Goal: Task Accomplishment & Management: Manage account settings

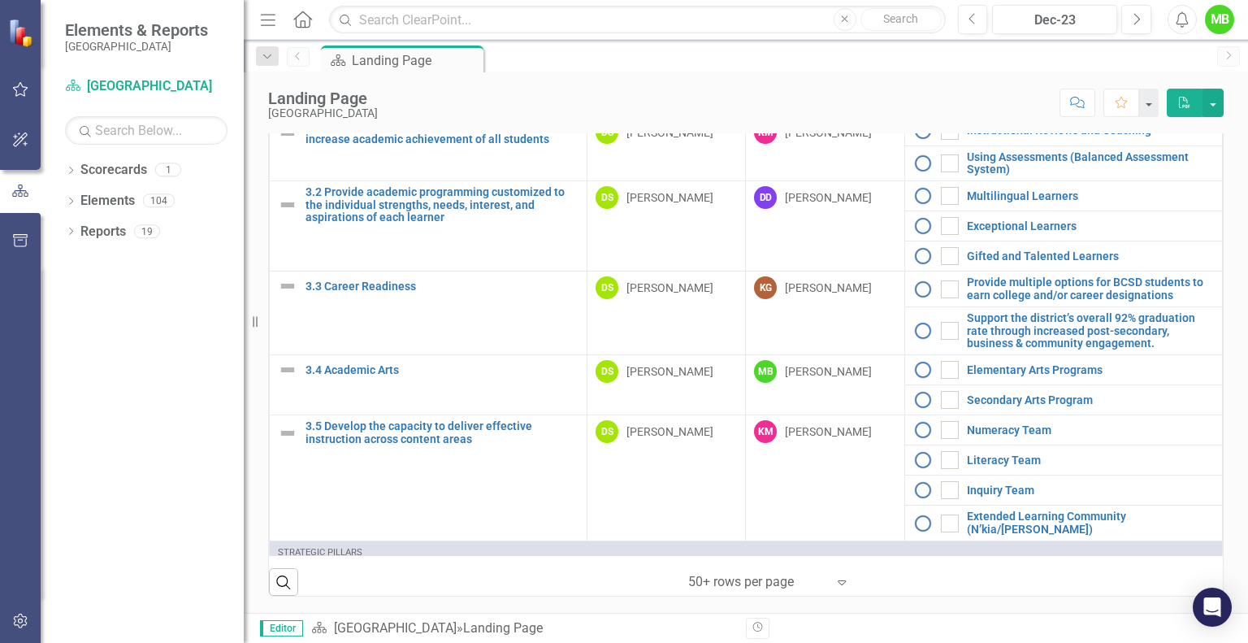
scroll to position [1189, 0]
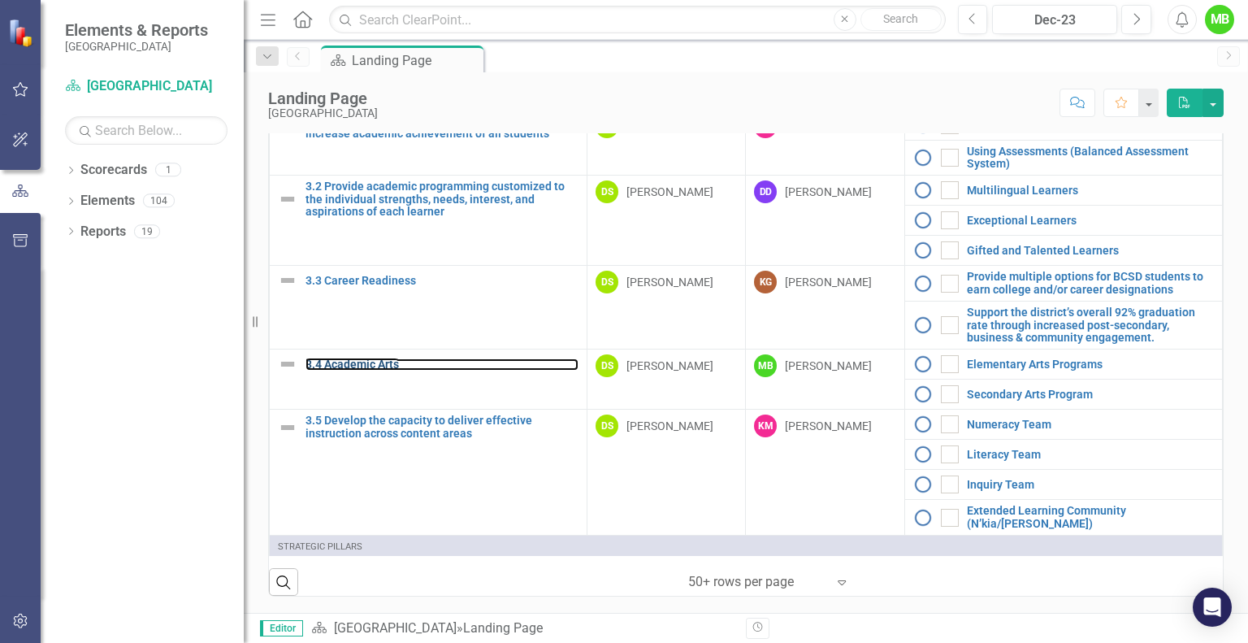
click at [374, 358] on link "3.4 Academic Arts" at bounding box center [442, 364] width 273 height 12
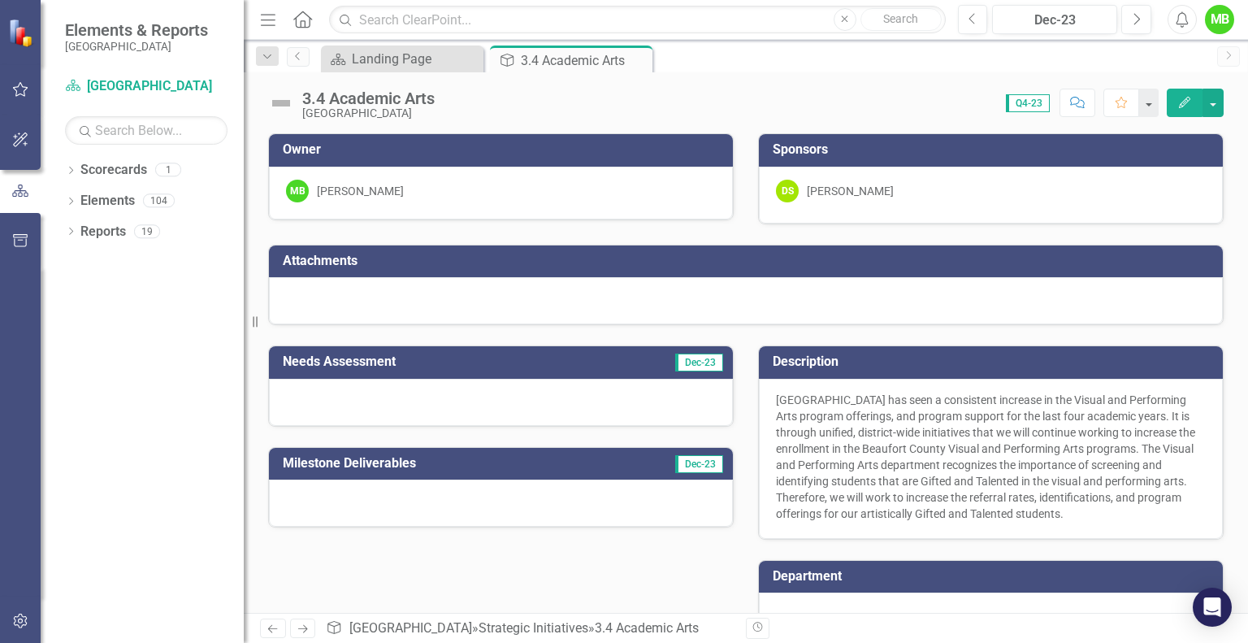
scroll to position [257, 0]
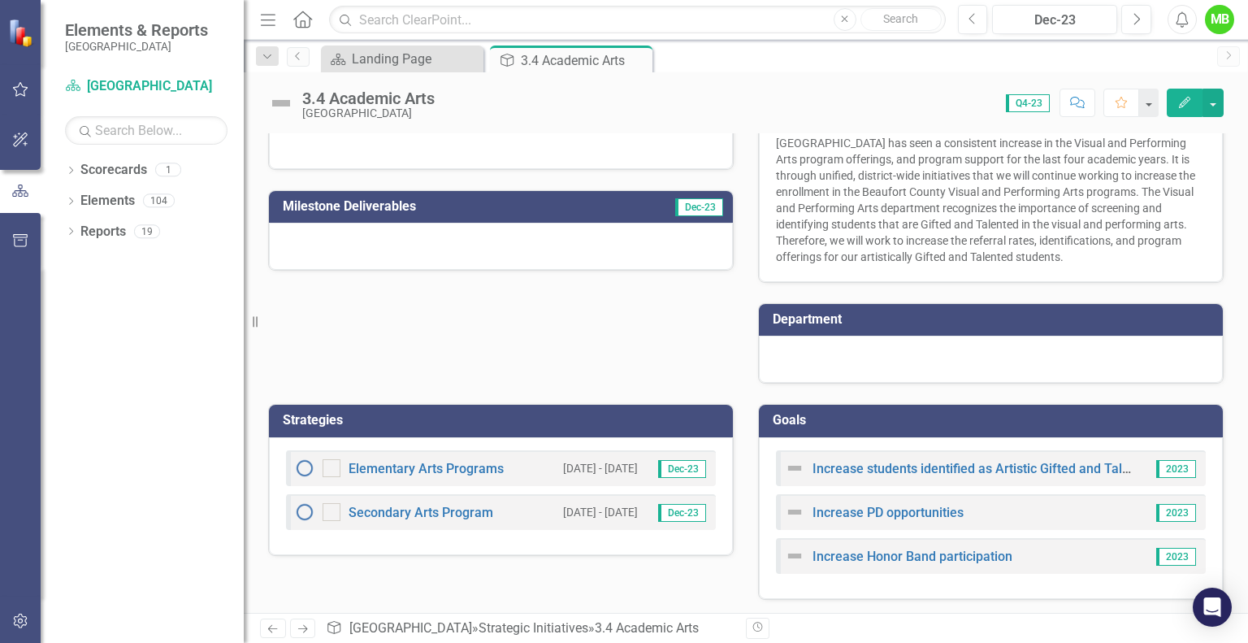
click at [886, 477] on div "Increase students identified as Artistic Gifted and Talented 2023" at bounding box center [991, 468] width 430 height 36
click at [894, 468] on link "Increase students identified as Artistic Gifted and Talented" at bounding box center [984, 468] width 343 height 15
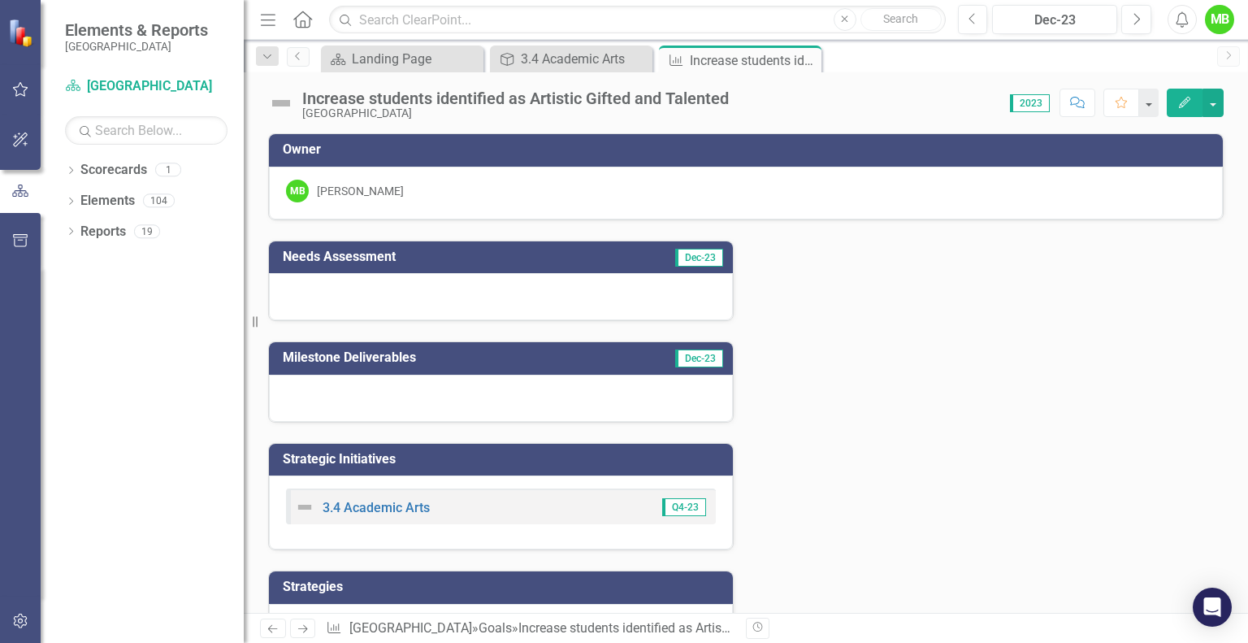
click at [0, 0] on icon "Close" at bounding box center [0, 0] width 0 height 0
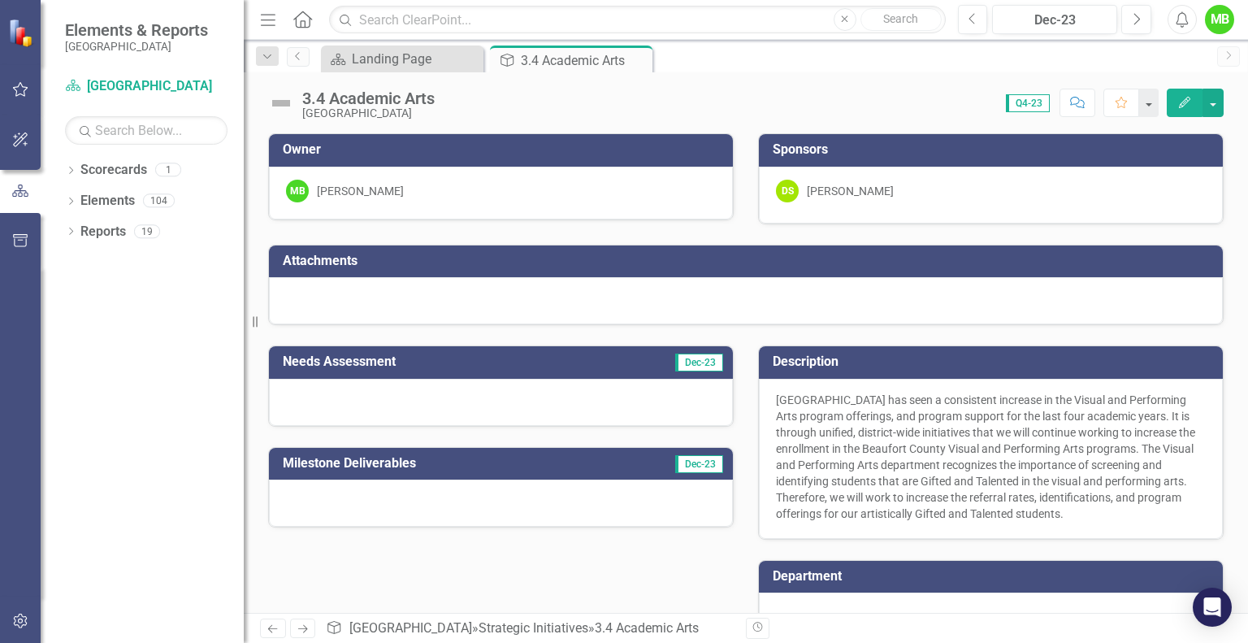
click at [469, 404] on div at bounding box center [501, 402] width 464 height 47
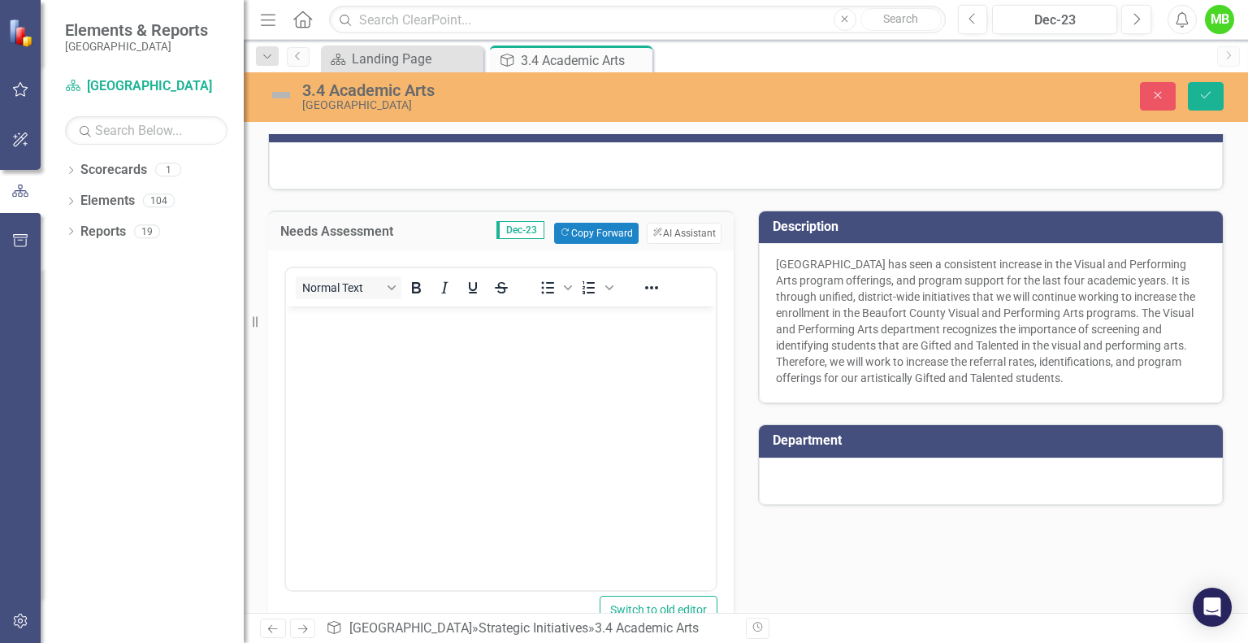
click at [503, 335] on body "Rich Text Area. Press ALT-0 for help." at bounding box center [501, 428] width 430 height 244
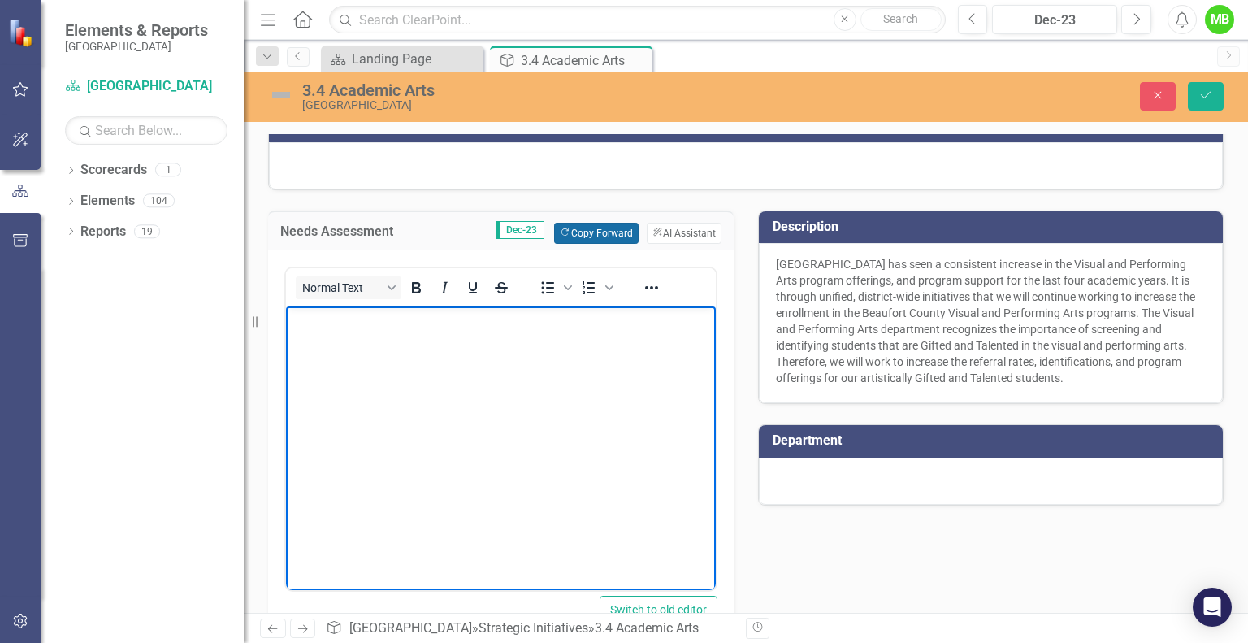
click at [599, 234] on button "Copy Forward Copy Forward" at bounding box center [596, 233] width 84 height 21
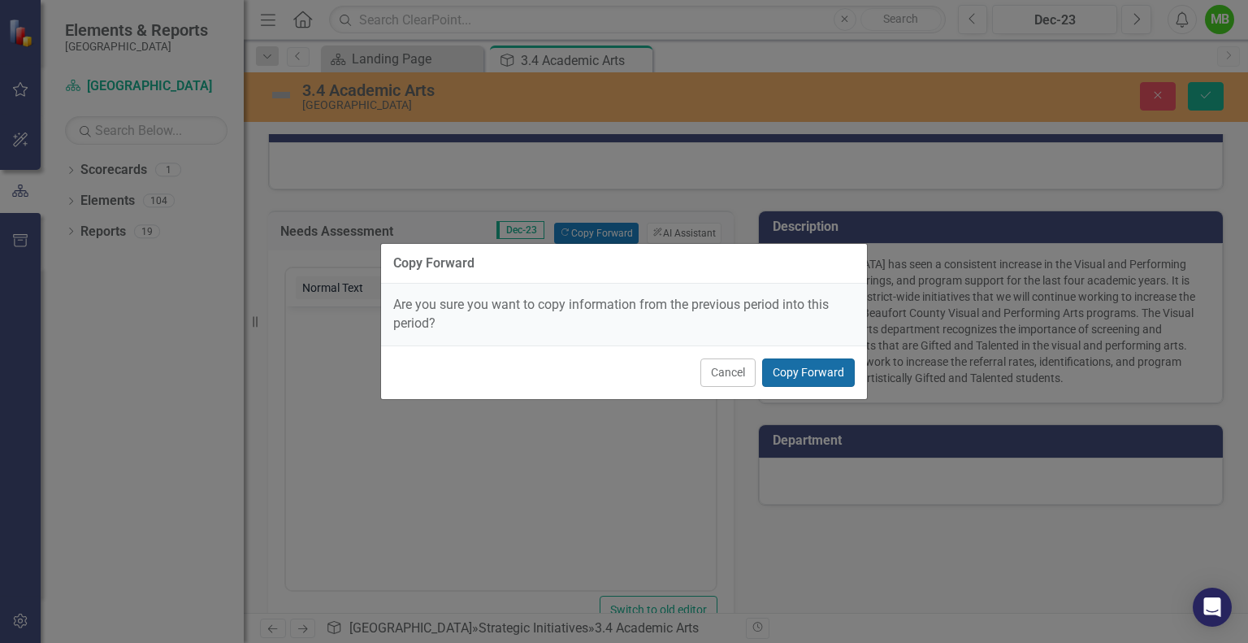
click at [805, 376] on button "Copy Forward" at bounding box center [808, 372] width 93 height 28
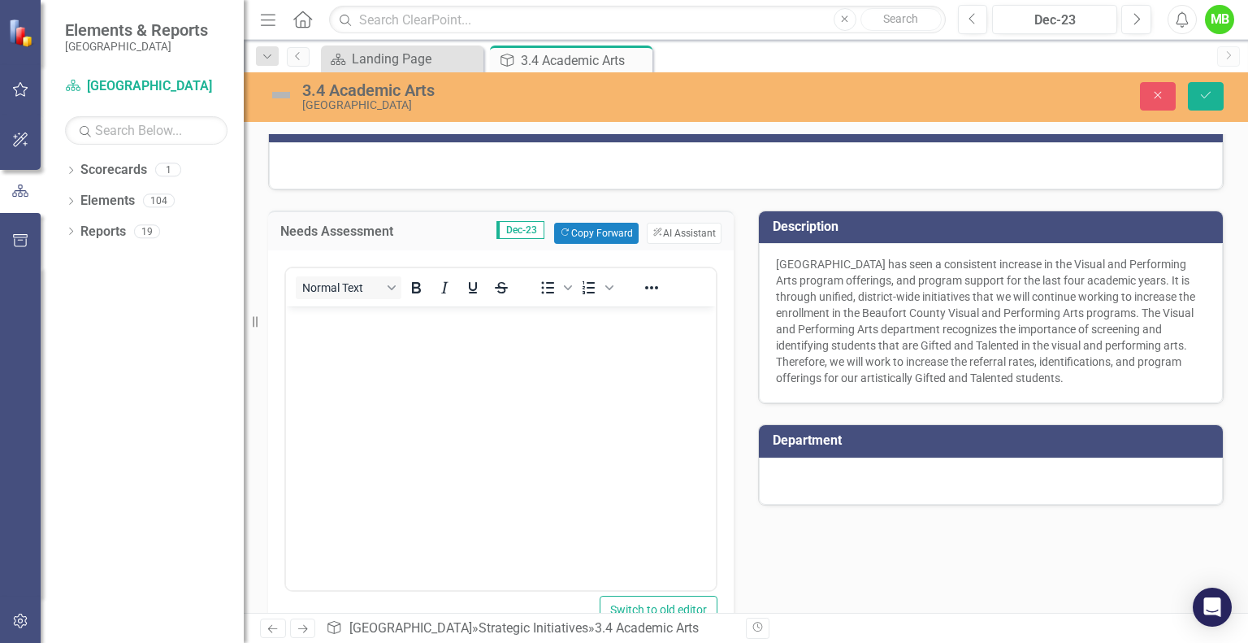
click at [514, 231] on span "Dec-23" at bounding box center [521, 230] width 48 height 18
click at [522, 387] on body "Rich Text Area. Press ALT-0 for help." at bounding box center [501, 428] width 430 height 244
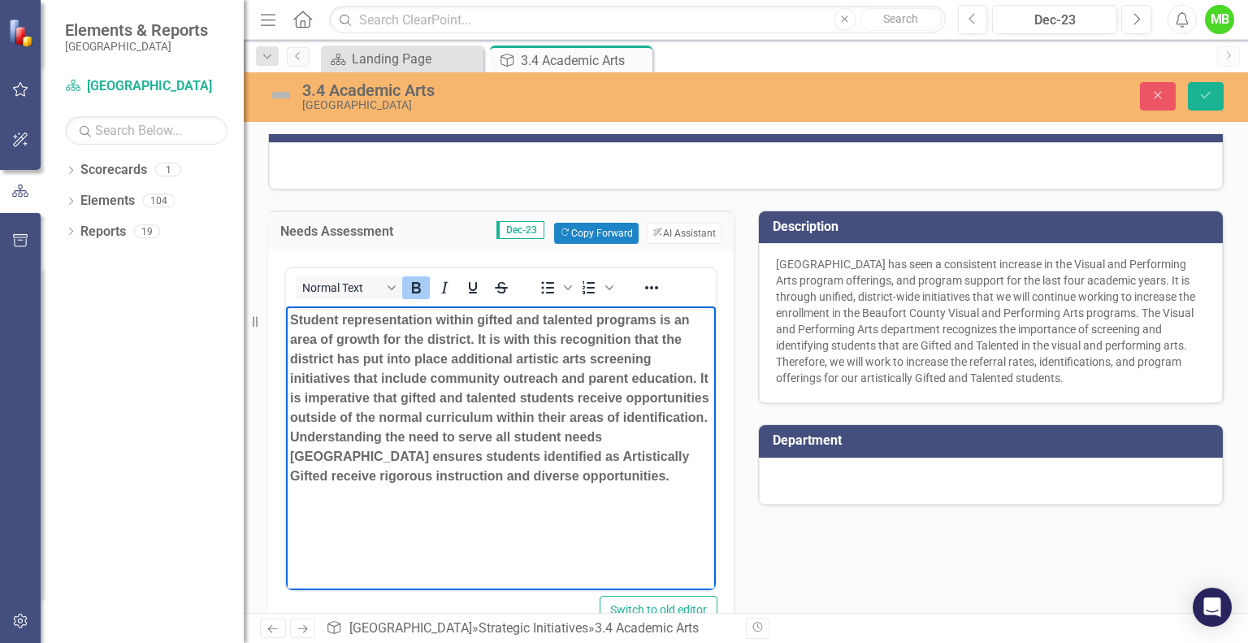
drag, startPoint x: 404, startPoint y: 492, endPoint x: 276, endPoint y: 302, distance: 228.3
click at [286, 306] on html "Student representation within gifted and talented programs is an area of growth…" at bounding box center [501, 428] width 430 height 244
click at [408, 281] on icon "Bold" at bounding box center [416, 288] width 20 height 20
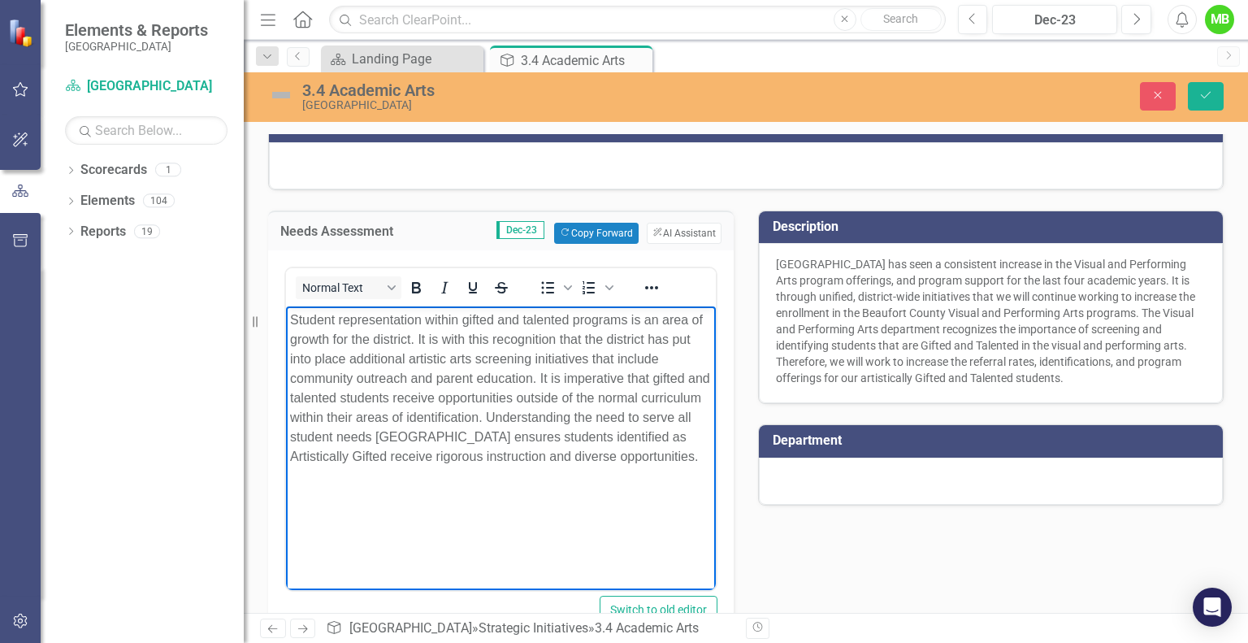
click at [438, 466] on p "Student representation within gifted and talented programs is an area of growth…" at bounding box center [501, 388] width 422 height 156
drag, startPoint x: 492, startPoint y: 479, endPoint x: 419, endPoint y: 339, distance: 157.8
click at [419, 339] on p "Student representation within gifted and talented programs is an area of growth…" at bounding box center [501, 388] width 422 height 156
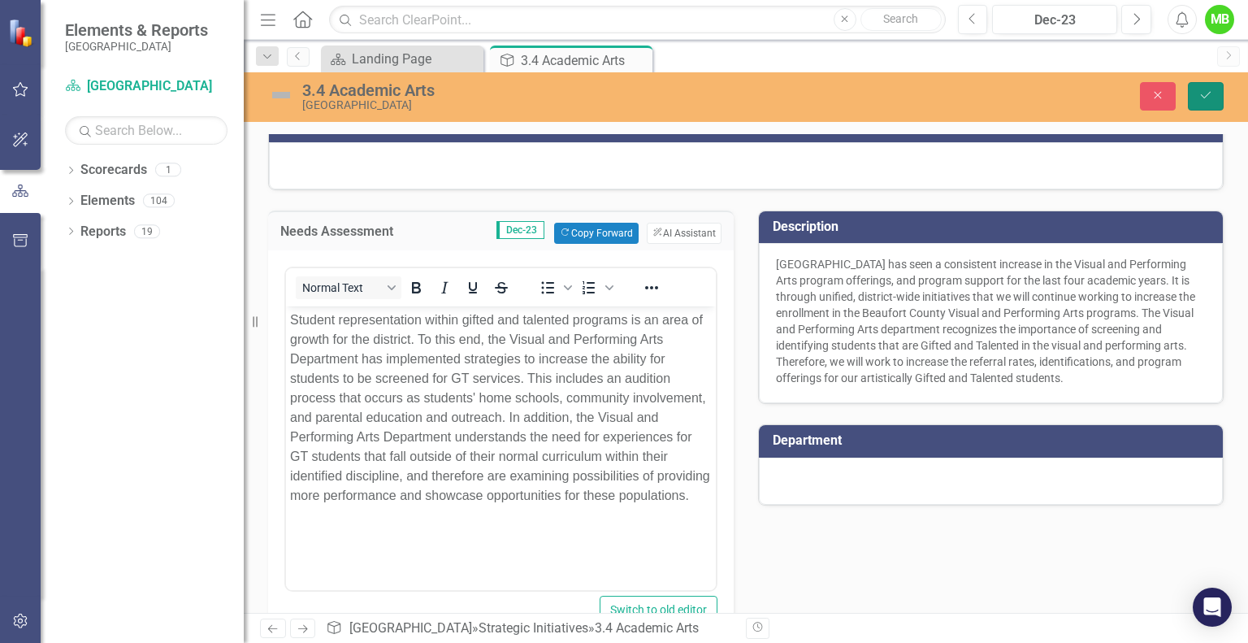
click at [1213, 94] on icon "Save" at bounding box center [1206, 94] width 15 height 11
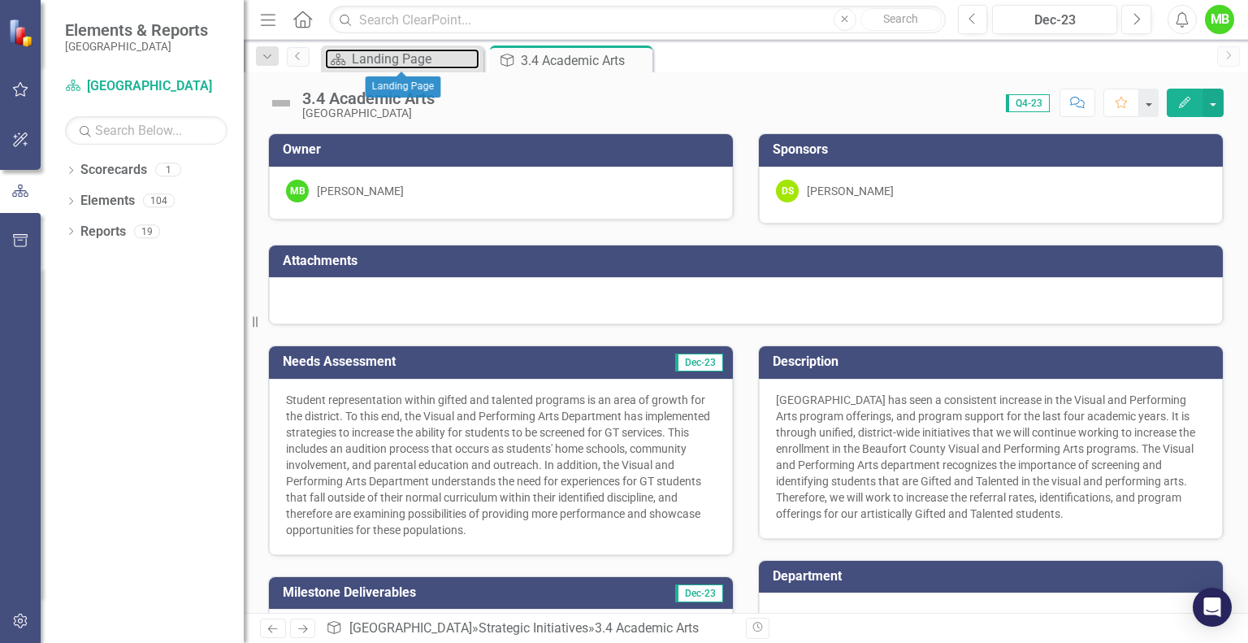
click at [393, 58] on div "Landing Page" at bounding box center [416, 59] width 128 height 20
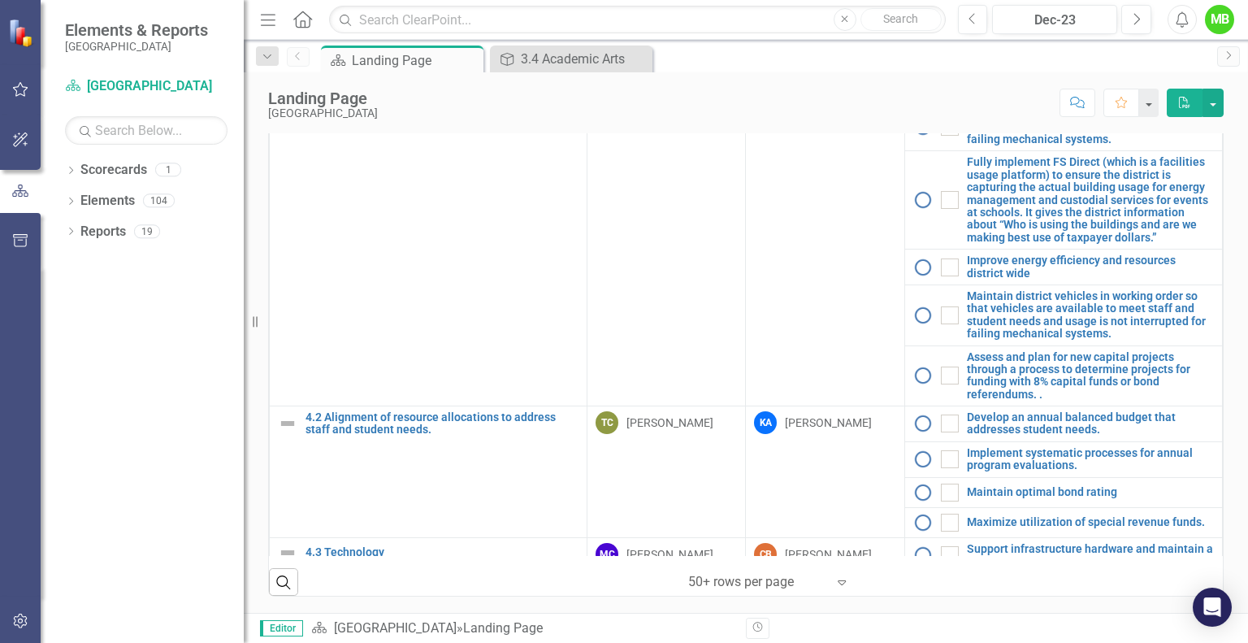
scroll to position [1872, 0]
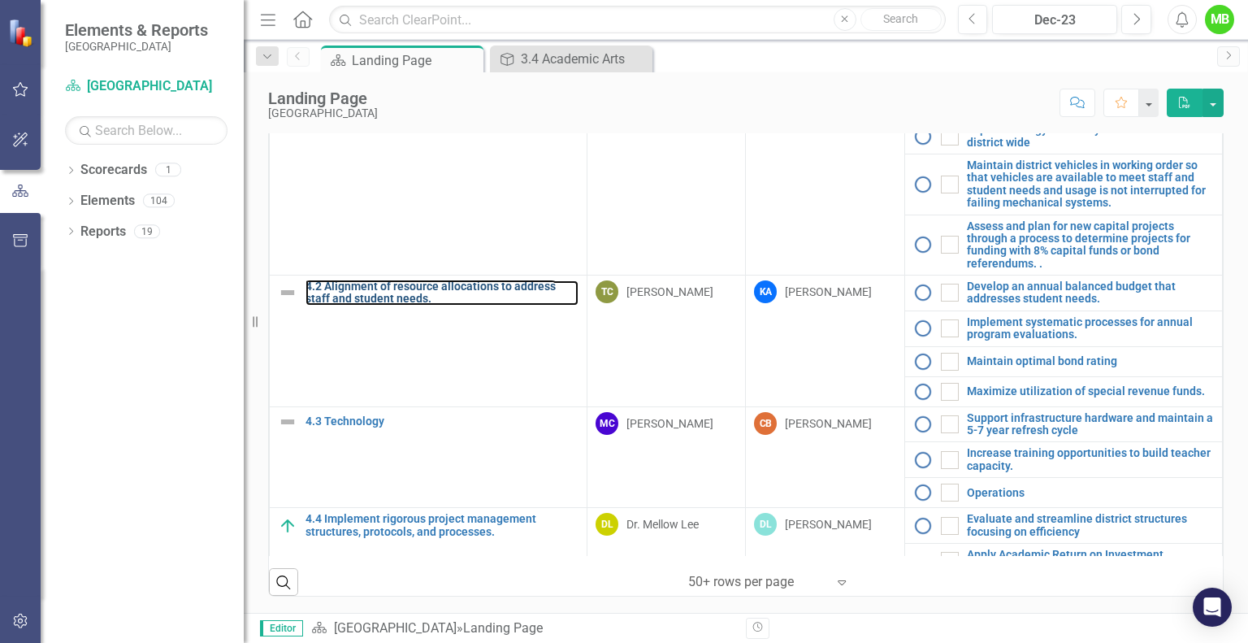
click at [448, 280] on link "4.2 Alignment of resource allocations to address staff and student needs." at bounding box center [442, 292] width 273 height 25
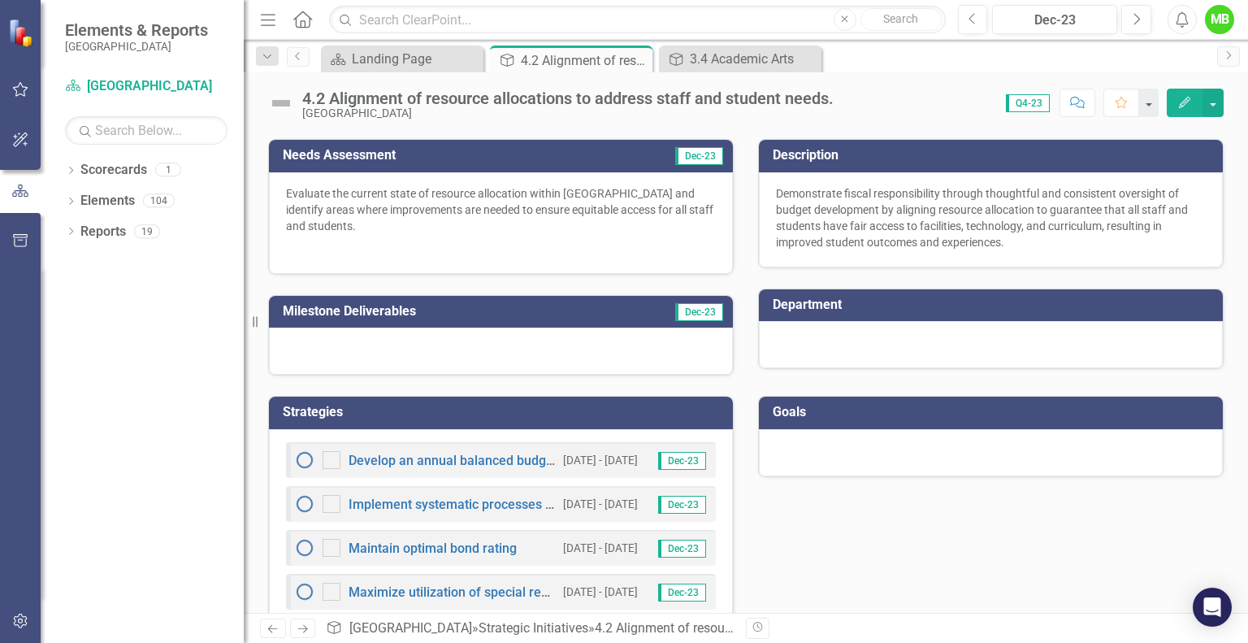
scroll to position [241, 0]
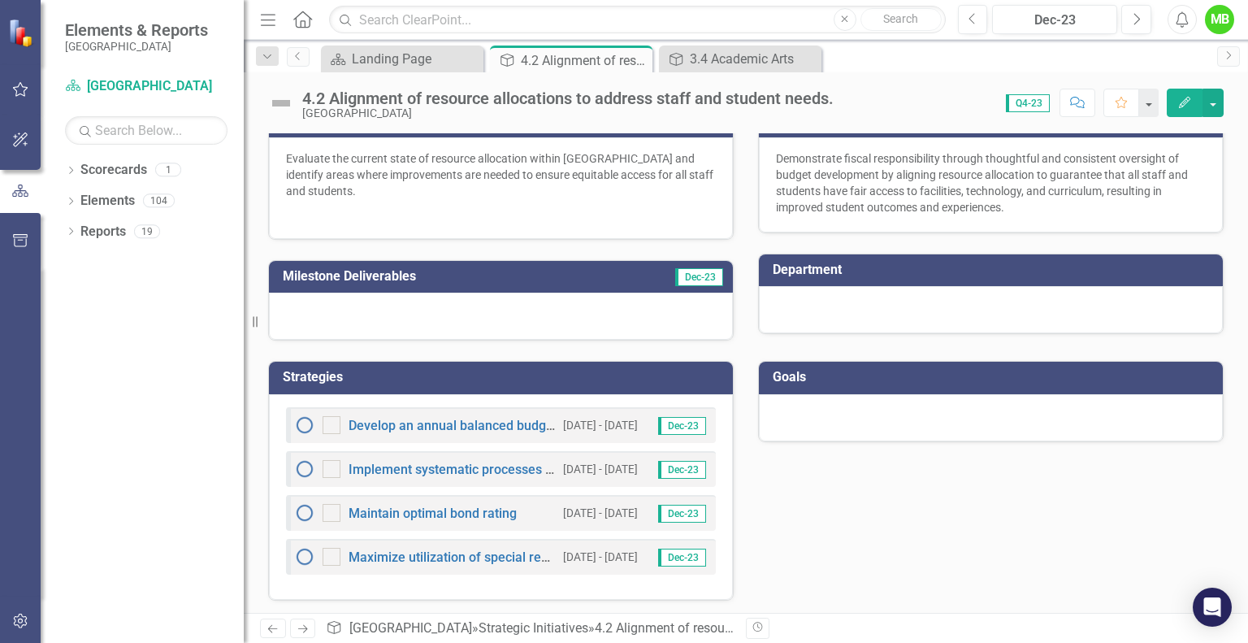
click at [0, 0] on icon "Close" at bounding box center [0, 0] width 0 height 0
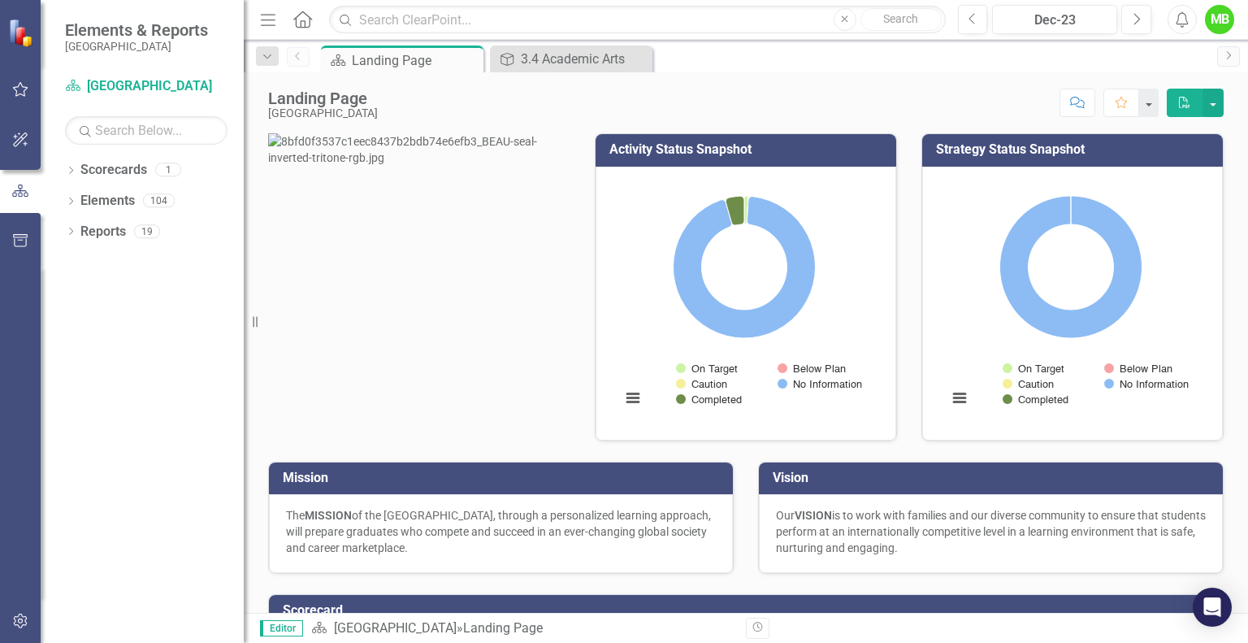
click at [393, 64] on div "Landing Page" at bounding box center [416, 60] width 128 height 20
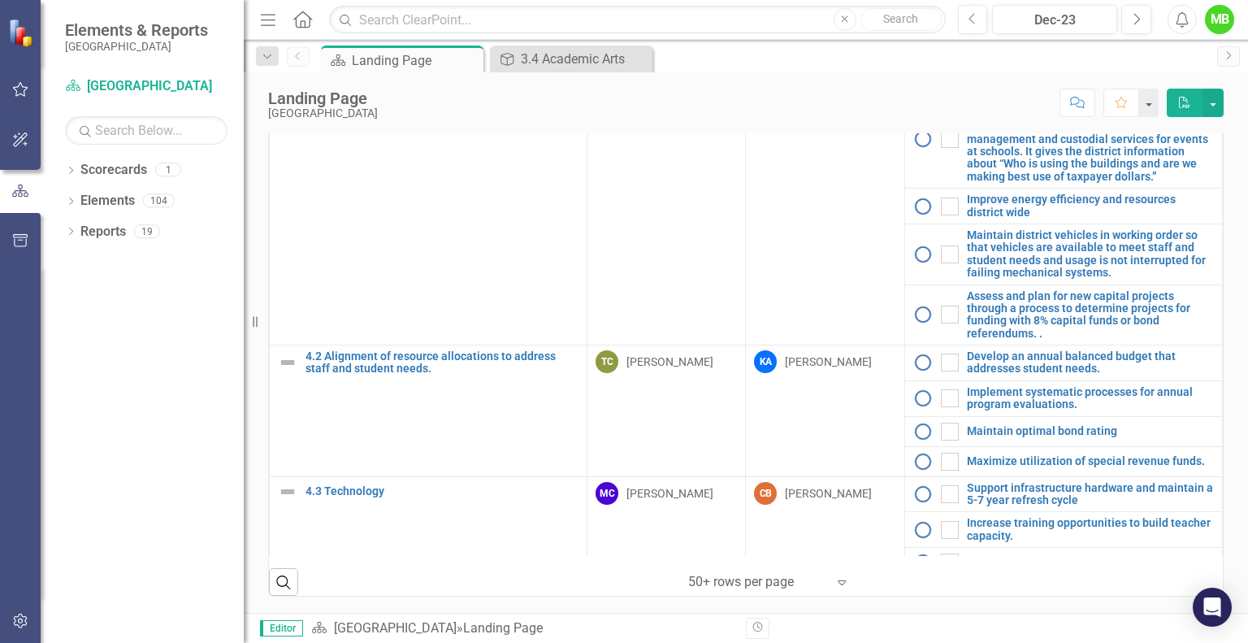
scroll to position [1872, 0]
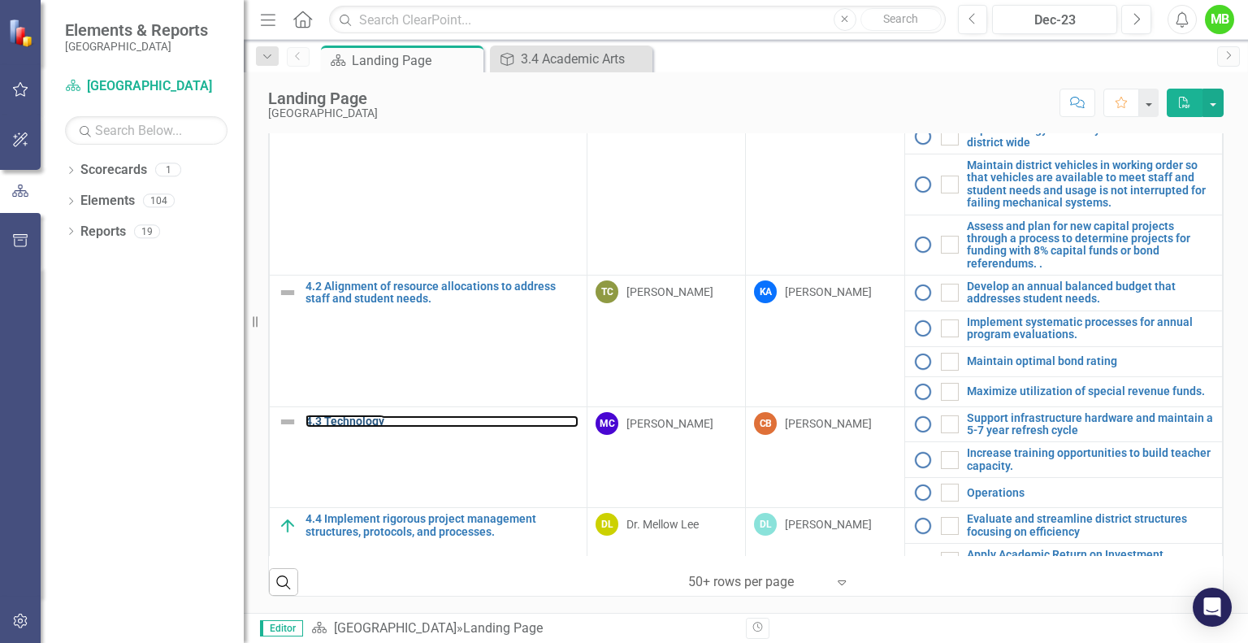
click at [372, 415] on link "4.3 Technology" at bounding box center [442, 421] width 273 height 12
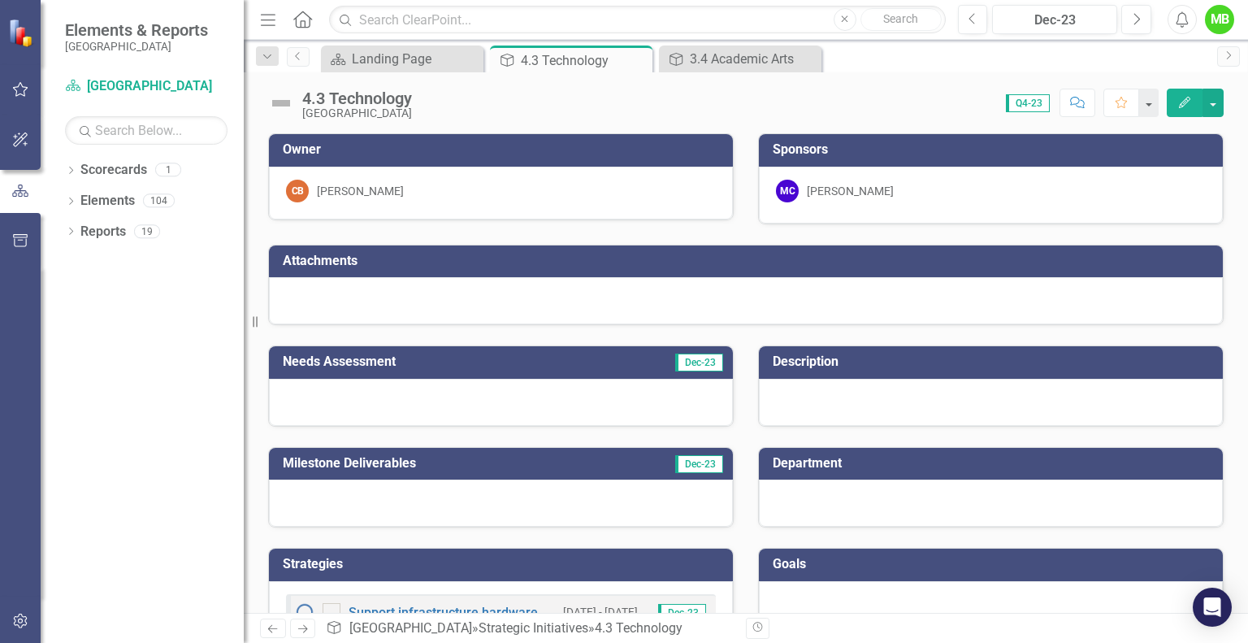
click at [0, 0] on icon "Close" at bounding box center [0, 0] width 0 height 0
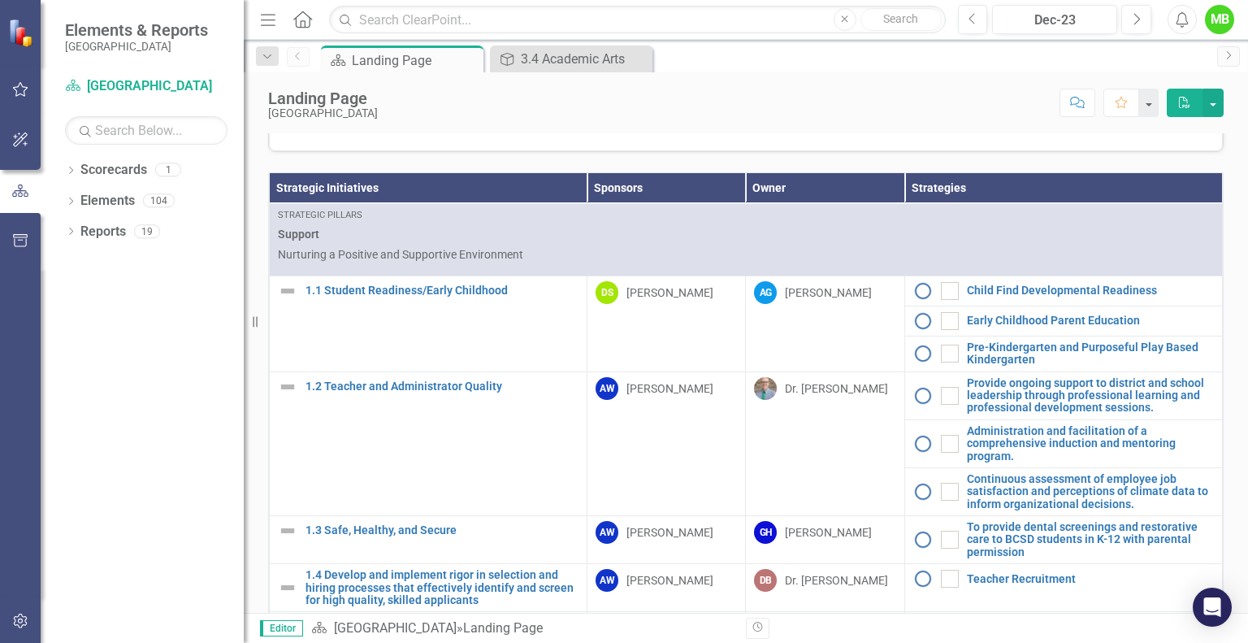
scroll to position [648, 0]
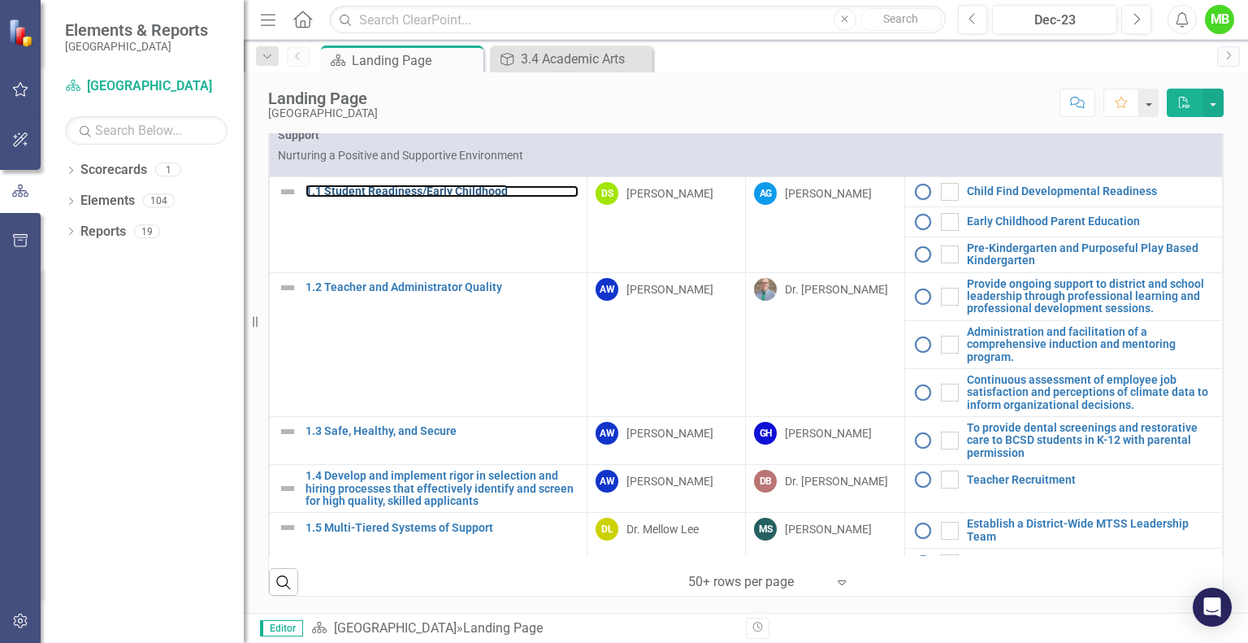
click at [424, 193] on link "1.1 Student Readiness/Early Childhood" at bounding box center [442, 191] width 273 height 12
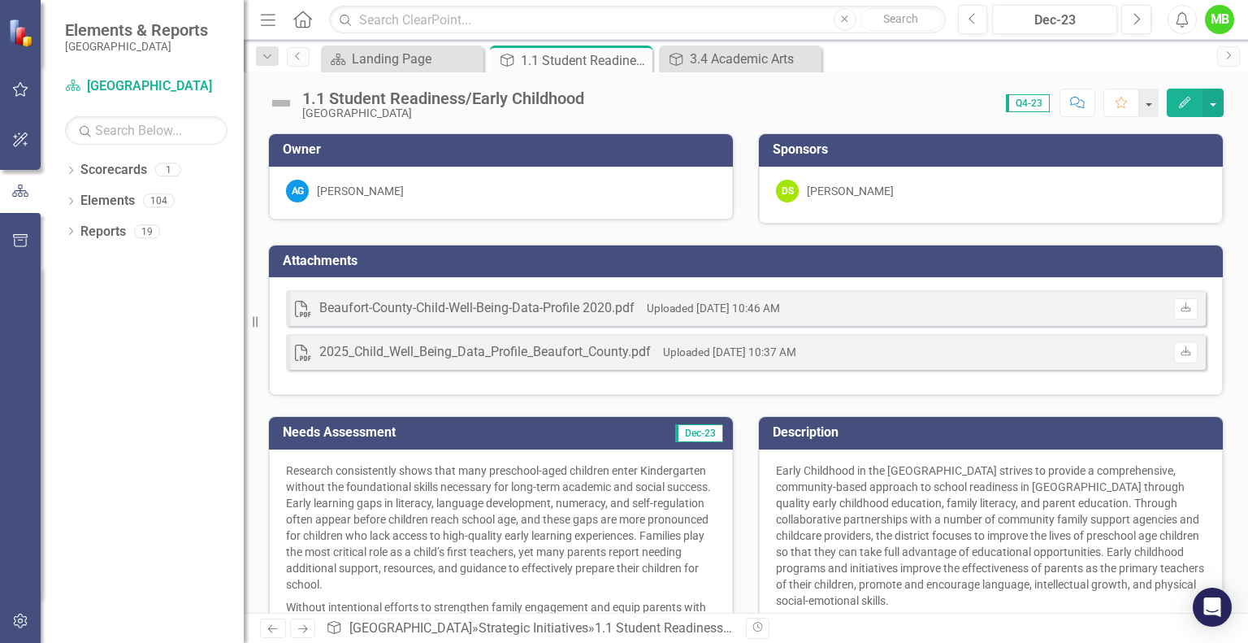
scroll to position [484, 0]
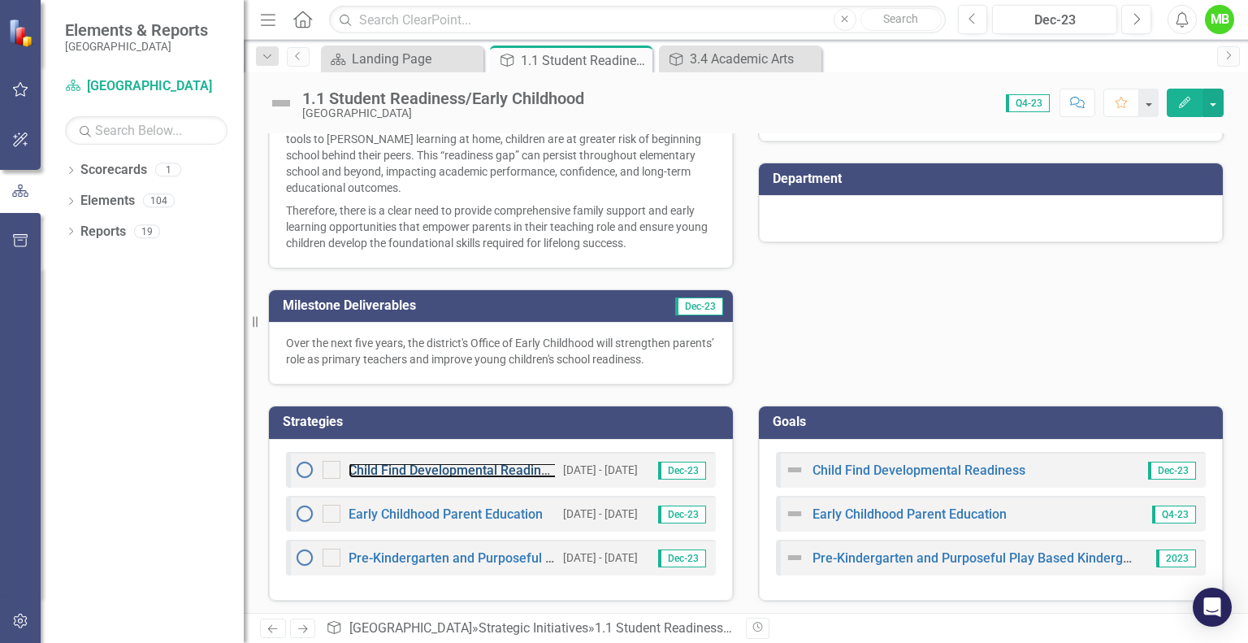
click at [464, 470] on link "Child Find Developmental Readiness" at bounding box center [455, 469] width 213 height 15
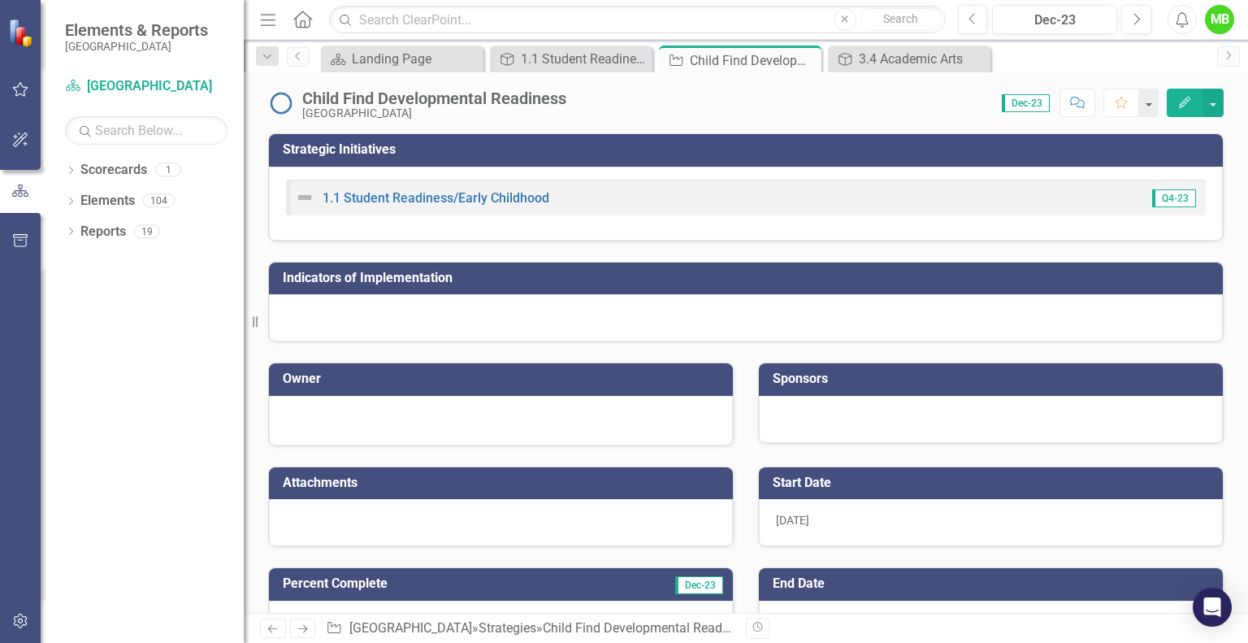
click at [0, 0] on icon "Close" at bounding box center [0, 0] width 0 height 0
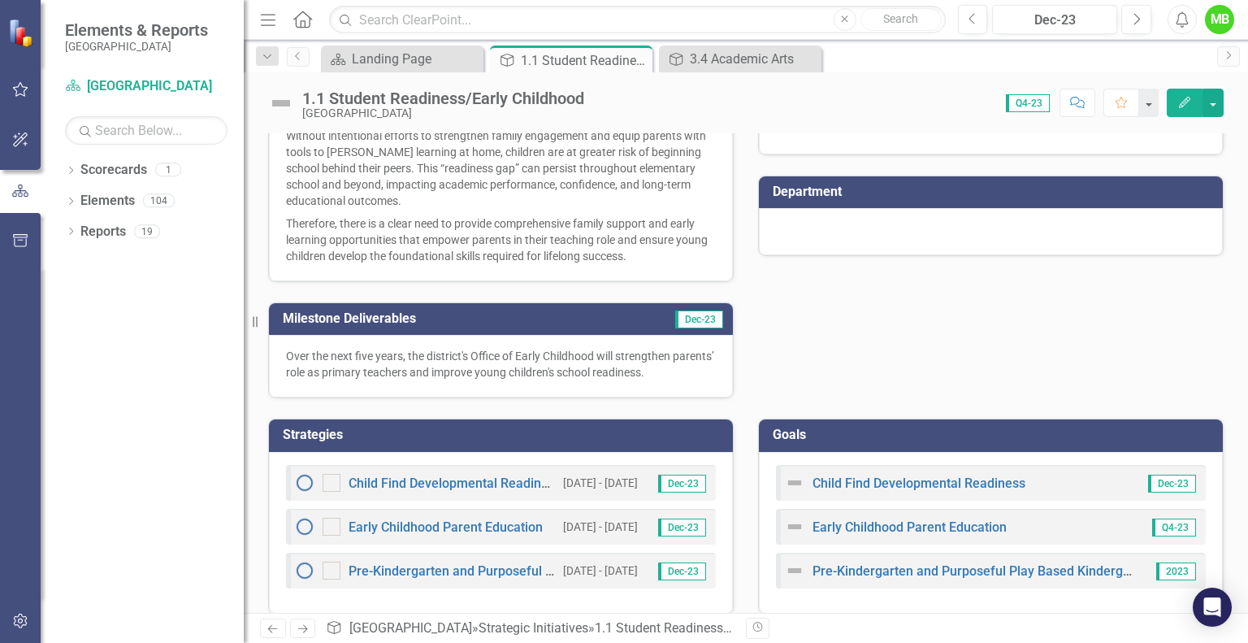
scroll to position [484, 0]
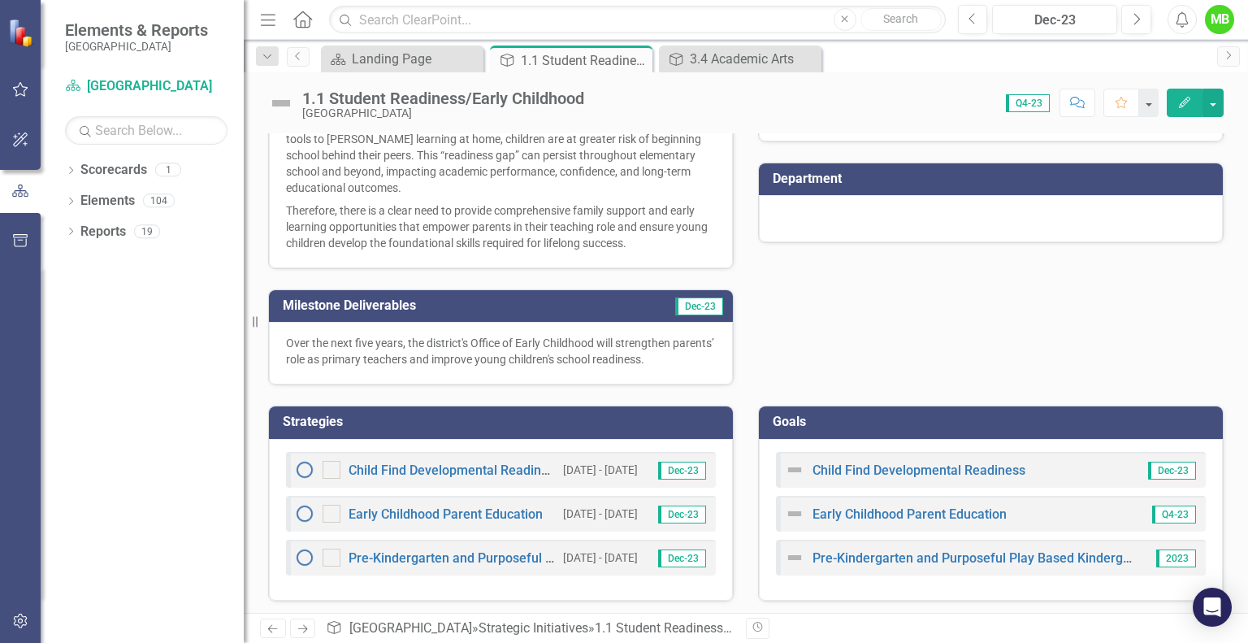
click at [0, 0] on icon at bounding box center [0, 0] width 0 height 0
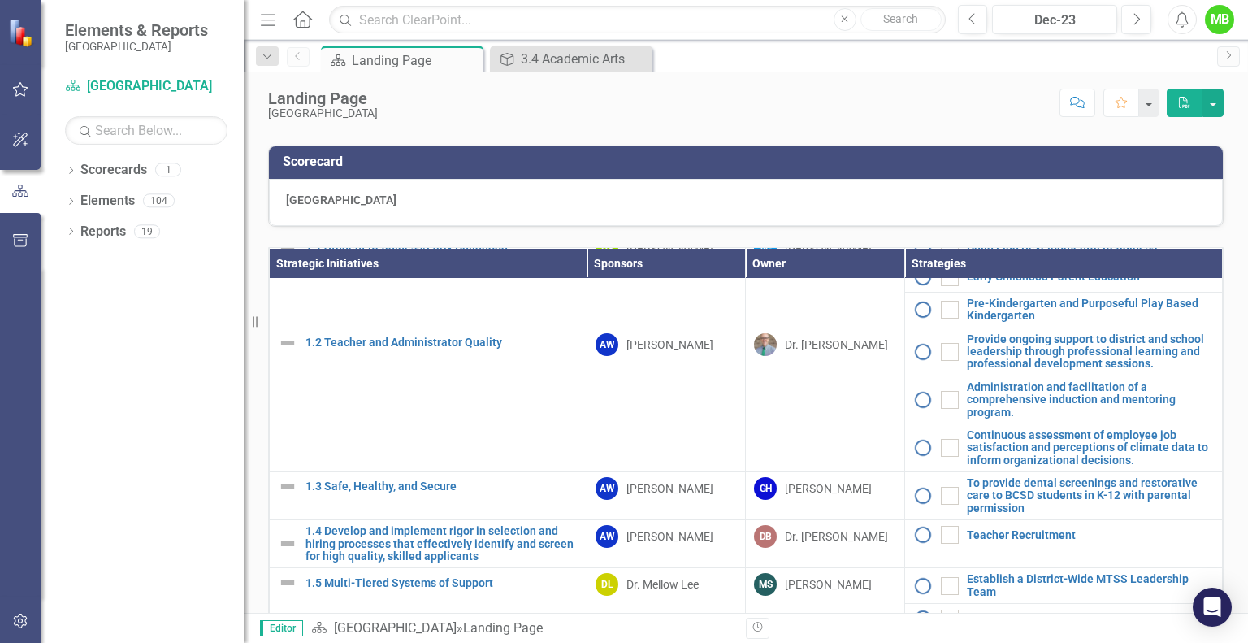
scroll to position [122, 0]
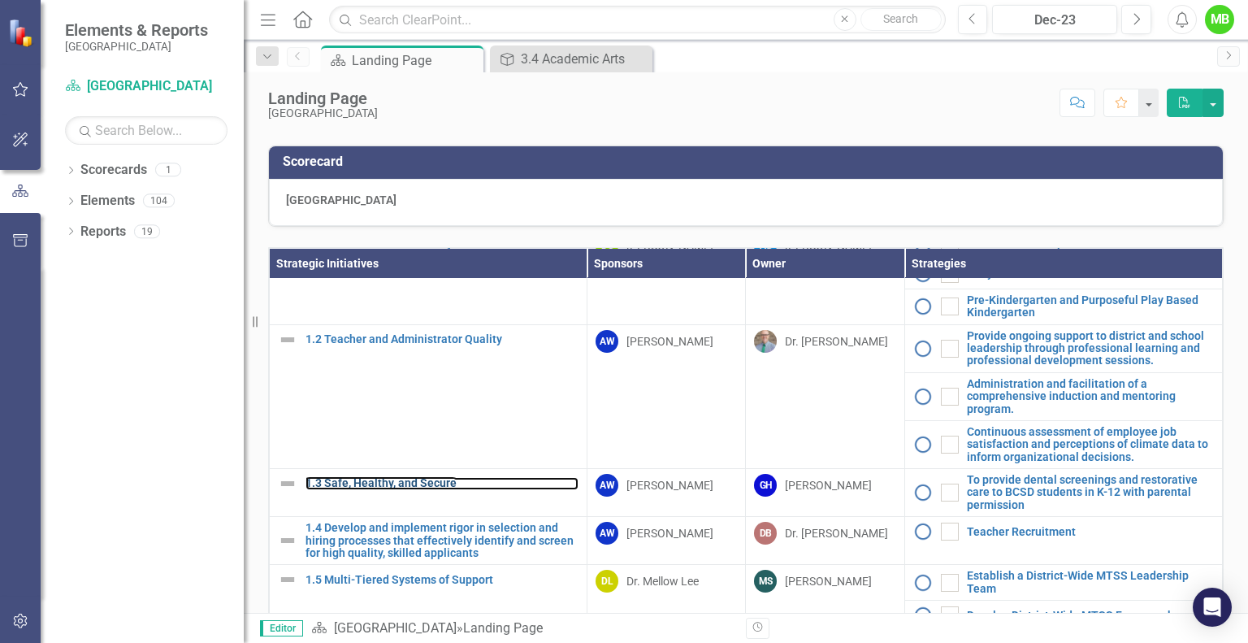
click at [427, 489] on link "1.3 Safe, Healthy, and Secure" at bounding box center [442, 483] width 273 height 12
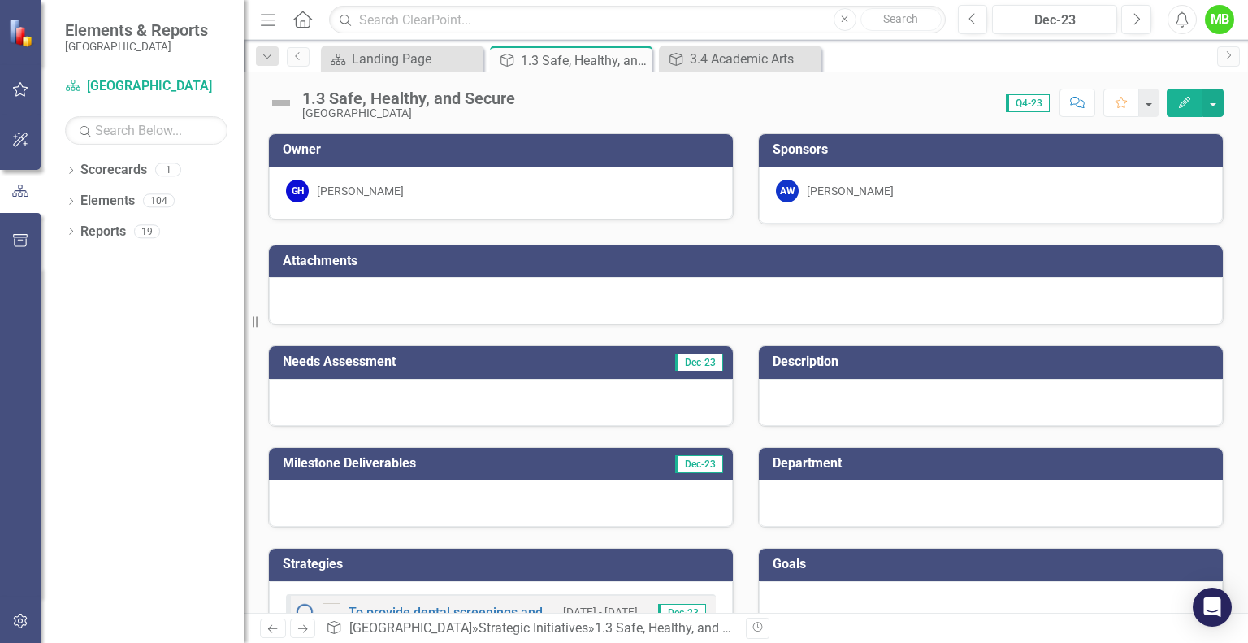
scroll to position [55, 0]
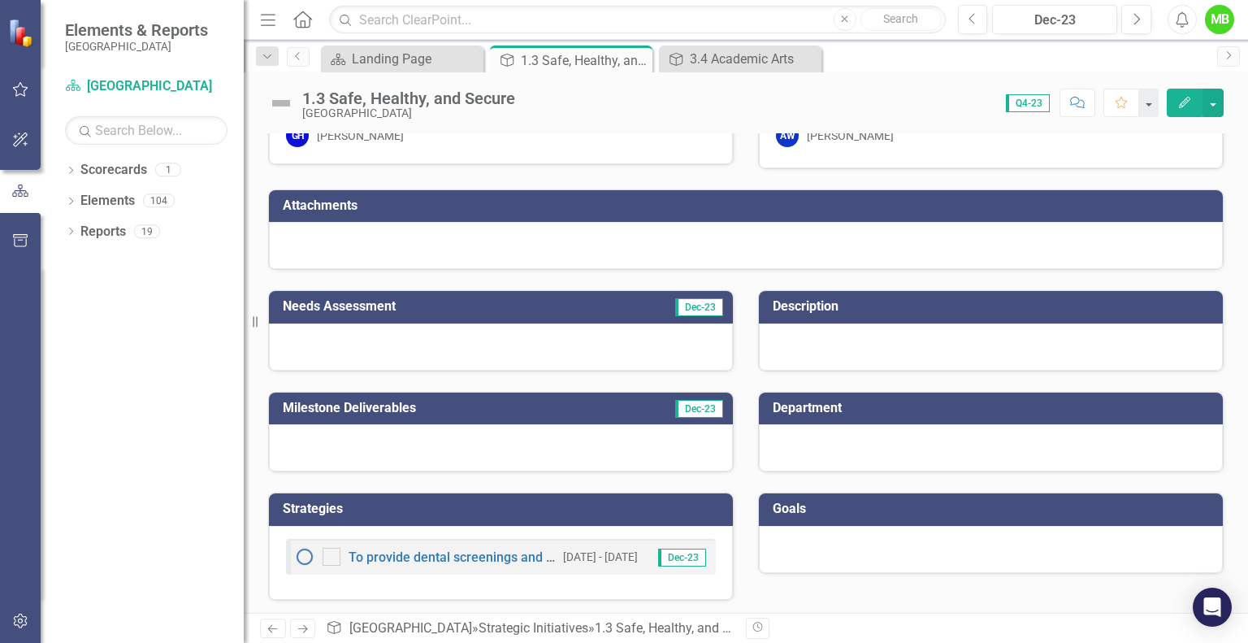
click at [0, 0] on icon "Close" at bounding box center [0, 0] width 0 height 0
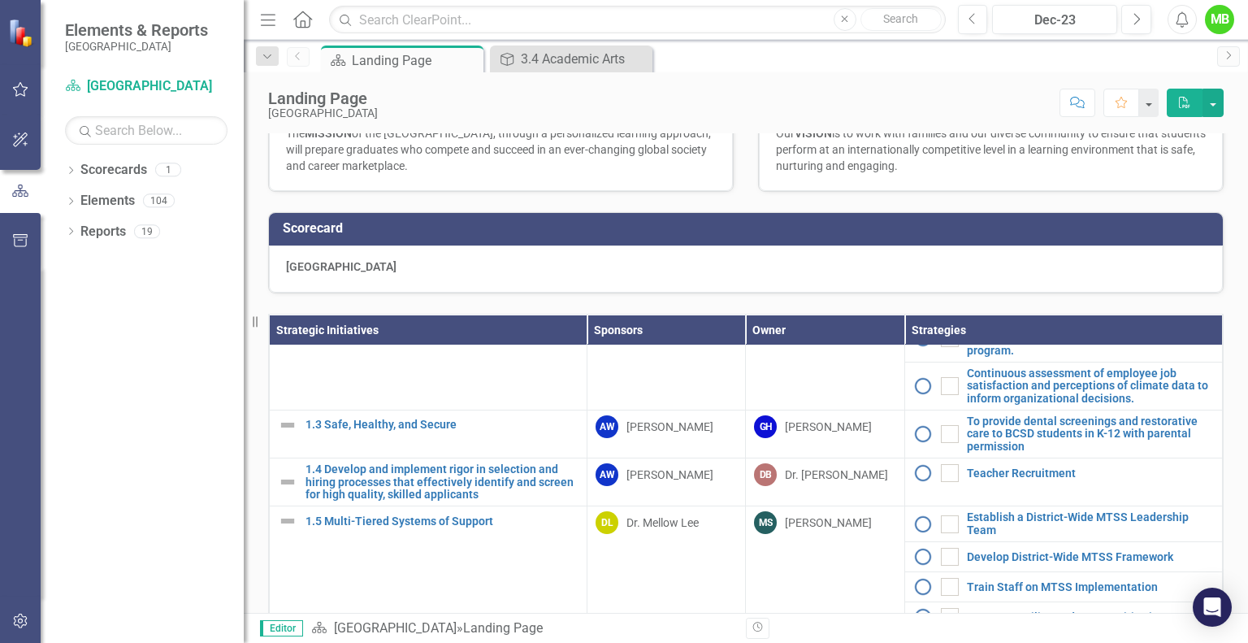
scroll to position [252, 0]
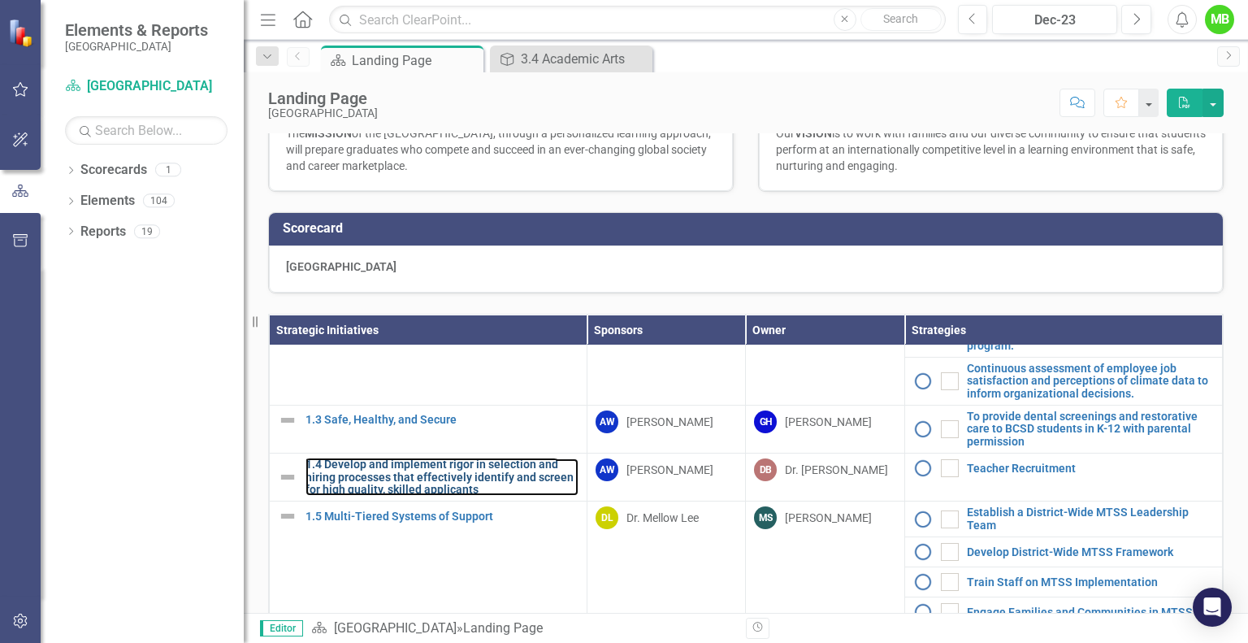
click at [461, 496] on link "1.4 Develop and implement rigor in selection and hiring processes that effectiv…" at bounding box center [442, 476] width 273 height 37
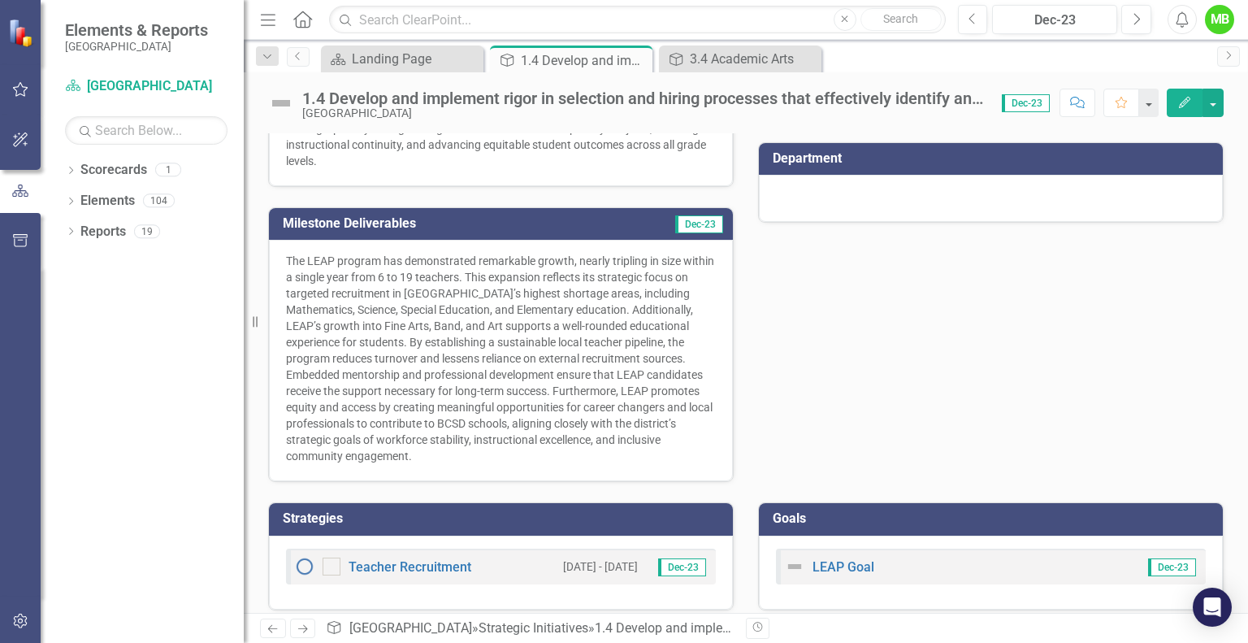
scroll to position [411, 0]
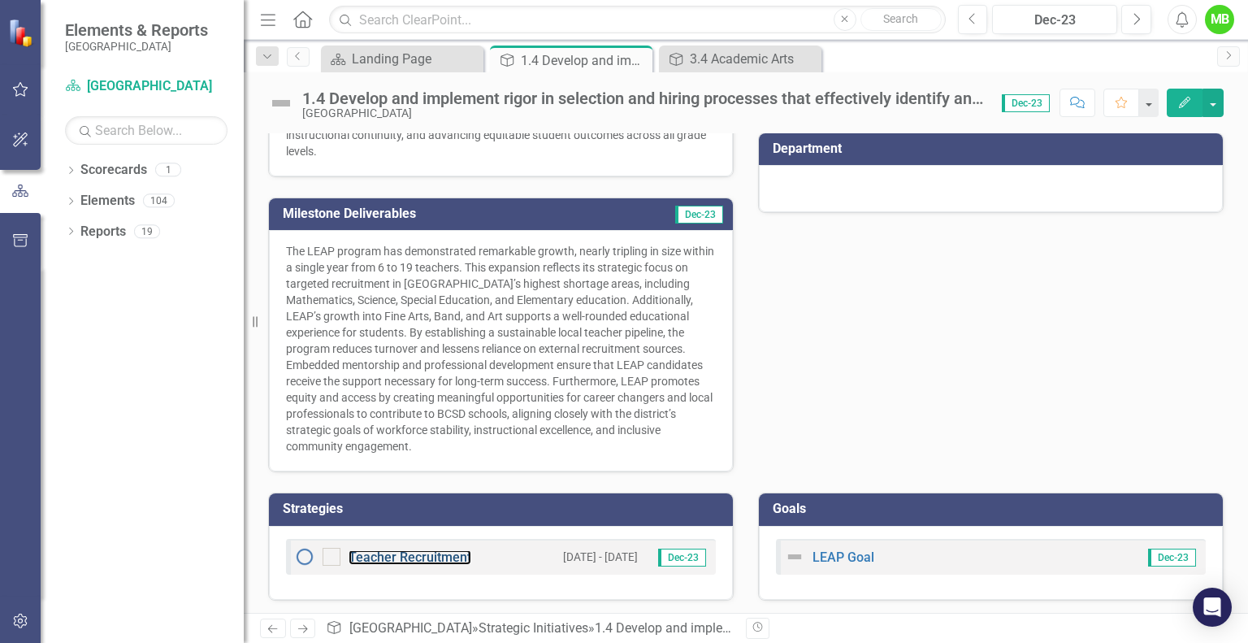
click at [436, 557] on link "Teacher Recruitment" at bounding box center [410, 556] width 123 height 15
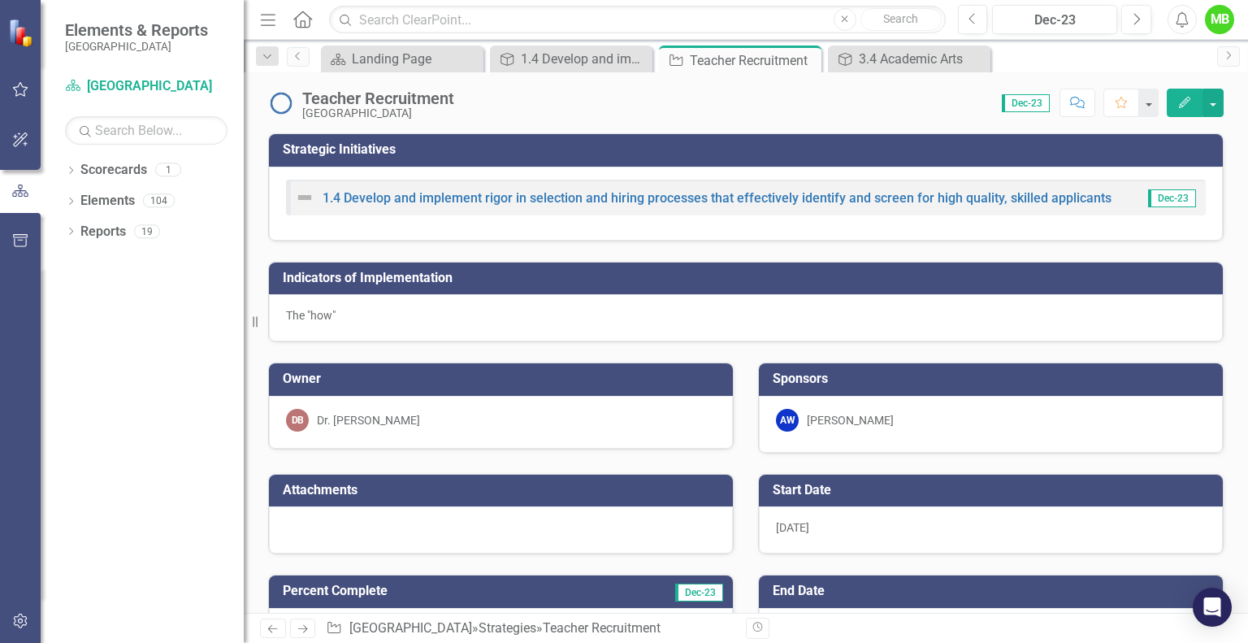
click at [0, 0] on icon "Close" at bounding box center [0, 0] width 0 height 0
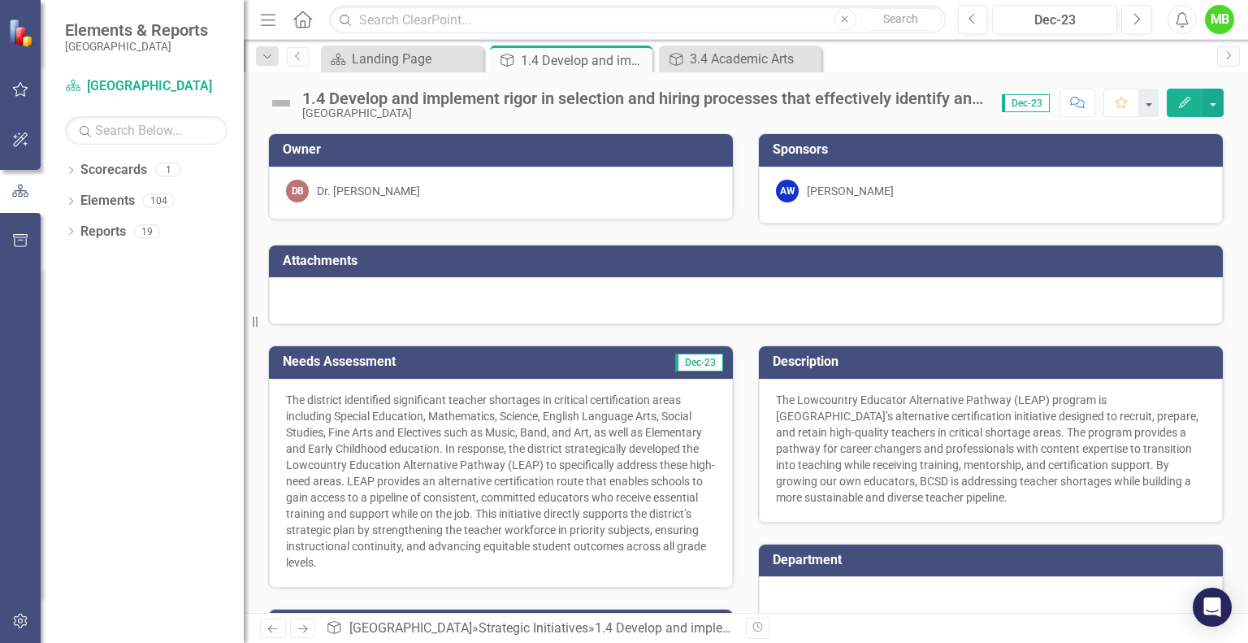
click at [0, 0] on icon "Close" at bounding box center [0, 0] width 0 height 0
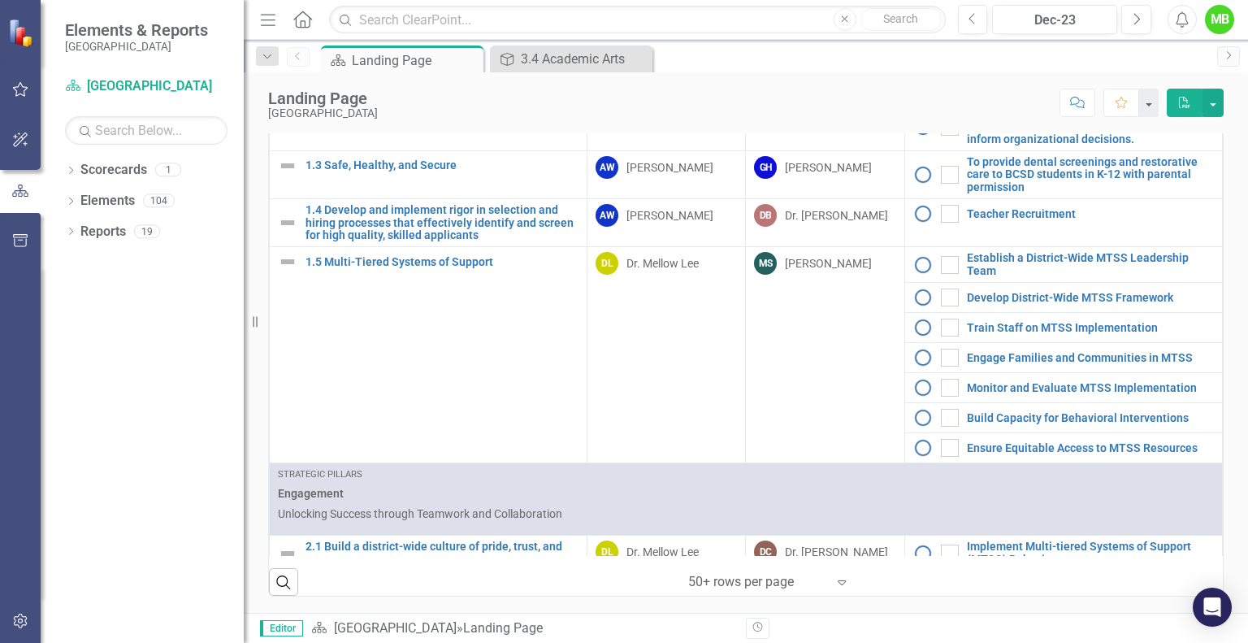
scroll to position [280, 0]
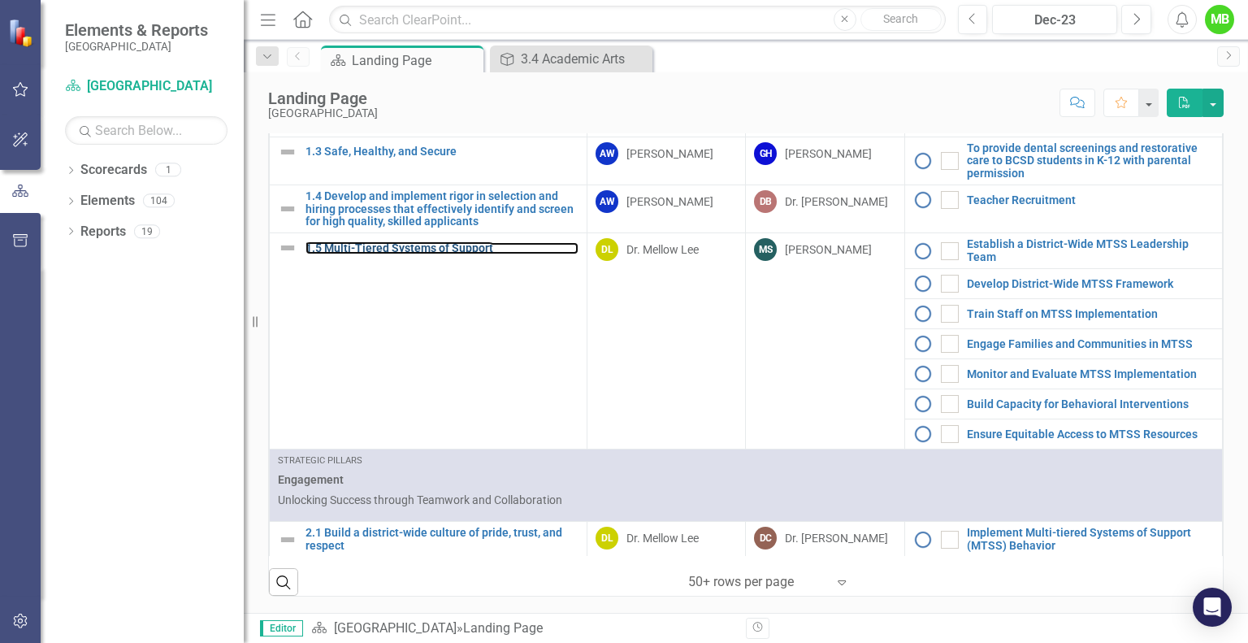
click at [424, 248] on link "1.5 Multi-Tiered Systems of Support" at bounding box center [442, 248] width 273 height 12
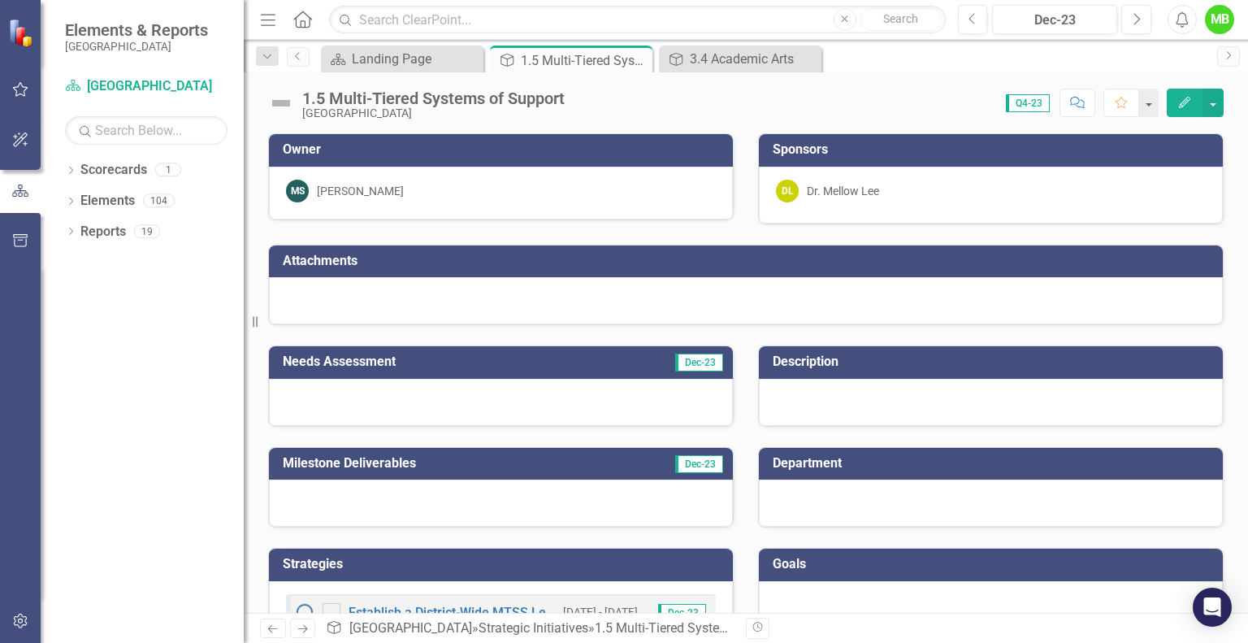
scroll to position [319, 0]
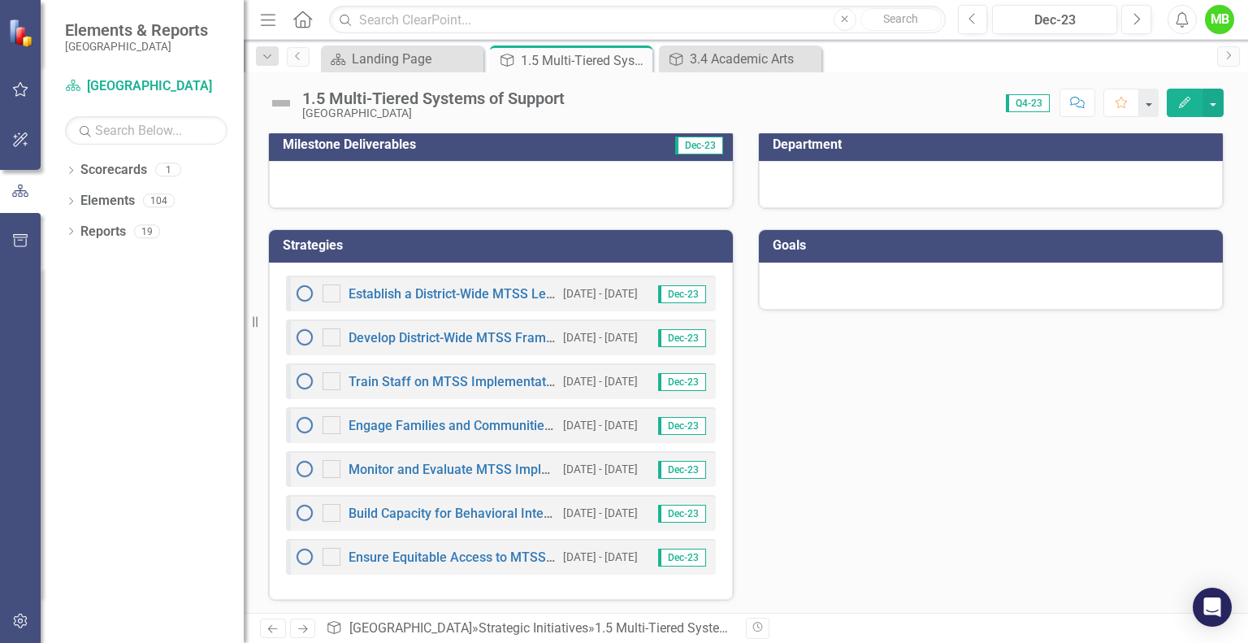
click at [0, 0] on icon "Close" at bounding box center [0, 0] width 0 height 0
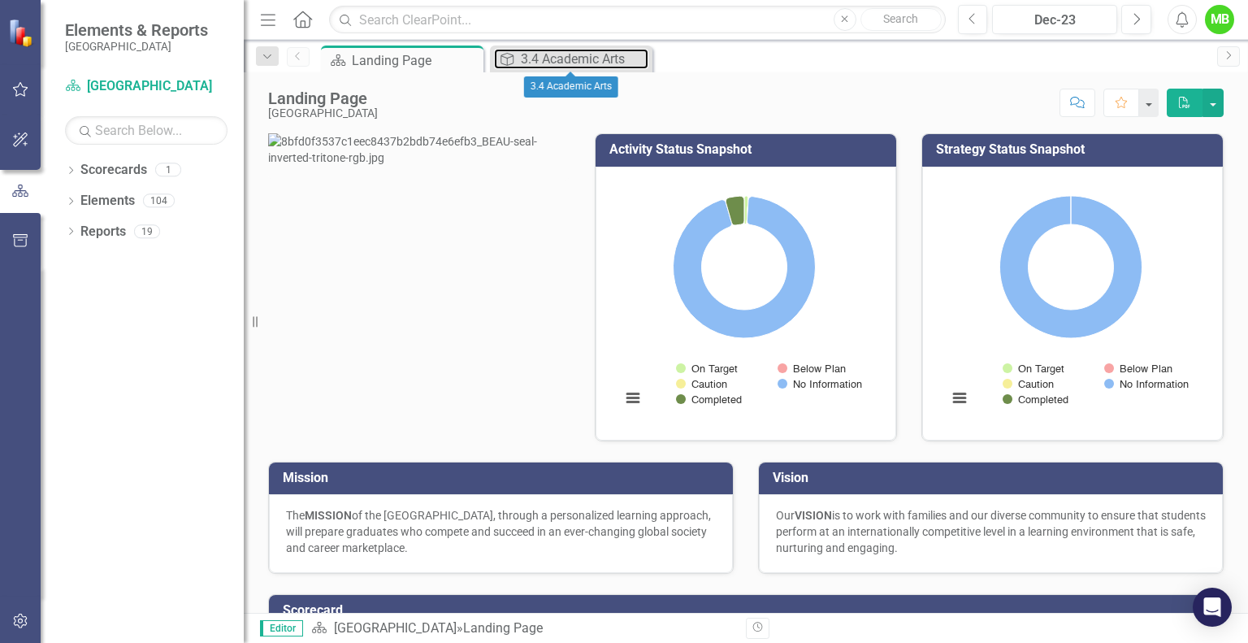
click at [549, 50] on div "3.4 Academic Arts" at bounding box center [585, 59] width 128 height 20
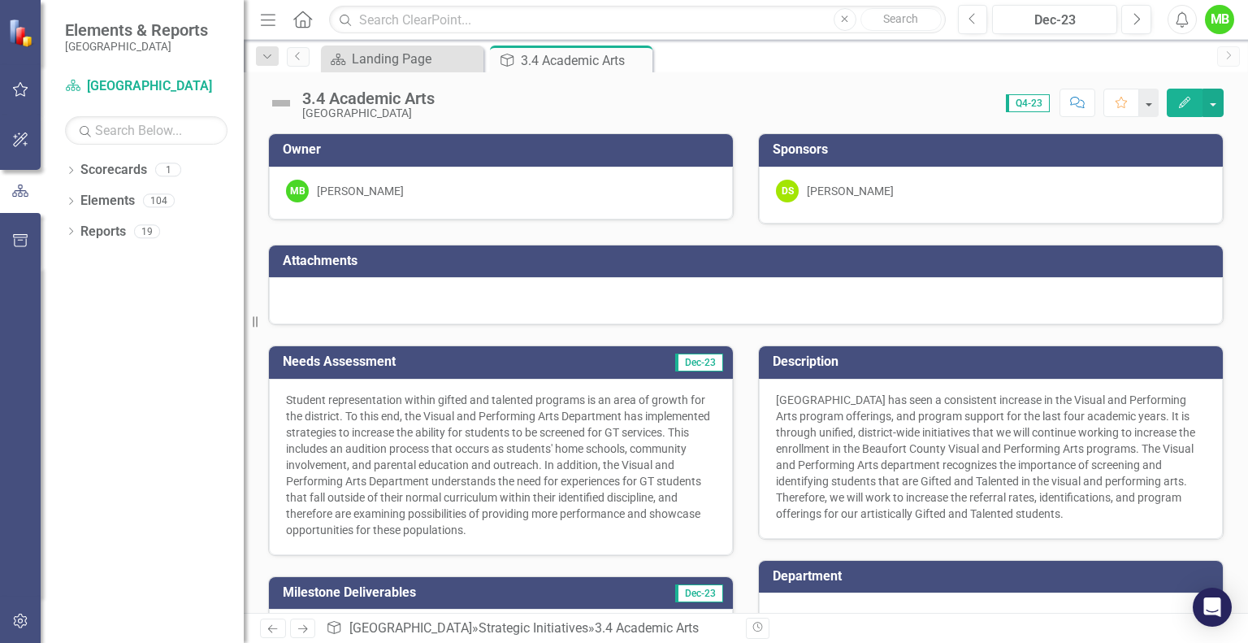
scroll to position [273, 0]
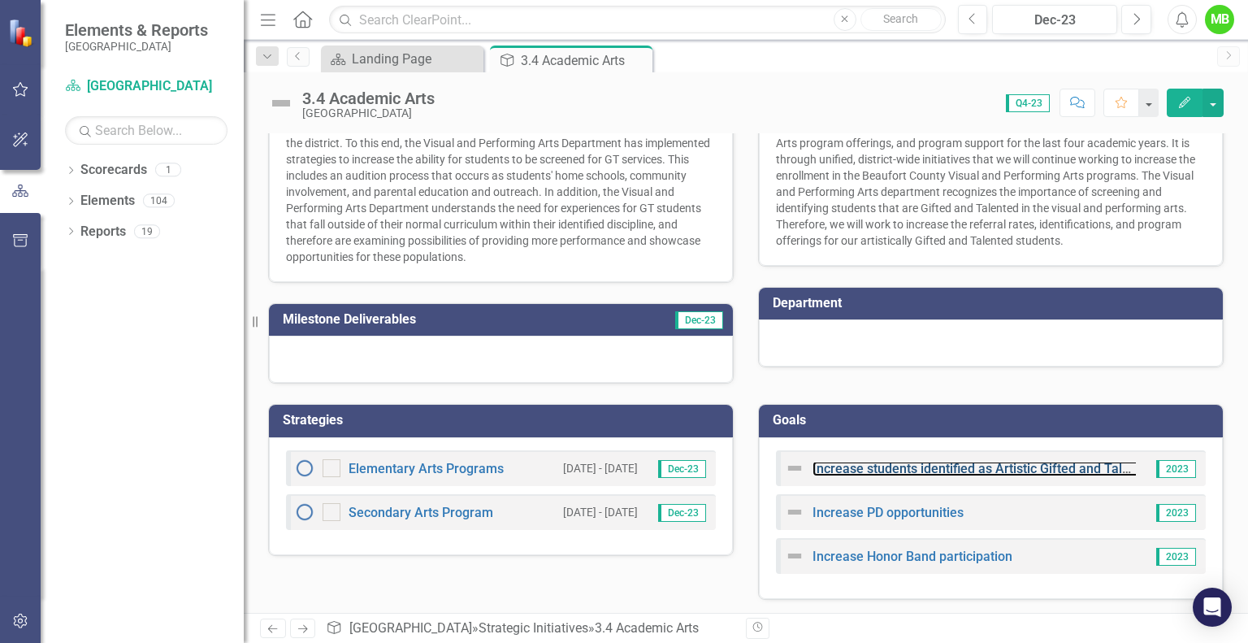
click at [918, 470] on link "Increase students identified as Artistic Gifted and Talented" at bounding box center [984, 468] width 343 height 15
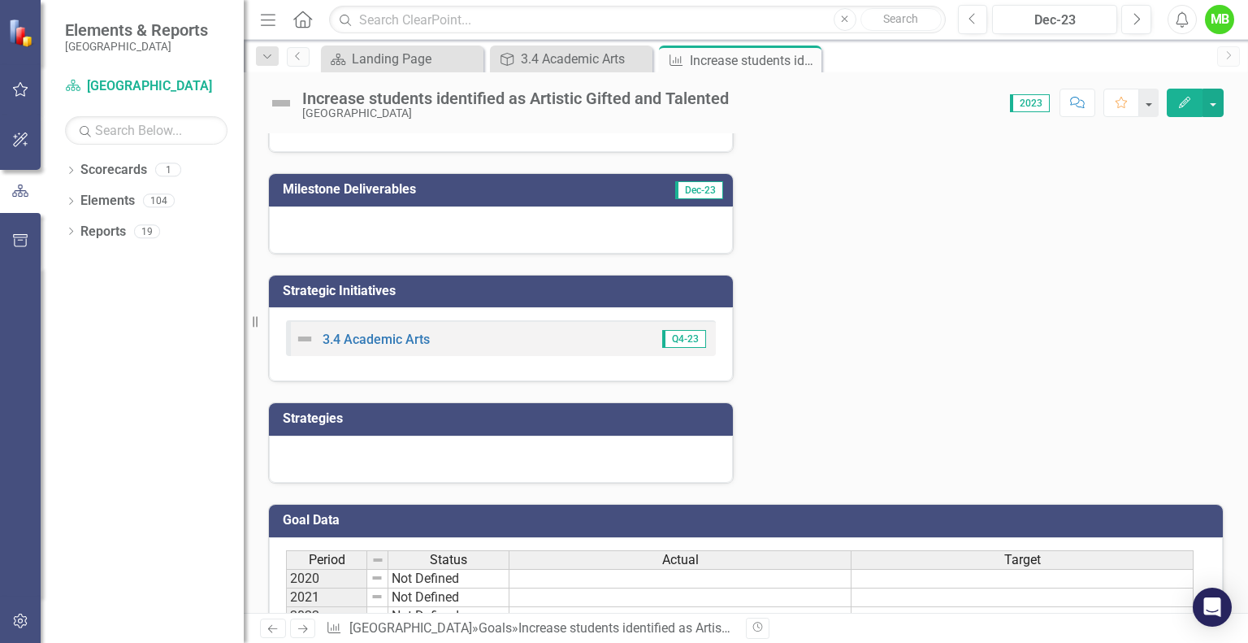
scroll to position [306, 0]
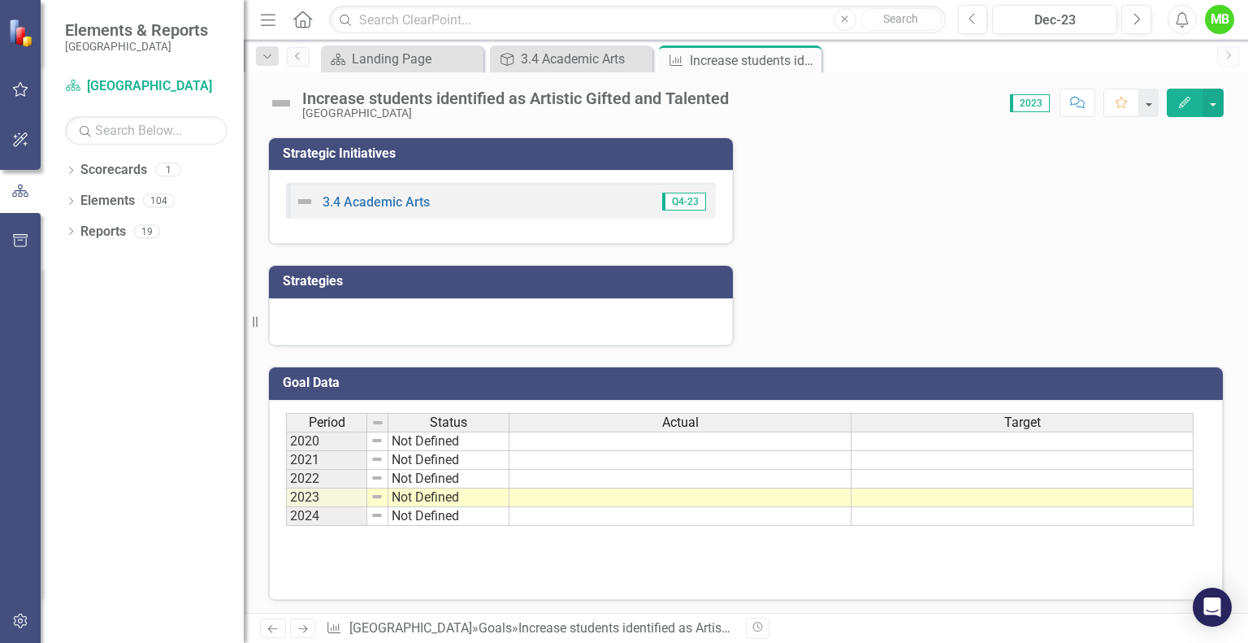
click at [457, 510] on td "Not Defined" at bounding box center [448, 516] width 121 height 19
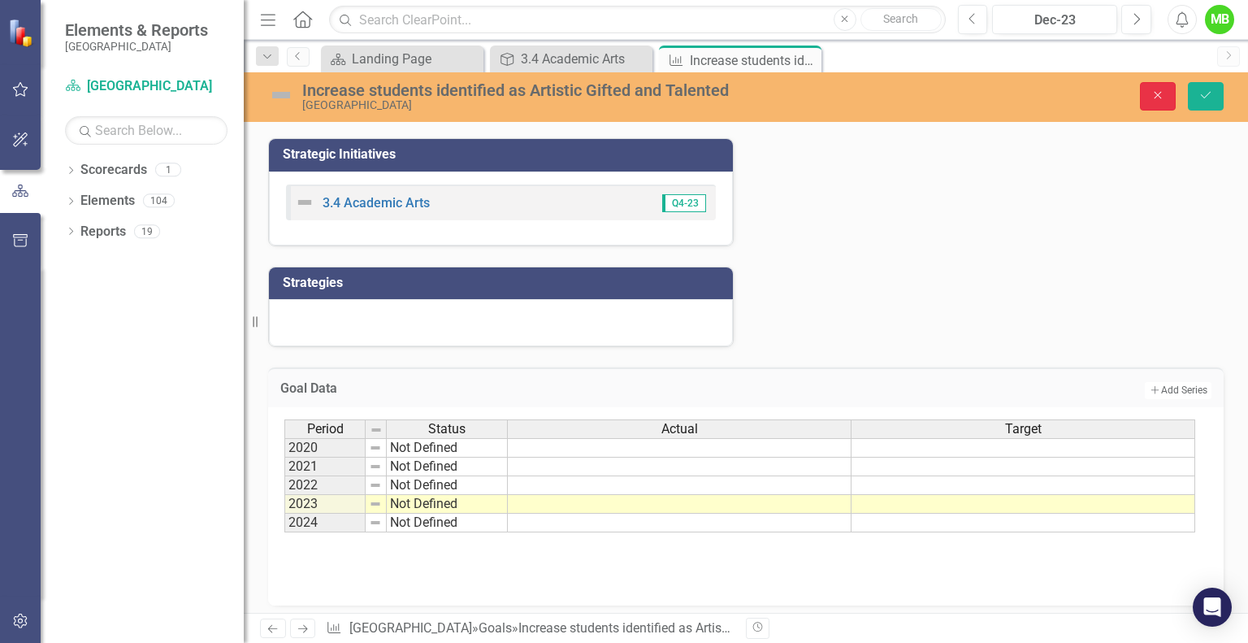
click at [1154, 95] on icon "Close" at bounding box center [1158, 94] width 15 height 11
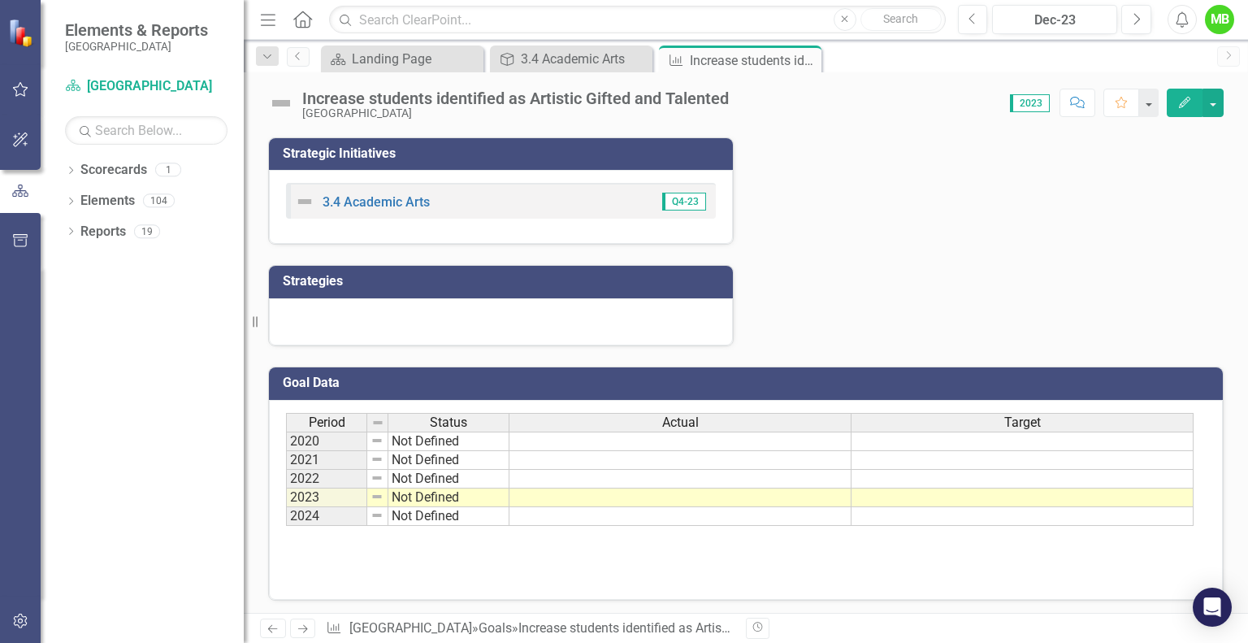
click at [487, 293] on td "Strategies" at bounding box center [504, 283] width 442 height 27
click at [465, 310] on div at bounding box center [501, 321] width 464 height 47
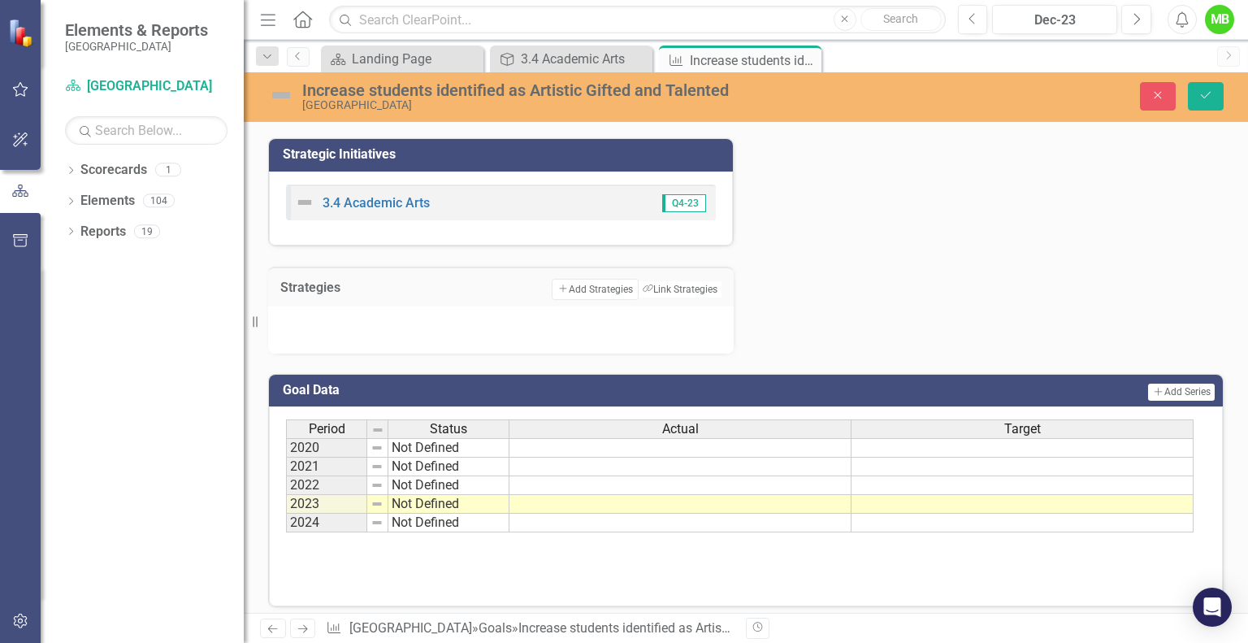
click at [429, 322] on div at bounding box center [501, 329] width 466 height 47
click at [615, 292] on button "Add Add Strategies" at bounding box center [595, 289] width 86 height 21
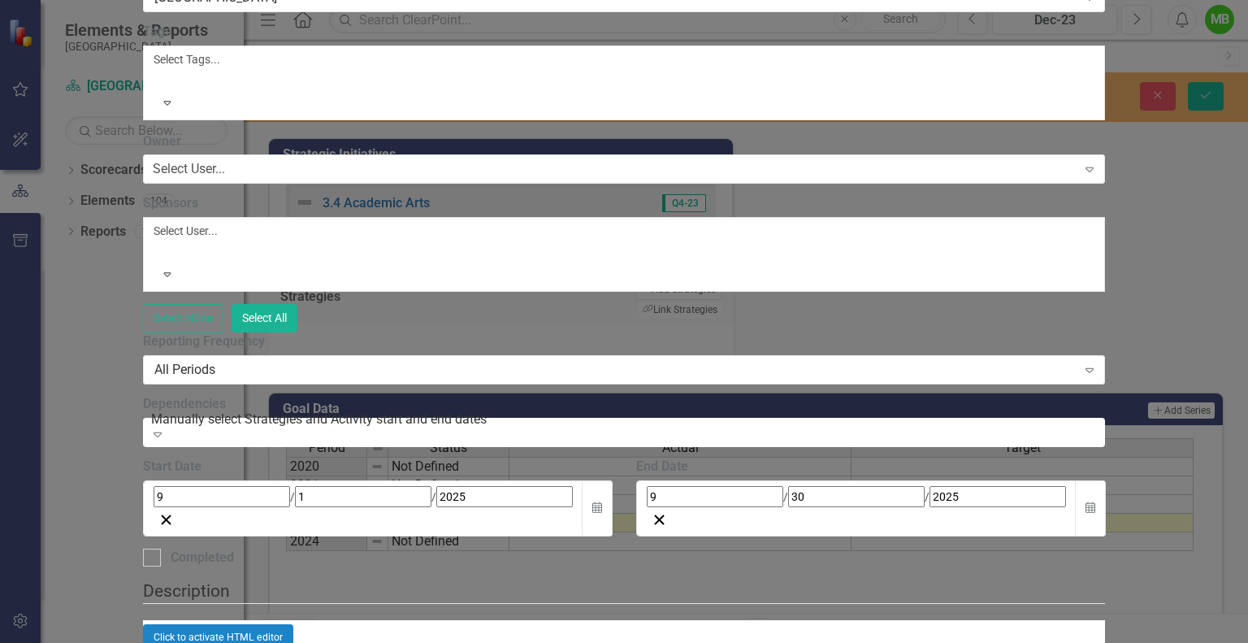
type input "Implement screenings at school-based sites"
click at [225, 179] on div "Select User..." at bounding box center [189, 169] width 72 height 19
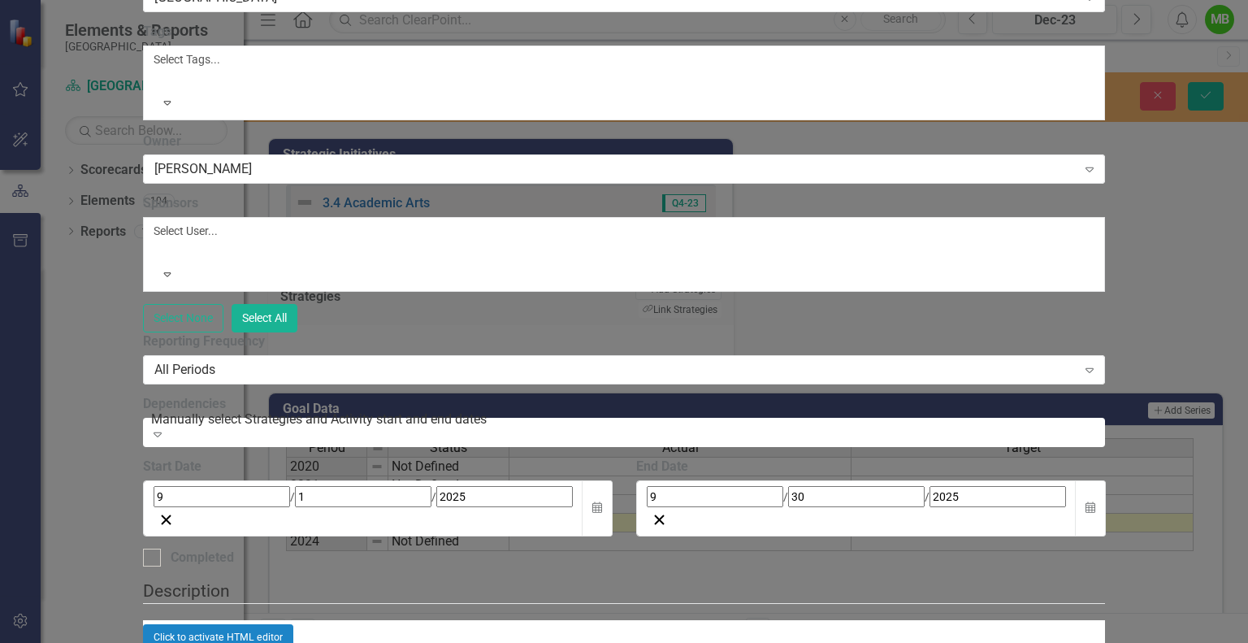
scroll to position [201, 0]
click at [499, 361] on div "All Periods" at bounding box center [615, 370] width 922 height 19
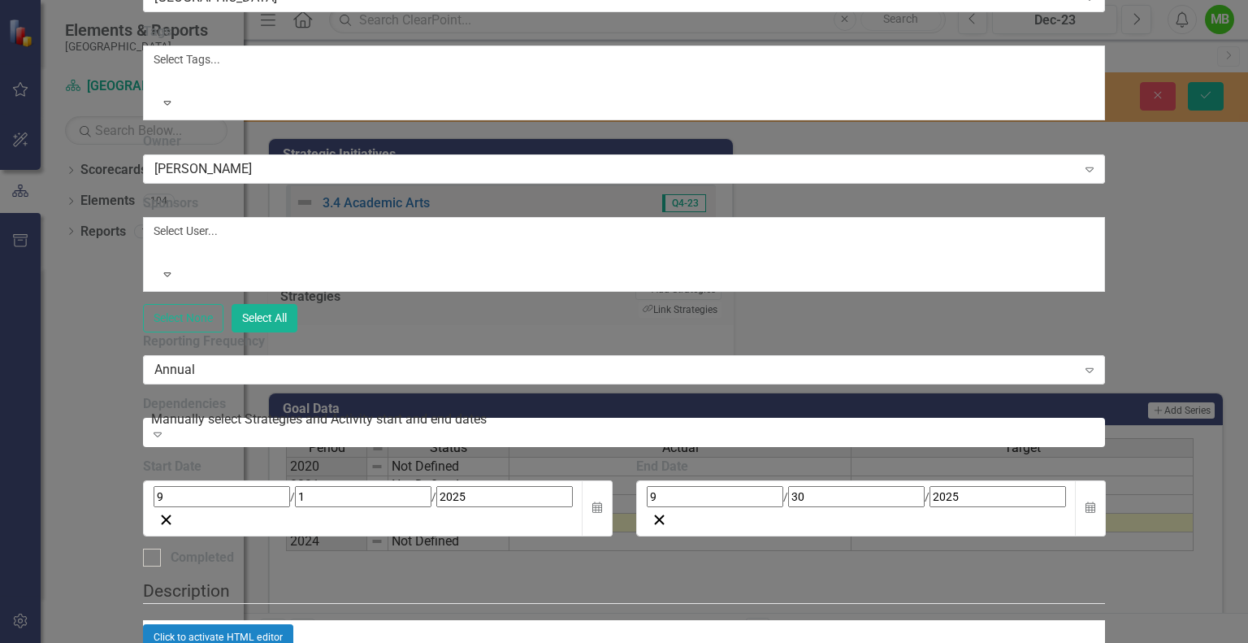
click at [1047, 486] on div "9 / 30 / 2025" at bounding box center [856, 496] width 419 height 21
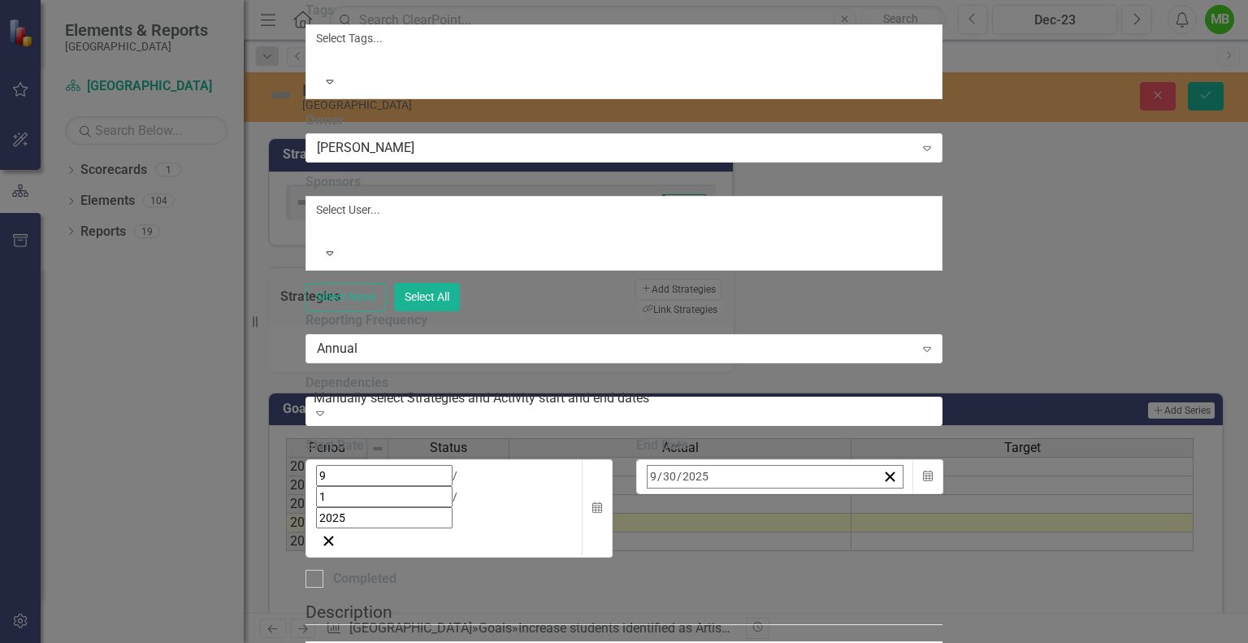
click at [885, 494] on button "›" at bounding box center [867, 512] width 36 height 36
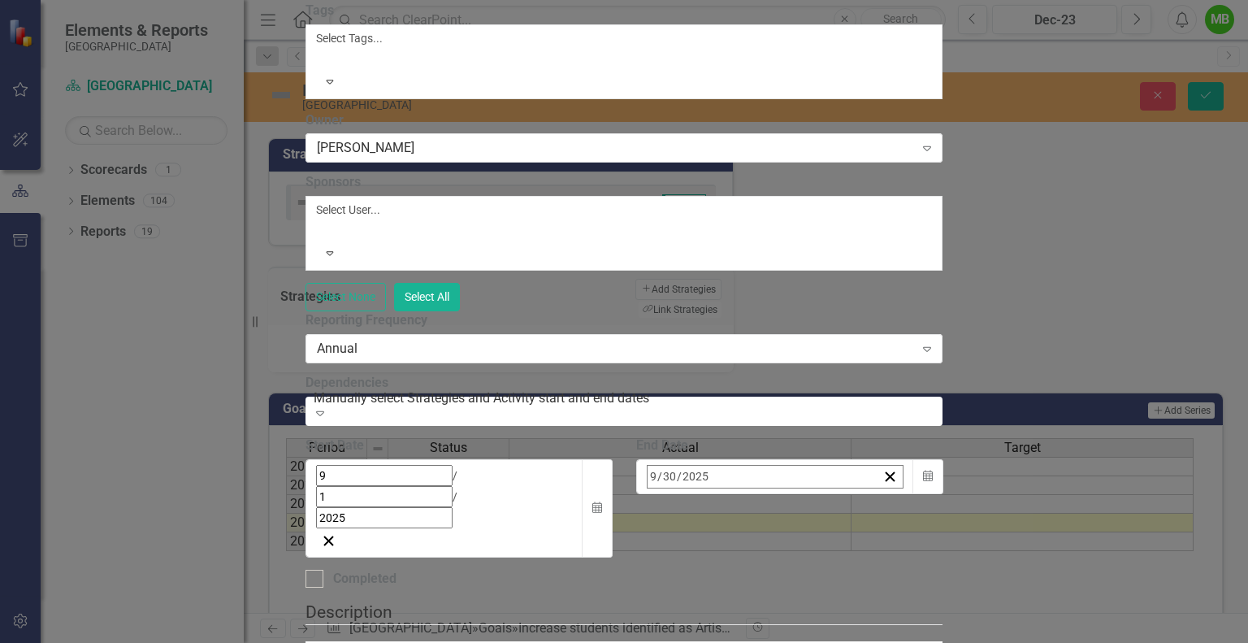
click at [885, 494] on button "›" at bounding box center [867, 512] width 36 height 36
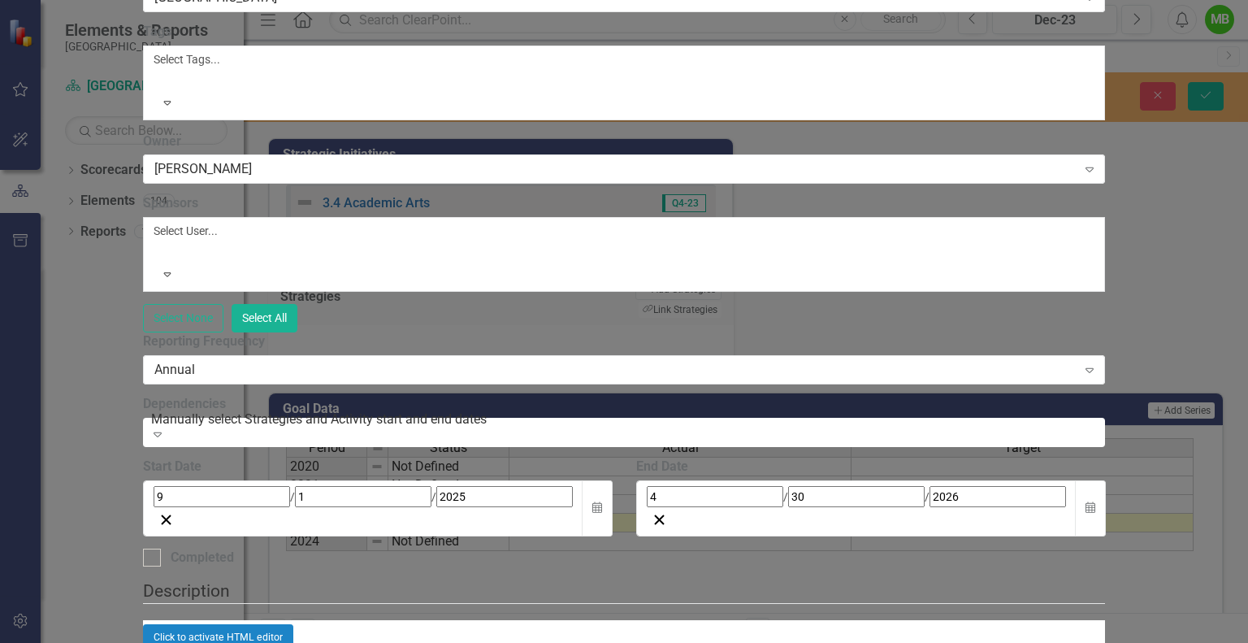
click at [611, 624] on div "Click to activate HTML editor" at bounding box center [624, 637] width 963 height 26
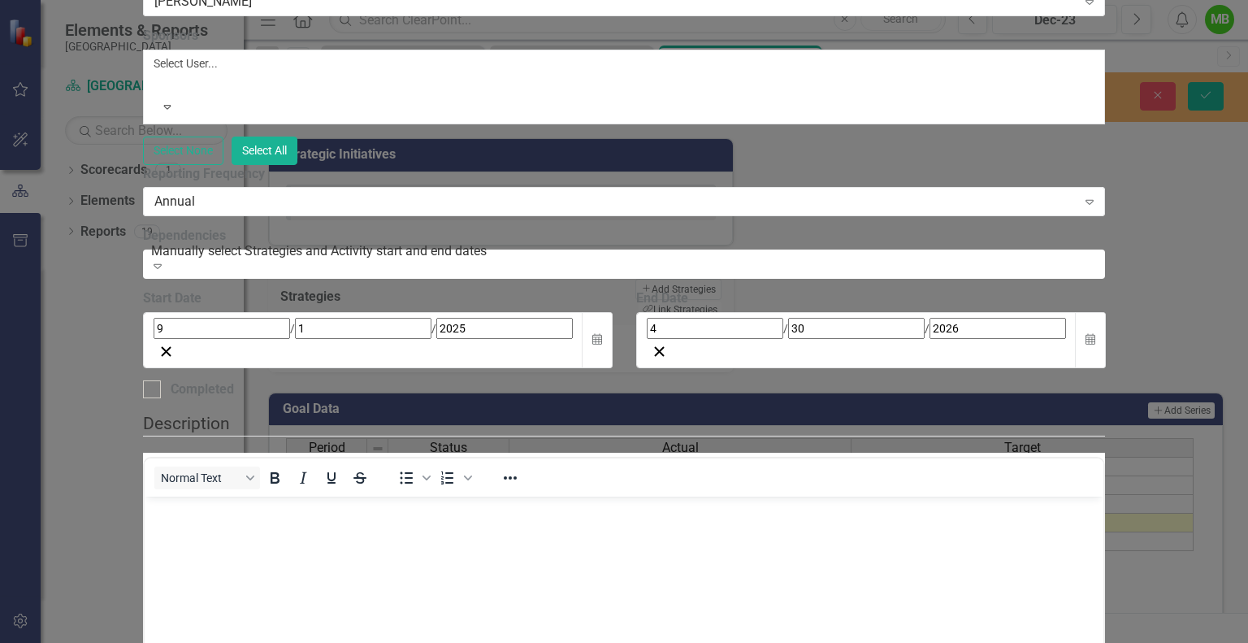
scroll to position [0, 0]
click at [322, 523] on body "Rich Text Area. Press ALT-0 for help." at bounding box center [624, 618] width 960 height 244
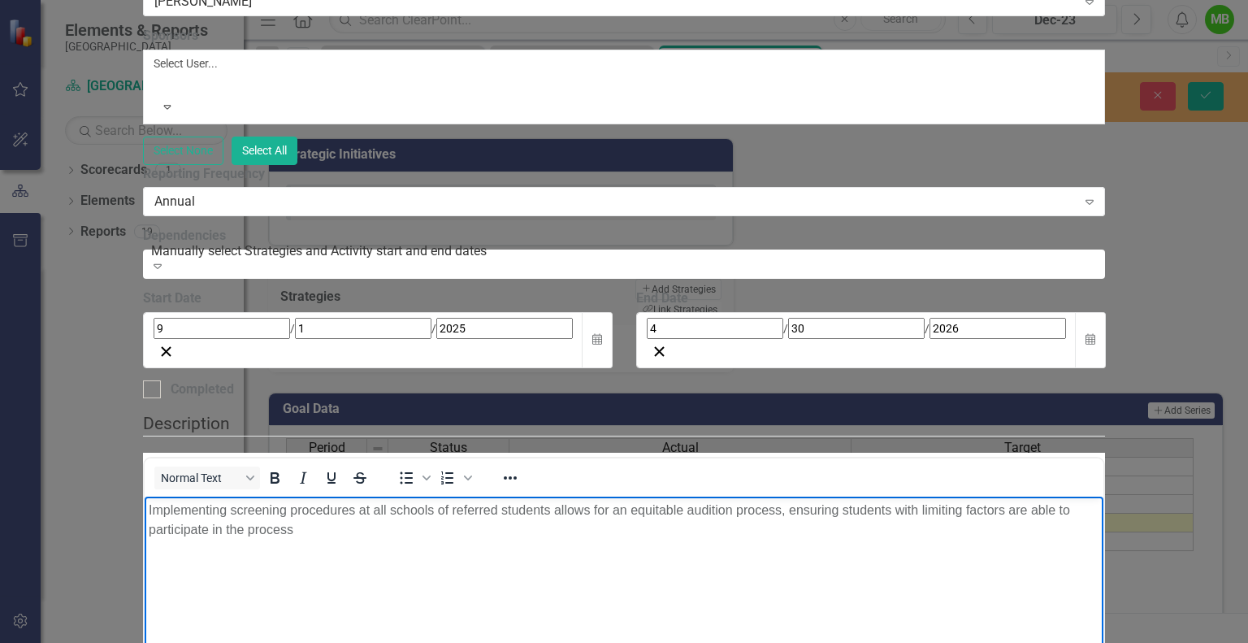
click at [643, 165] on div "Select None Select All" at bounding box center [624, 151] width 963 height 28
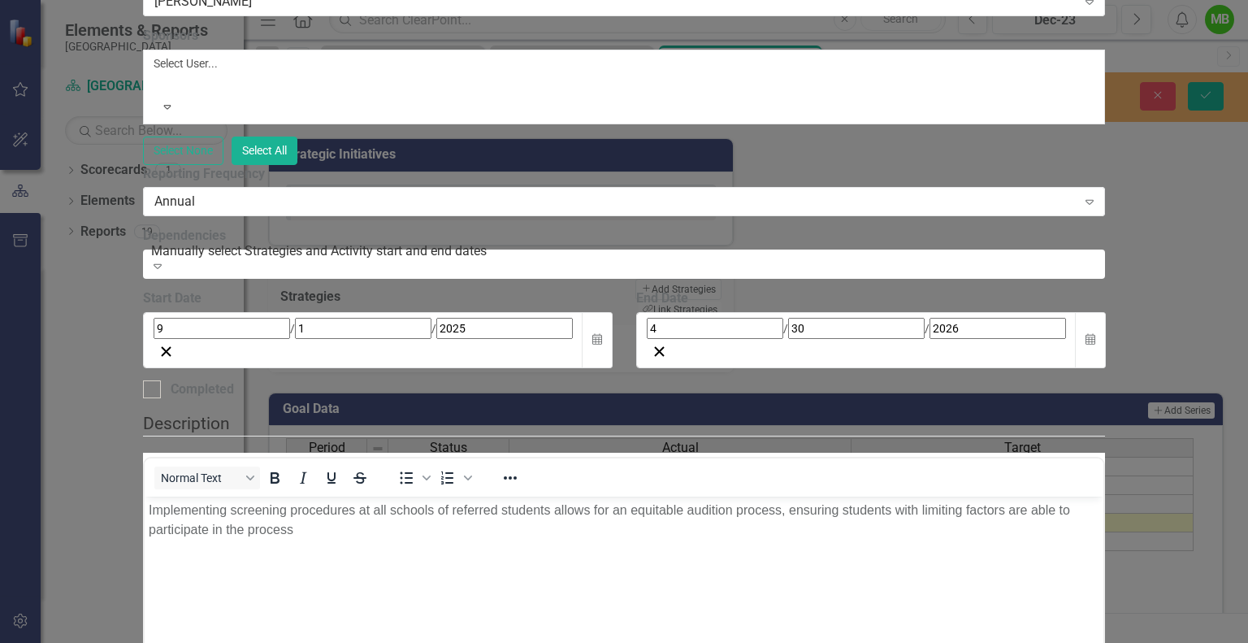
scroll to position [510, 0]
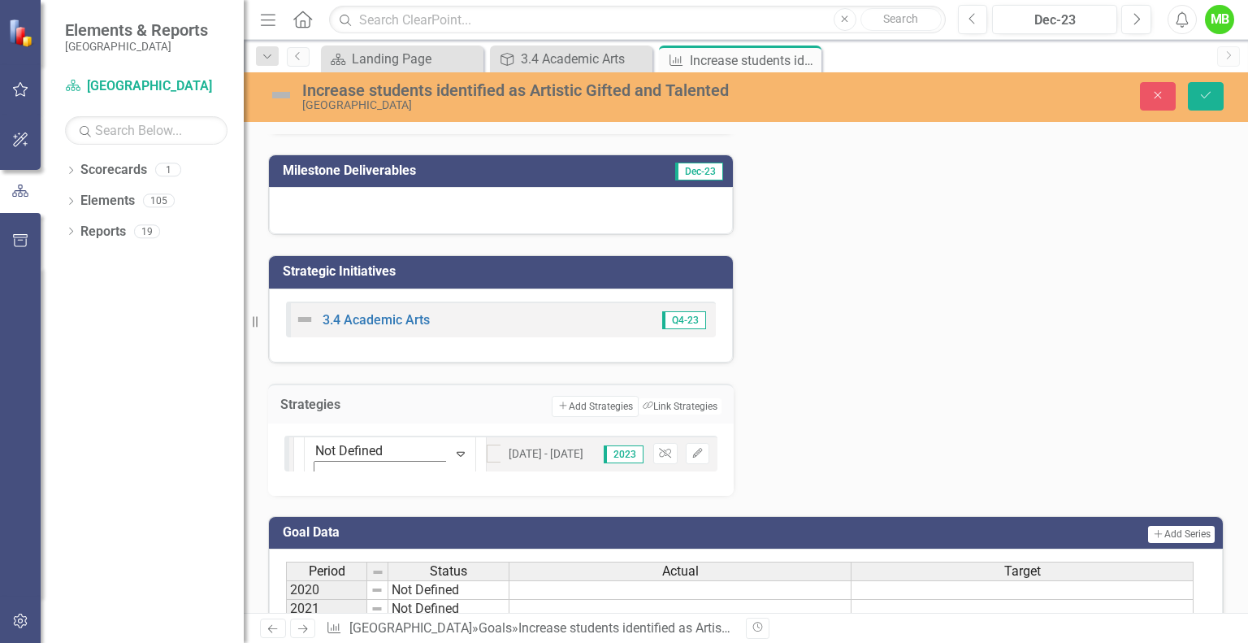
scroll to position [0, 0]
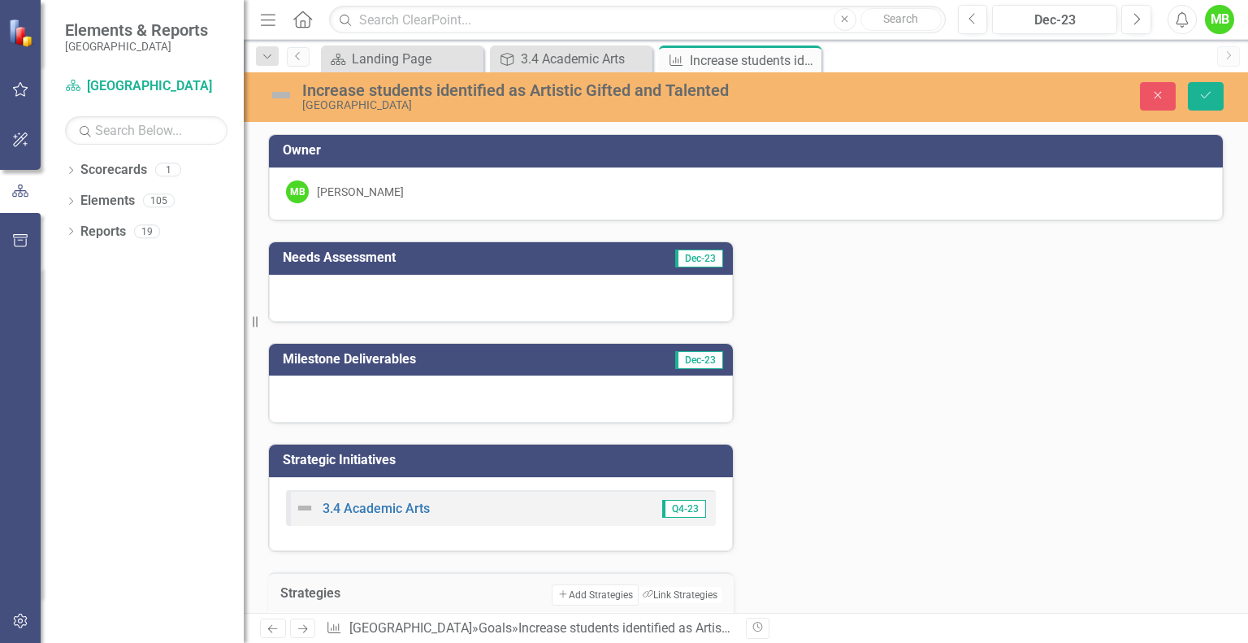
click at [446, 295] on div at bounding box center [501, 298] width 464 height 47
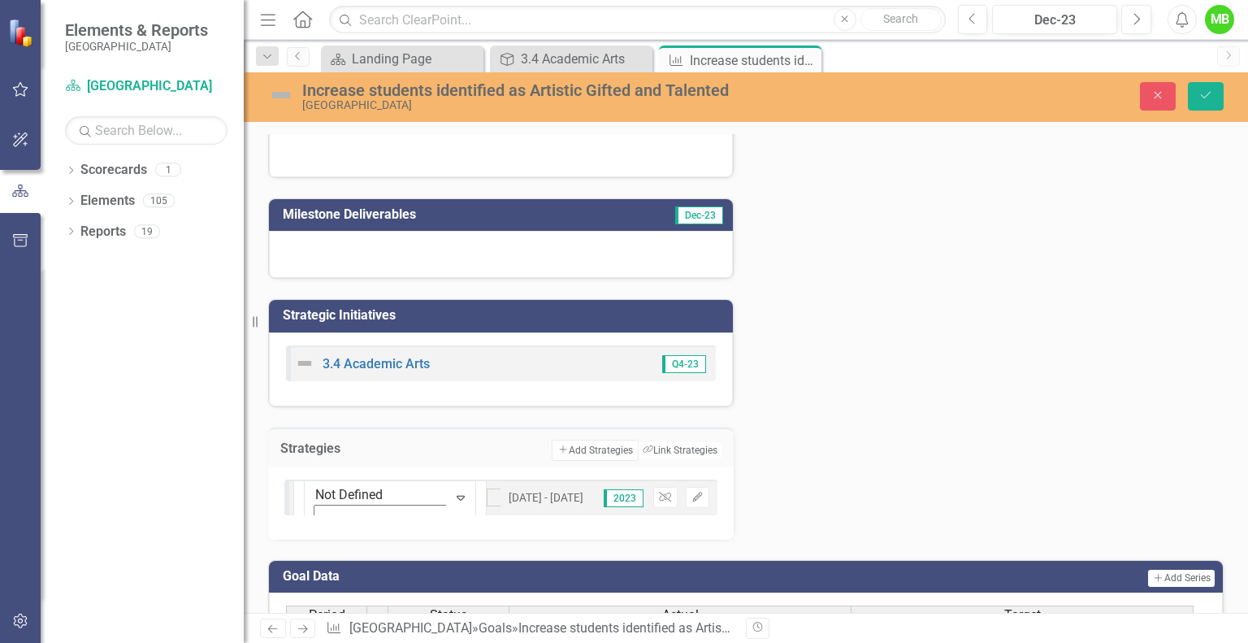
scroll to position [140, 0]
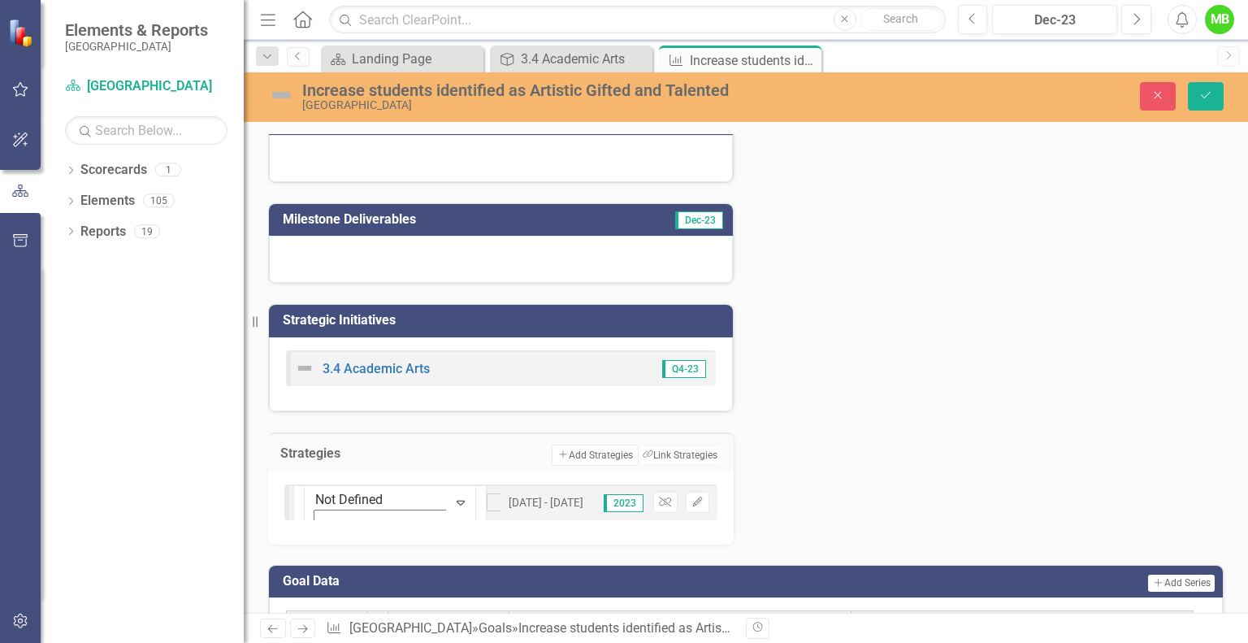
click at [429, 256] on div at bounding box center [501, 259] width 464 height 47
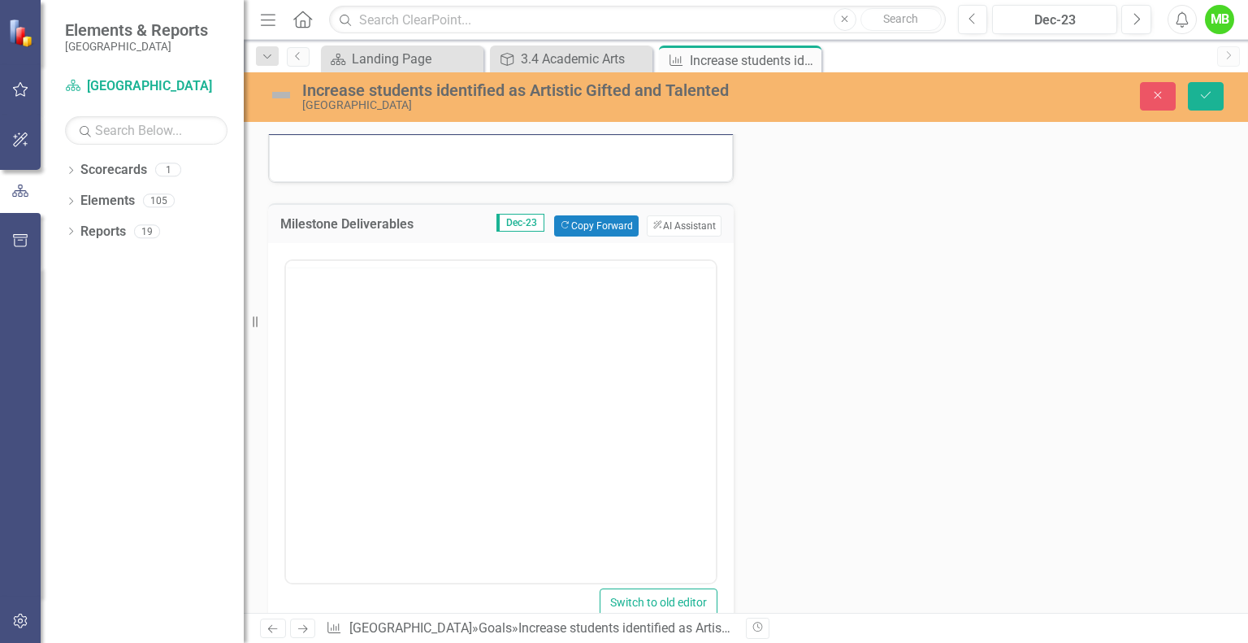
scroll to position [0, 0]
click at [597, 353] on body "Rich Text Area. Press ALT-0 for help." at bounding box center [501, 420] width 430 height 244
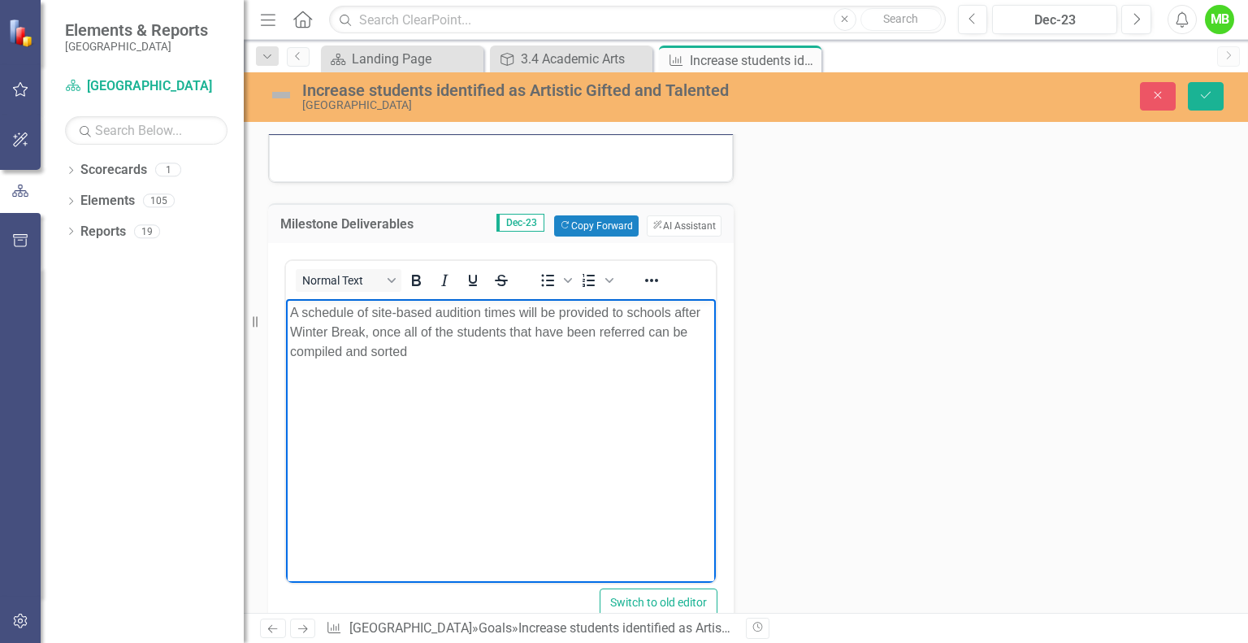
scroll to position [192, 0]
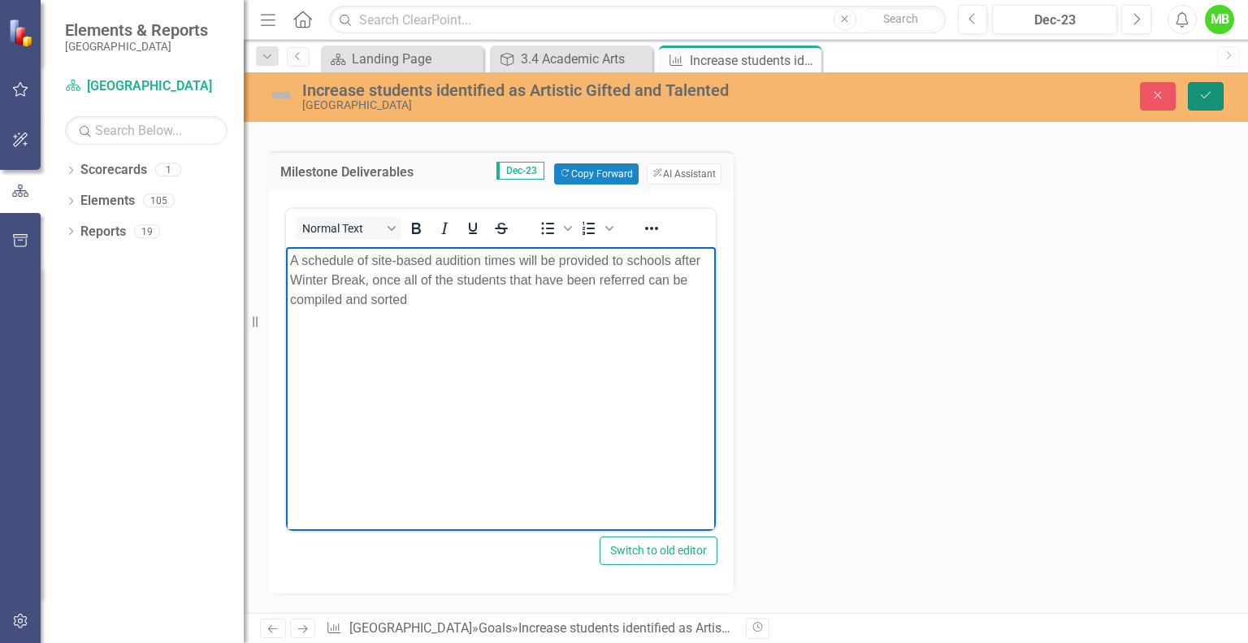
click at [1204, 109] on button "Save" at bounding box center [1206, 96] width 36 height 28
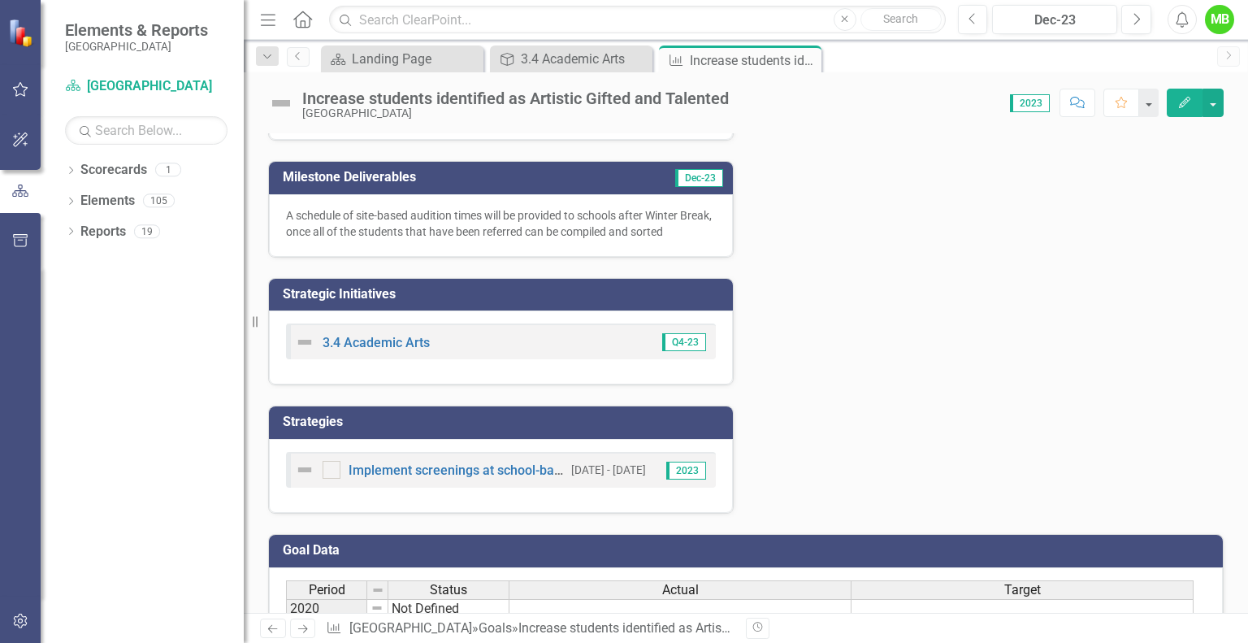
scroll to position [0, 0]
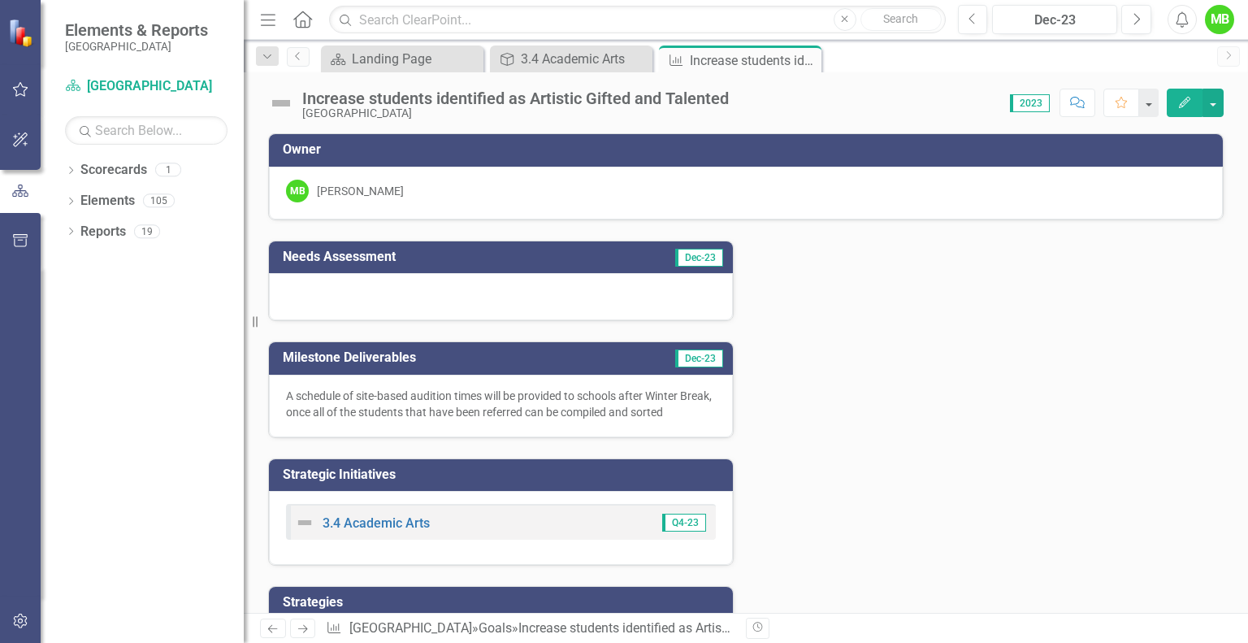
click at [0, 0] on icon "Close" at bounding box center [0, 0] width 0 height 0
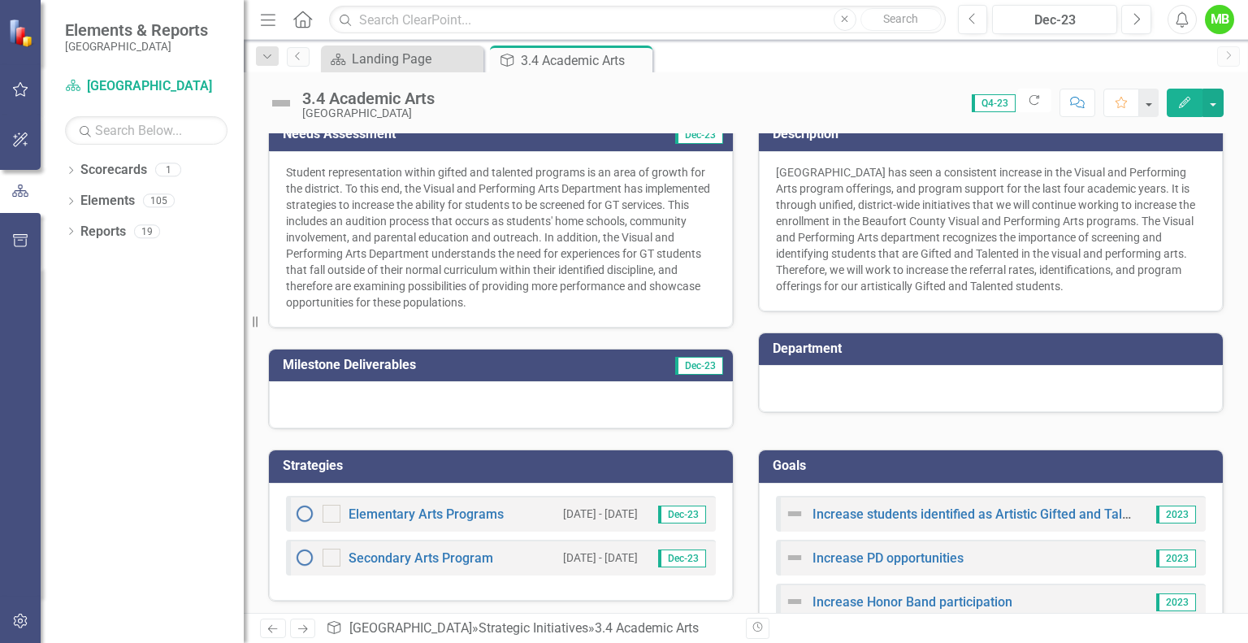
scroll to position [273, 0]
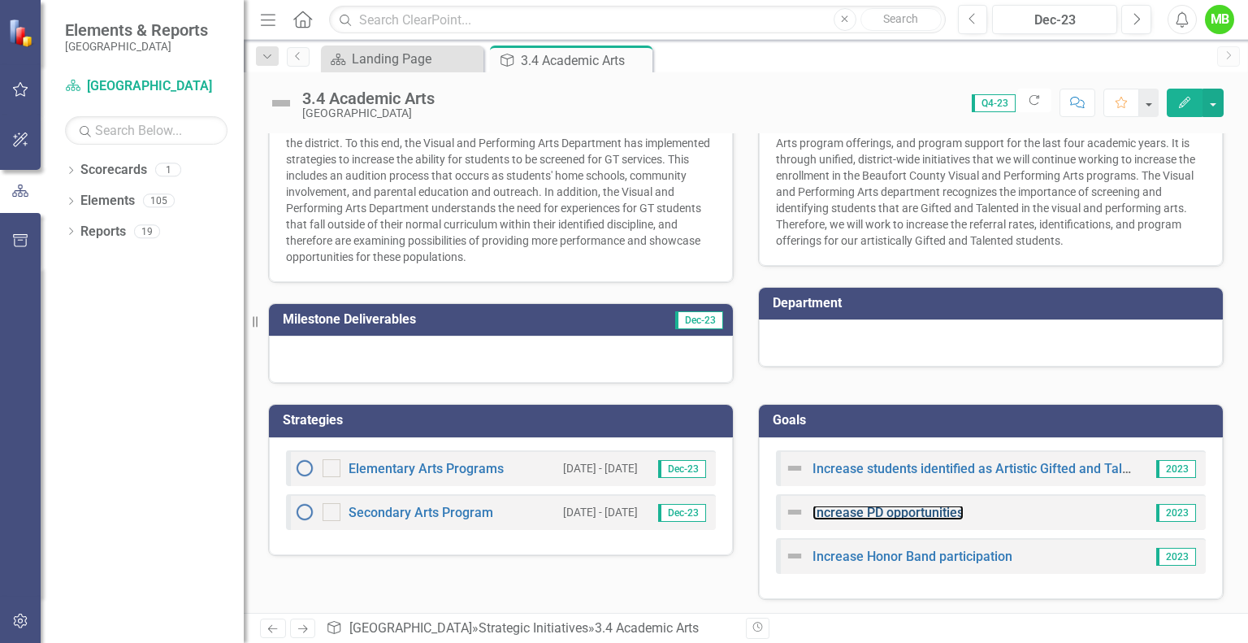
click at [903, 516] on link "Increase PD opportunities" at bounding box center [888, 512] width 151 height 15
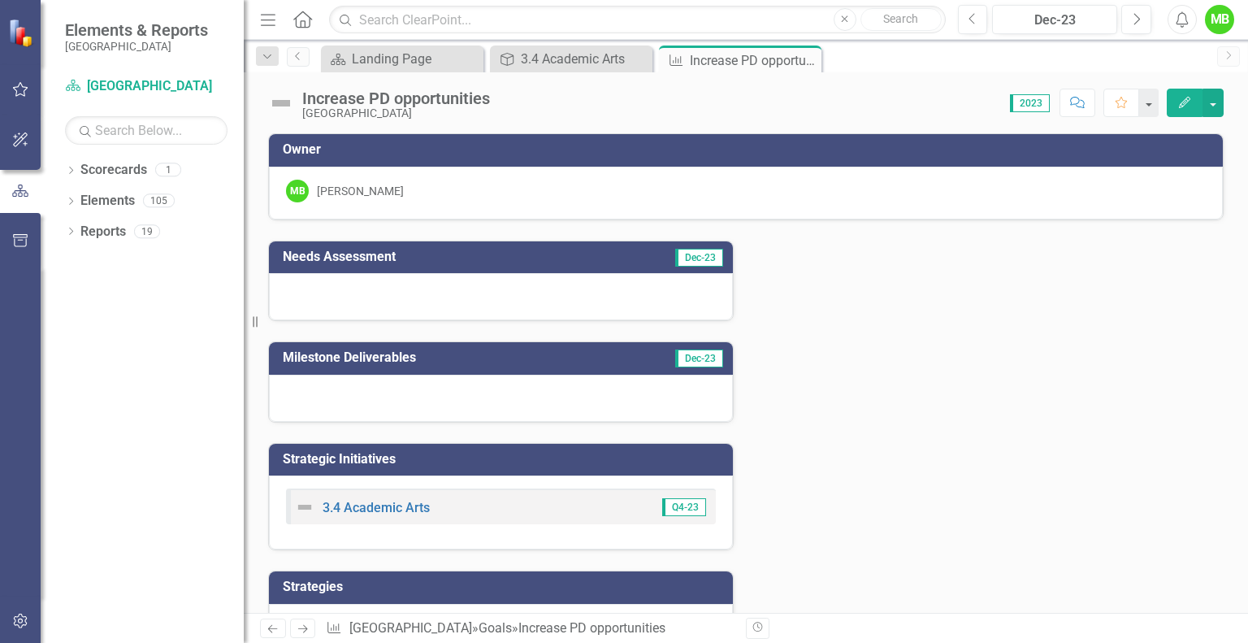
click at [501, 289] on div at bounding box center [501, 296] width 464 height 47
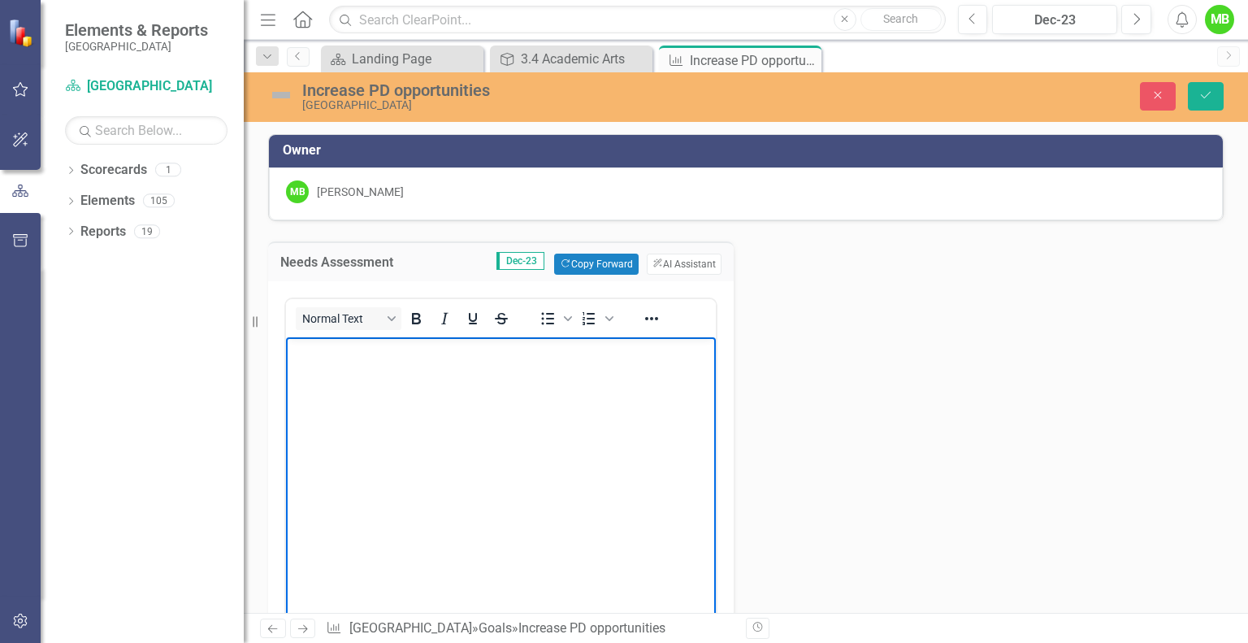
click at [449, 397] on body "Rich Text Area. Press ALT-0 for help." at bounding box center [501, 459] width 430 height 244
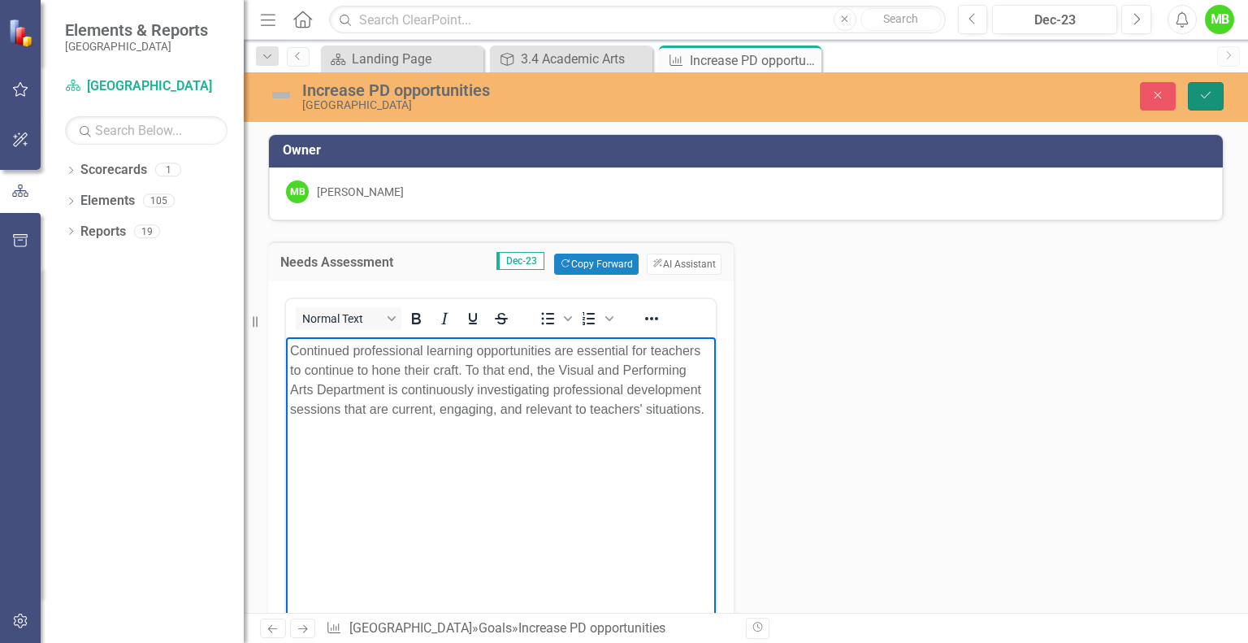
click at [1206, 87] on button "Save" at bounding box center [1206, 96] width 36 height 28
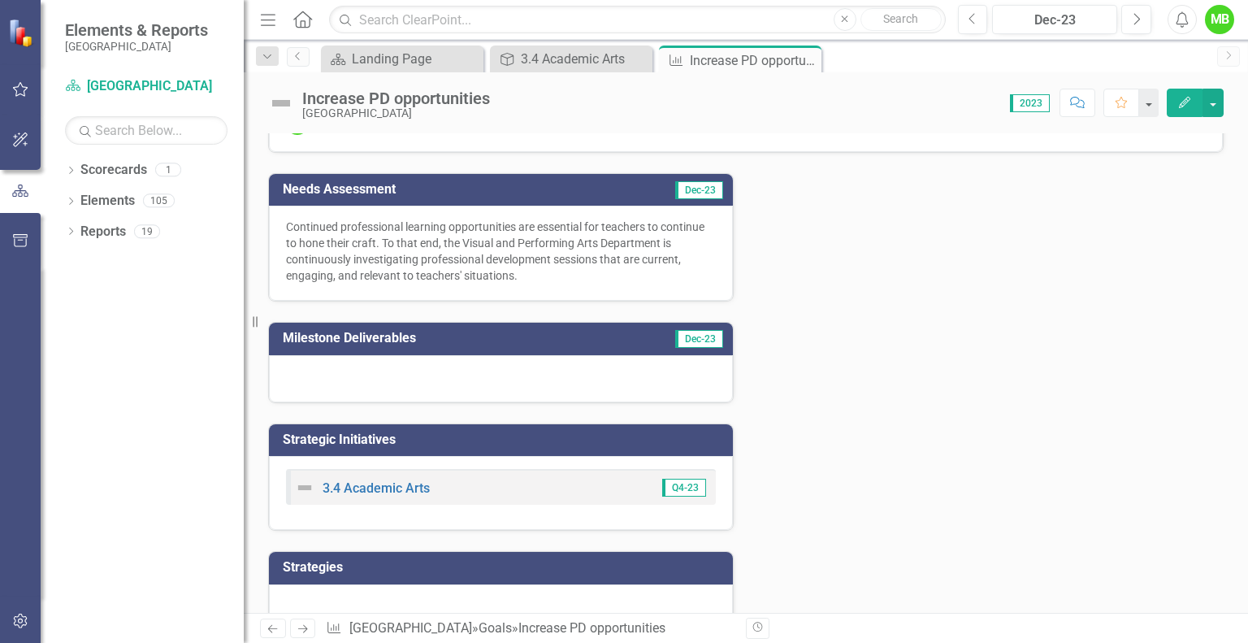
scroll to position [68, 0]
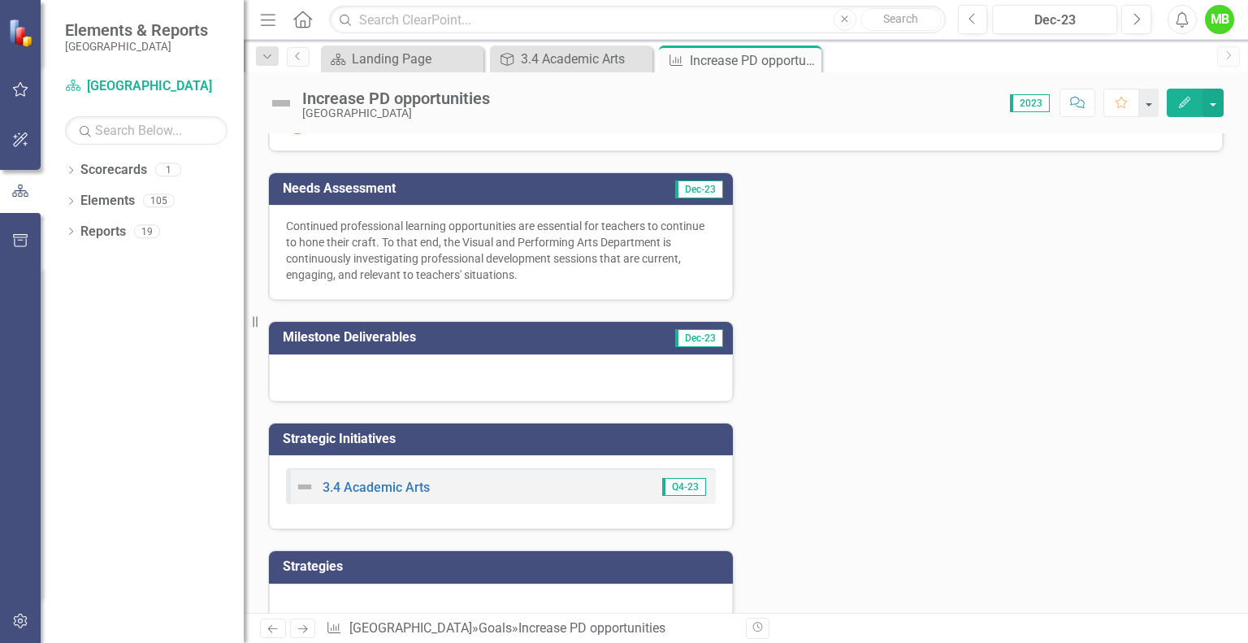
click at [520, 371] on div at bounding box center [501, 377] width 464 height 47
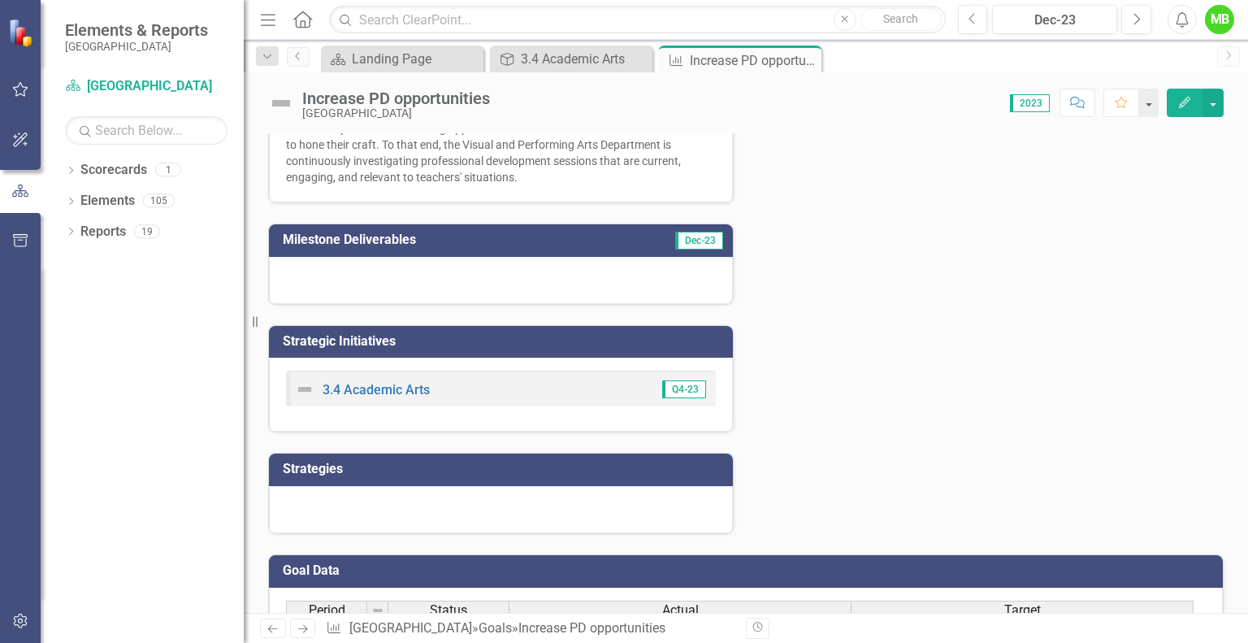
scroll to position [0, 0]
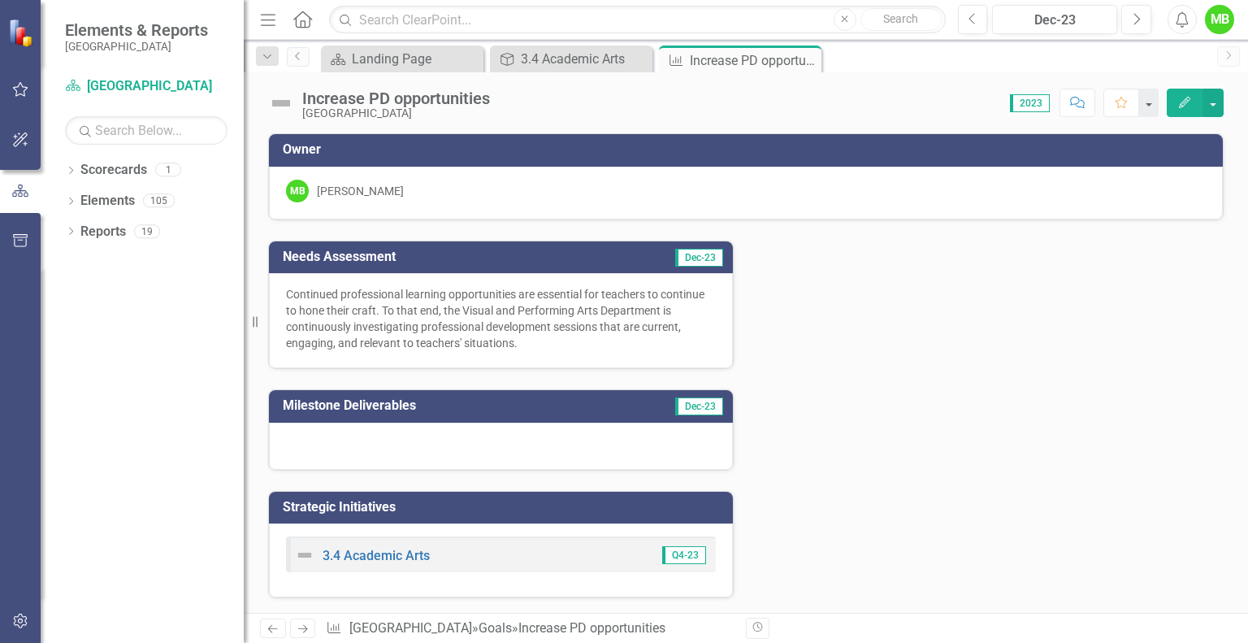
click at [0, 0] on icon "Close" at bounding box center [0, 0] width 0 height 0
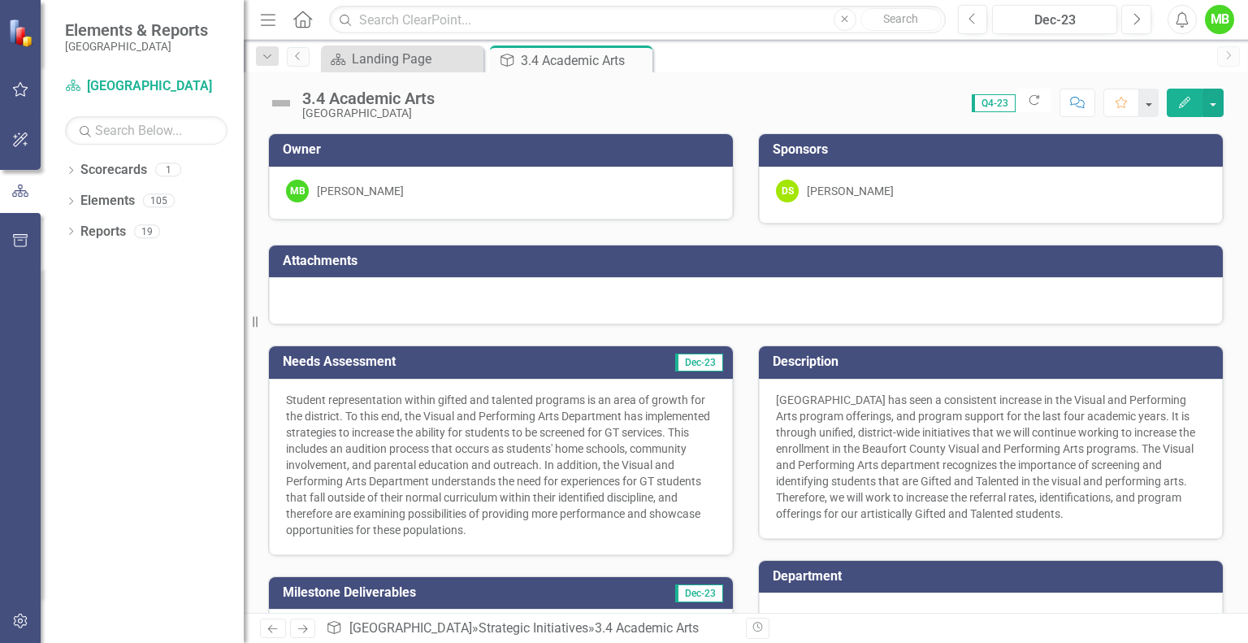
scroll to position [273, 0]
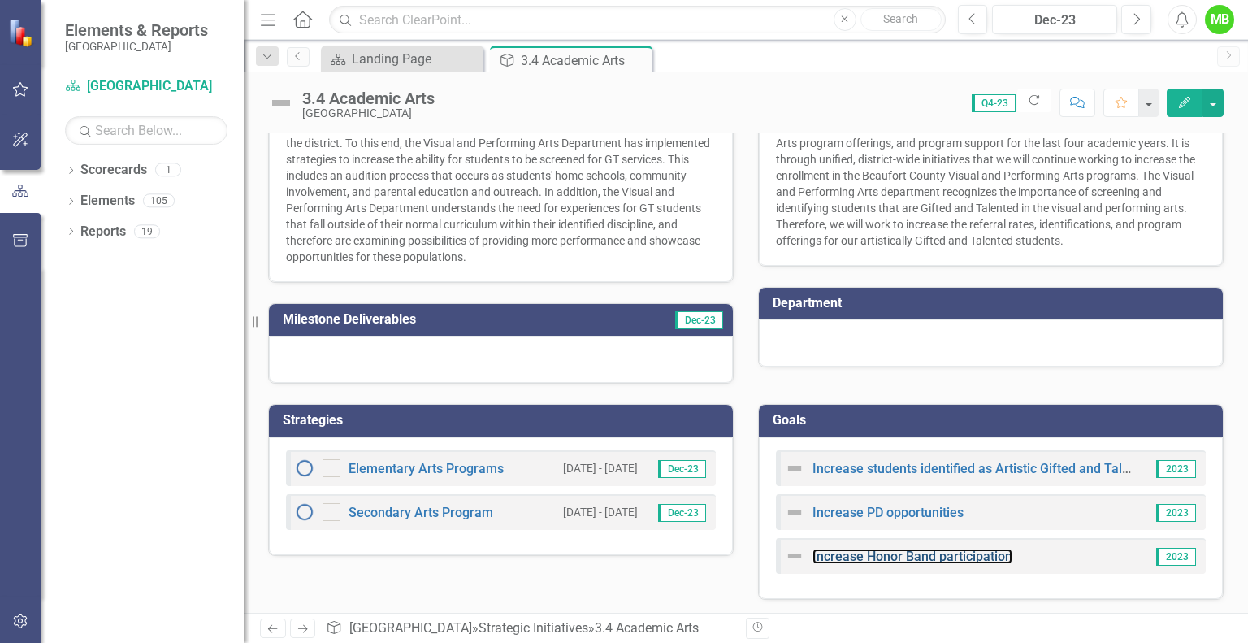
click at [896, 558] on link "Increase Honor Band participation" at bounding box center [913, 556] width 200 height 15
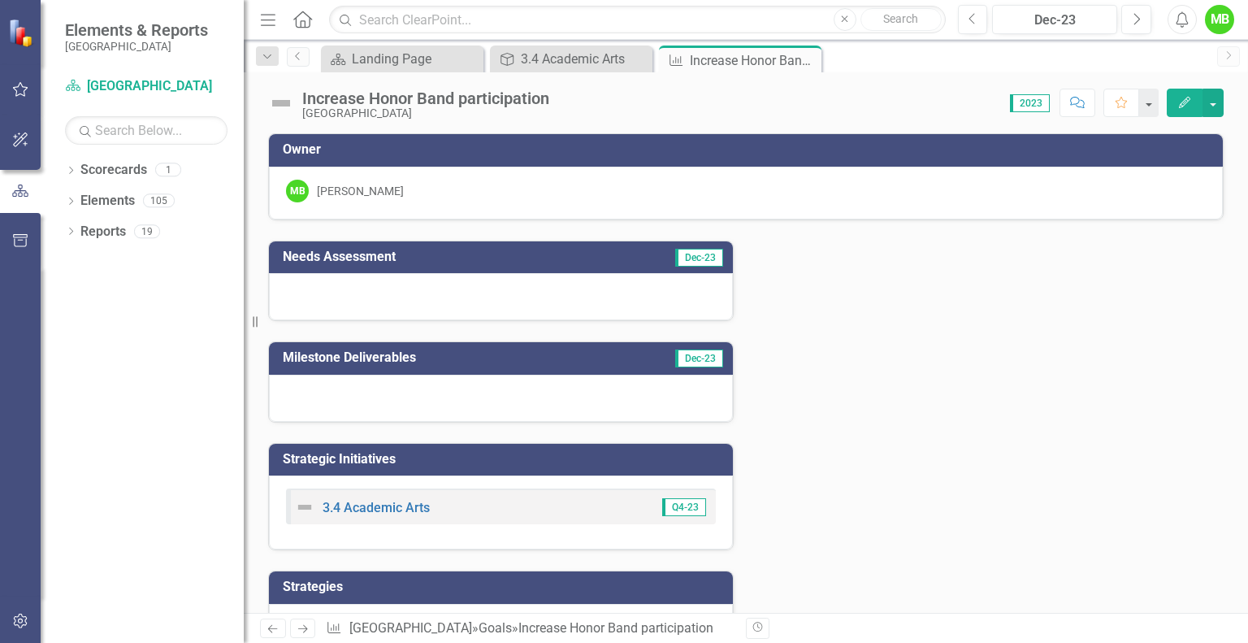
click at [463, 292] on div at bounding box center [501, 296] width 464 height 47
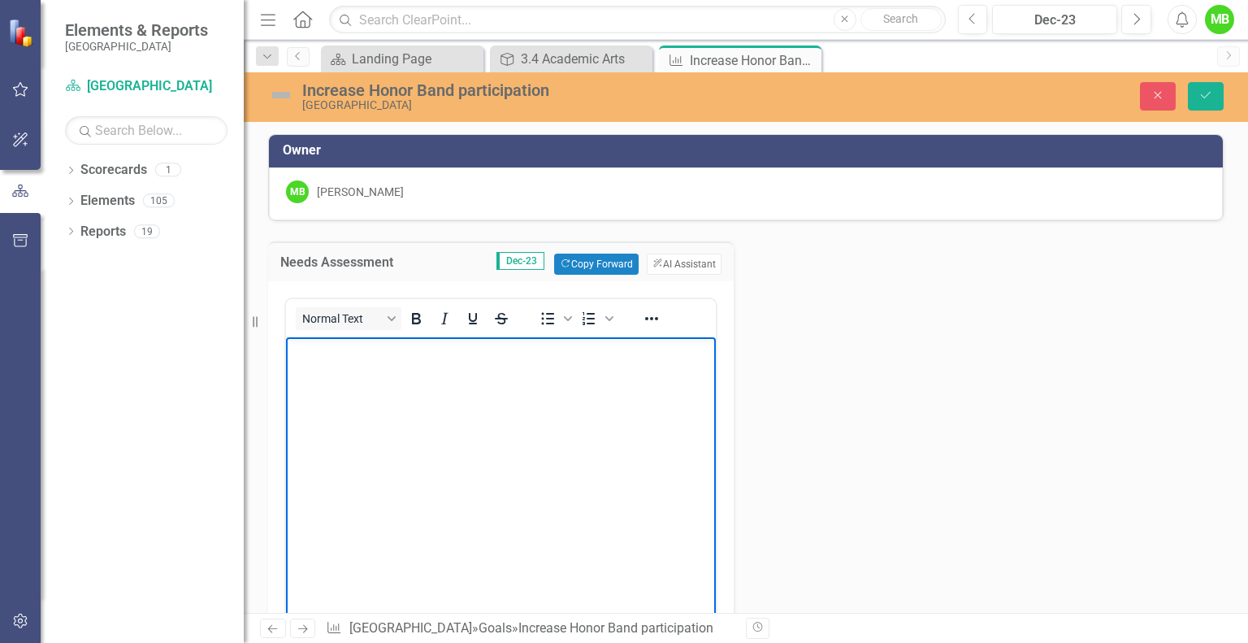
click at [455, 372] on body "Rich Text Area. Press ALT-0 for help." at bounding box center [501, 459] width 430 height 244
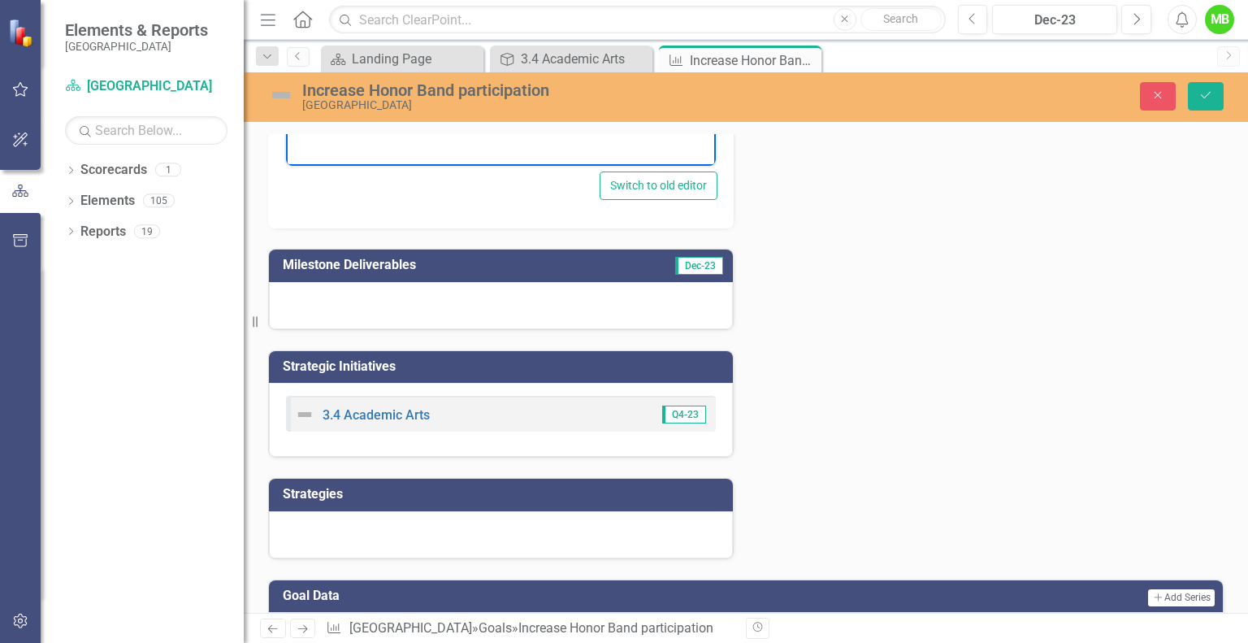
scroll to position [666, 0]
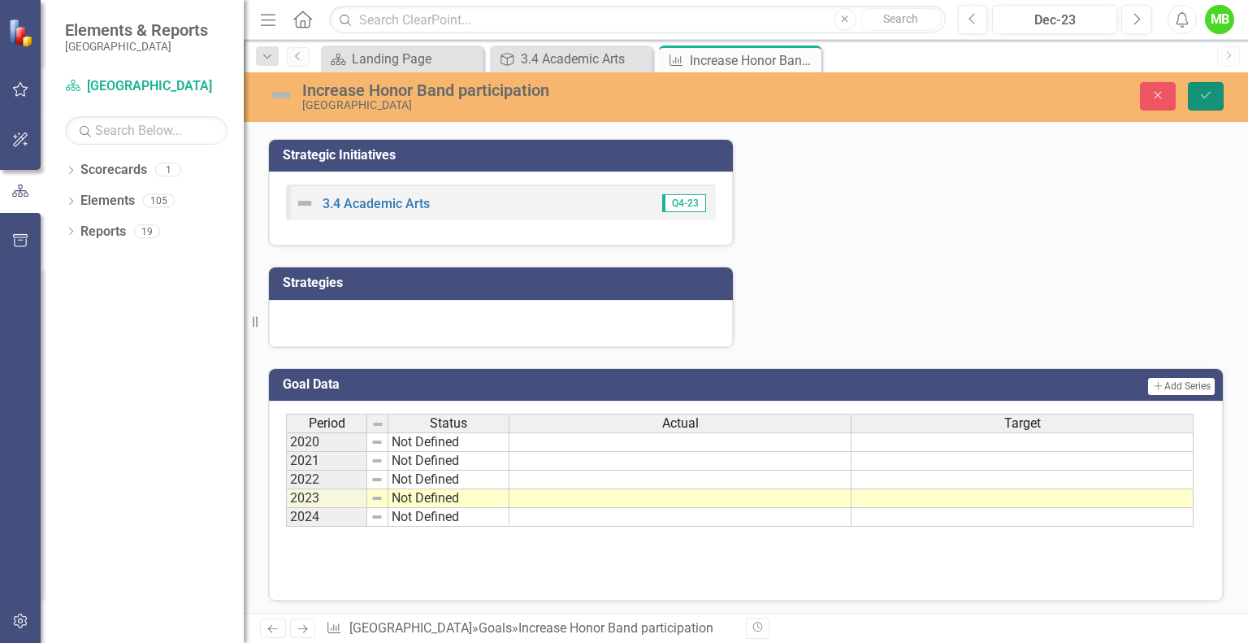
click at [1206, 104] on button "Save" at bounding box center [1206, 96] width 36 height 28
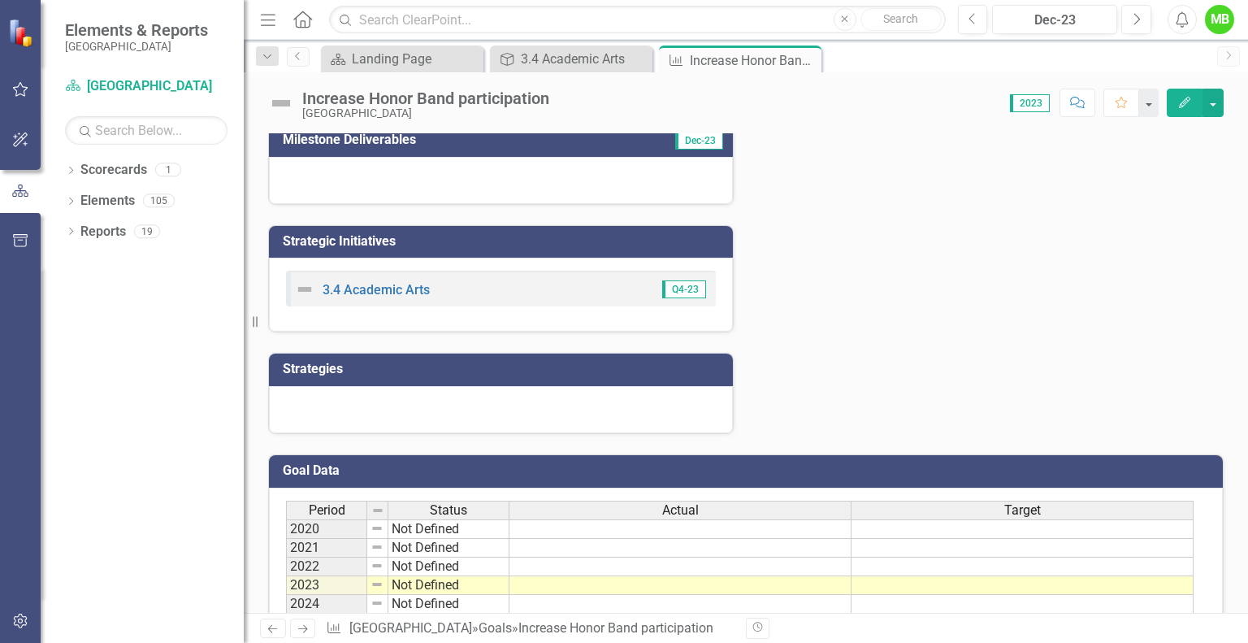
scroll to position [267, 0]
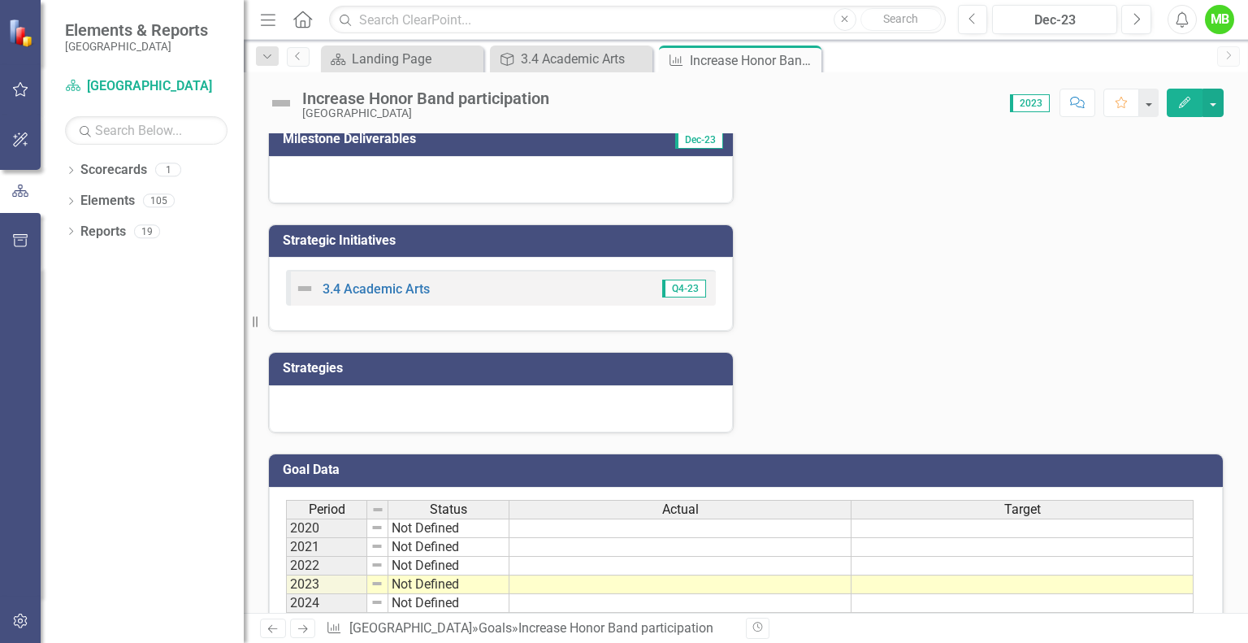
click at [547, 406] on div at bounding box center [501, 408] width 464 height 47
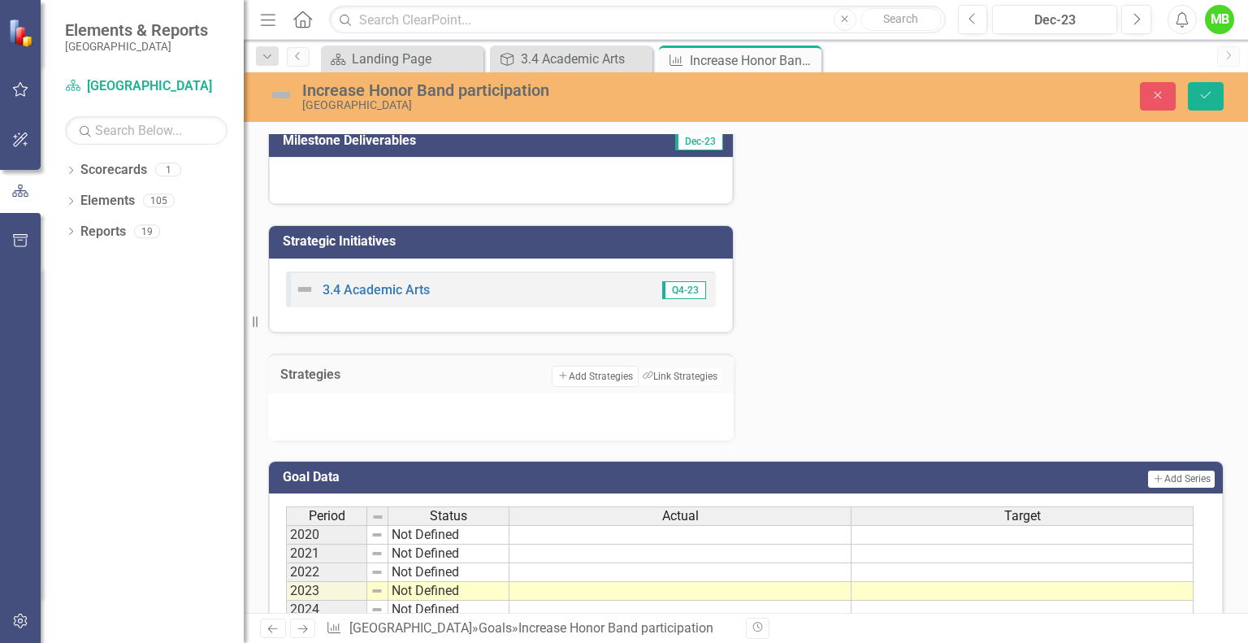
click at [454, 414] on div at bounding box center [501, 416] width 466 height 47
click at [582, 367] on button "Add Add Strategies" at bounding box center [595, 376] width 86 height 21
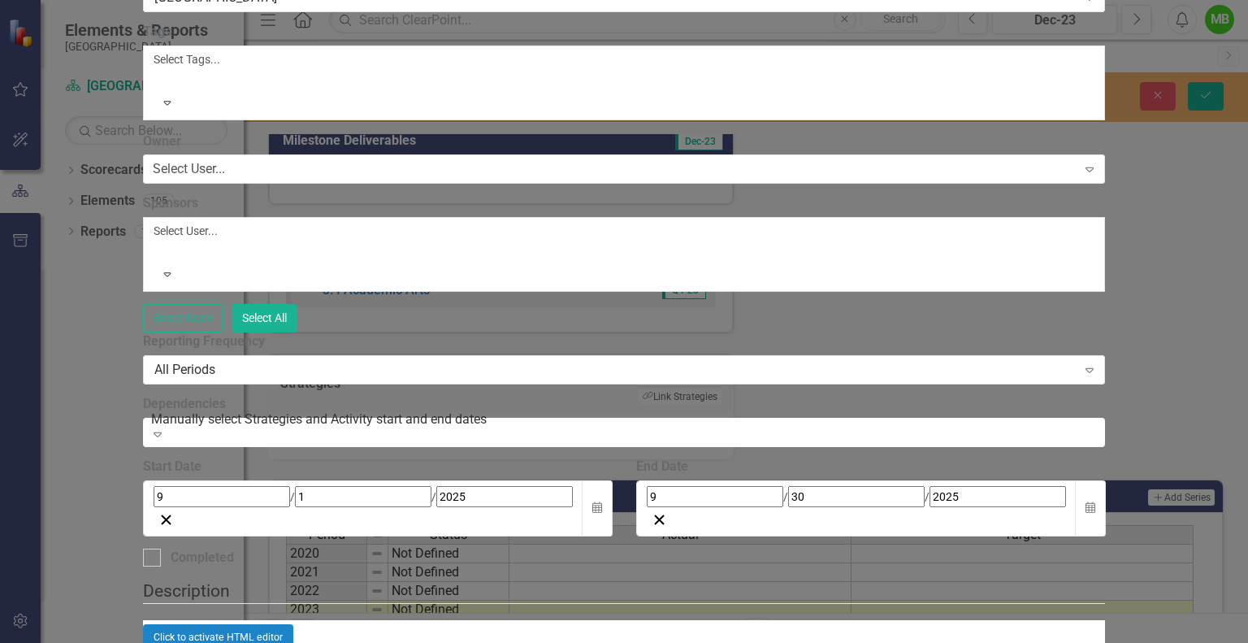
scroll to position [153, 0]
type input "Encourage participation from all students in the audition process"
click at [225, 160] on div "Select User..." at bounding box center [189, 169] width 72 height 19
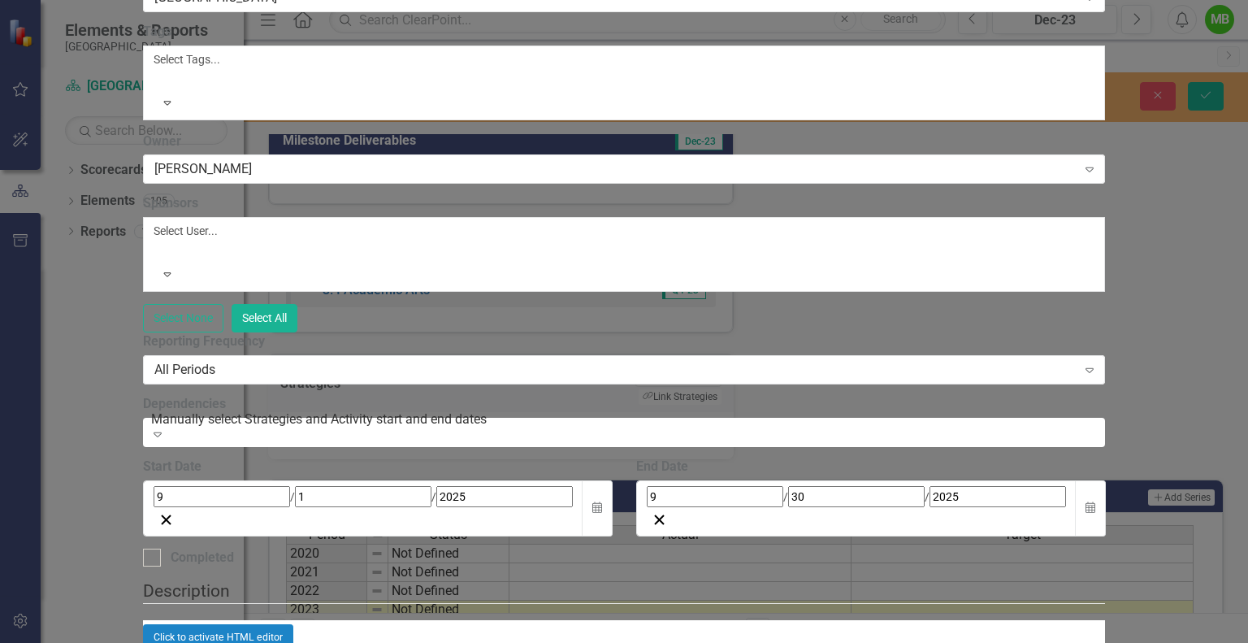
click at [1106, 480] on button "Calendar" at bounding box center [1090, 508] width 31 height 56
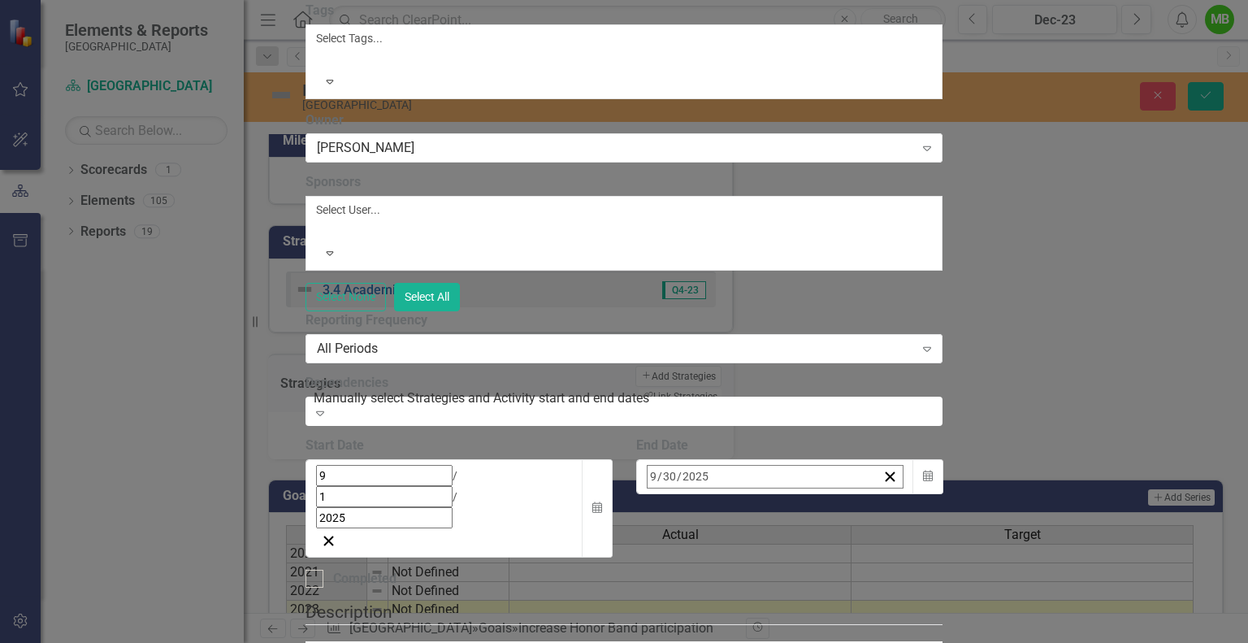
click at [885, 494] on button "›" at bounding box center [867, 512] width 36 height 36
click at [719, 592] on button "8" at bounding box center [699, 606] width 41 height 29
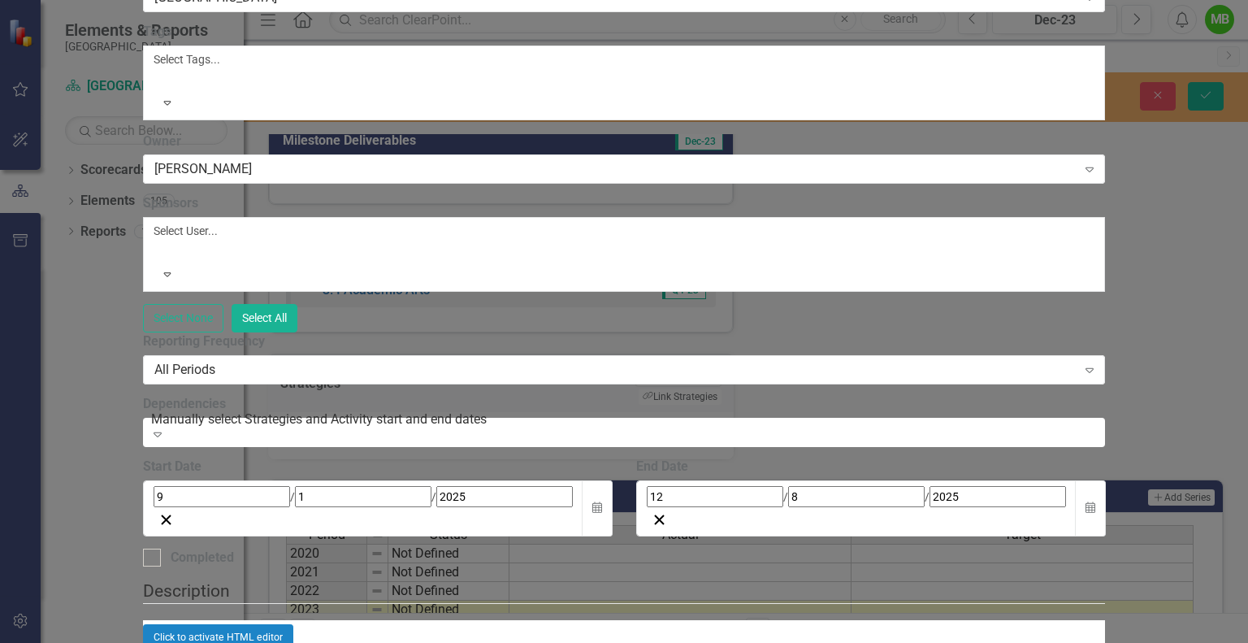
click at [471, 624] on div "Click to activate HTML editor" at bounding box center [624, 637] width 963 height 26
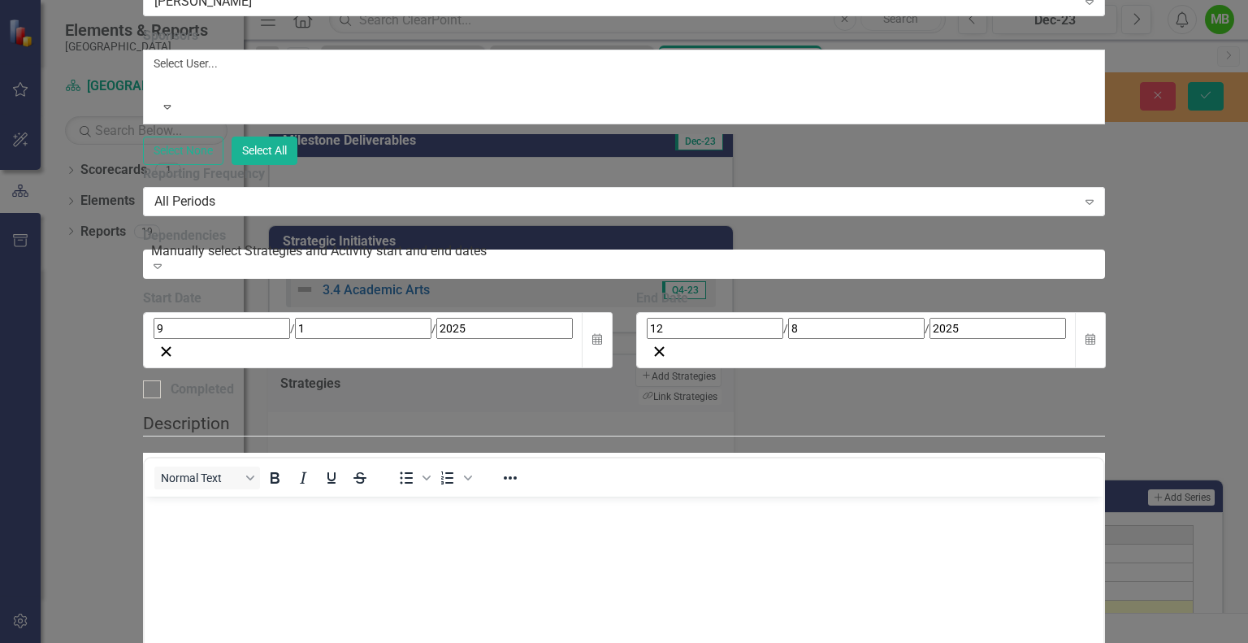
scroll to position [343, 0]
click at [260, 575] on body "Rich Text Area. Press ALT-0 for help." at bounding box center [624, 618] width 960 height 244
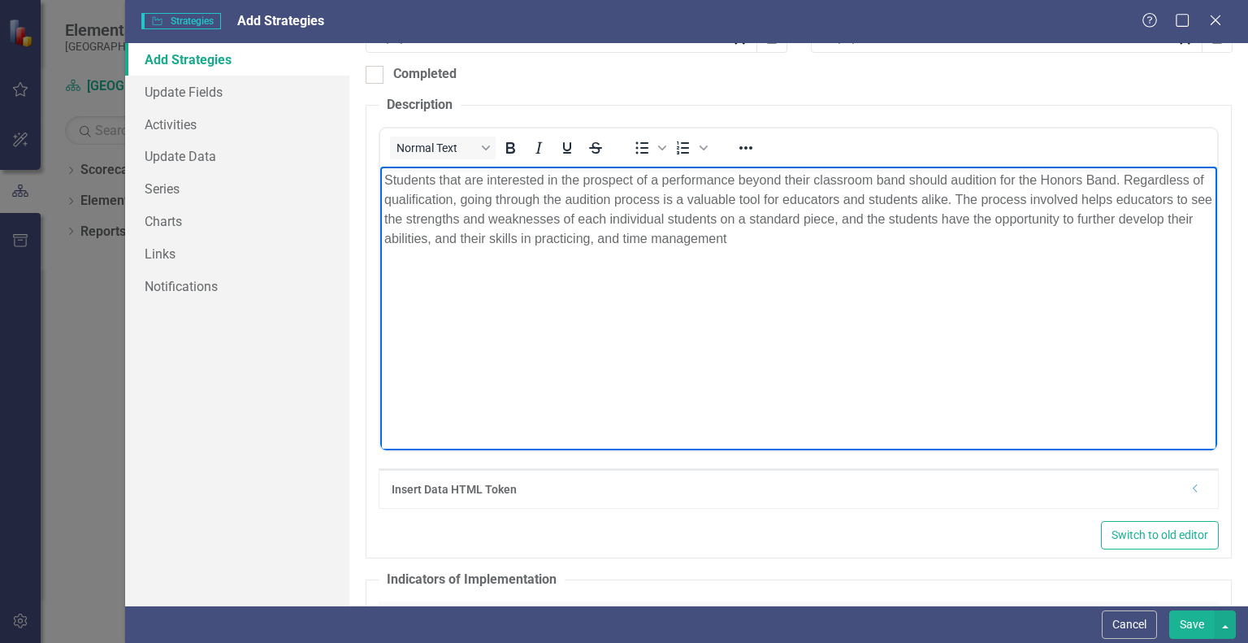
scroll to position [533, 0]
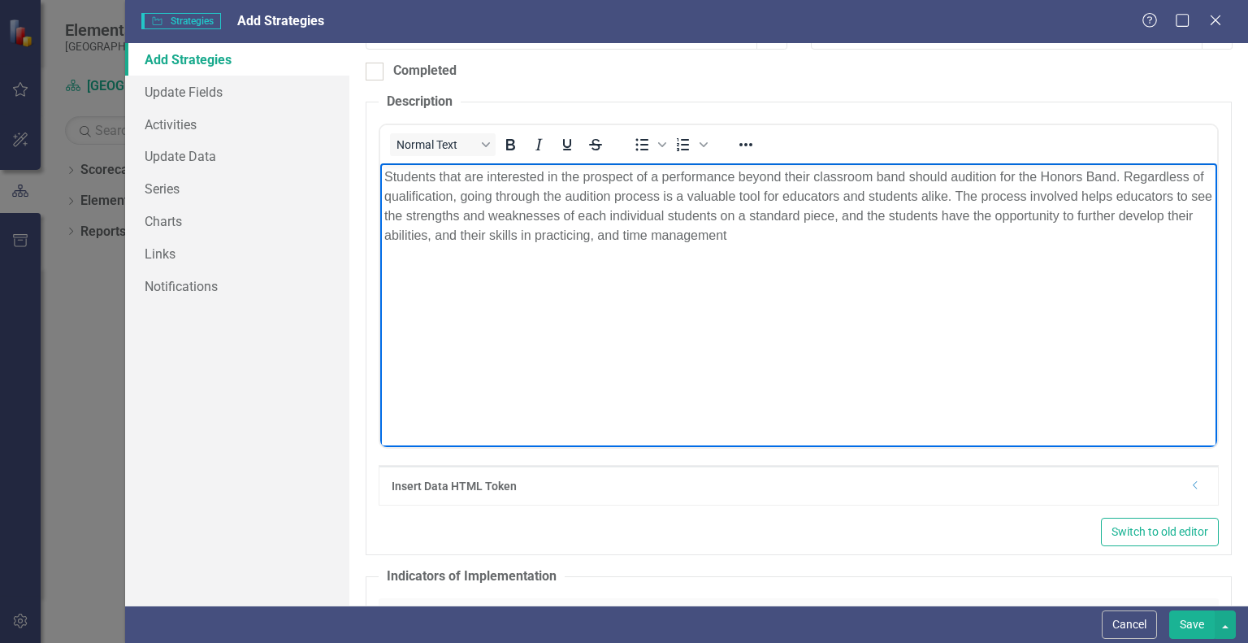
click at [1192, 623] on button "Save" at bounding box center [1192, 624] width 46 height 28
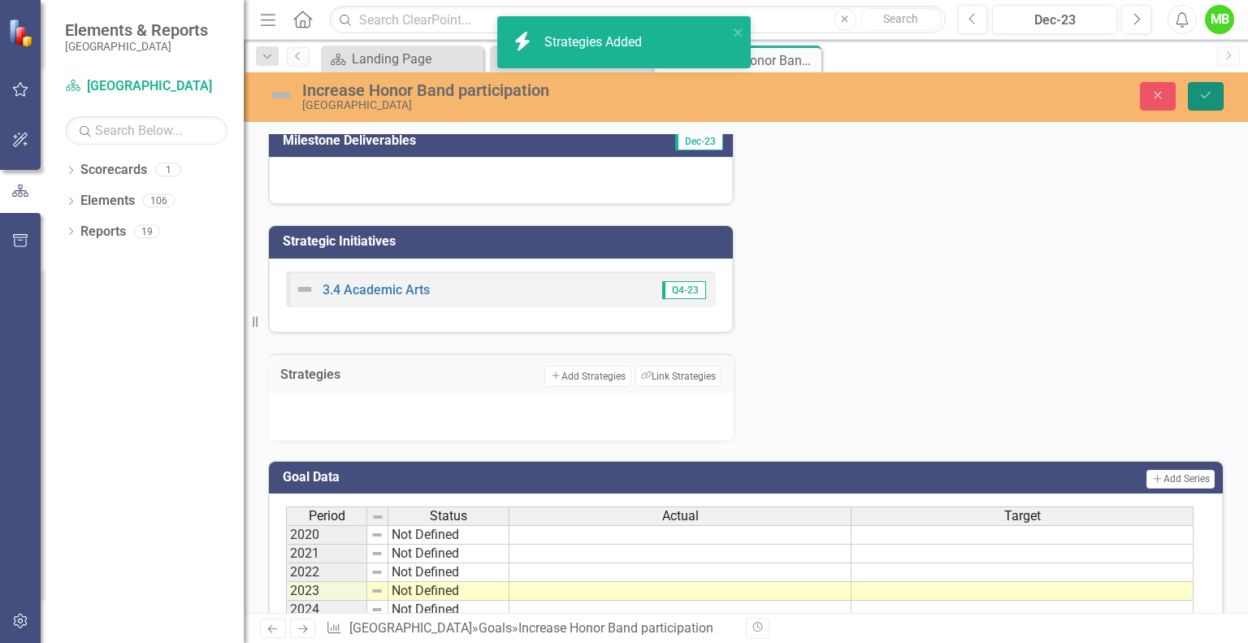
click at [1207, 91] on icon "Save" at bounding box center [1206, 94] width 15 height 11
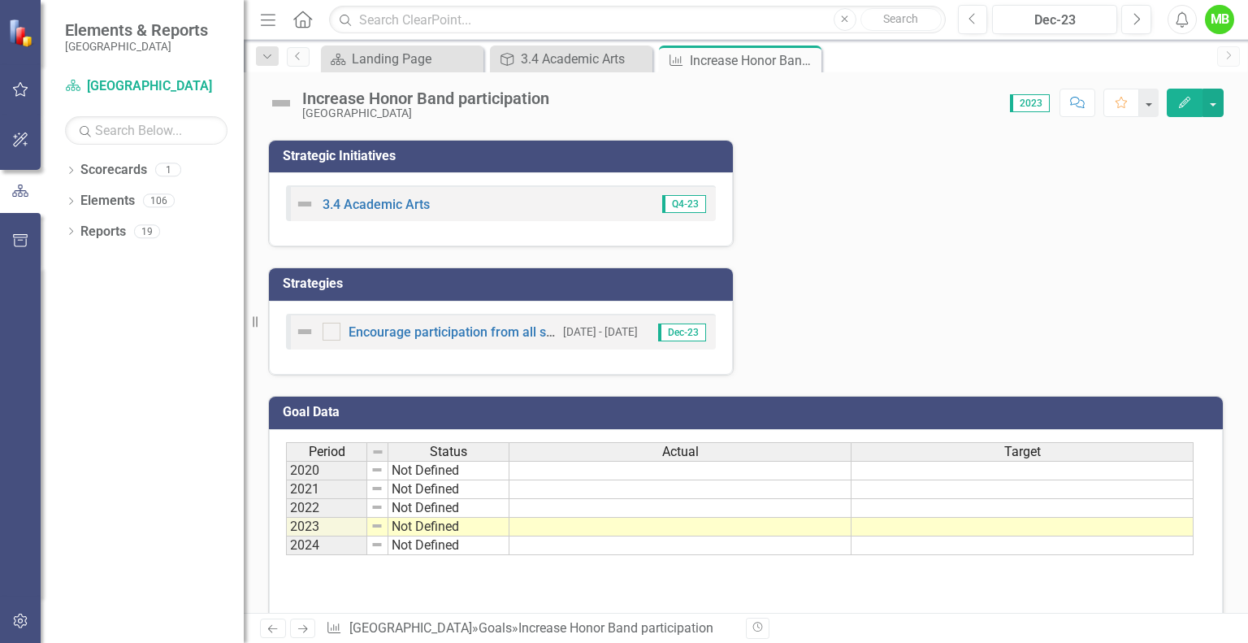
scroll to position [0, 0]
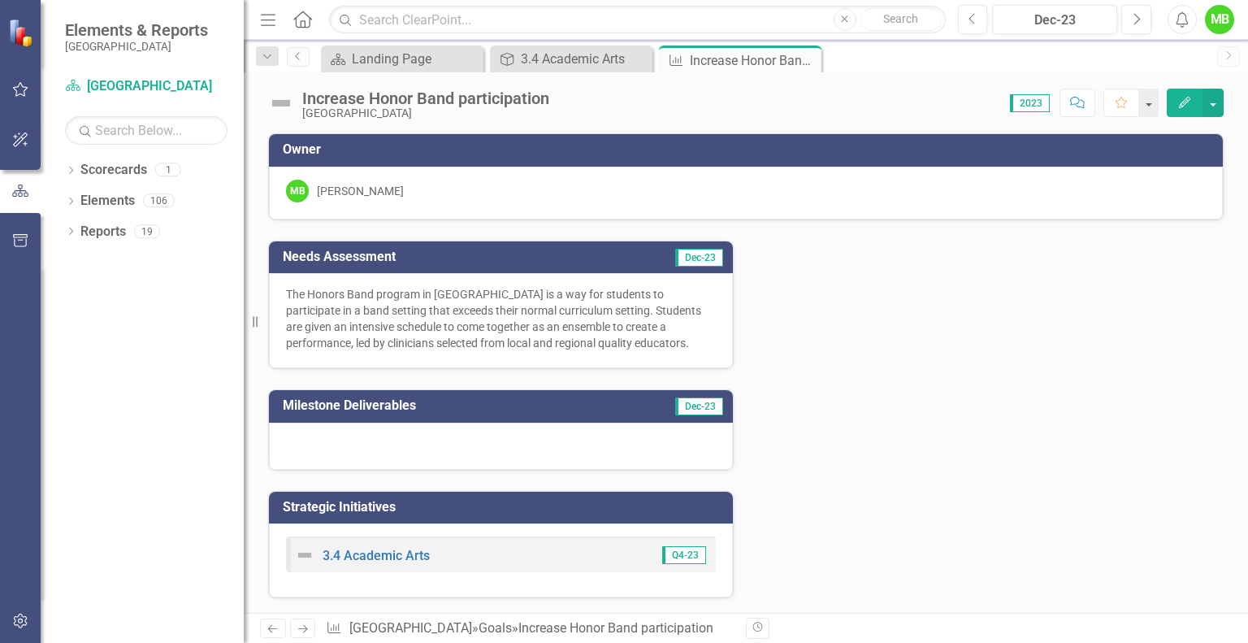
click at [0, 0] on icon "Close" at bounding box center [0, 0] width 0 height 0
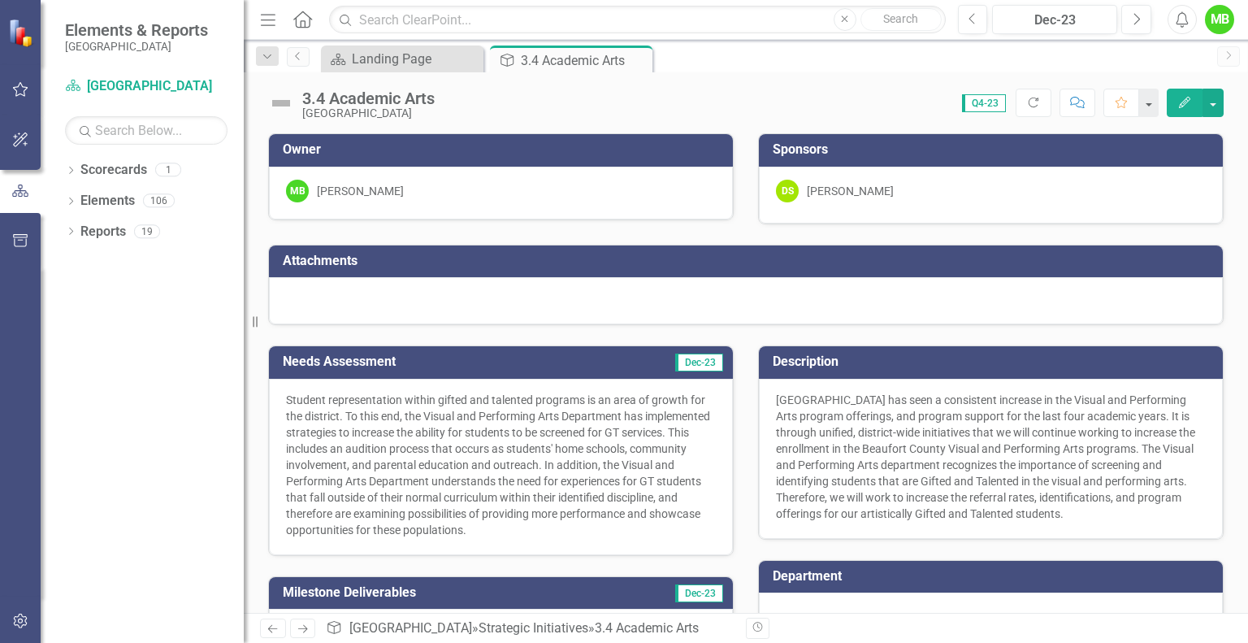
scroll to position [273, 0]
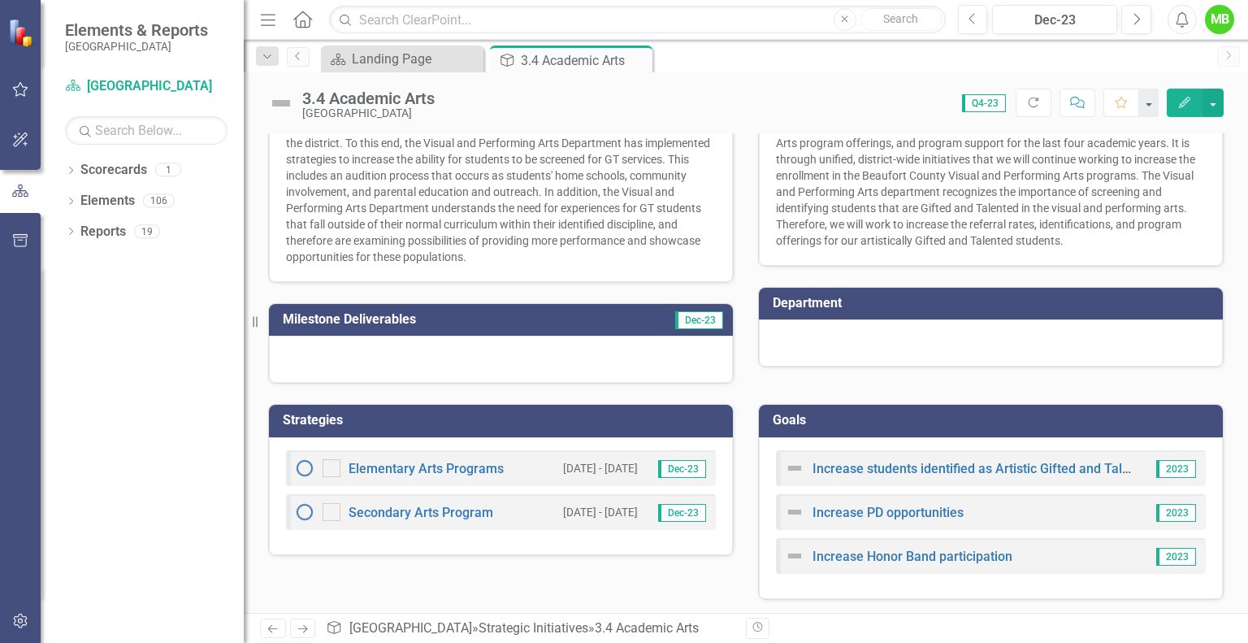
click at [996, 474] on div "Increase students identified as Artistic Gifted and Talented" at bounding box center [960, 468] width 351 height 20
click at [996, 471] on link "Increase students identified as Artistic Gifted and Talented" at bounding box center [984, 468] width 343 height 15
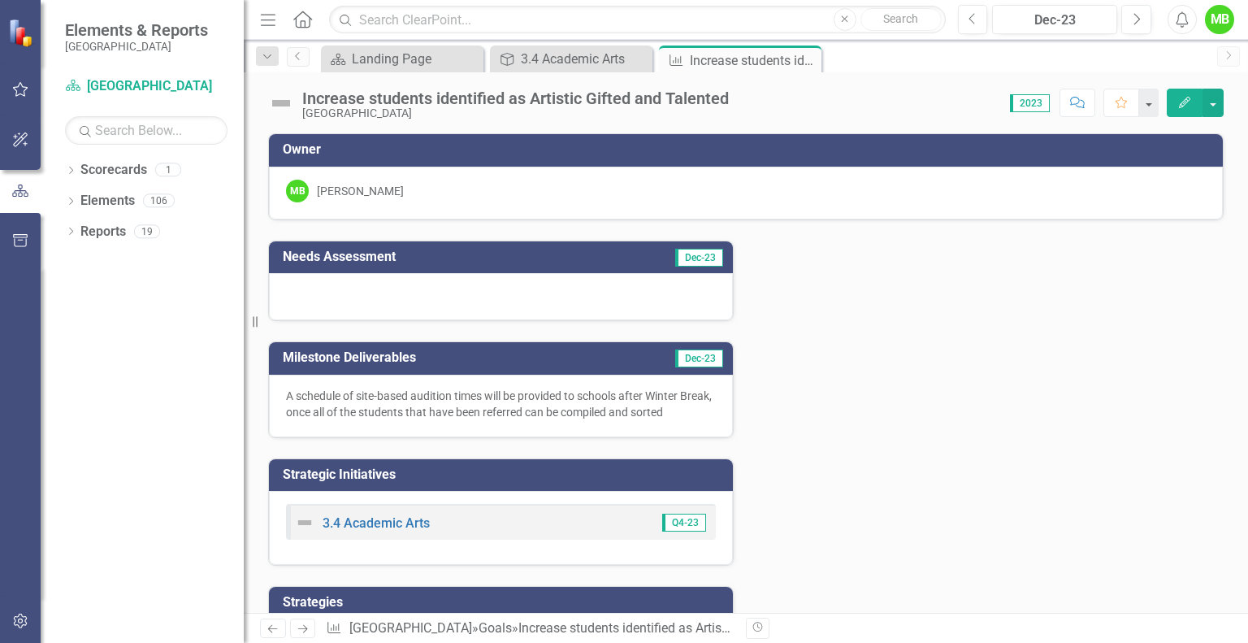
click at [0, 0] on icon "Close" at bounding box center [0, 0] width 0 height 0
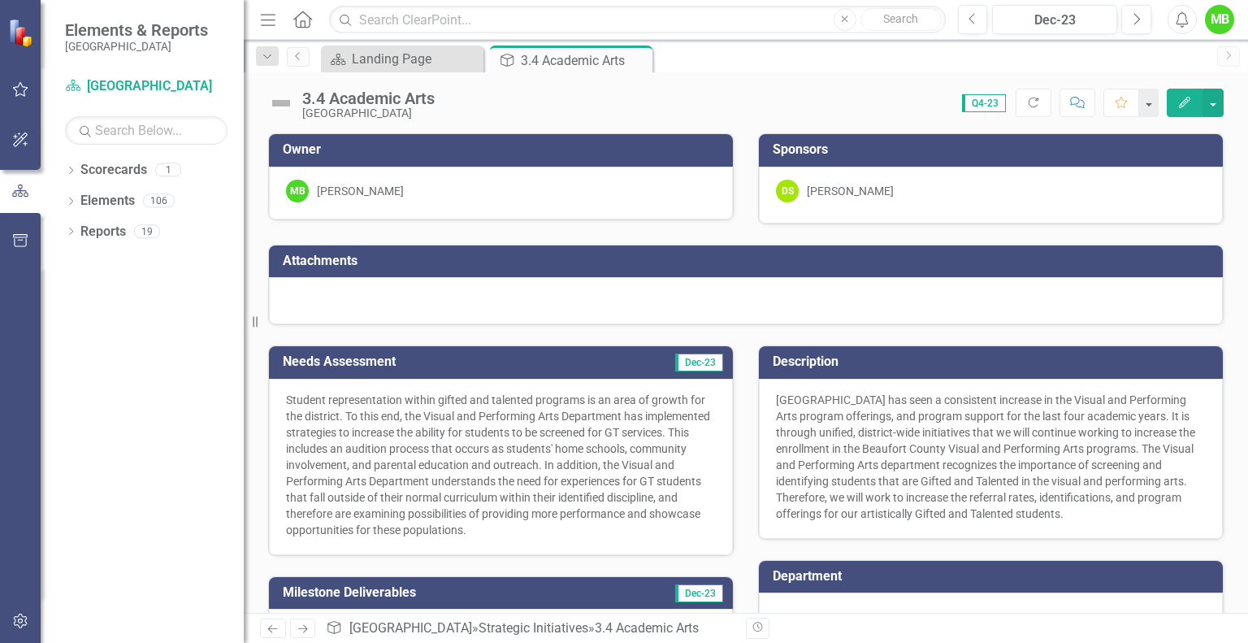
scroll to position [273, 0]
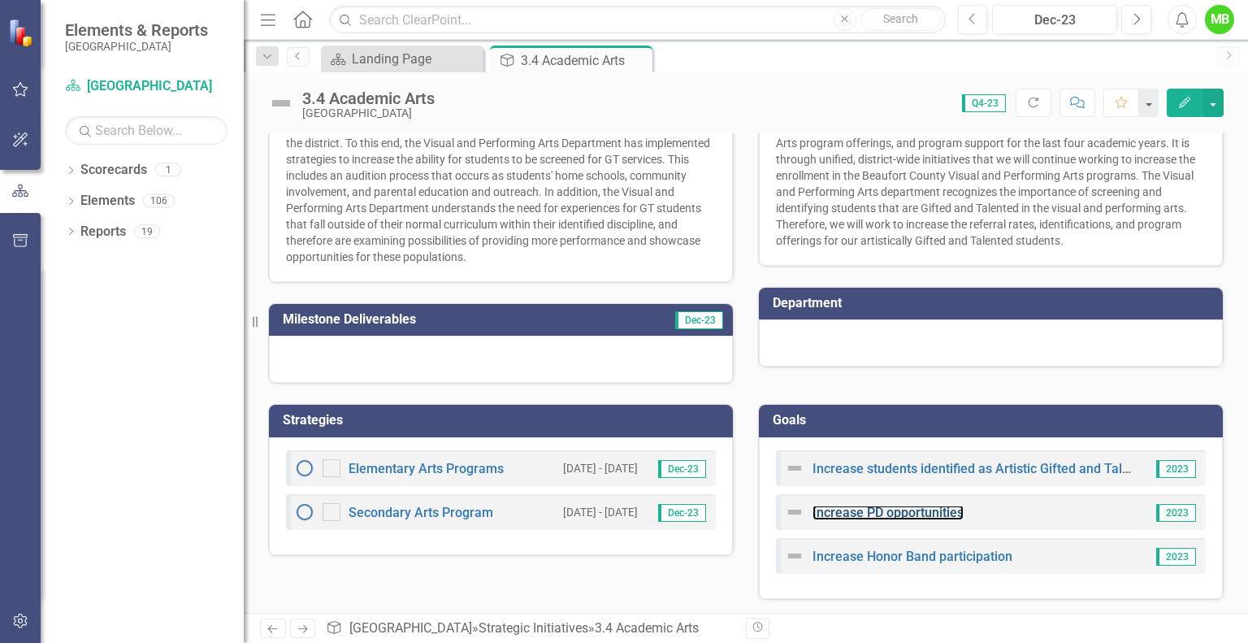
click at [923, 512] on link "Increase PD opportunities" at bounding box center [888, 512] width 151 height 15
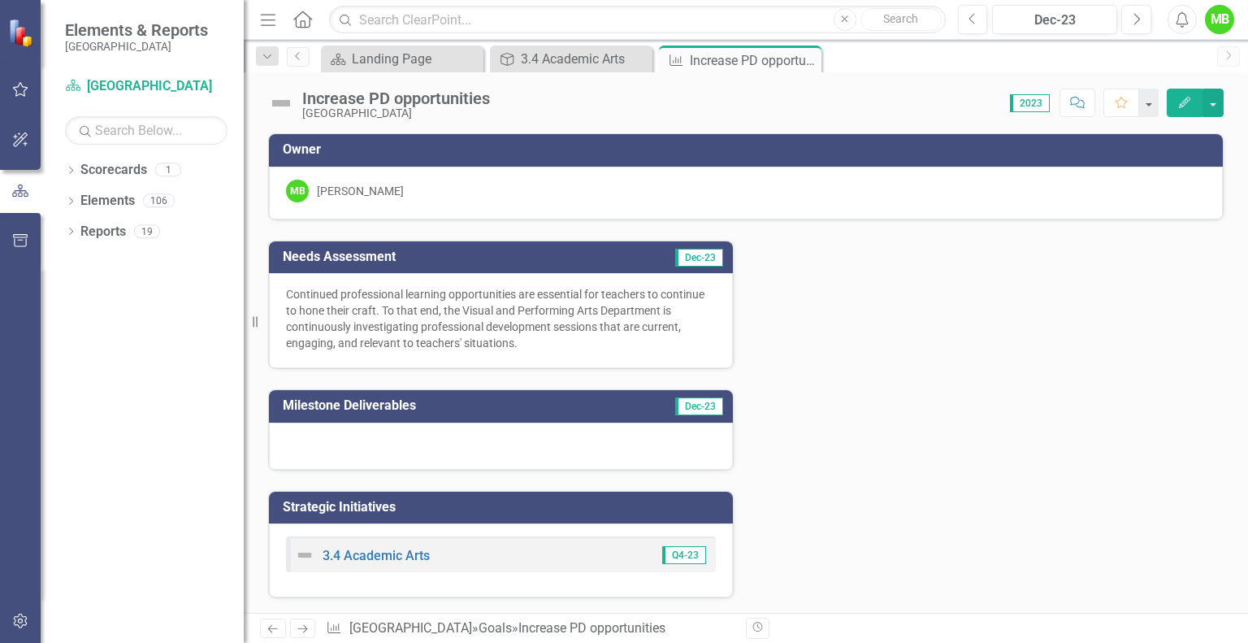
click at [0, 0] on icon "Close" at bounding box center [0, 0] width 0 height 0
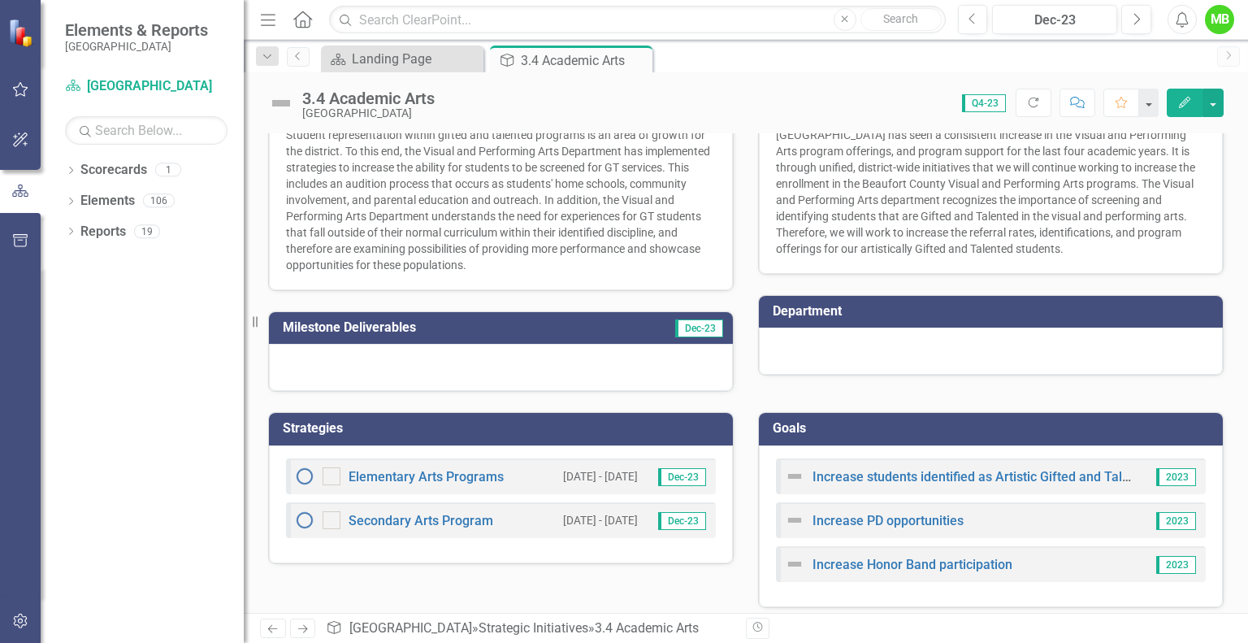
scroll to position [273, 0]
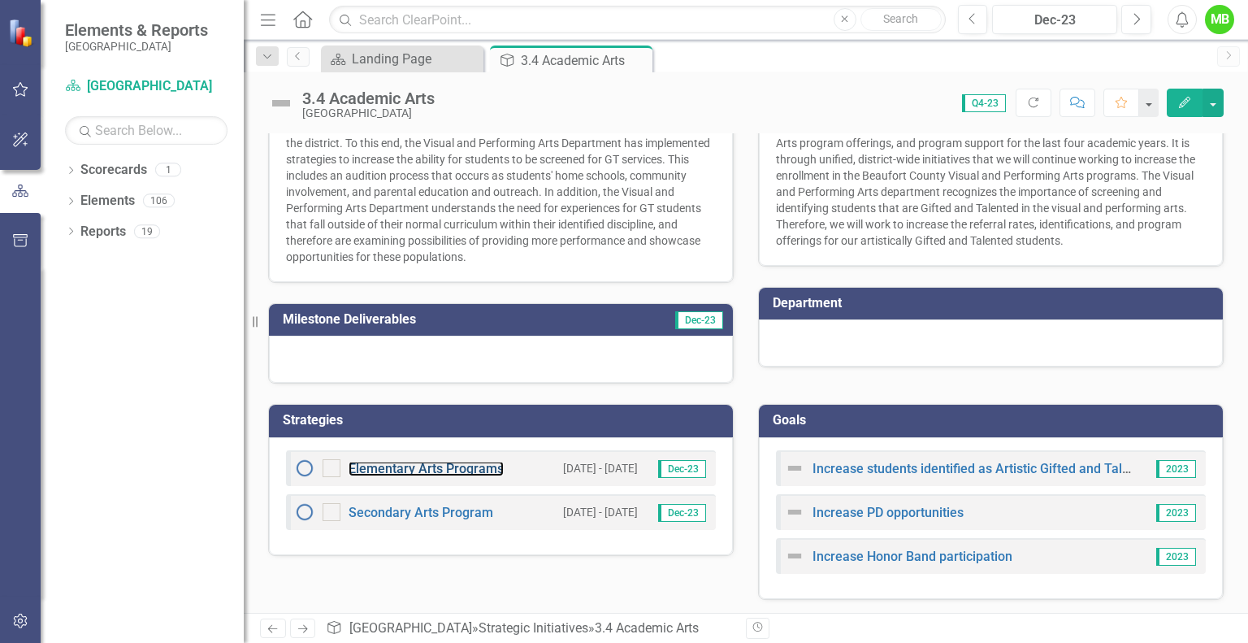
click at [432, 467] on link "Elementary Arts Programs" at bounding box center [426, 468] width 155 height 15
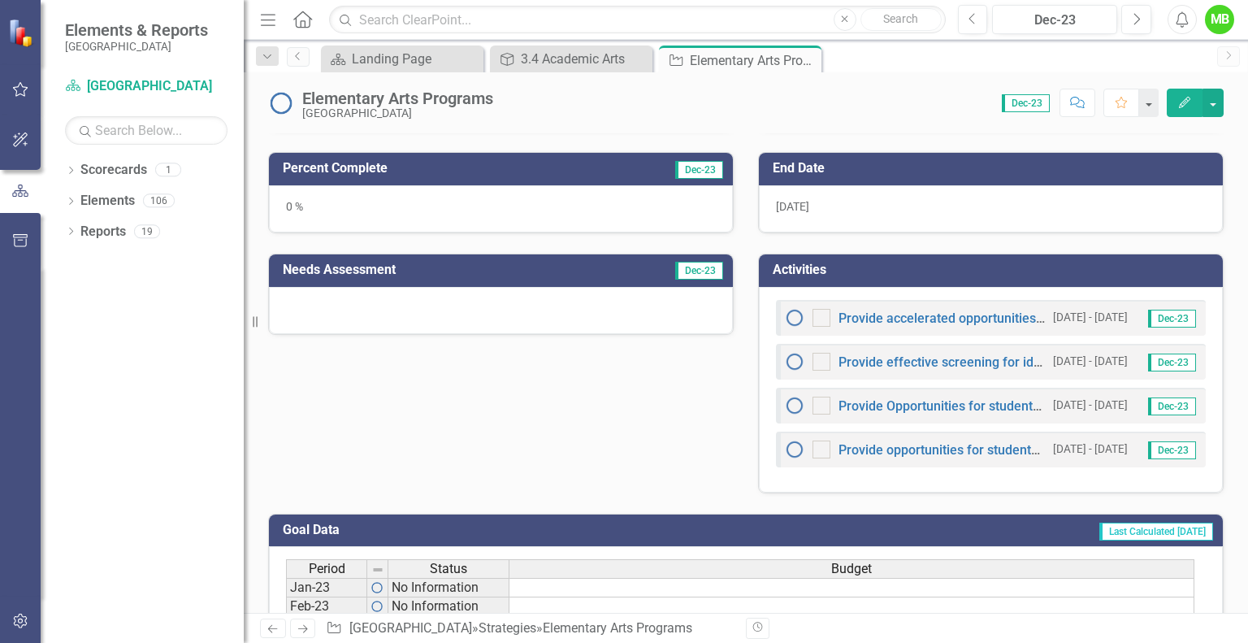
scroll to position [416, 0]
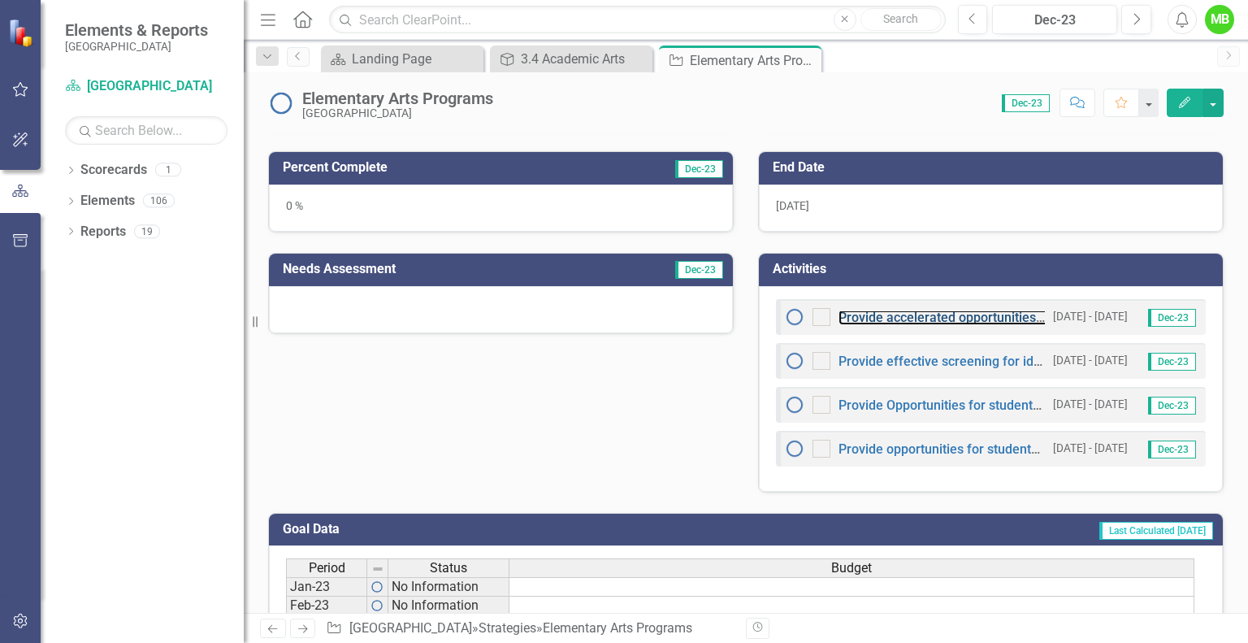
click at [917, 315] on link "Provide accelerated opportunities for students gifted and talented in the visua…" at bounding box center [1128, 317] width 579 height 15
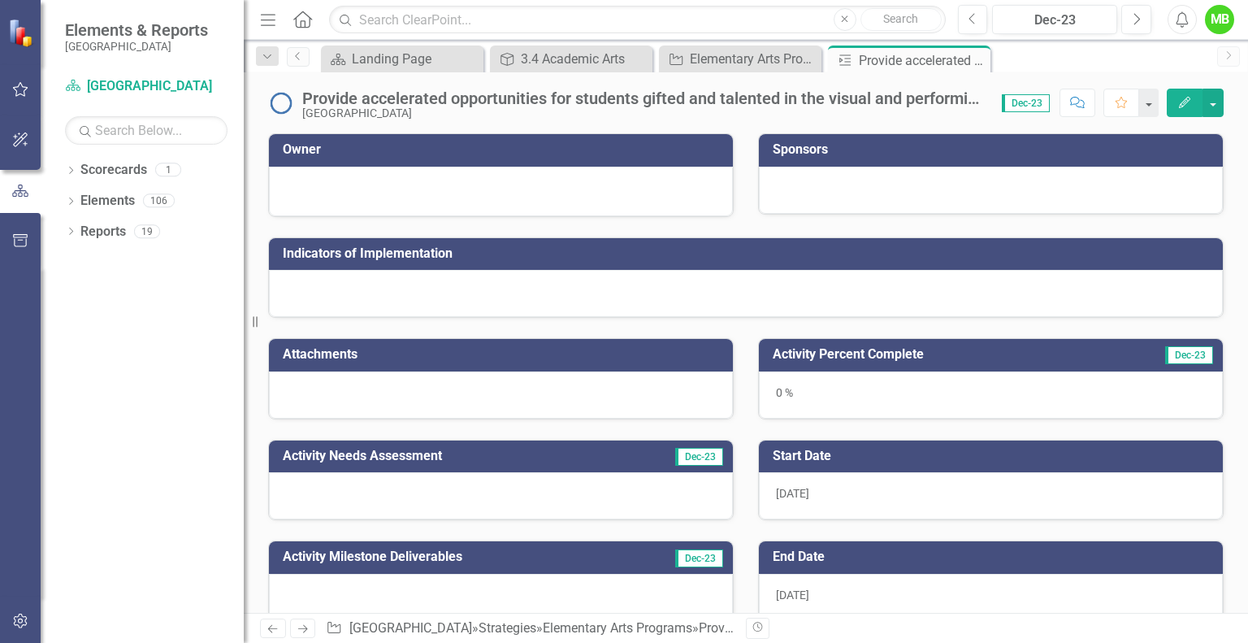
click at [0, 0] on icon "Close" at bounding box center [0, 0] width 0 height 0
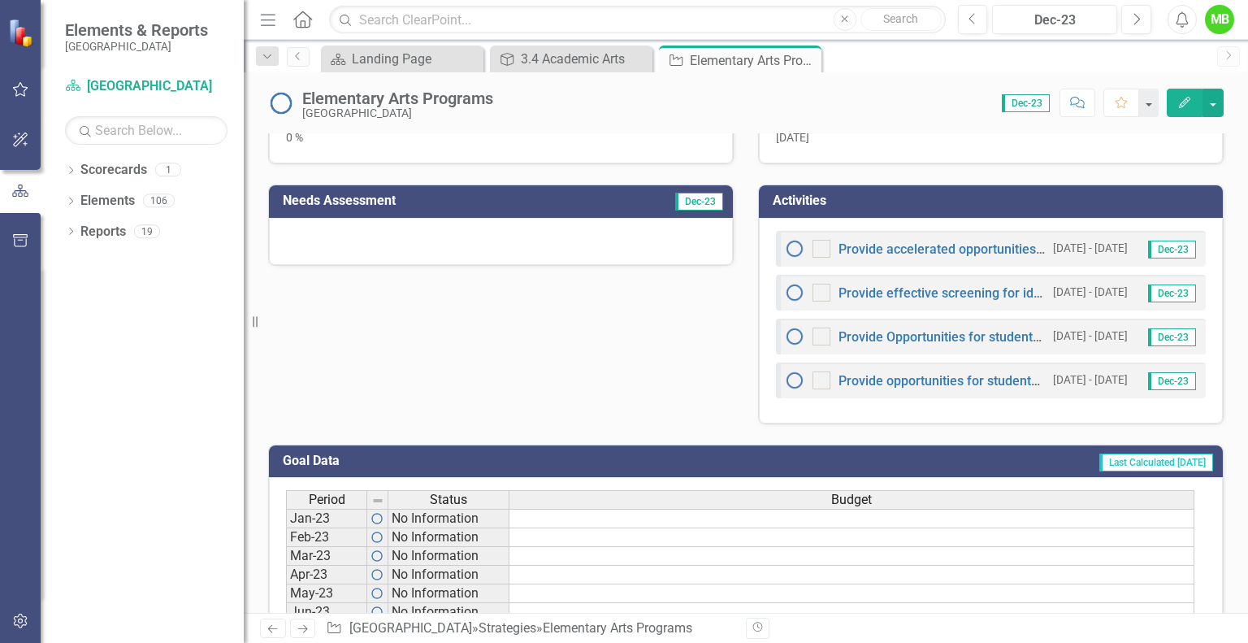
scroll to position [486, 0]
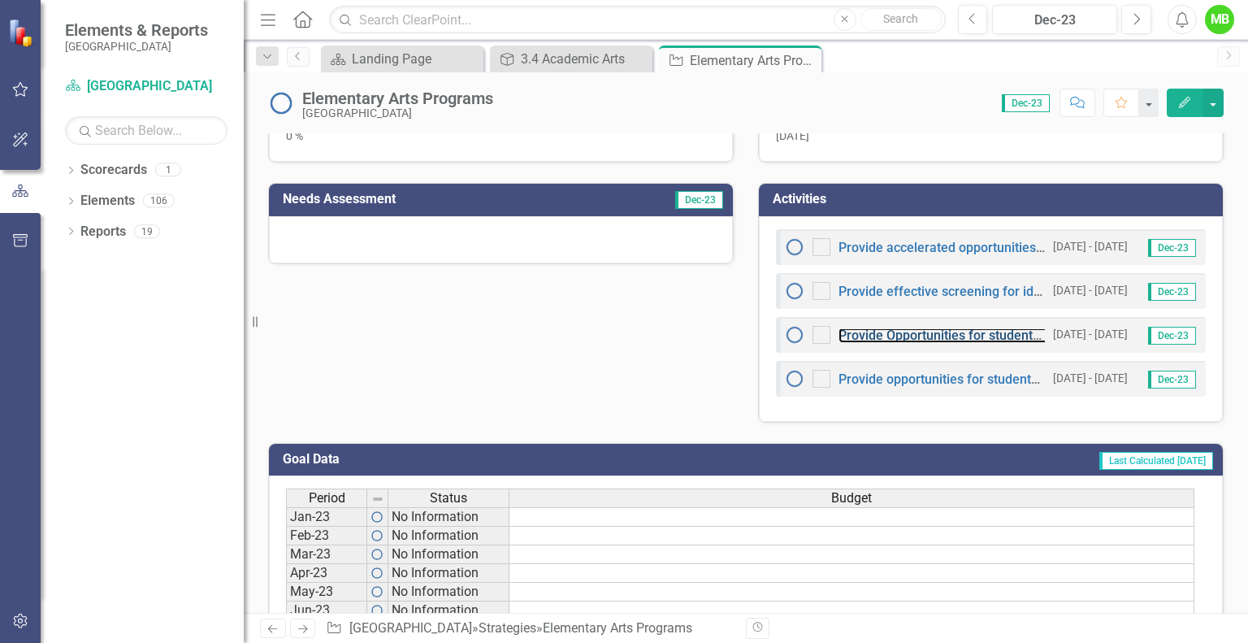
click at [952, 331] on link "Provide Opportunities for students to exhibit visual art works" at bounding box center [1015, 335] width 353 height 15
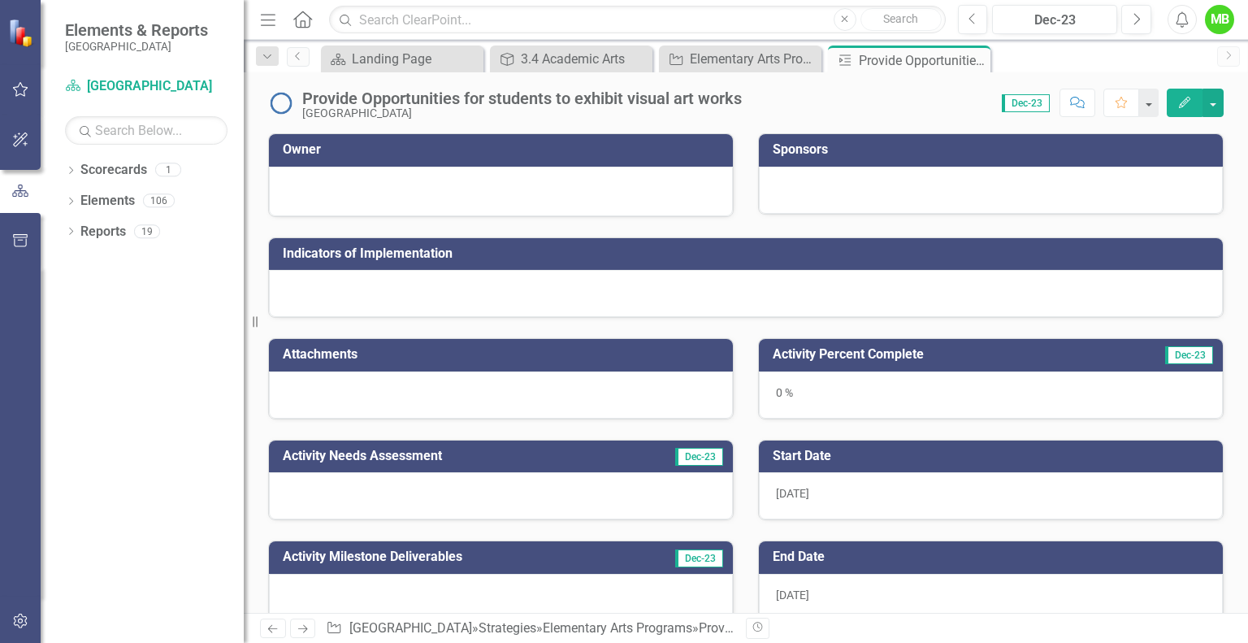
click at [0, 0] on icon "Close" at bounding box center [0, 0] width 0 height 0
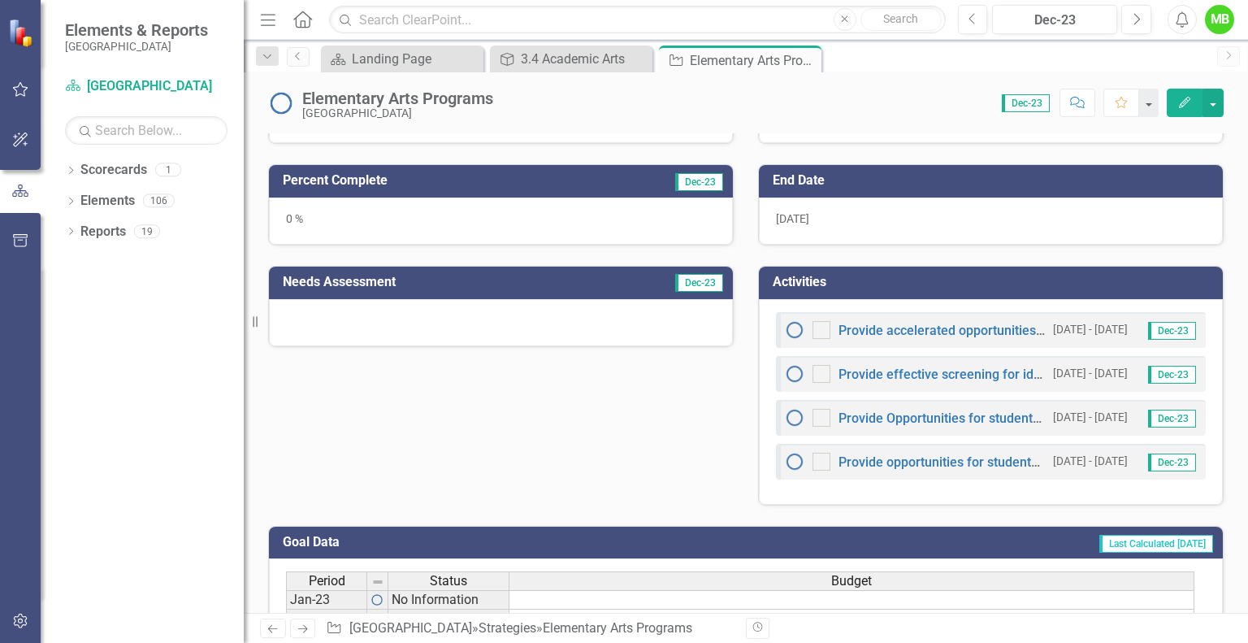
scroll to position [416, 0]
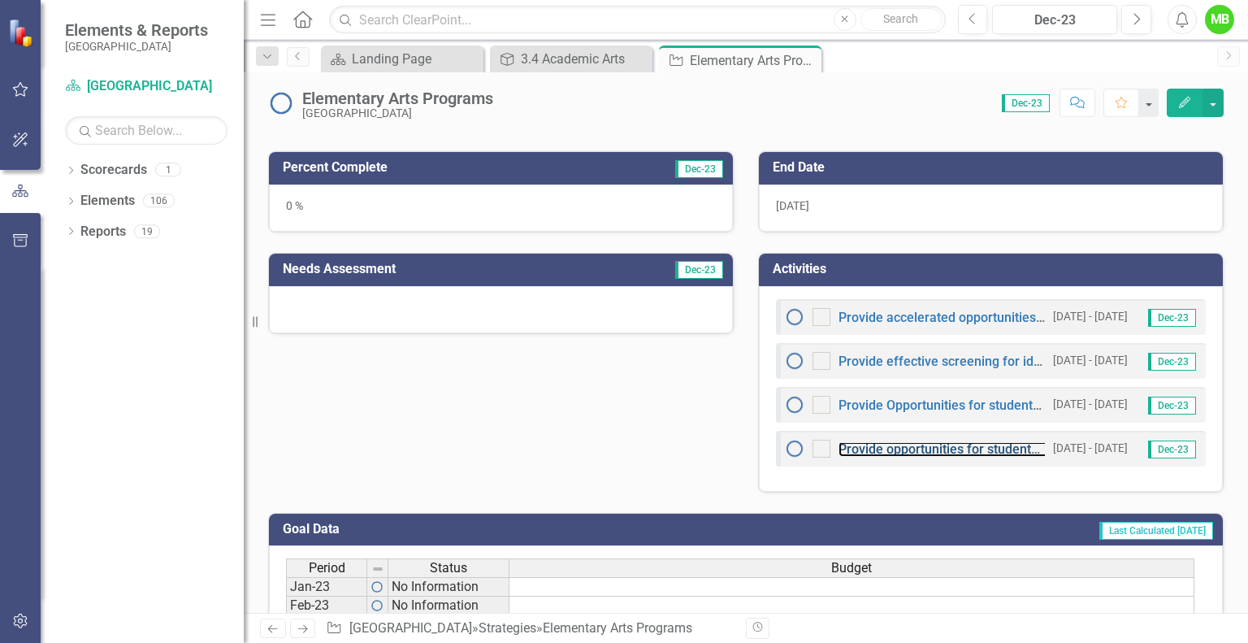
click at [950, 447] on link "Provide opportunities for students to perform within the performing arts" at bounding box center [1049, 448] width 420 height 15
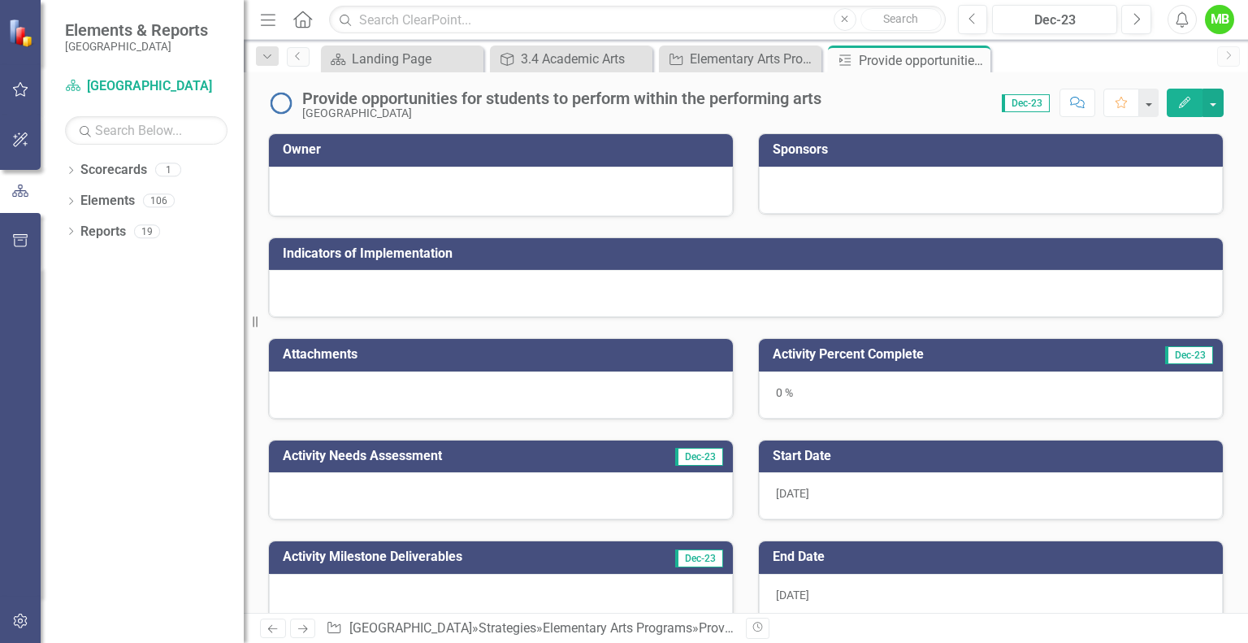
click at [0, 0] on icon at bounding box center [0, 0] width 0 height 0
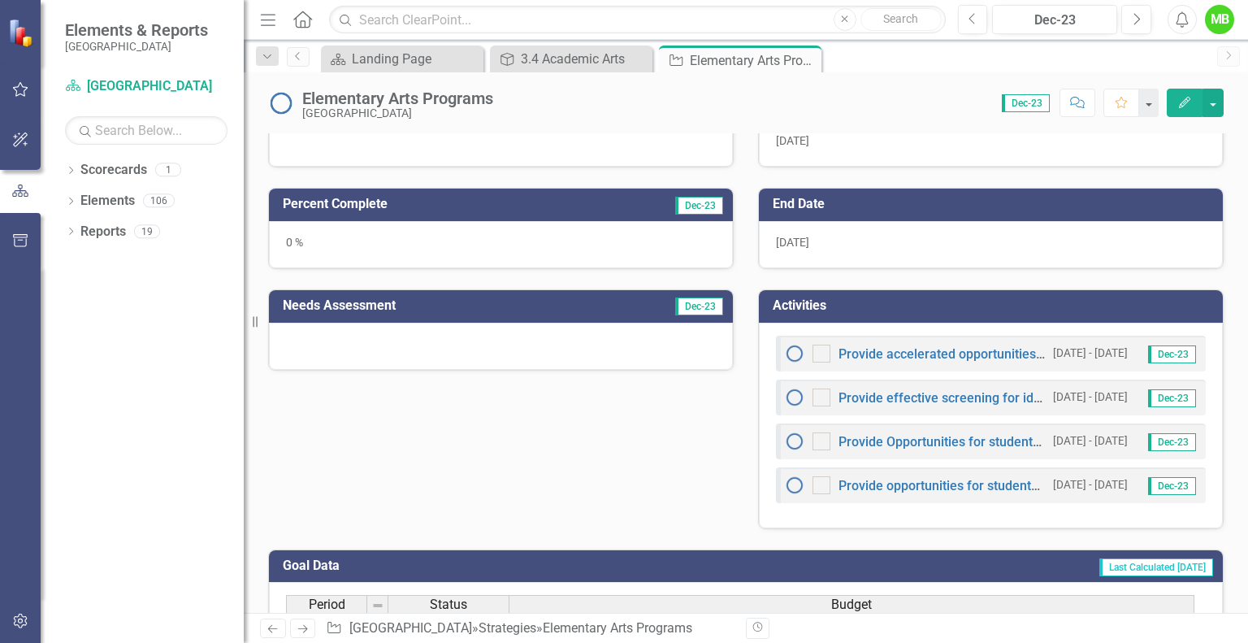
scroll to position [389, 0]
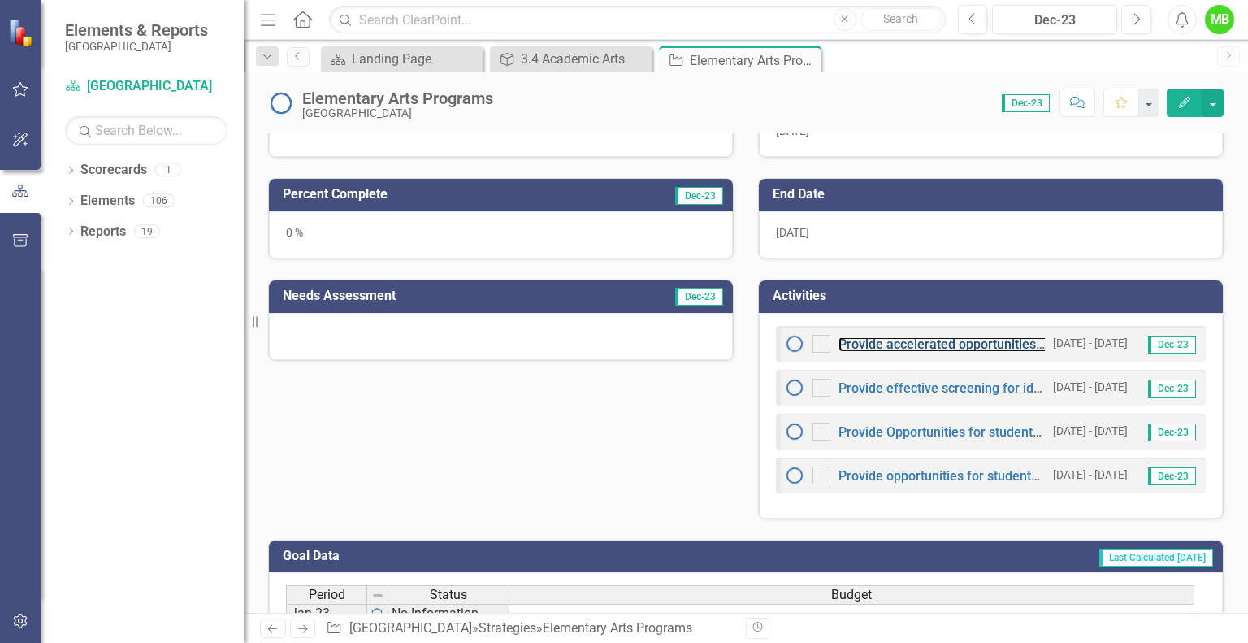
click at [934, 344] on link "Provide accelerated opportunities for students gifted and talented in the visua…" at bounding box center [1128, 343] width 579 height 15
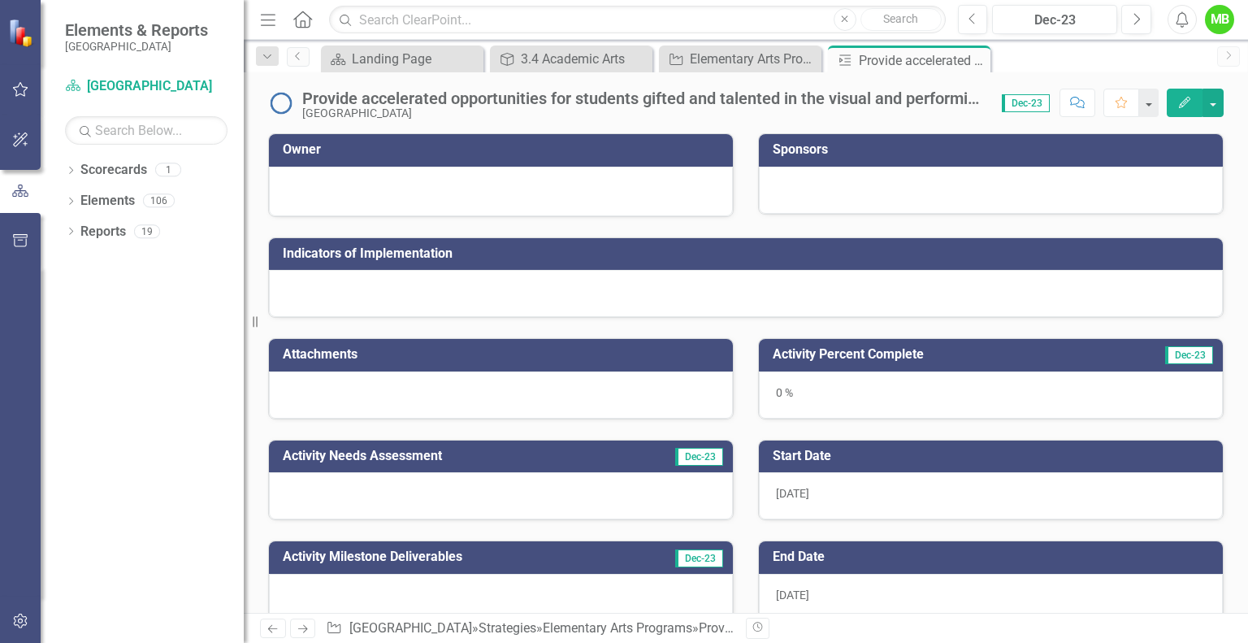
click at [0, 0] on icon "Close" at bounding box center [0, 0] width 0 height 0
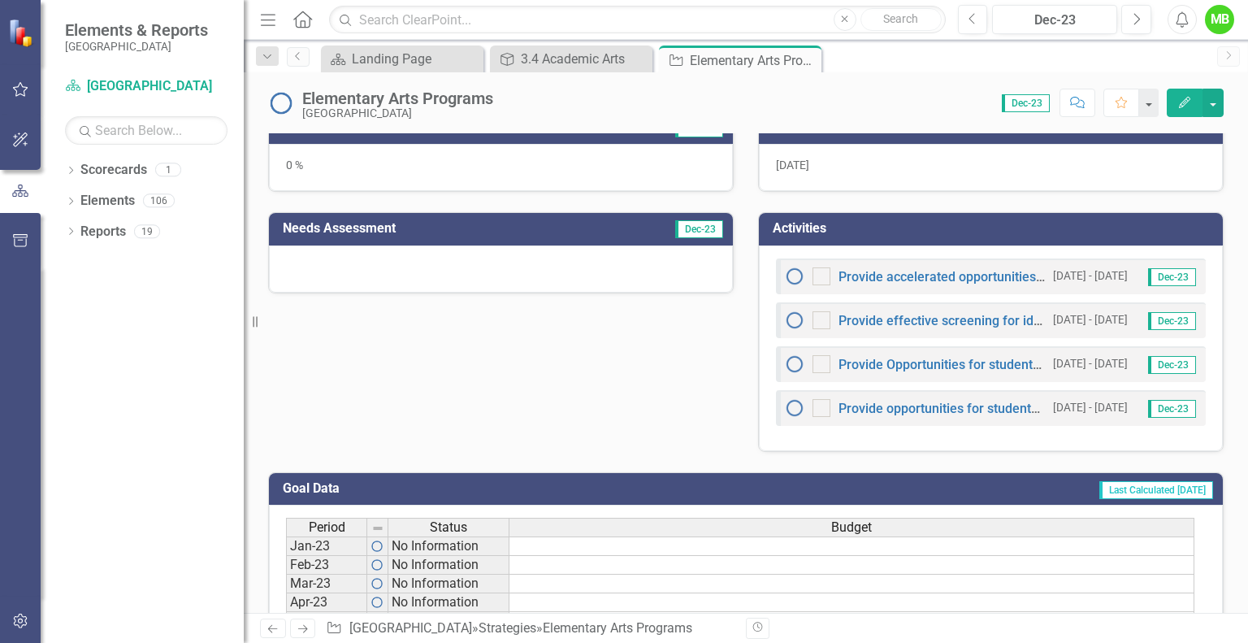
scroll to position [458, 0]
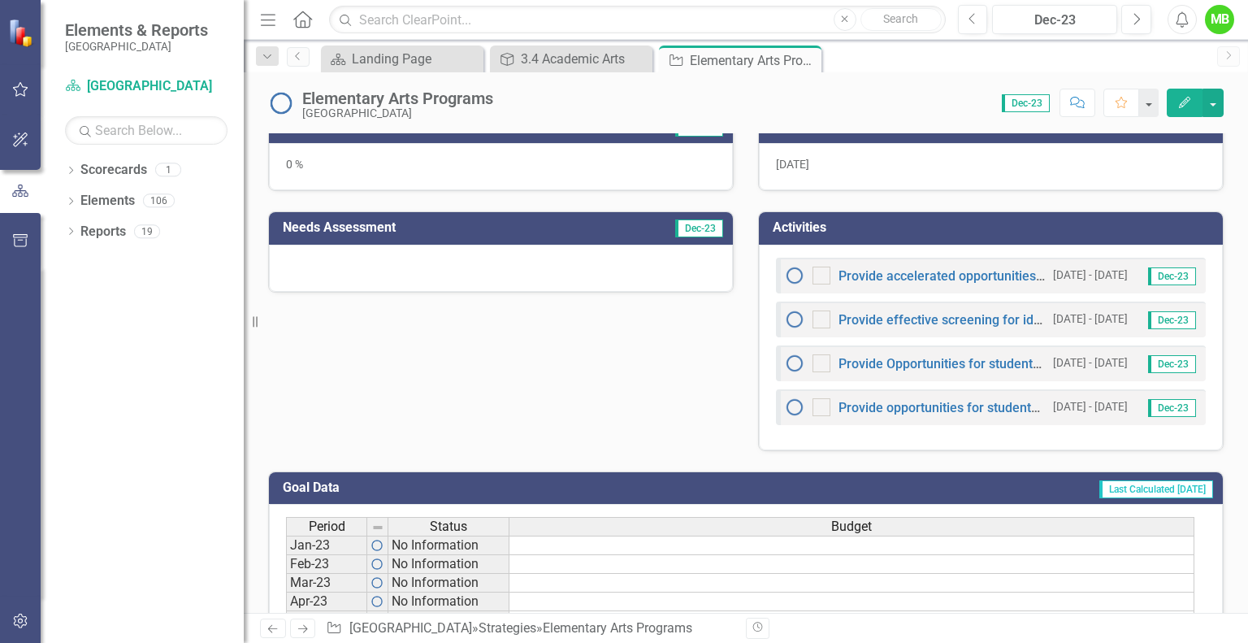
click at [817, 273] on div at bounding box center [822, 276] width 18 height 18
click at [817, 273] on input "checkbox" at bounding box center [818, 272] width 11 height 11
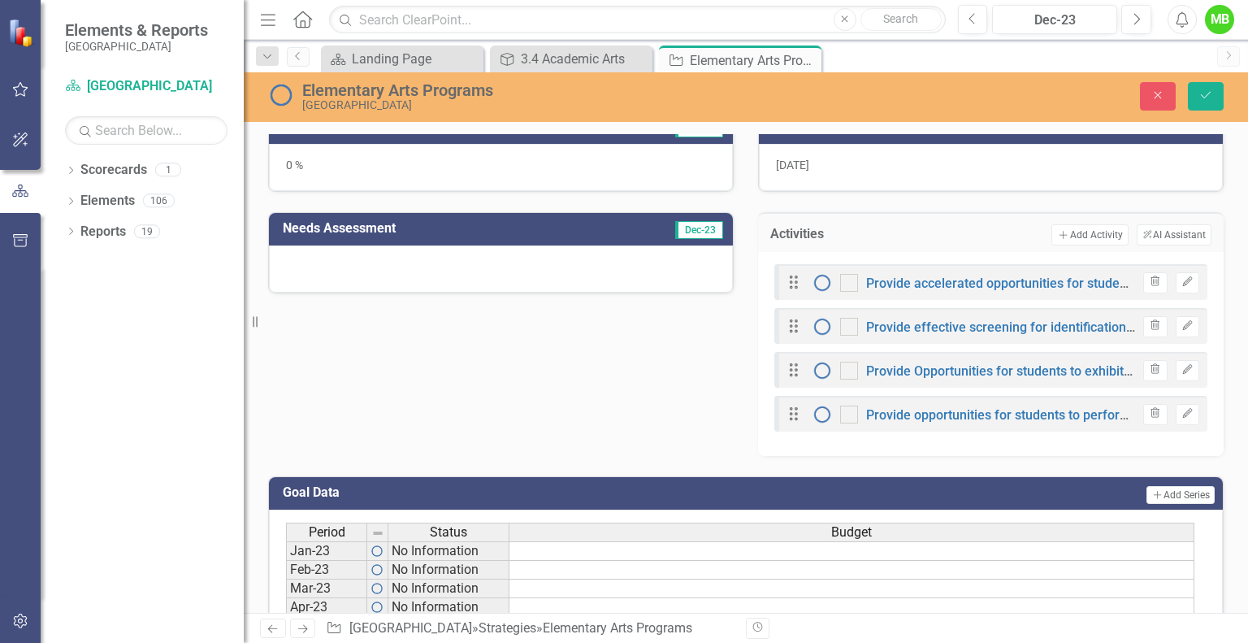
checkbox input "true"
click at [1148, 90] on button "Close" at bounding box center [1158, 96] width 36 height 28
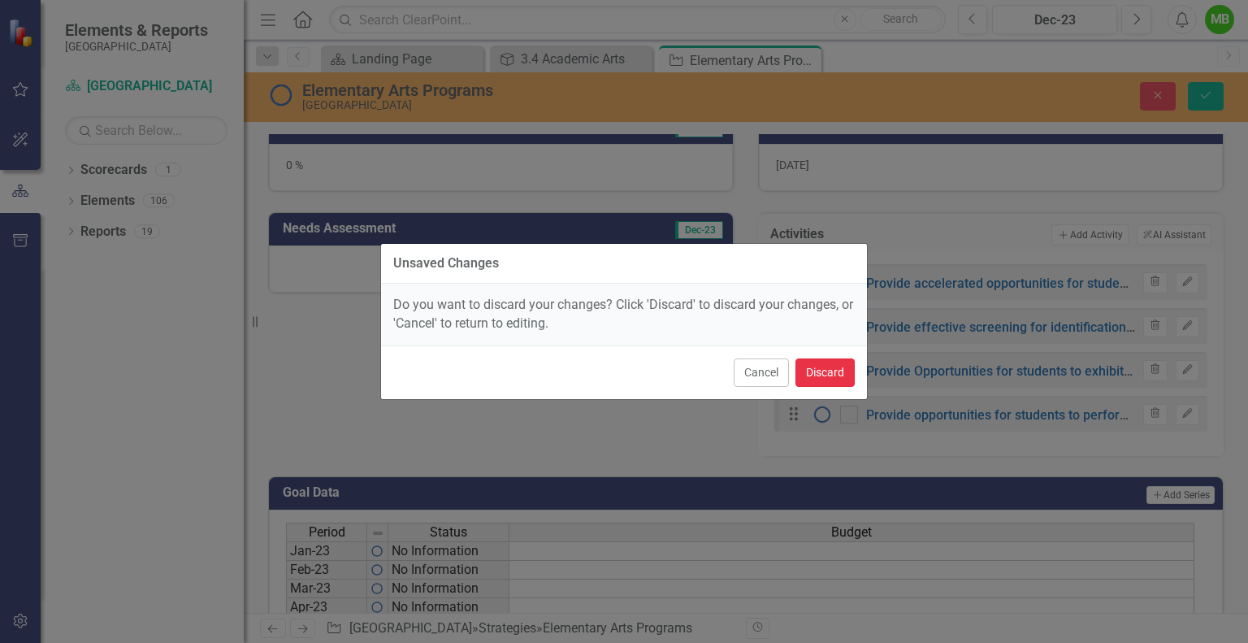
click at [822, 372] on button "Discard" at bounding box center [825, 372] width 59 height 28
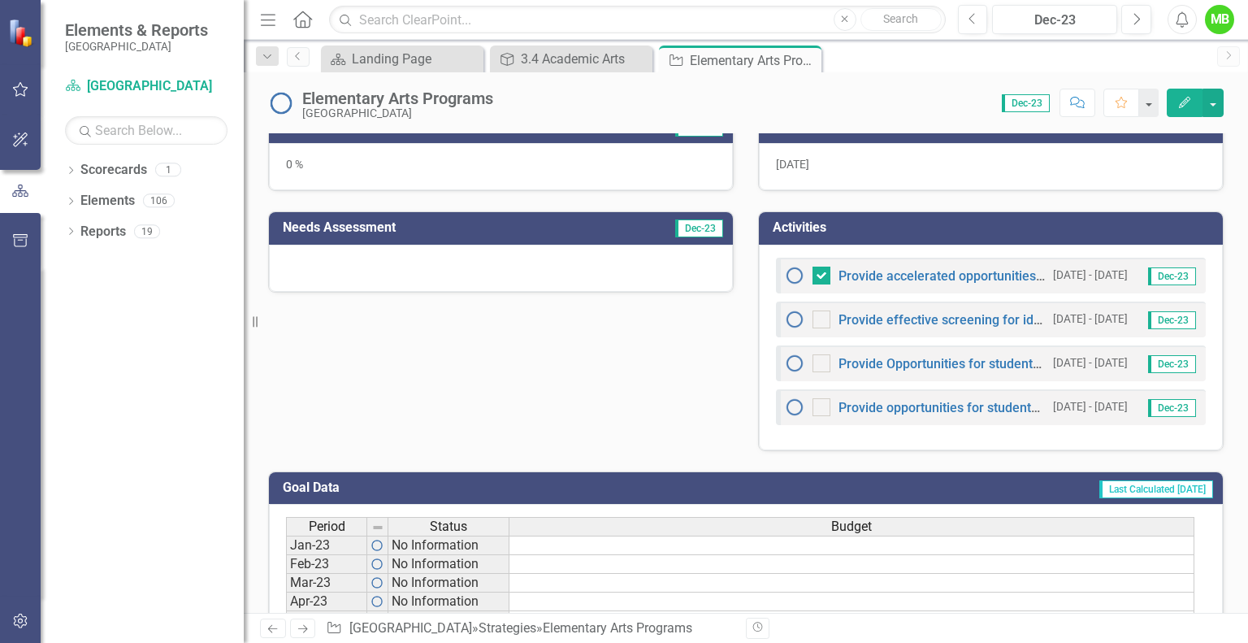
checkbox input "false"
click at [788, 273] on img at bounding box center [795, 276] width 20 height 20
click at [922, 266] on div "Provide accelerated opportunities for students gifted and talented in the visua…" at bounding box center [915, 276] width 260 height 20
click at [926, 272] on link "Provide accelerated opportunities for students gifted and talented in the visua…" at bounding box center [1128, 275] width 579 height 15
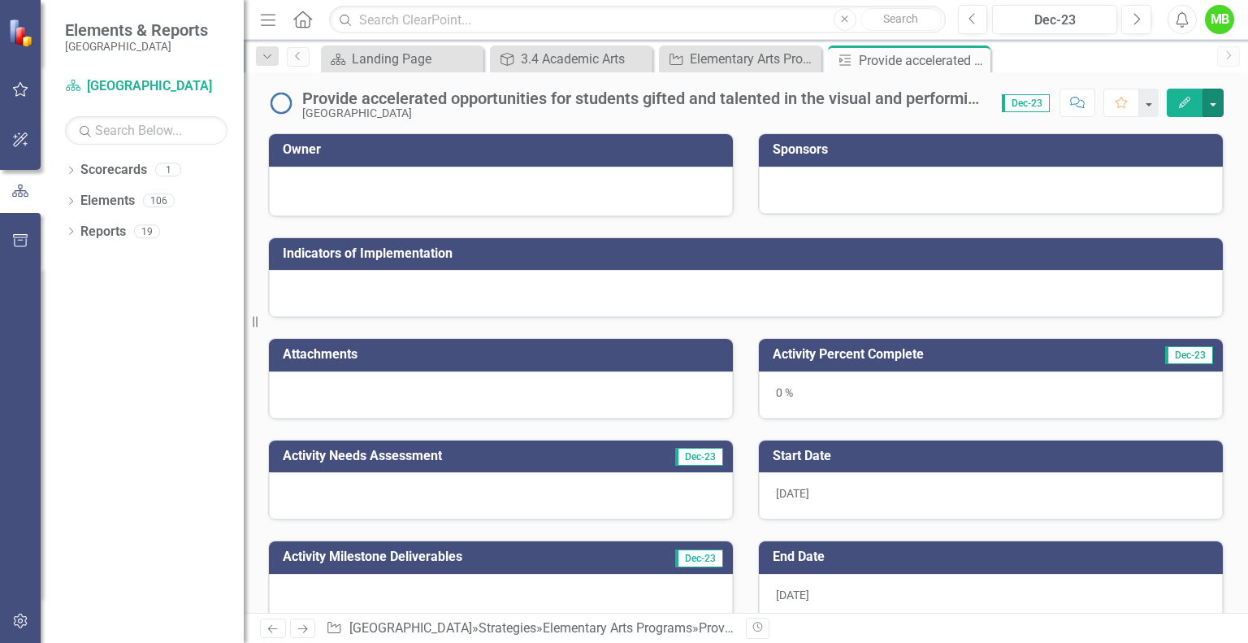
click at [1219, 105] on button "button" at bounding box center [1213, 103] width 21 height 28
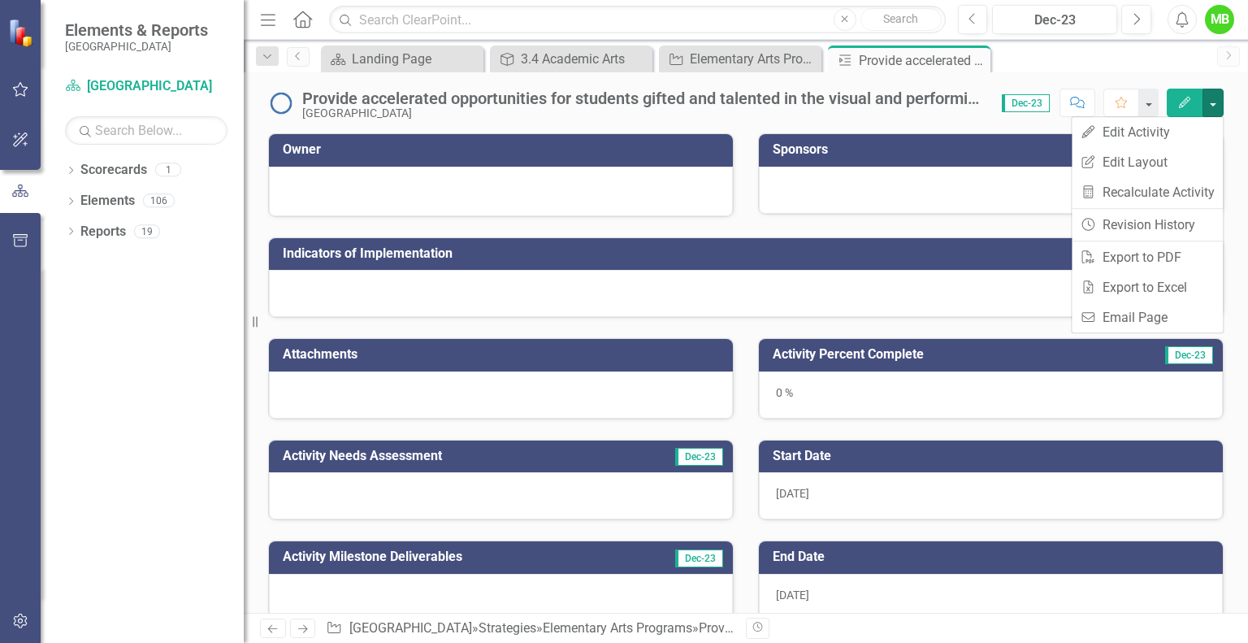
click at [1219, 105] on button "button" at bounding box center [1213, 103] width 21 height 28
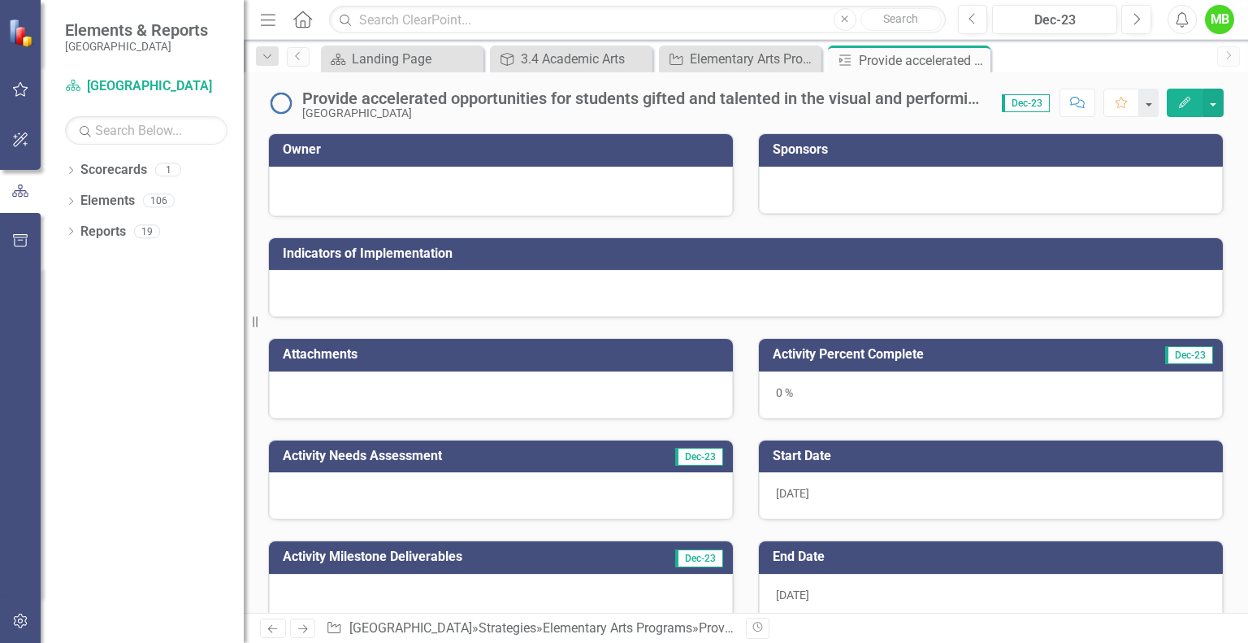
click at [1157, 100] on button "button" at bounding box center [1149, 103] width 20 height 28
click at [1185, 104] on icon "button" at bounding box center [1184, 102] width 11 height 11
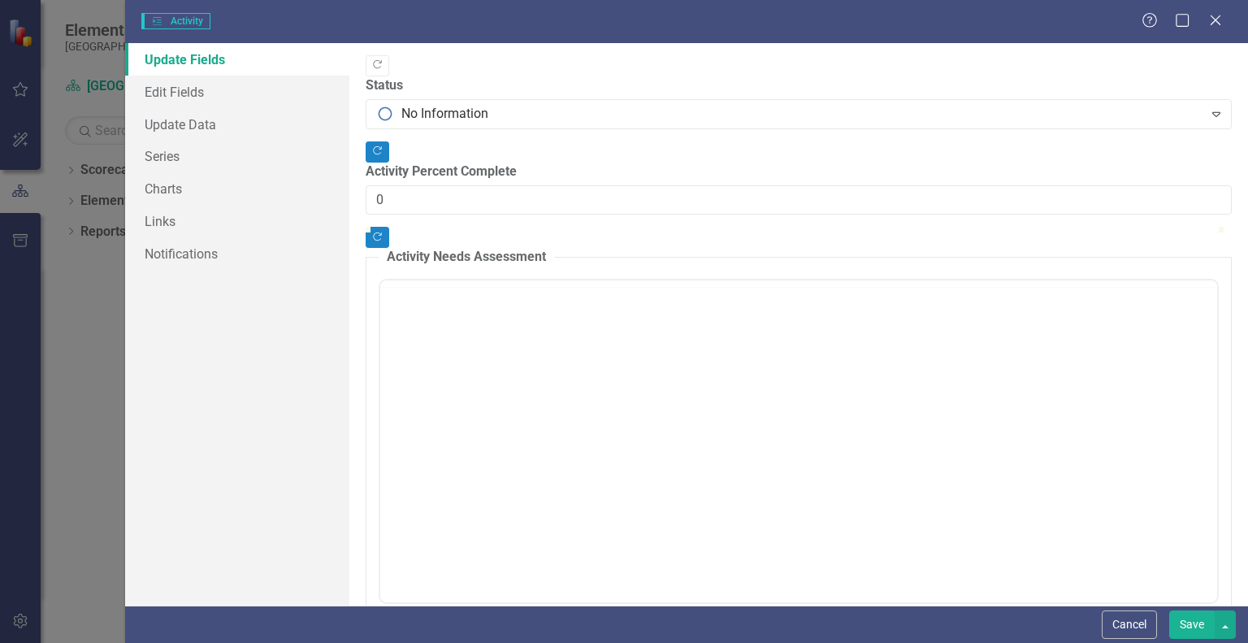
type input "0"
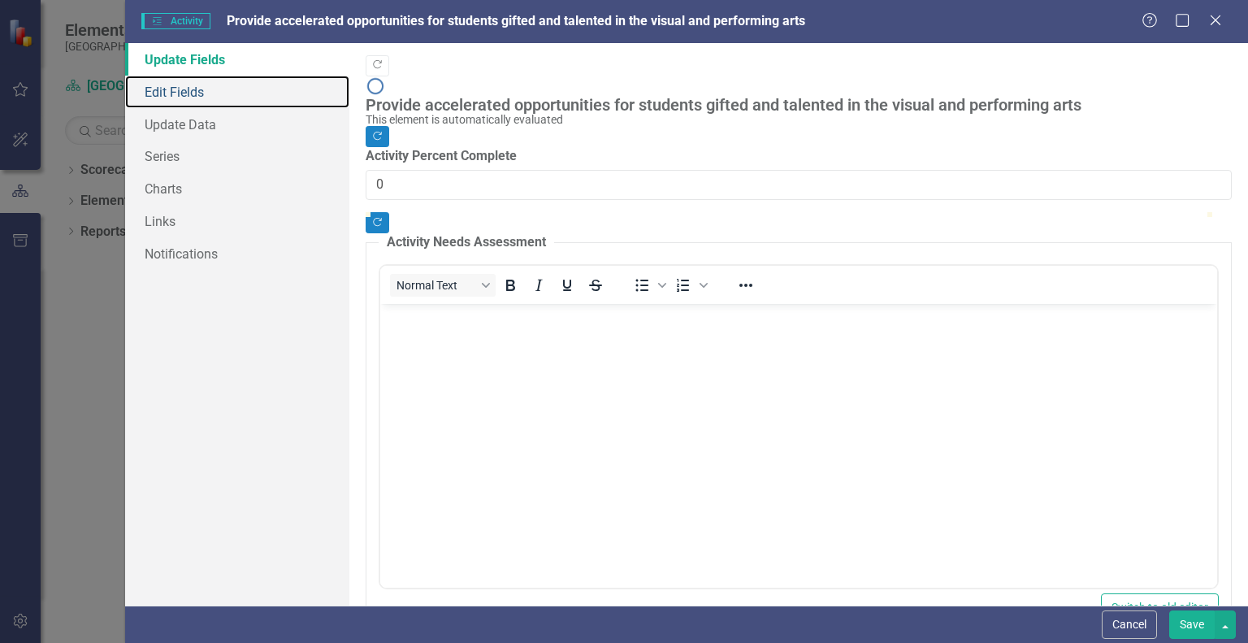
click at [189, 93] on link "Edit Fields" at bounding box center [237, 92] width 224 height 33
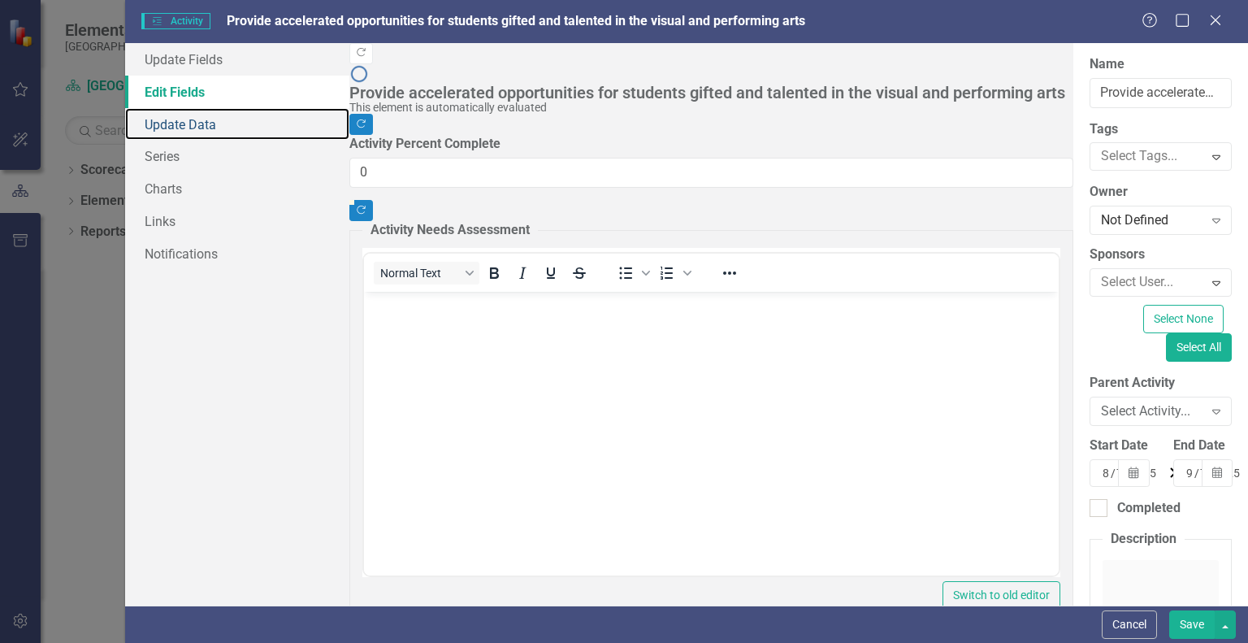
click at [189, 125] on link "Update Data" at bounding box center [237, 124] width 224 height 33
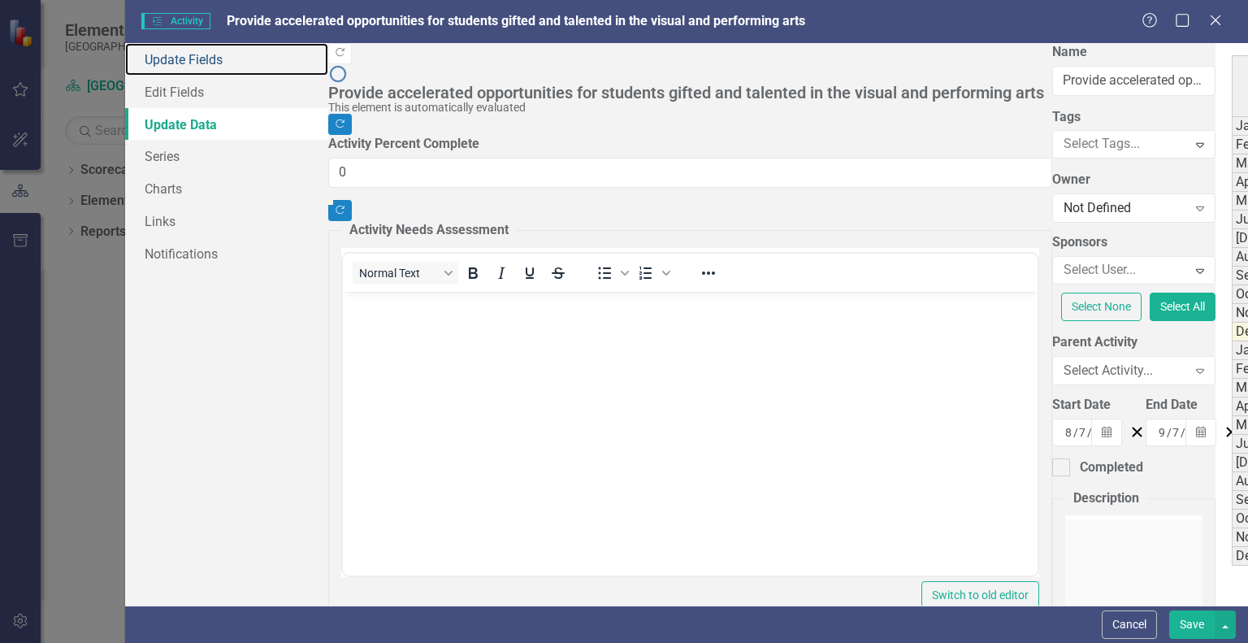
click at [208, 61] on link "Update Fields" at bounding box center [226, 59] width 203 height 33
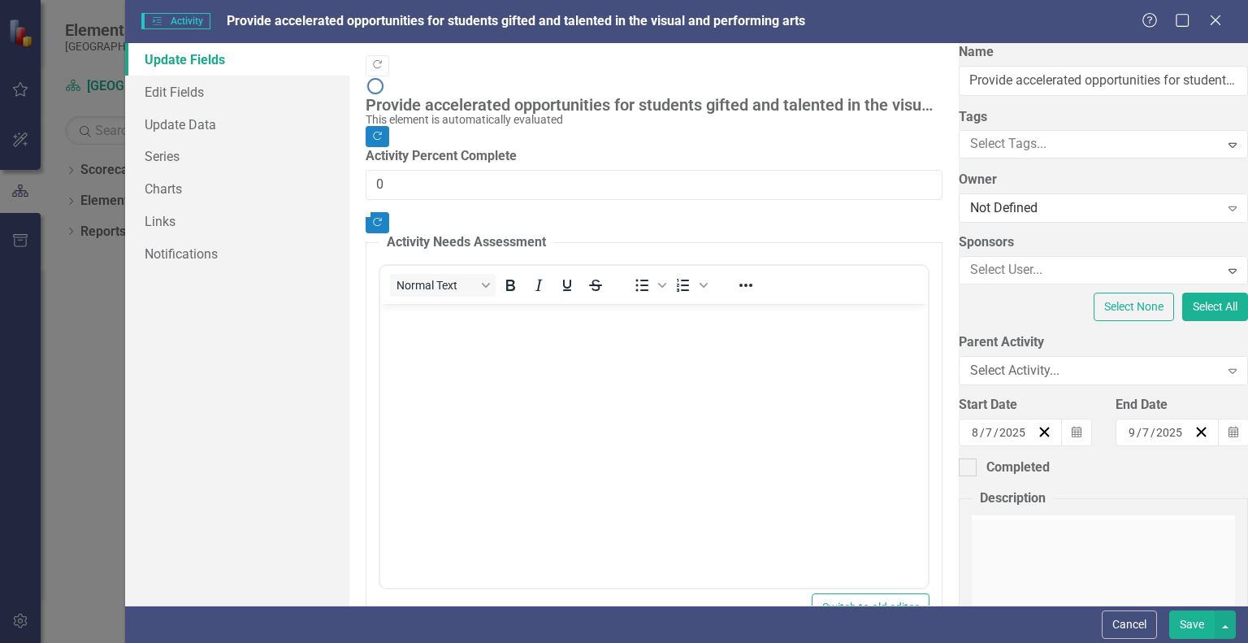
click at [1214, 25] on icon "Close" at bounding box center [1216, 20] width 16 height 13
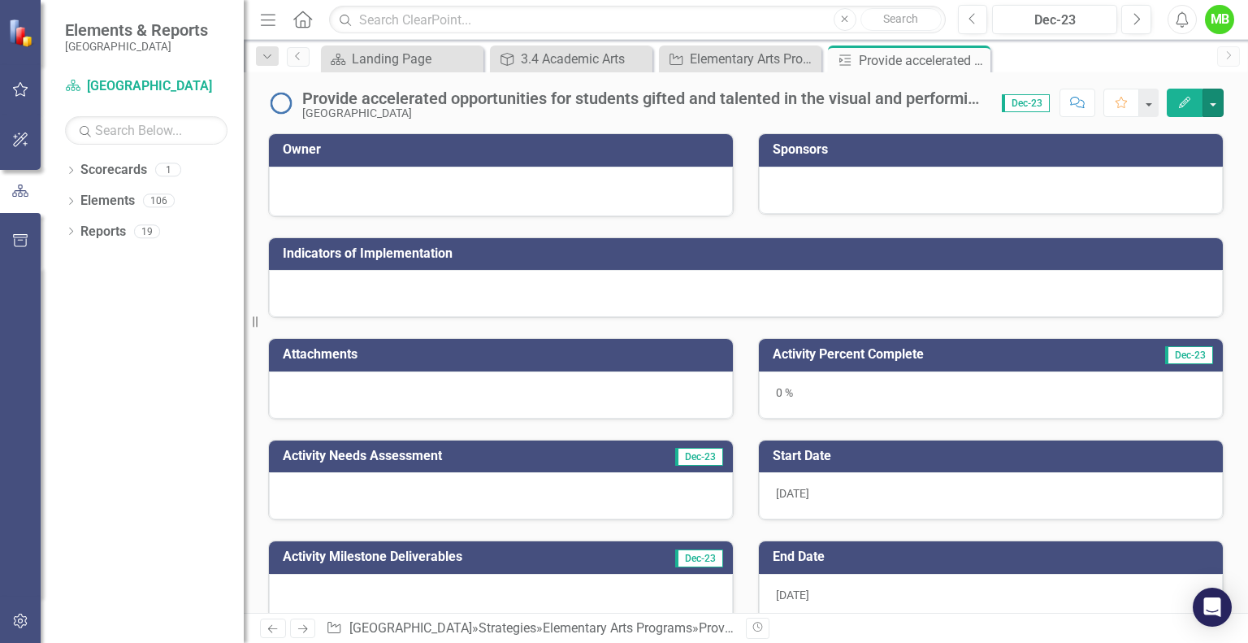
click at [1216, 101] on button "button" at bounding box center [1213, 103] width 21 height 28
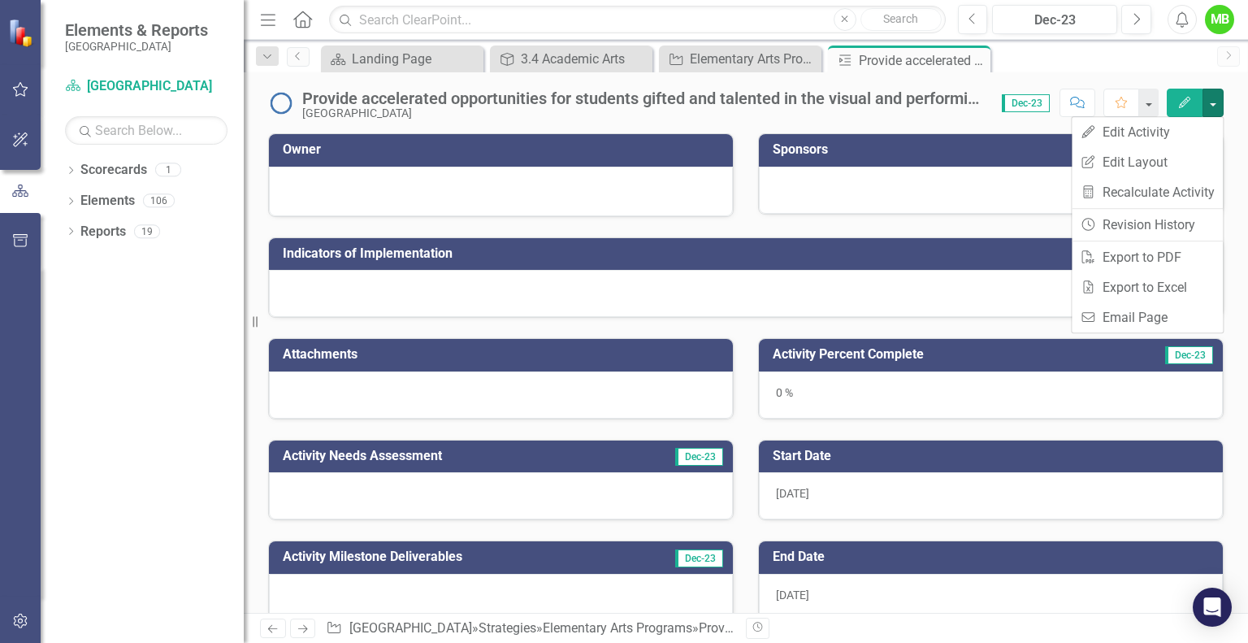
click at [1216, 101] on button "button" at bounding box center [1213, 103] width 21 height 28
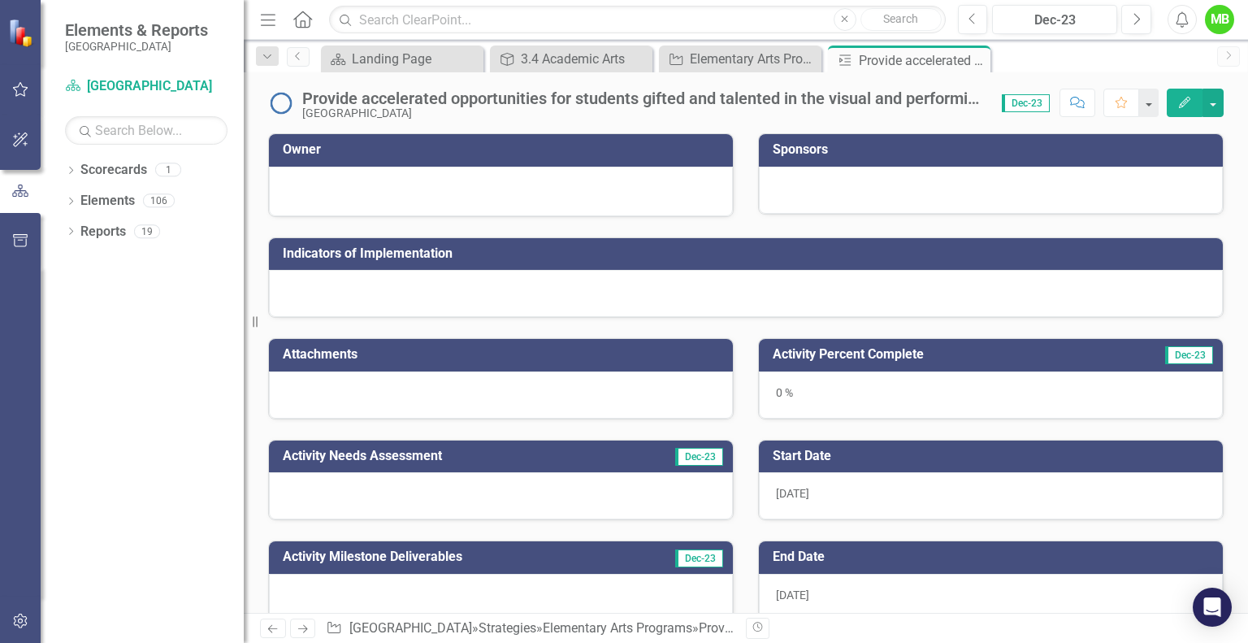
click at [0, 0] on icon at bounding box center [0, 0] width 0 height 0
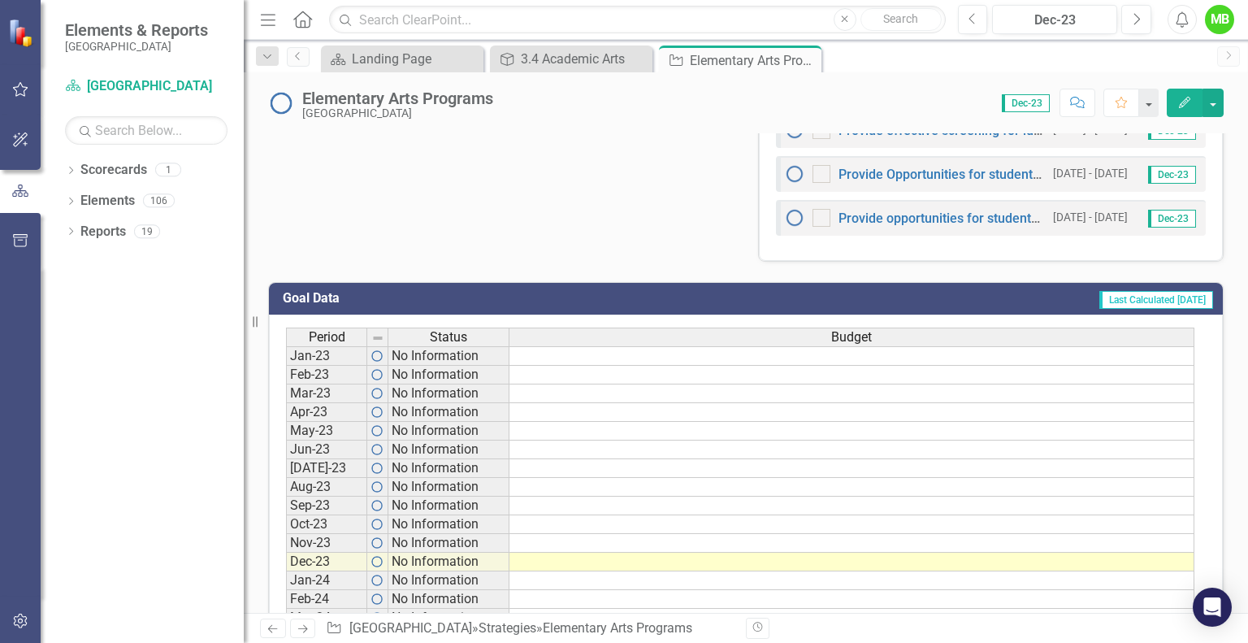
scroll to position [549, 0]
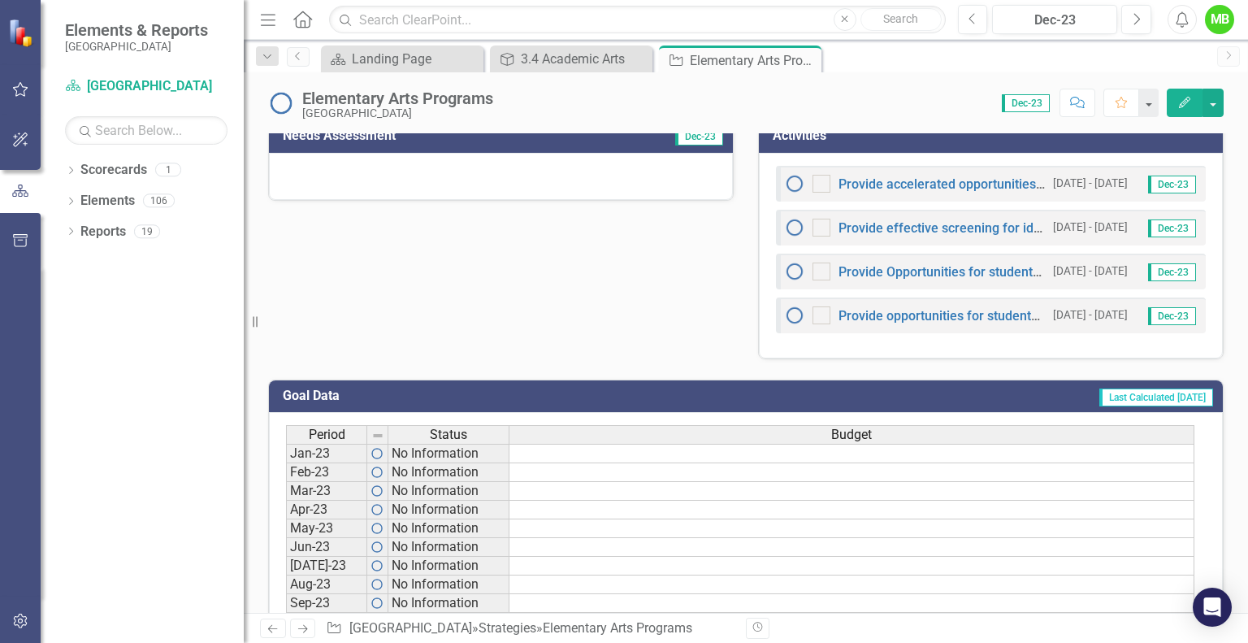
click at [789, 185] on img at bounding box center [795, 184] width 20 height 20
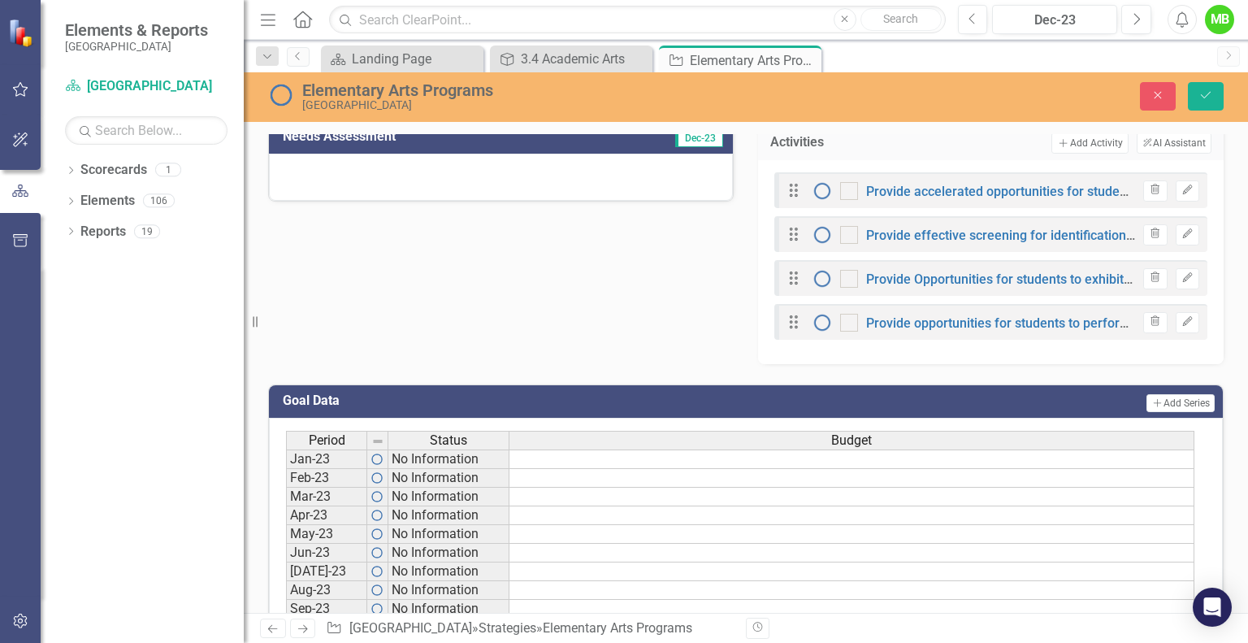
click at [1152, 189] on button "Trash" at bounding box center [1155, 190] width 24 height 21
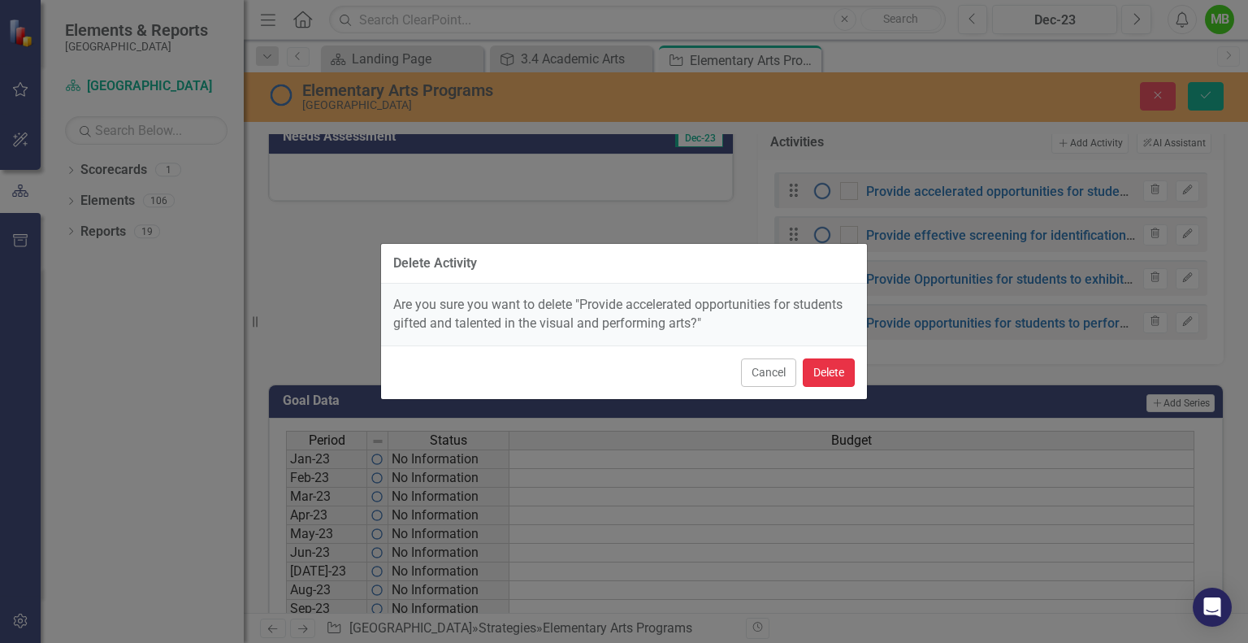
click at [835, 375] on button "Delete" at bounding box center [829, 372] width 52 height 28
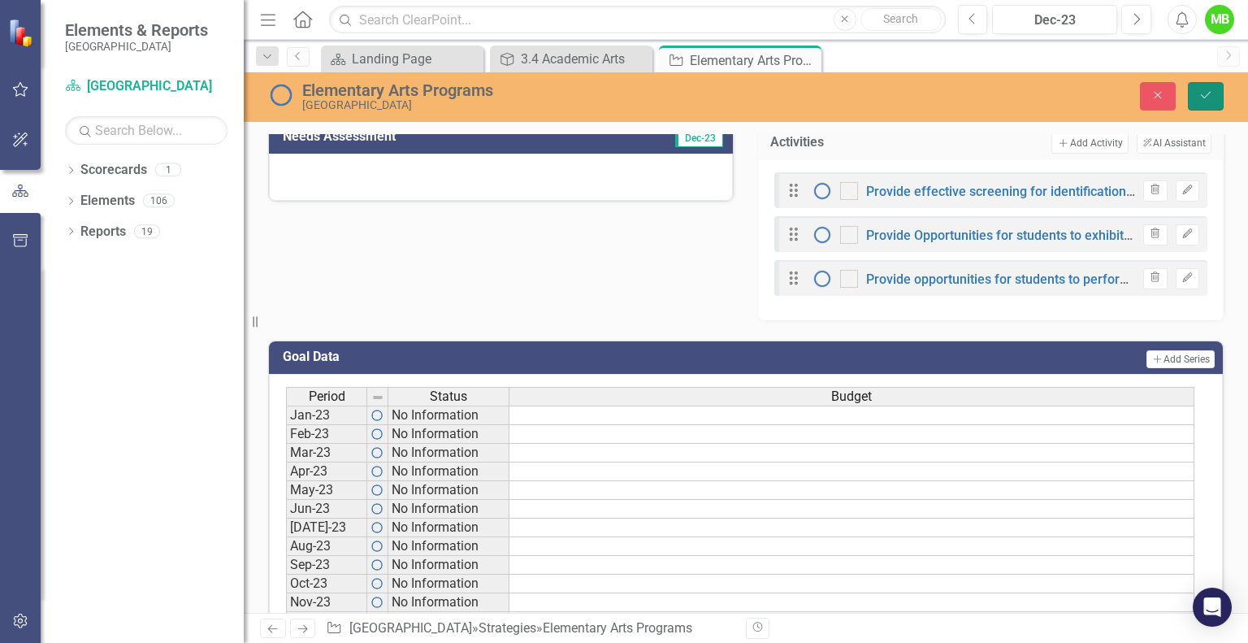
click at [1214, 102] on button "Save" at bounding box center [1206, 96] width 36 height 28
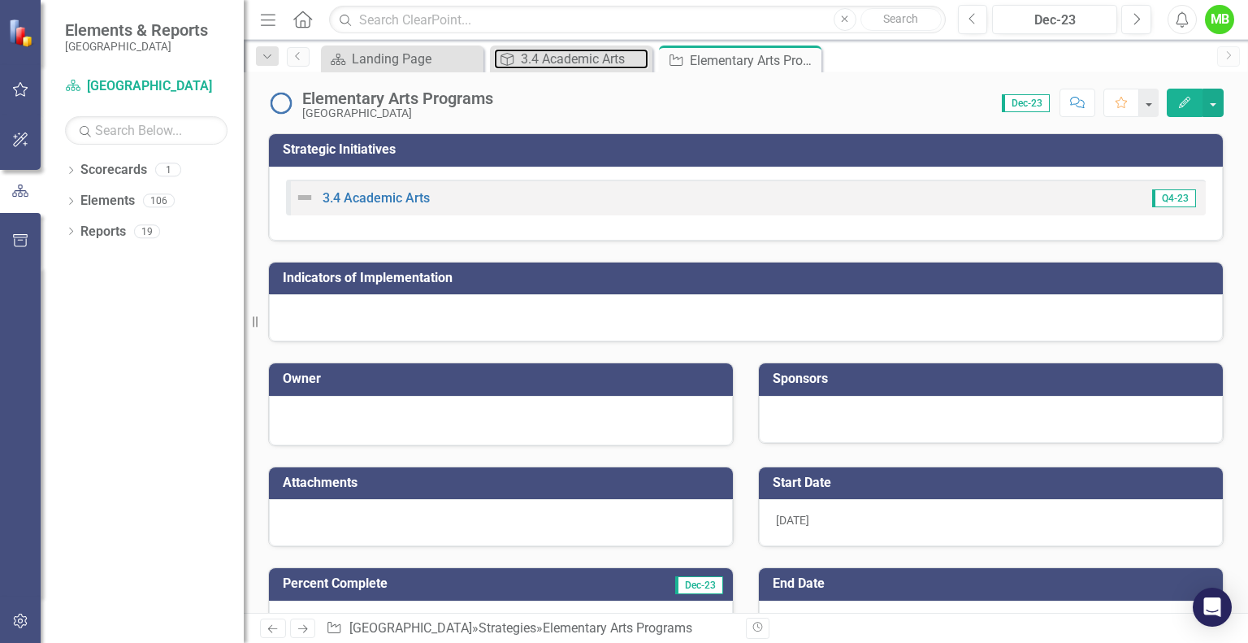
click at [610, 51] on div "3.4 Academic Arts" at bounding box center [585, 59] width 128 height 20
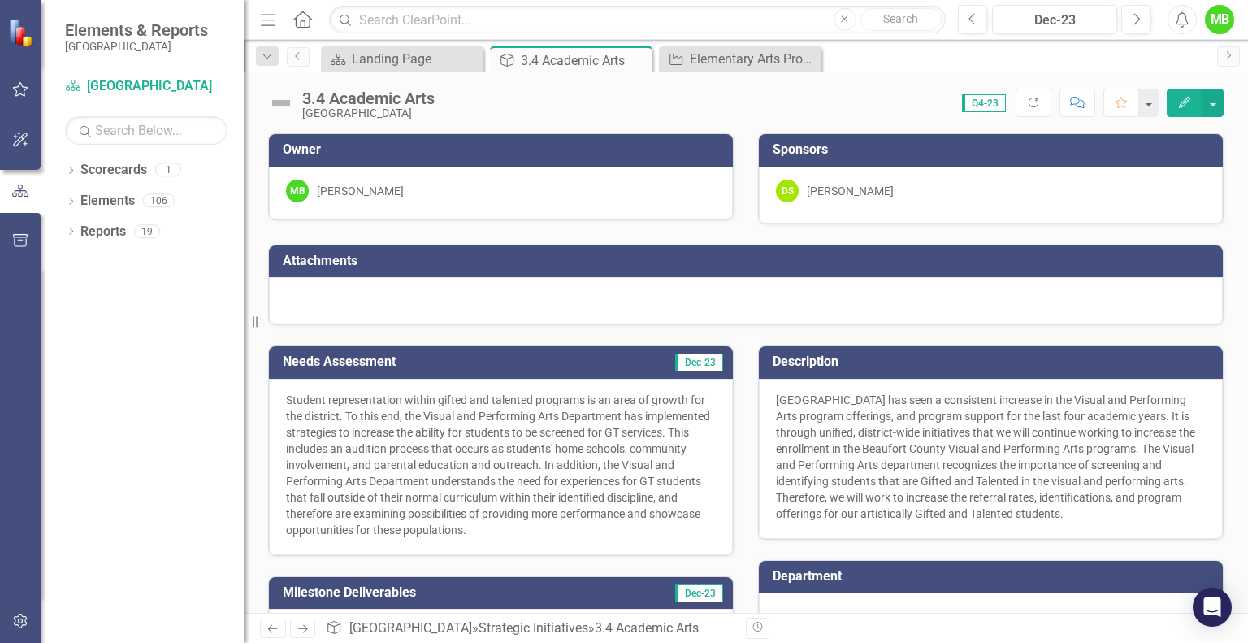
scroll to position [273, 0]
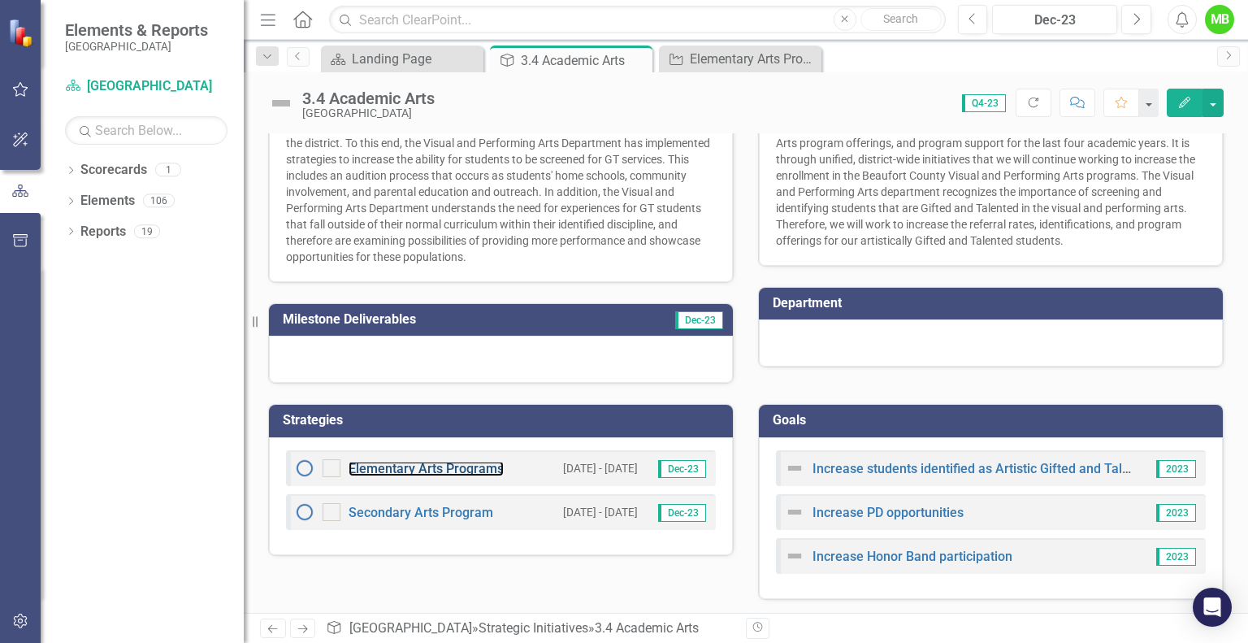
click at [480, 472] on link "Elementary Arts Programs" at bounding box center [426, 468] width 155 height 15
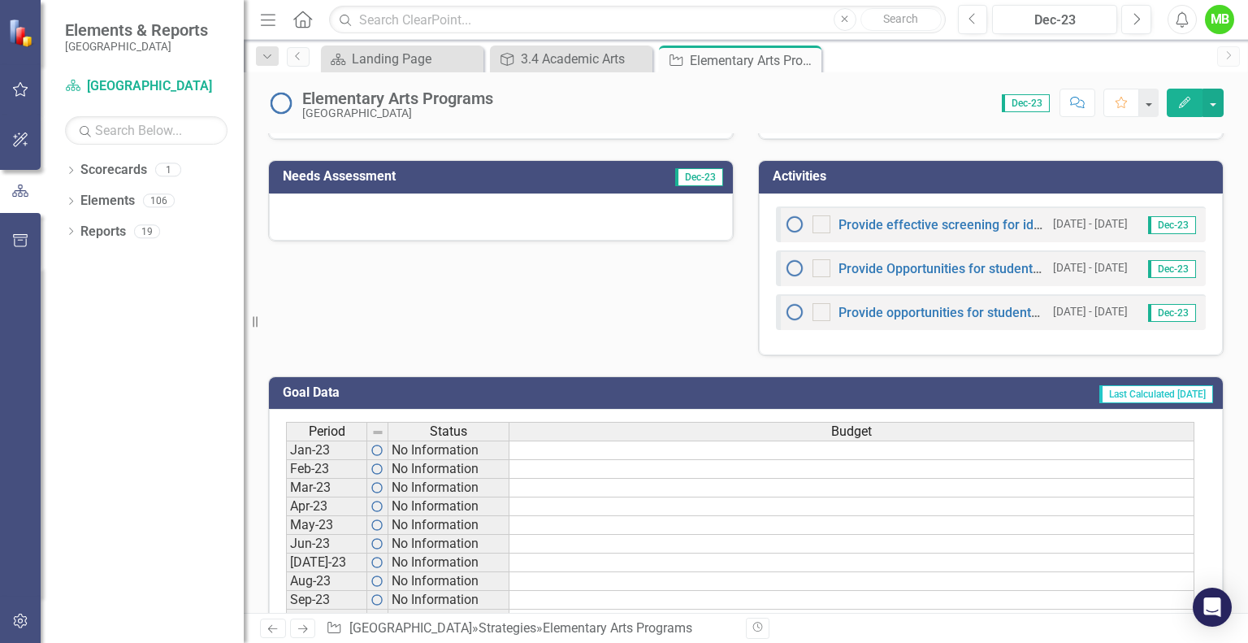
scroll to position [395, 0]
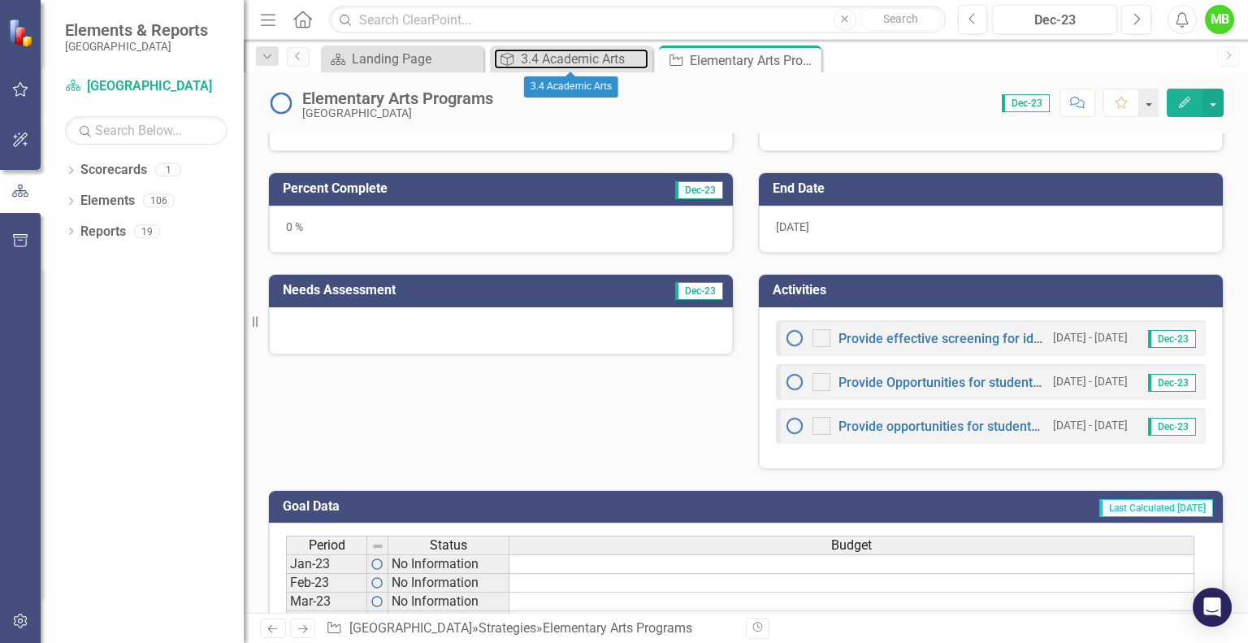
click at [555, 51] on div "3.4 Academic Arts" at bounding box center [585, 59] width 128 height 20
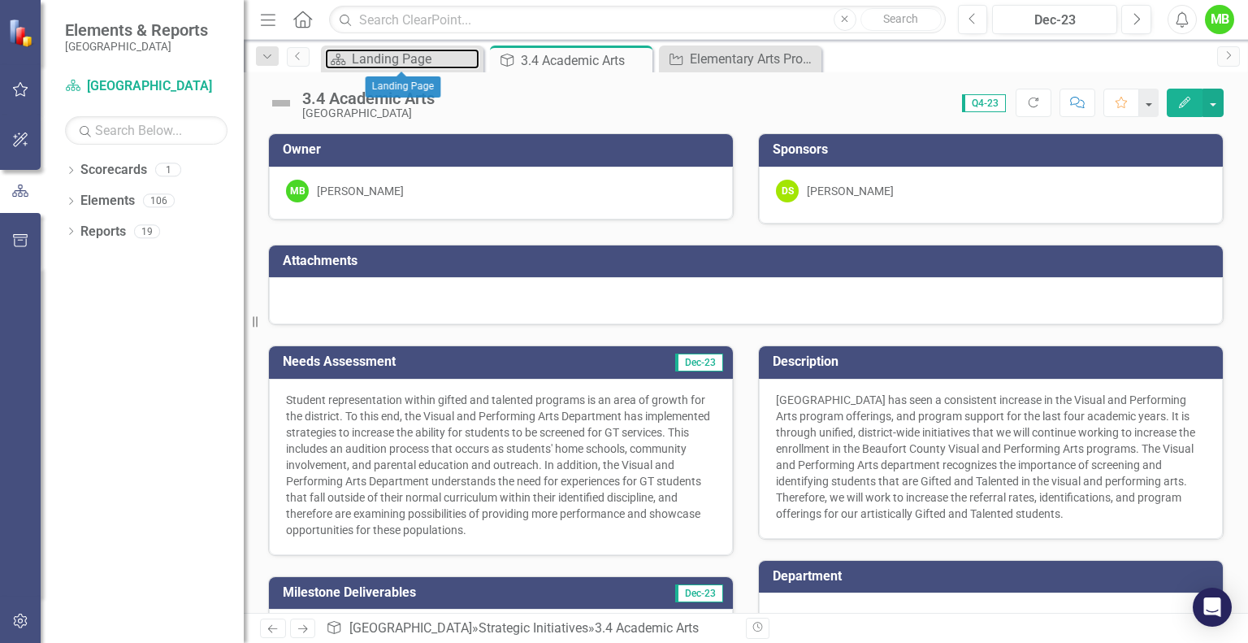
click at [426, 53] on div "Landing Page" at bounding box center [416, 59] width 128 height 20
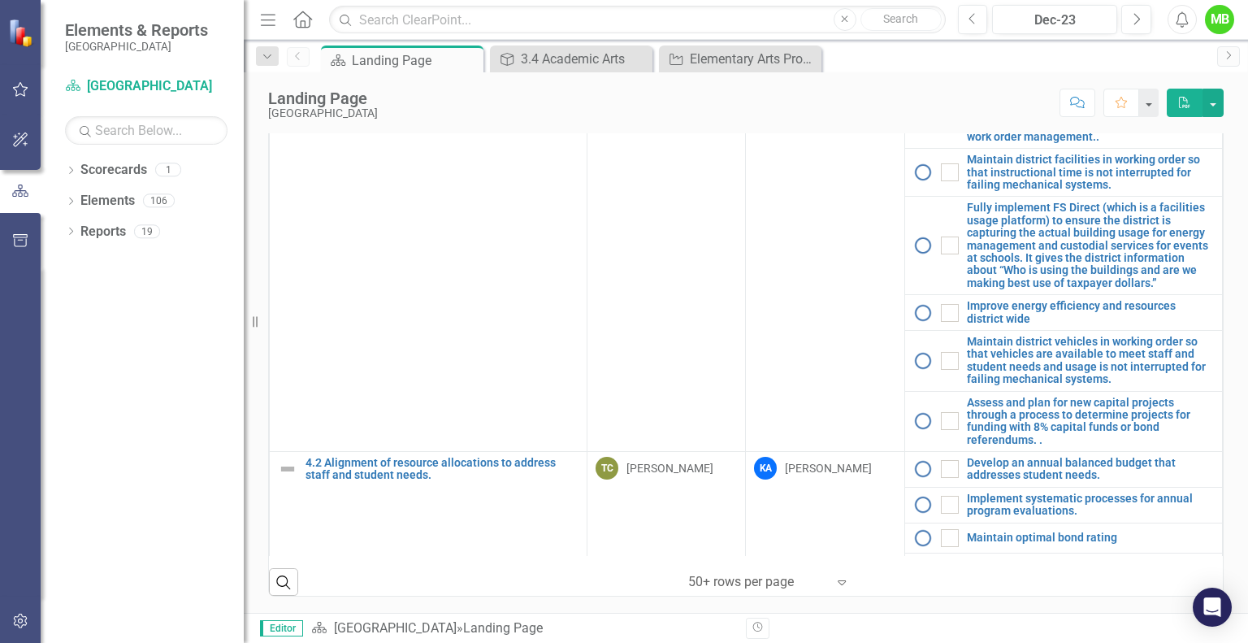
scroll to position [1697, 0]
click at [478, 456] on link "4.2 Alignment of resource allocations to address staff and student needs." at bounding box center [442, 468] width 273 height 25
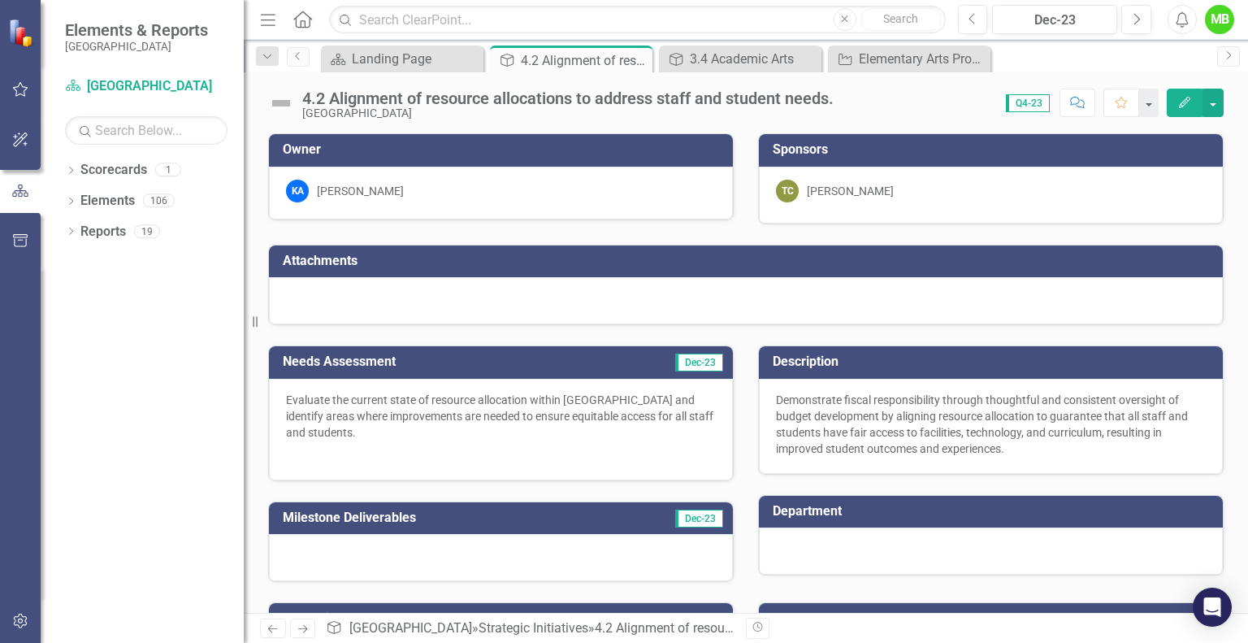
scroll to position [241, 0]
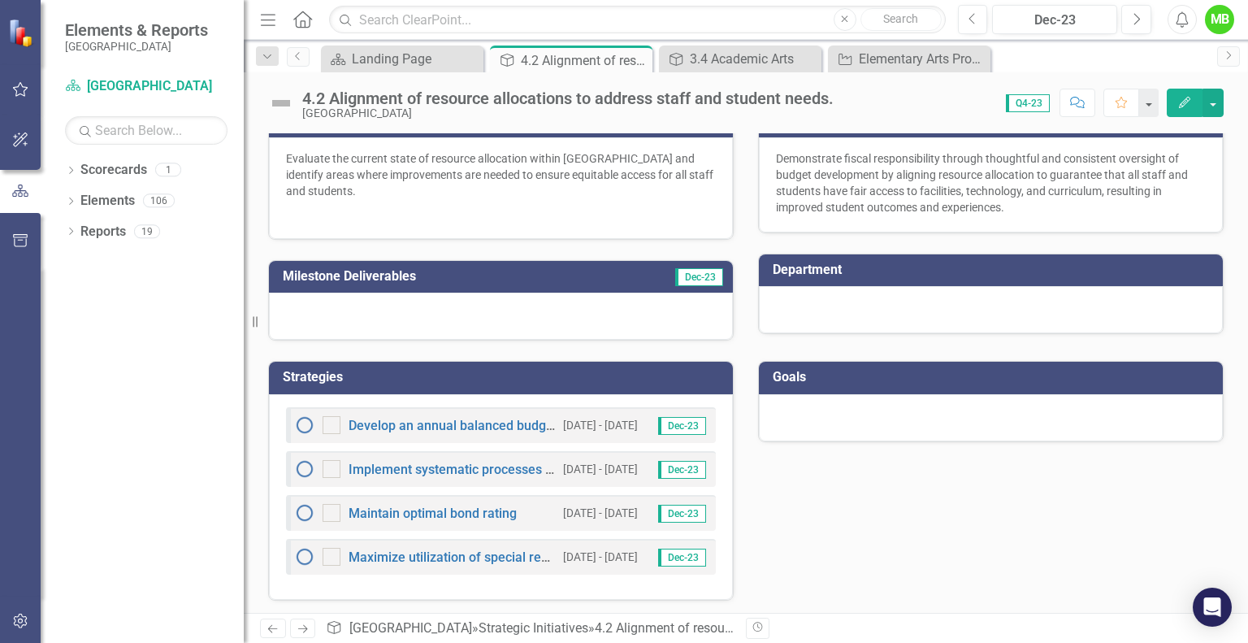
click at [466, 431] on div "Develop an annual balanced budget that addresses student needs." at bounding box center [425, 425] width 260 height 20
click at [452, 467] on link "Implement systematic processes for annual program evaluations." at bounding box center [541, 469] width 384 height 15
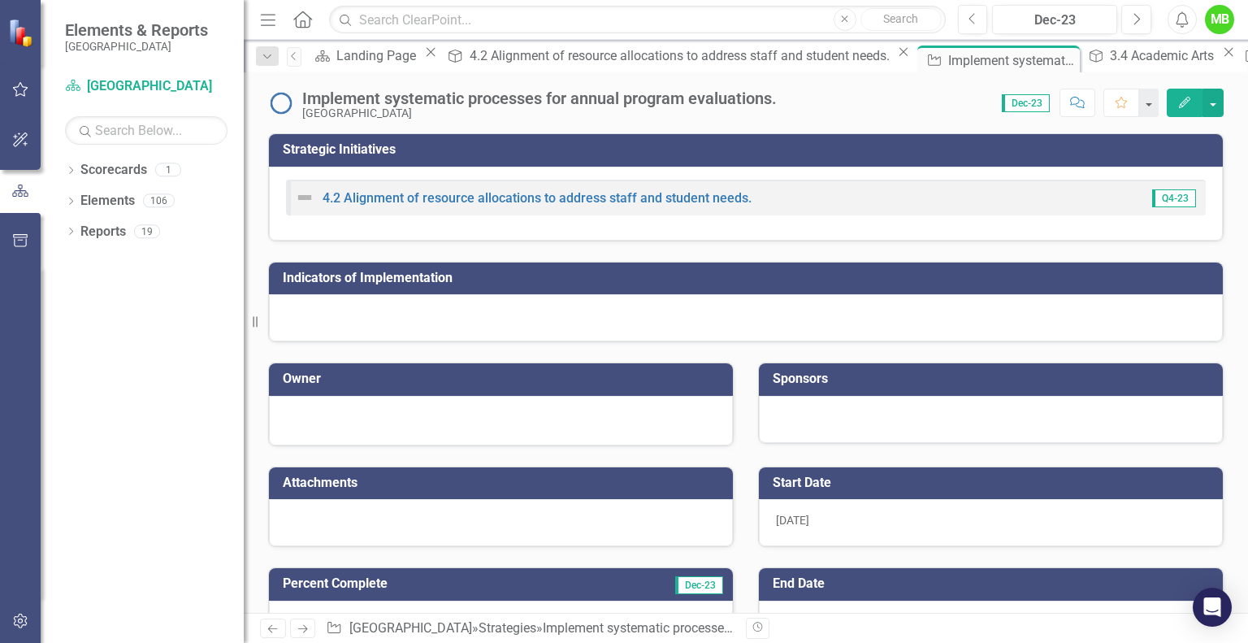
click at [0, 0] on icon "Close" at bounding box center [0, 0] width 0 height 0
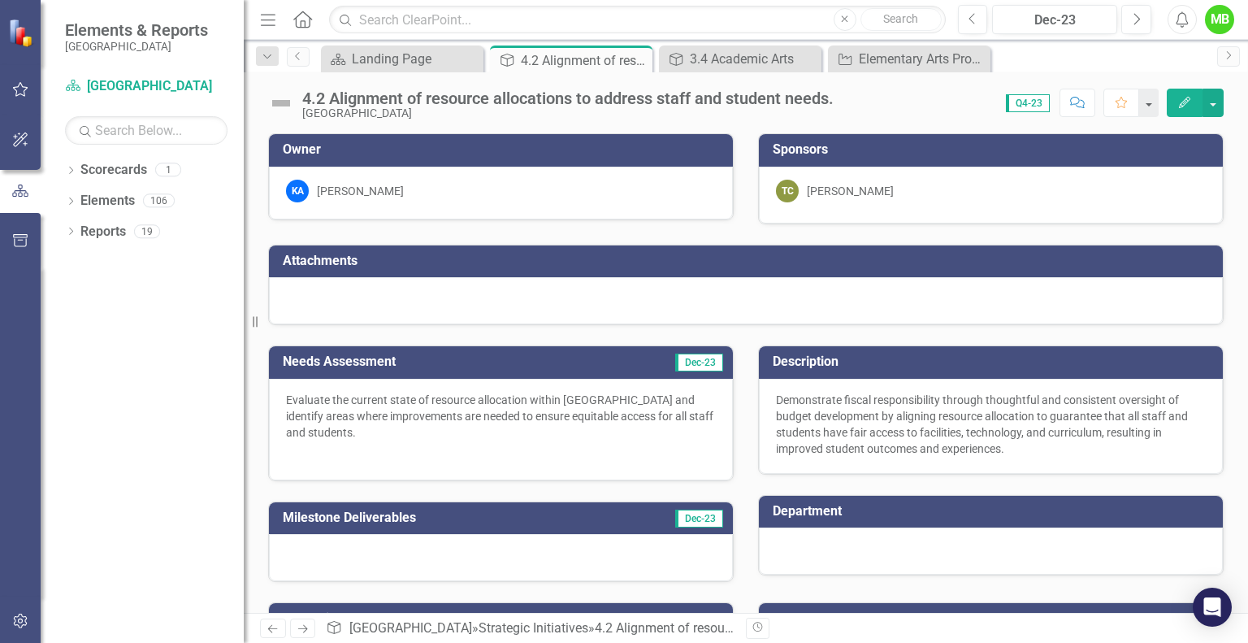
click at [0, 0] on icon "Close" at bounding box center [0, 0] width 0 height 0
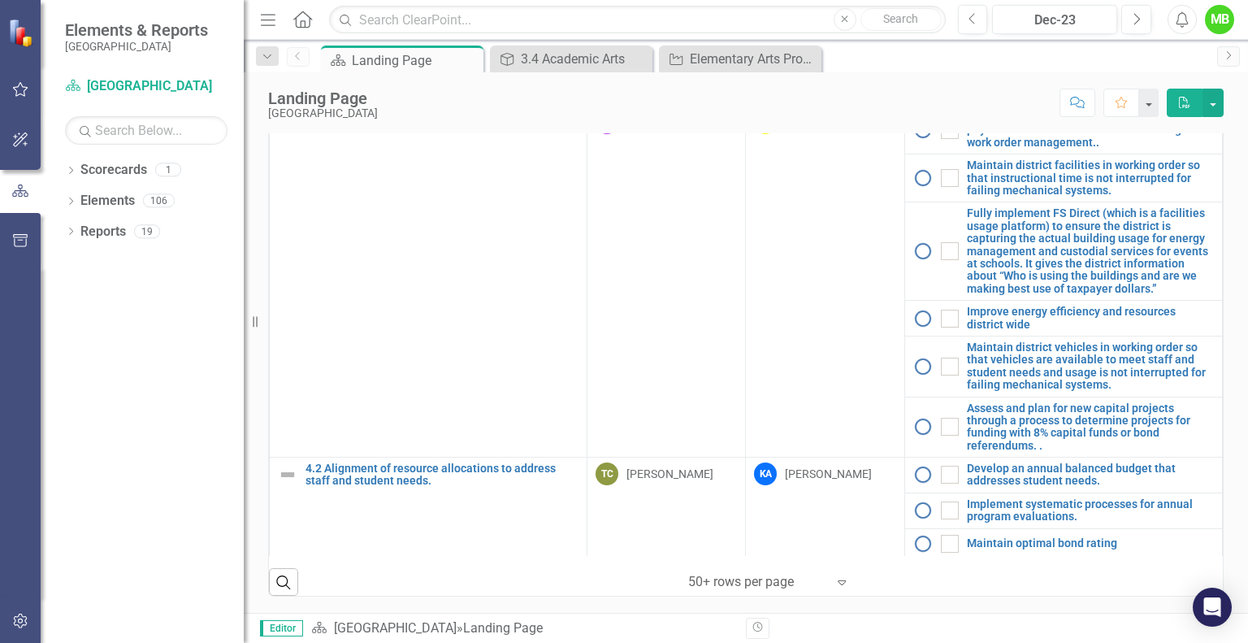
scroll to position [1872, 0]
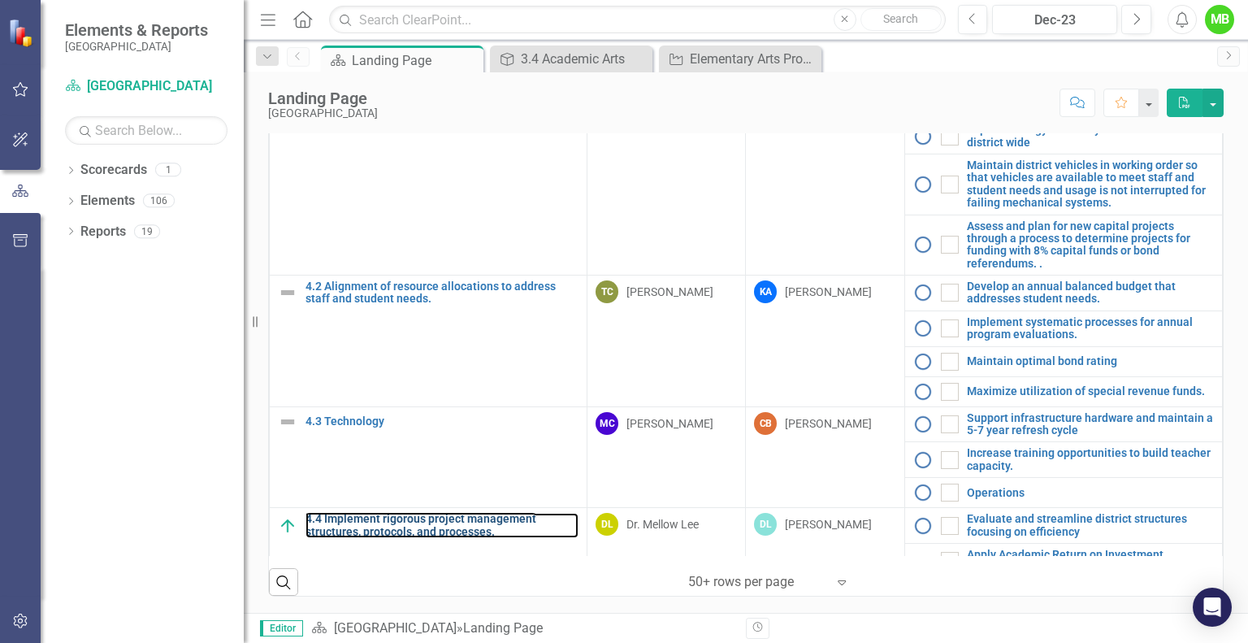
click at [465, 513] on link "4.4 Implement rigorous project management structures, protocols, and processes." at bounding box center [442, 525] width 273 height 25
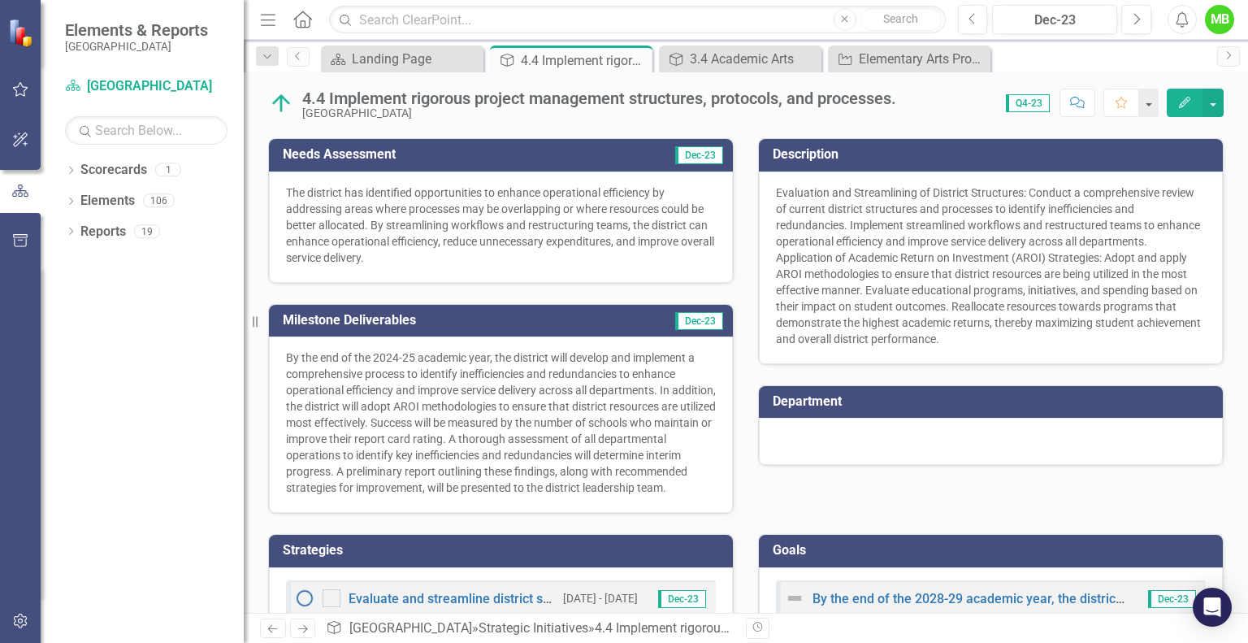
scroll to position [335, 0]
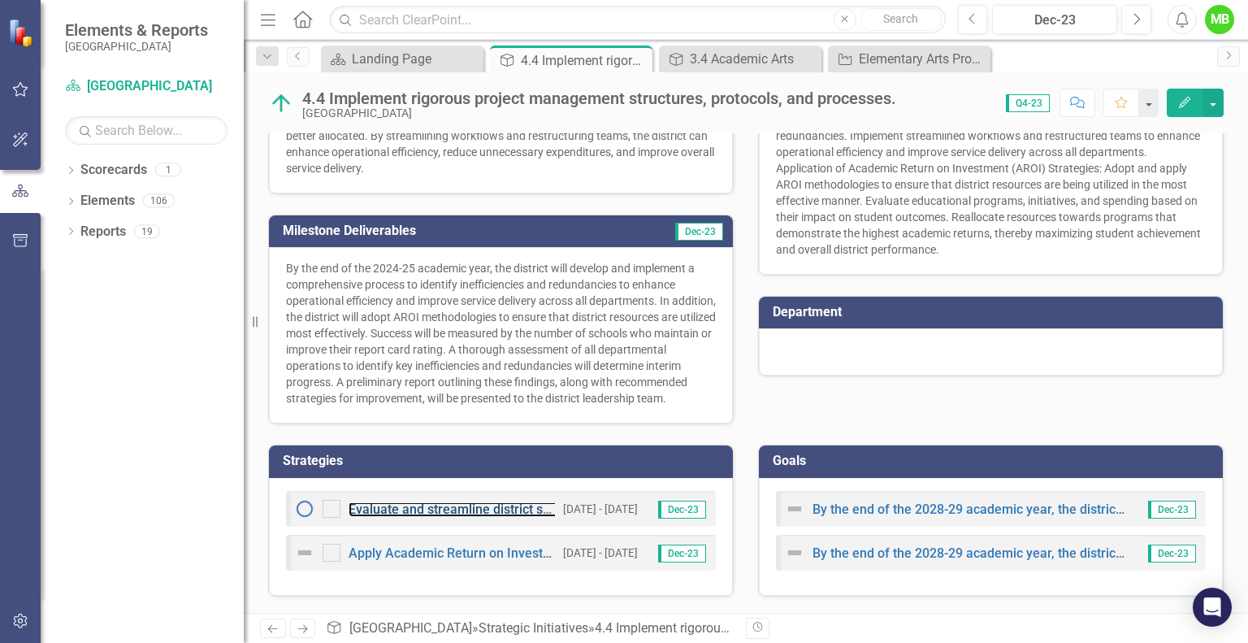
click at [401, 510] on link "Evaluate and streamline district structures focusing on efficiency" at bounding box center [538, 508] width 378 height 15
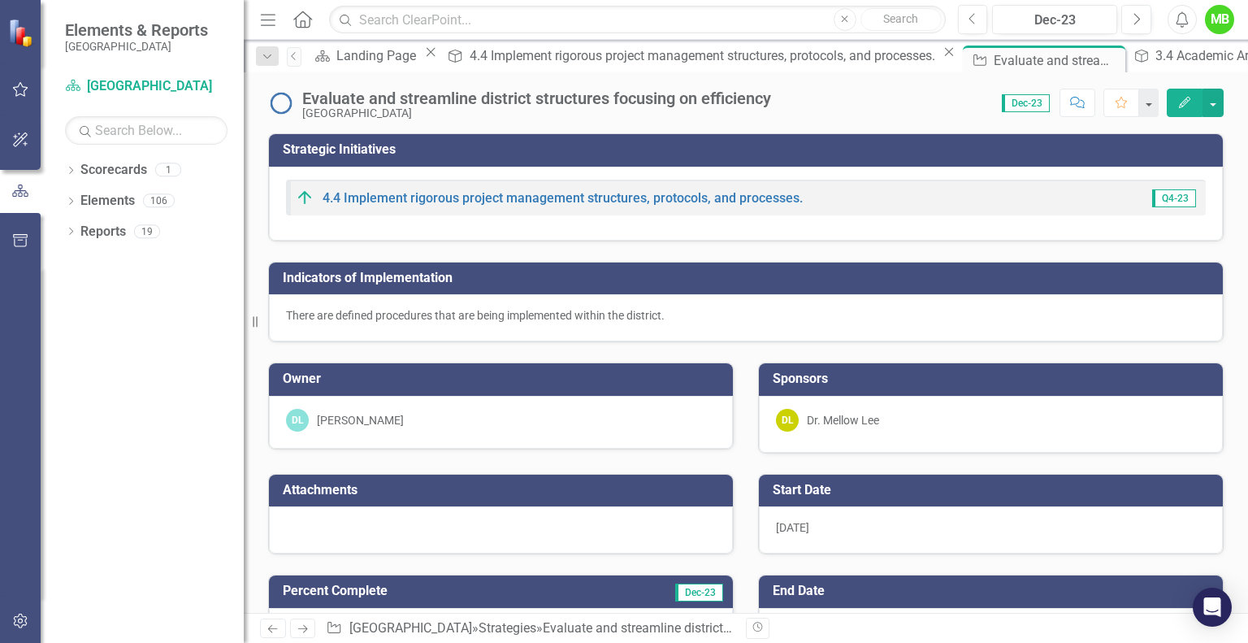
checkbox input "true"
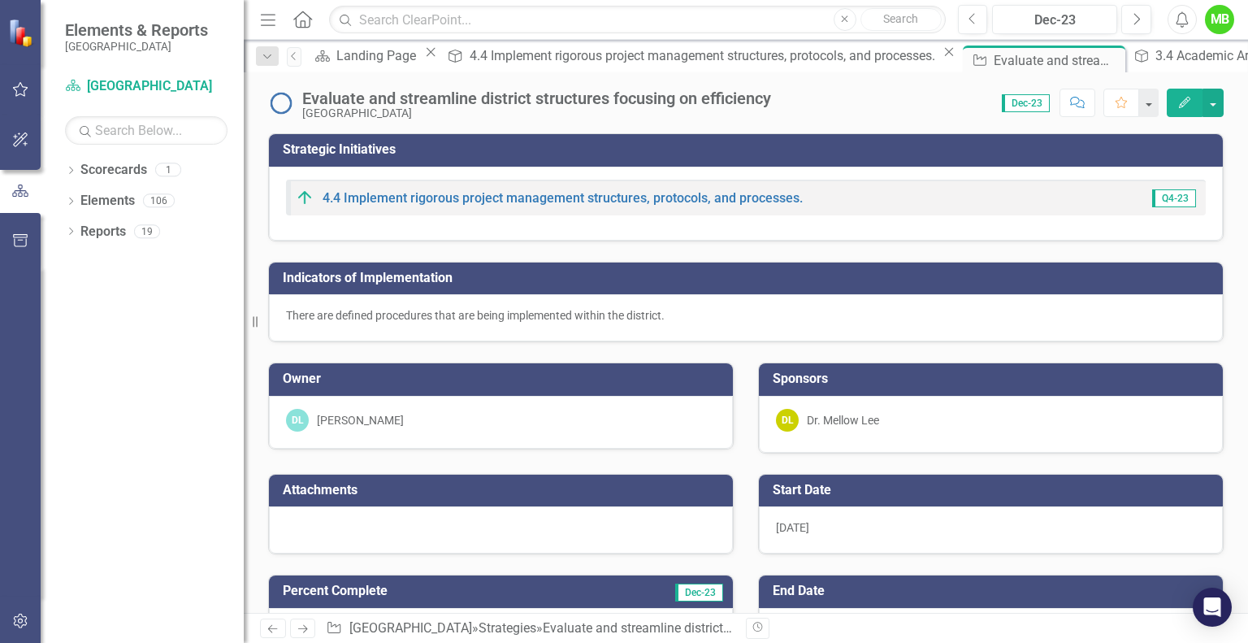
checkbox input "true"
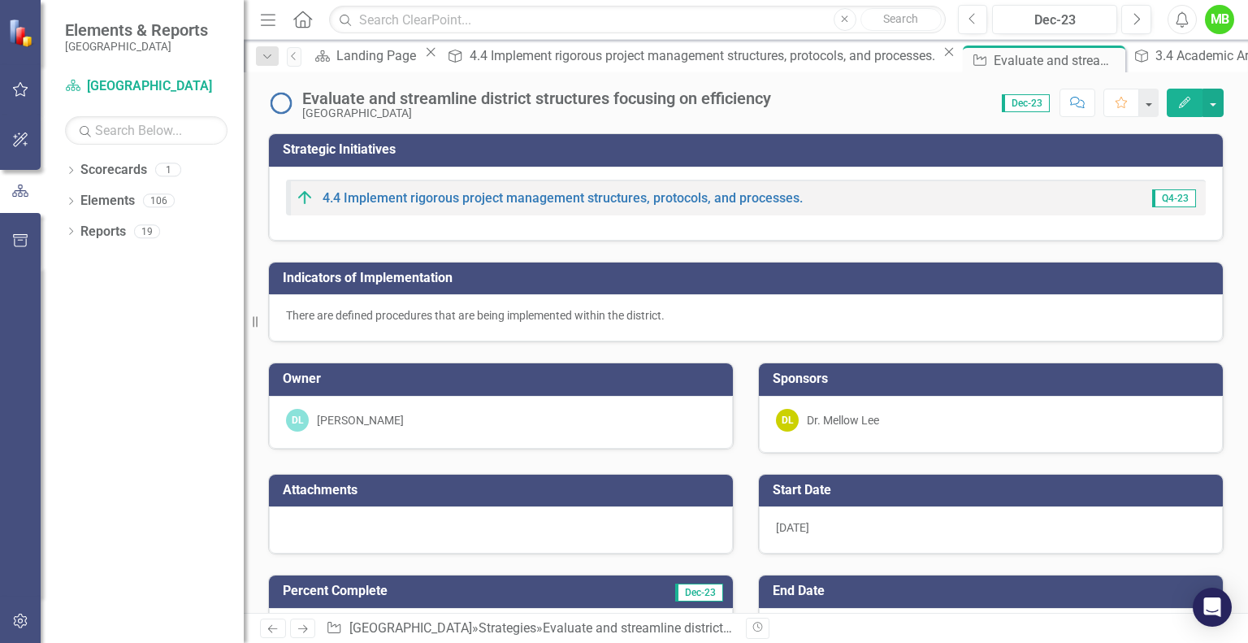
checkbox input "true"
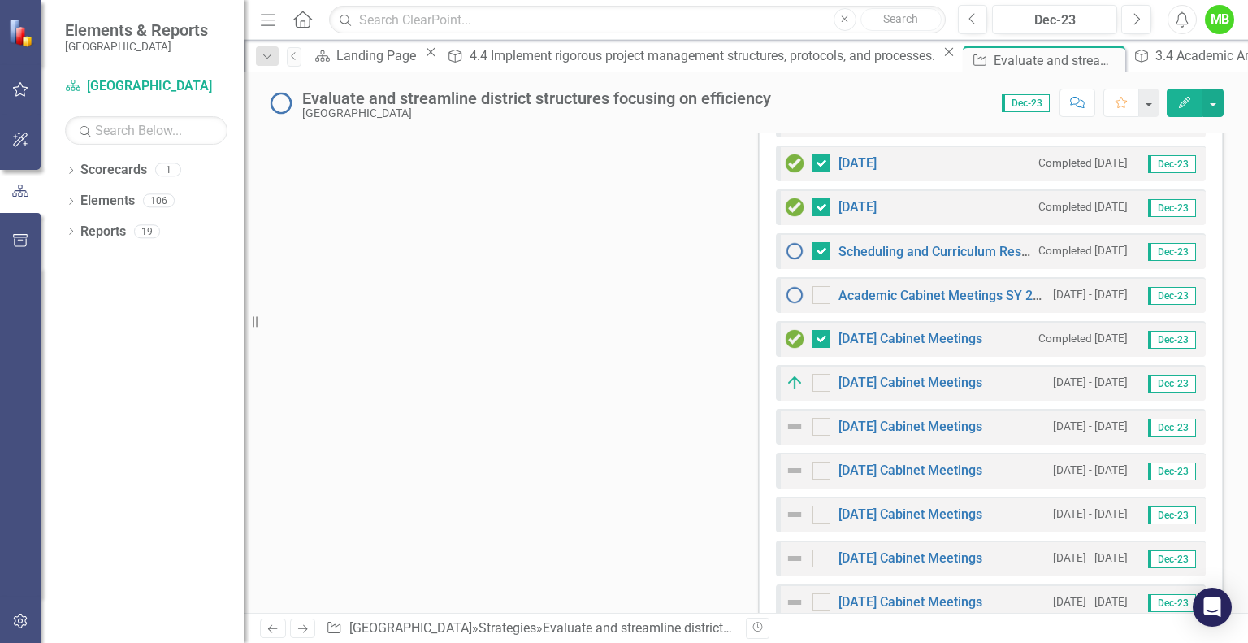
scroll to position [1017, 0]
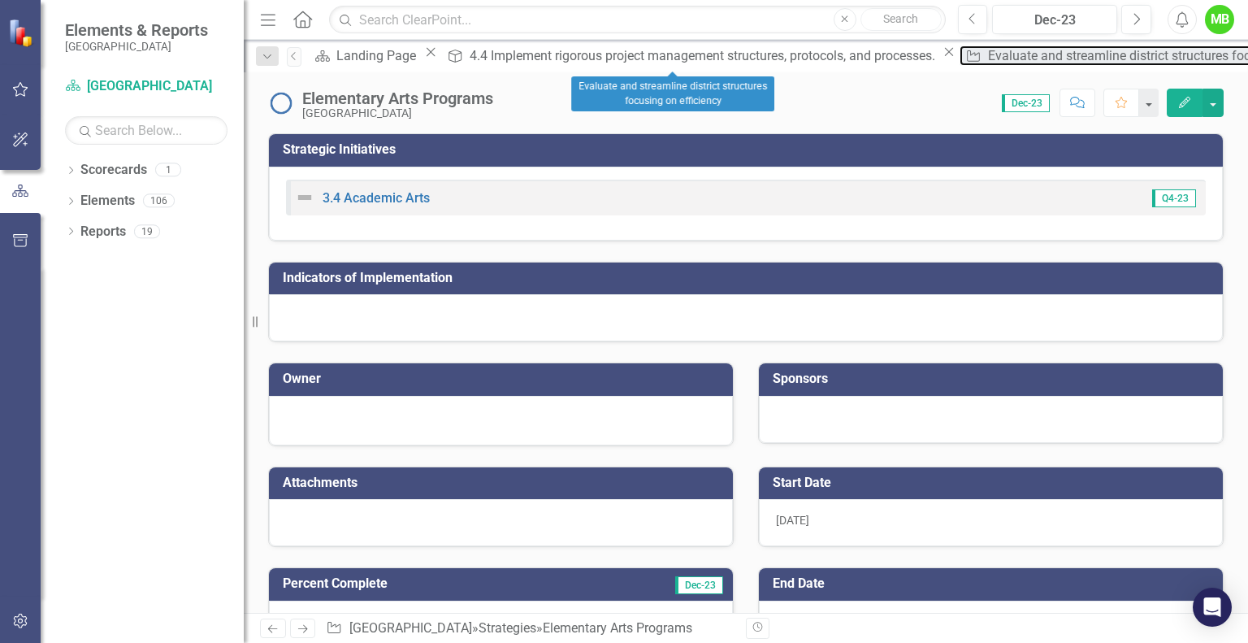
click at [988, 60] on div "Evaluate and streamline district structures focusing on efficiency" at bounding box center [1174, 56] width 373 height 20
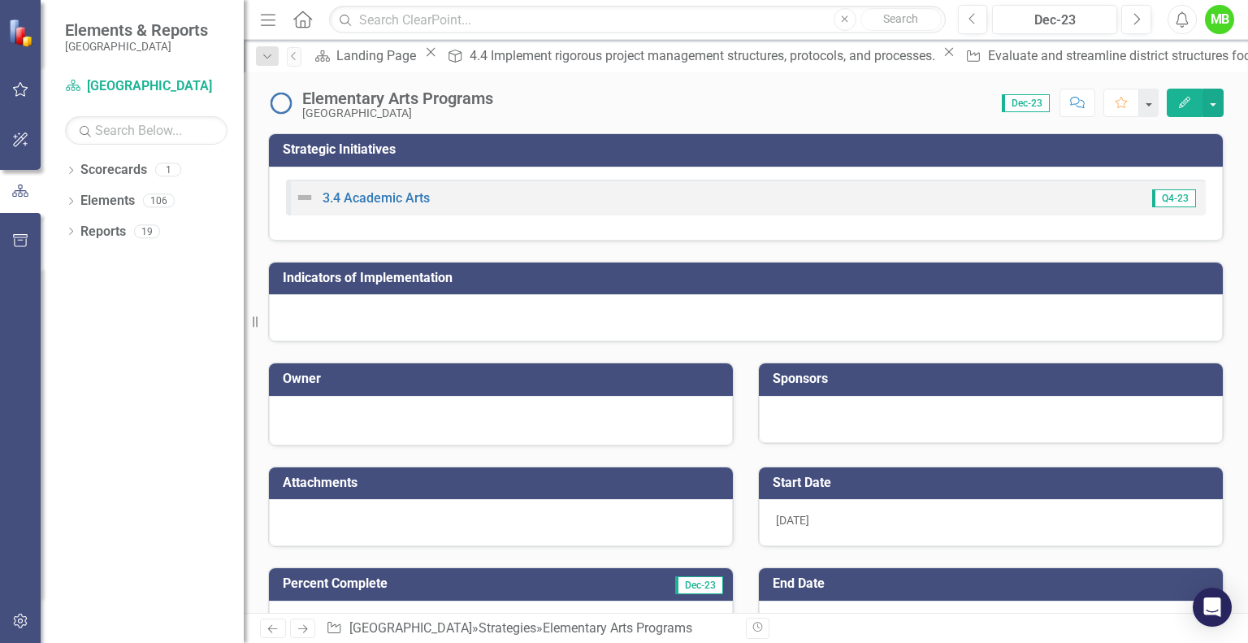
click at [480, 323] on div at bounding box center [746, 317] width 954 height 47
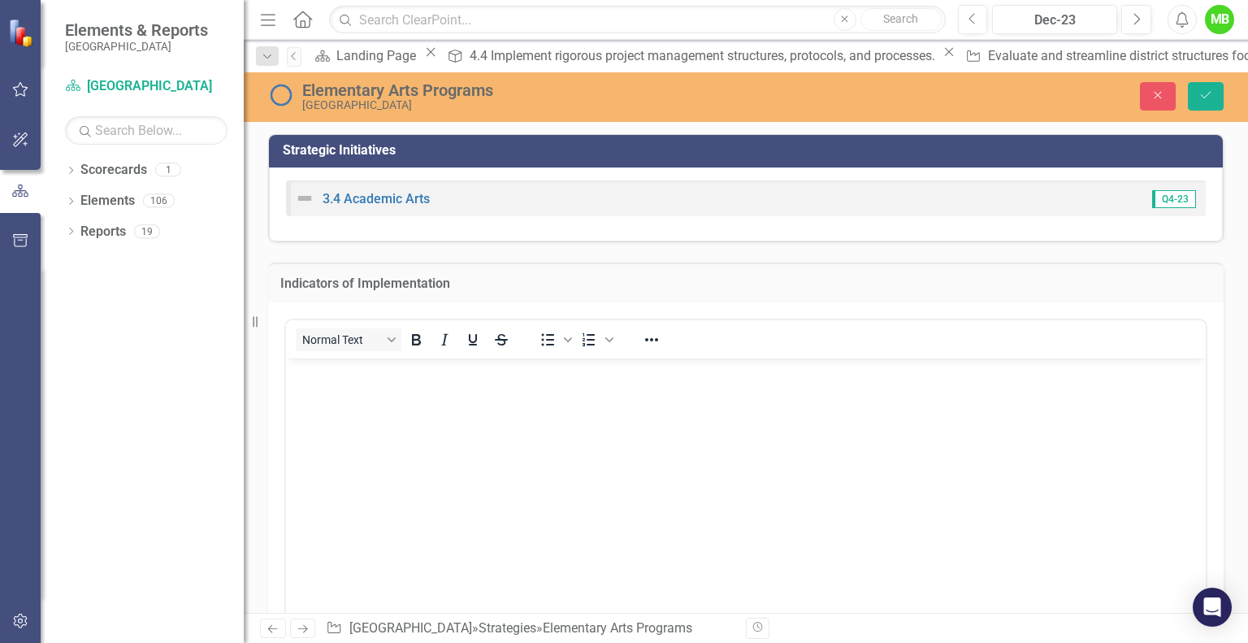
click at [541, 414] on body "Rich Text Area. Press ALT-0 for help." at bounding box center [746, 480] width 920 height 244
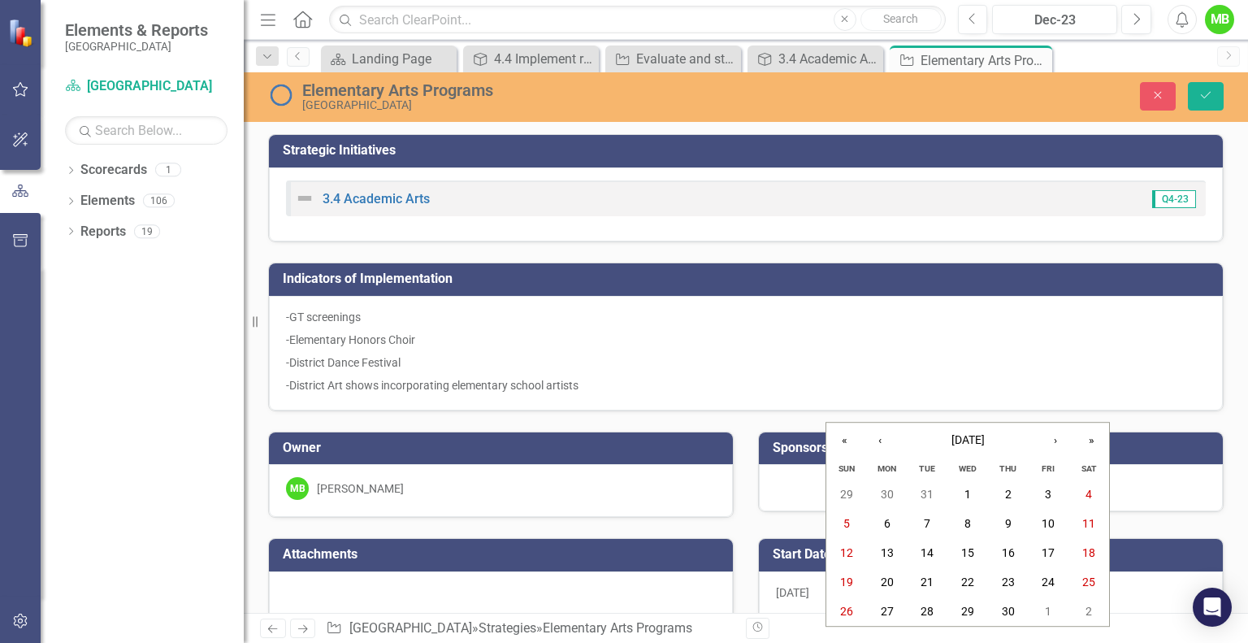
scroll to position [302, 0]
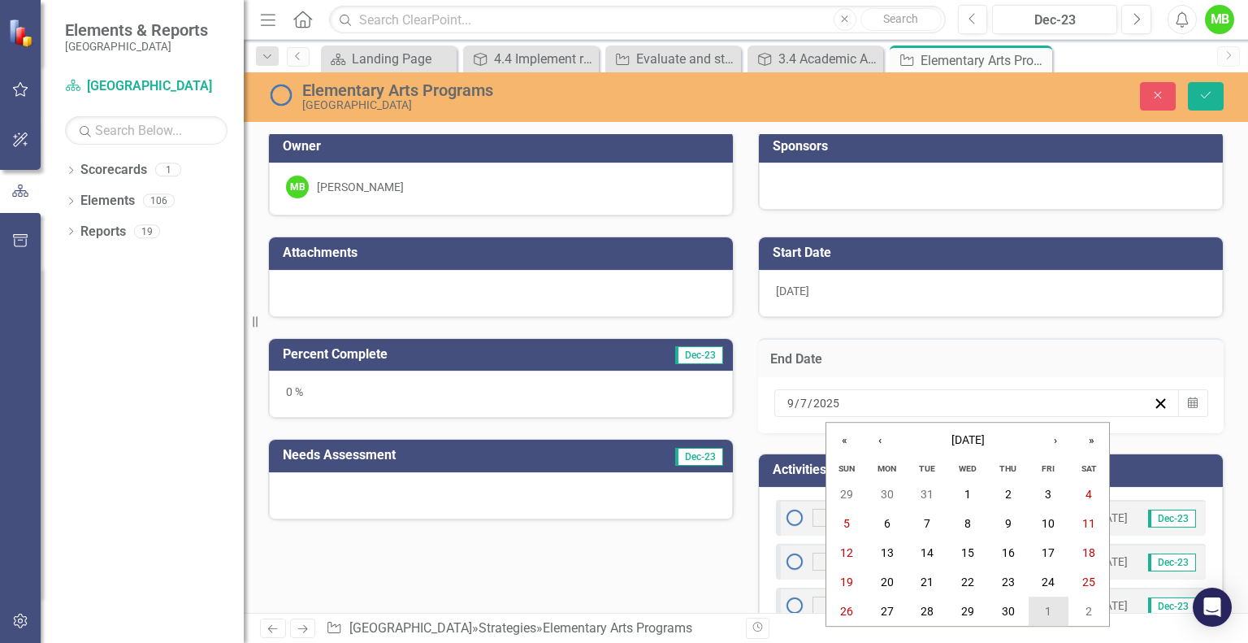
click at [1051, 605] on abbr "1" at bounding box center [1048, 611] width 7 height 13
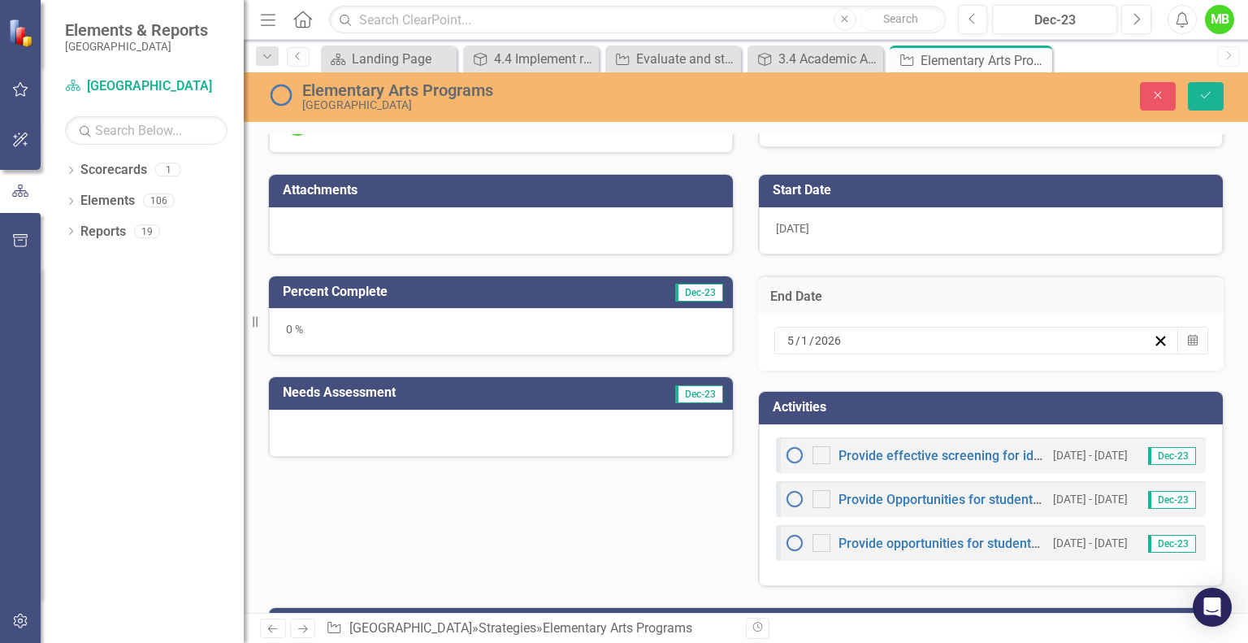
scroll to position [332, 0]
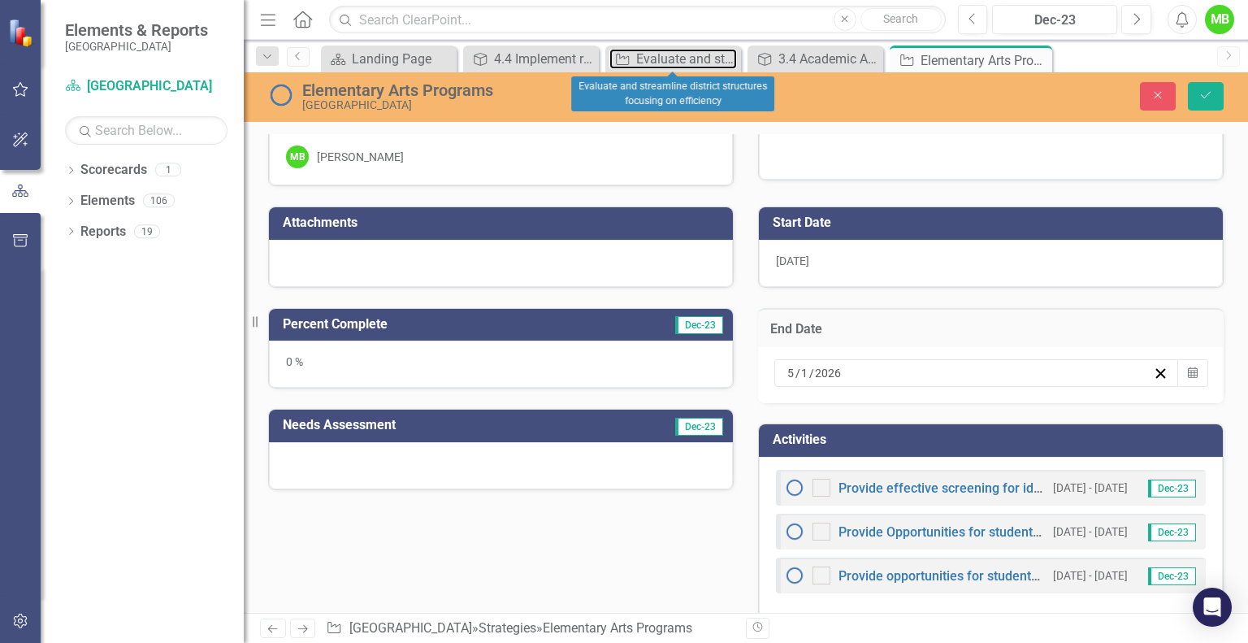
click at [678, 54] on div "Evaluate and streamline district structures focusing on efficiency" at bounding box center [686, 59] width 101 height 20
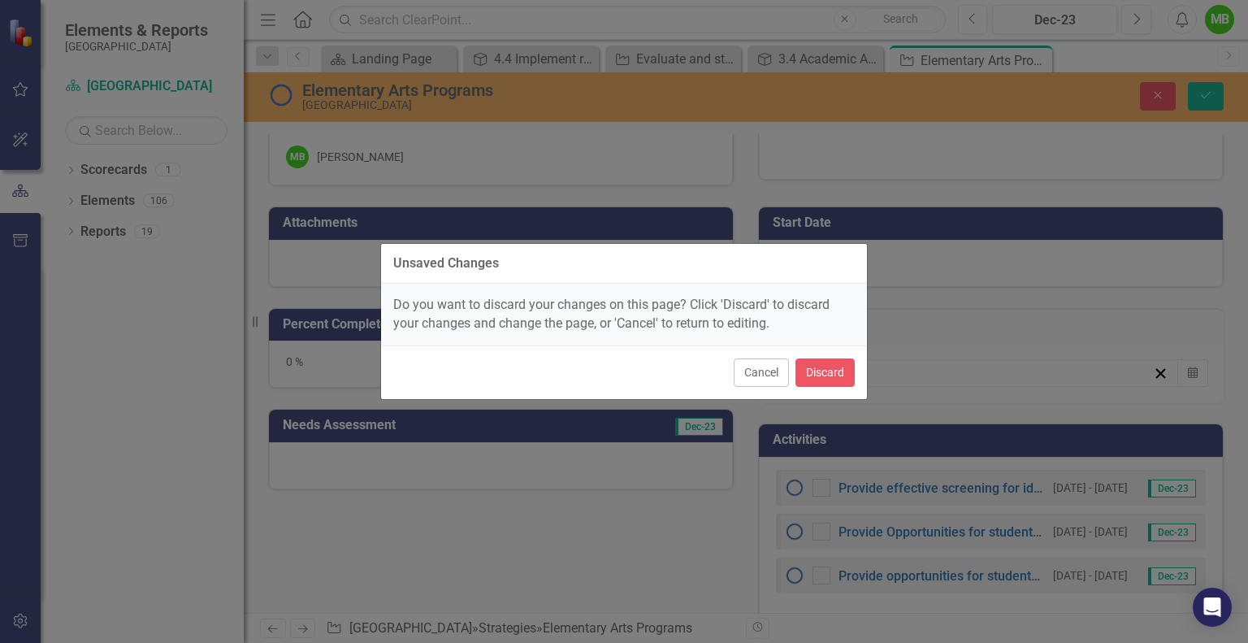
click at [757, 366] on button "Cancel" at bounding box center [761, 372] width 55 height 28
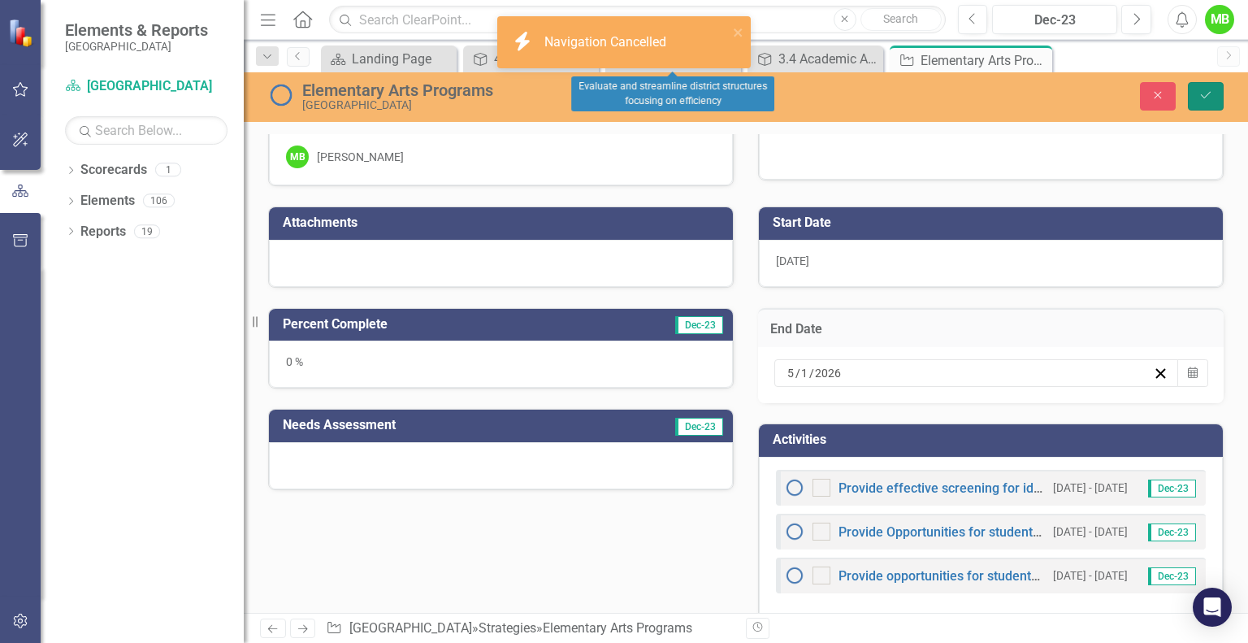
click at [1206, 100] on icon "Save" at bounding box center [1206, 94] width 15 height 11
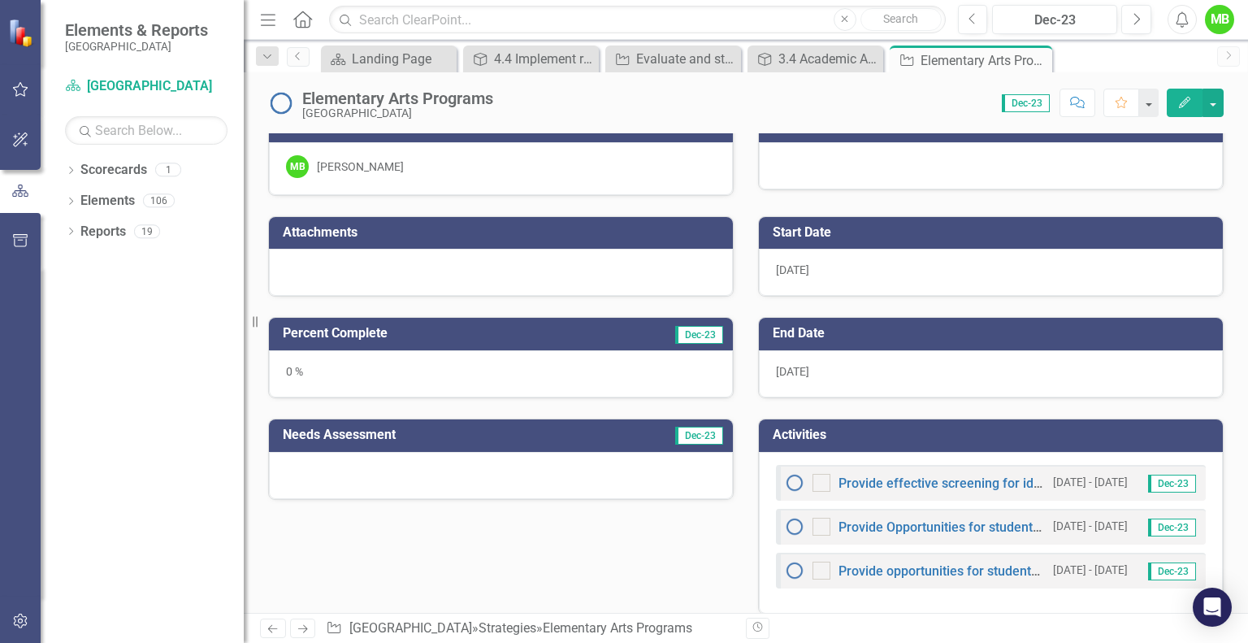
scroll to position [319, 0]
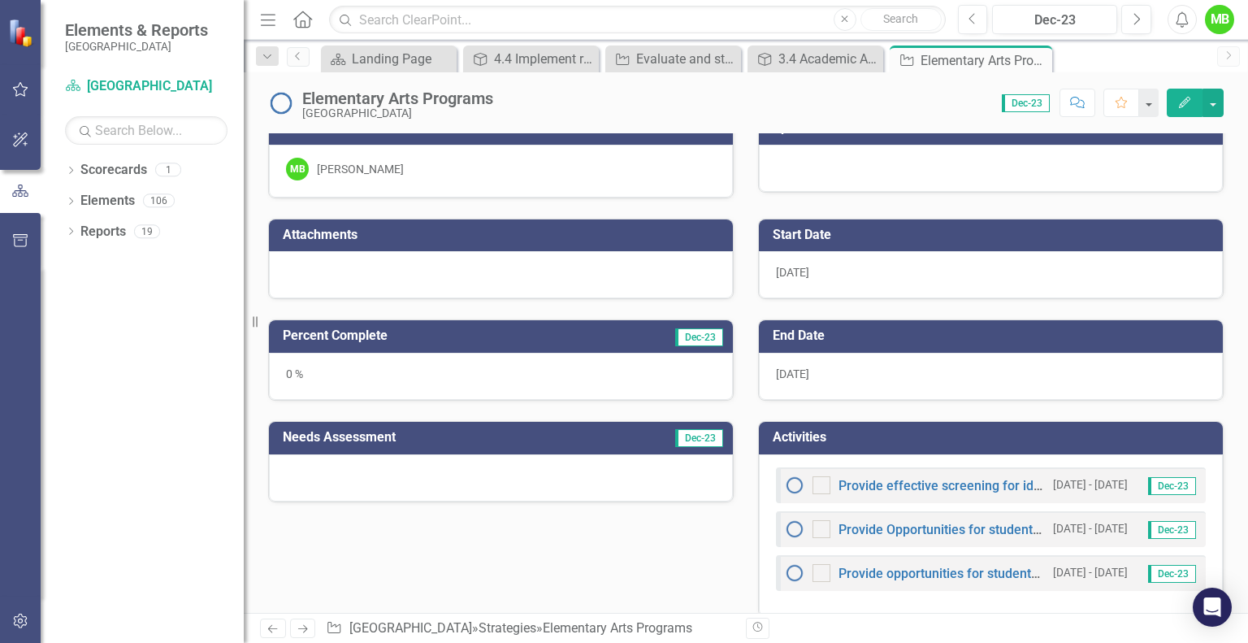
click at [501, 478] on div at bounding box center [501, 477] width 464 height 47
click at [633, 72] on div "Elementary Arts Programs Beaufort County School District Score: 0.00 Dec-23 Com…" at bounding box center [746, 96] width 1005 height 49
click at [647, 62] on div "Evaluate and streamline district structures focusing on efficiency" at bounding box center [686, 59] width 101 height 20
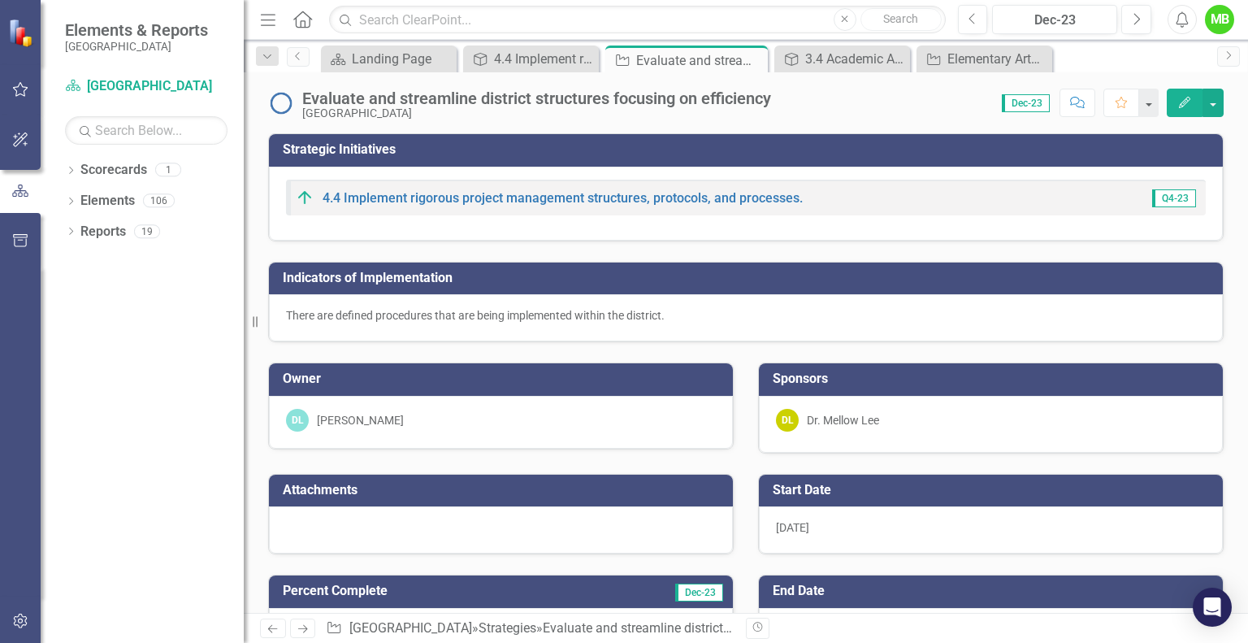
scroll to position [458, 0]
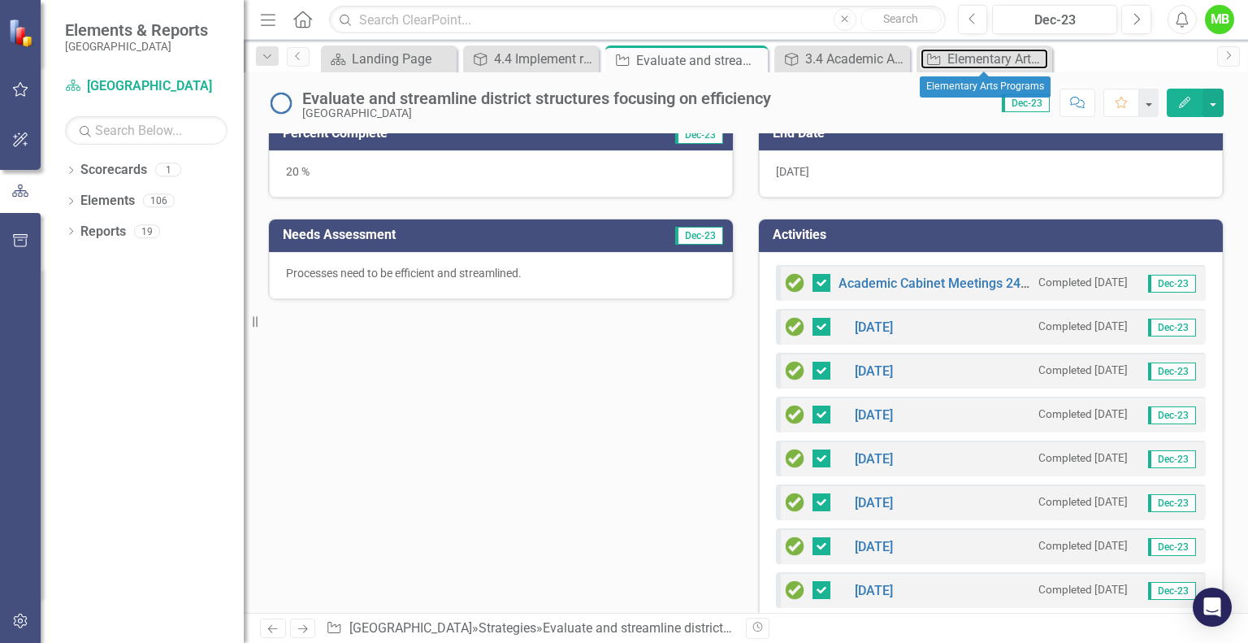
click at [946, 55] on link "Strategies Elementary Arts Programs" at bounding box center [985, 59] width 128 height 20
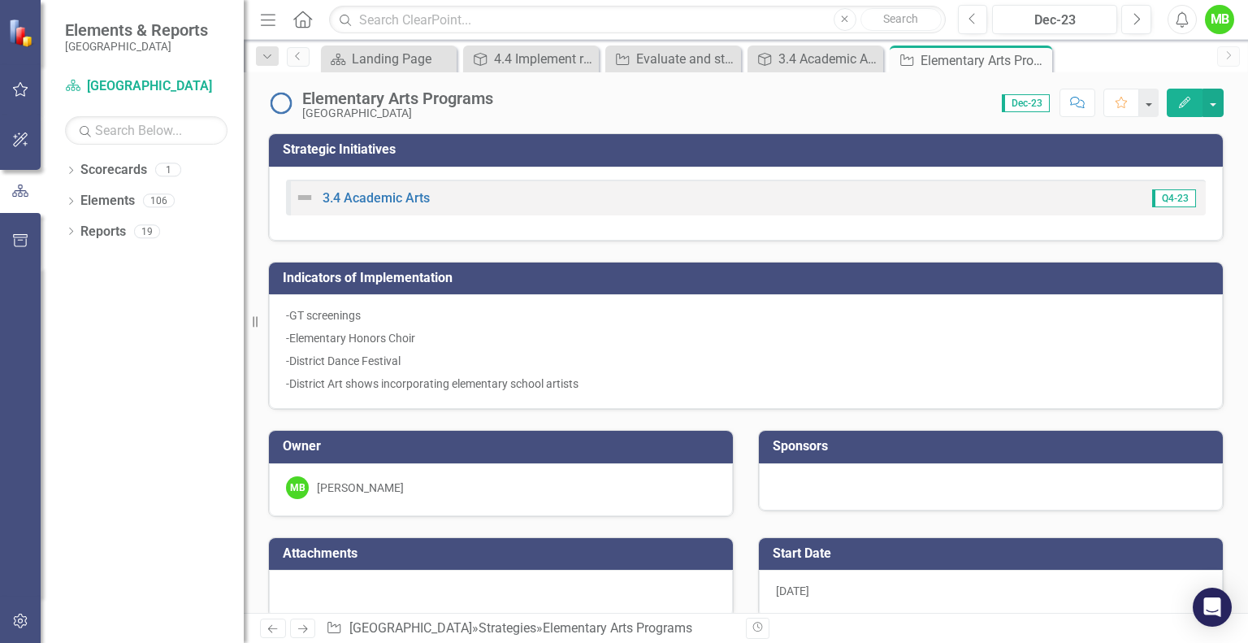
click at [0, 0] on icon at bounding box center [0, 0] width 0 height 0
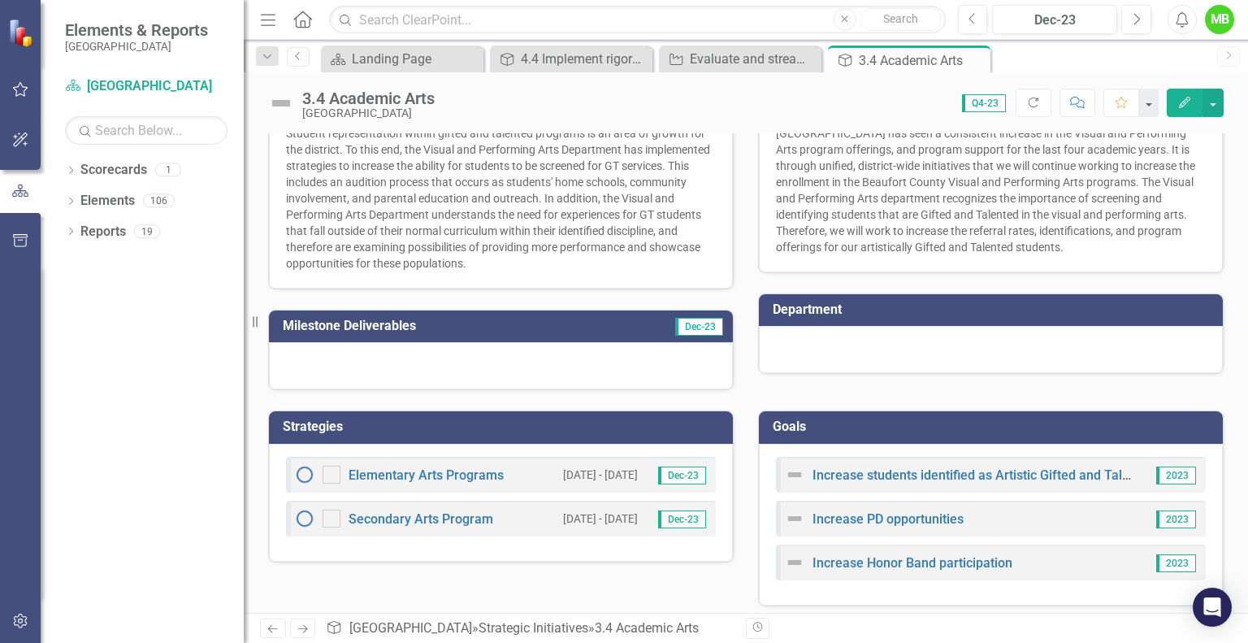
scroll to position [273, 0]
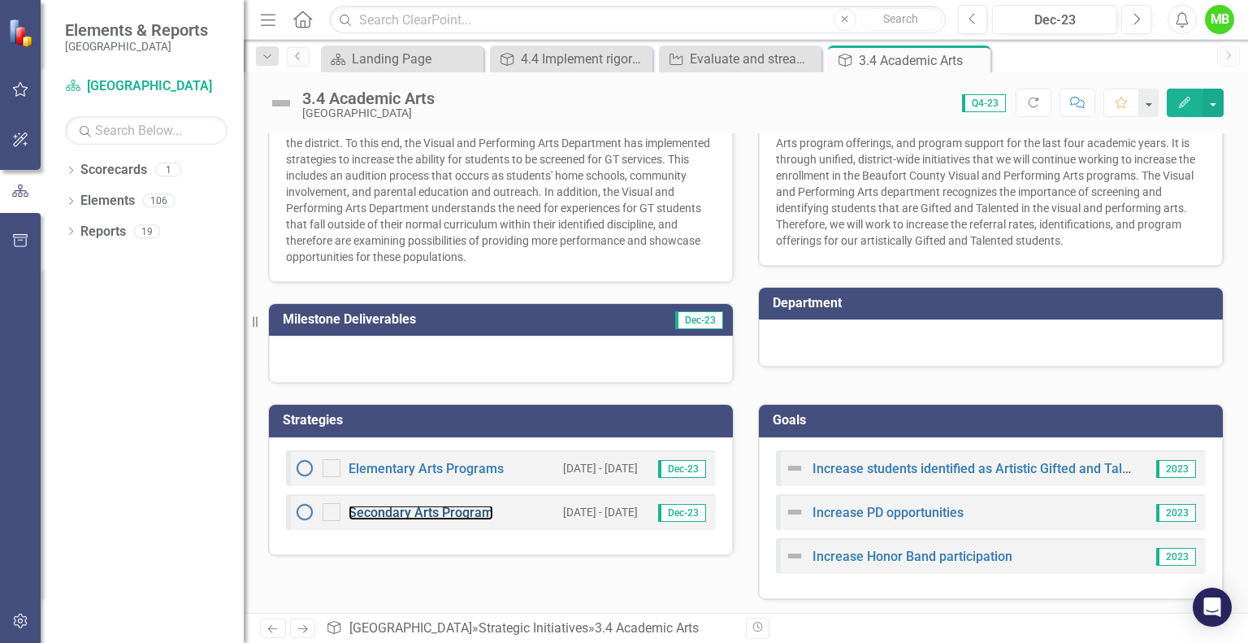
click at [444, 506] on link "Secondary Arts Program" at bounding box center [421, 512] width 145 height 15
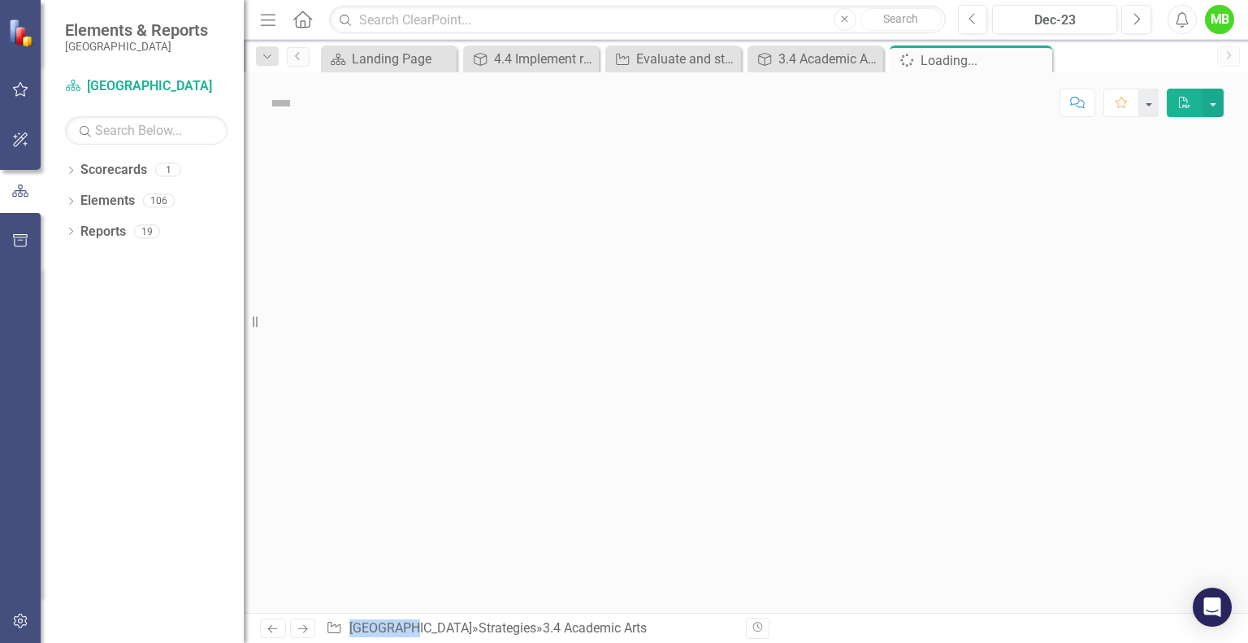
click at [444, 506] on div at bounding box center [746, 373] width 1005 height 480
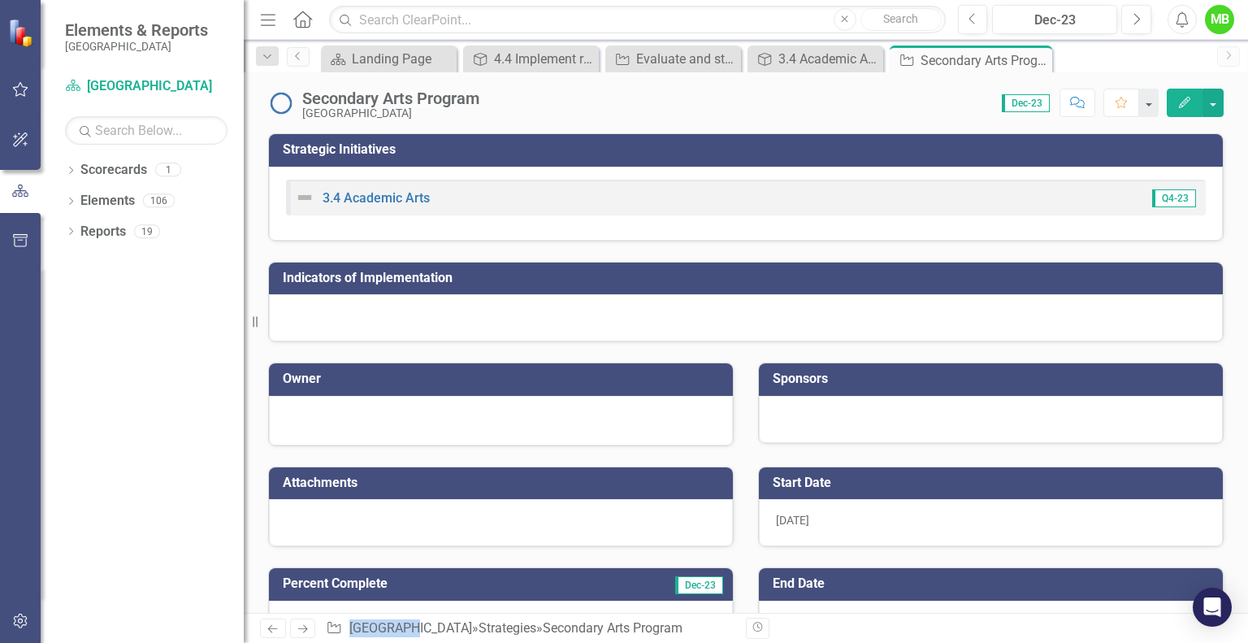
click at [525, 321] on div at bounding box center [746, 317] width 954 height 47
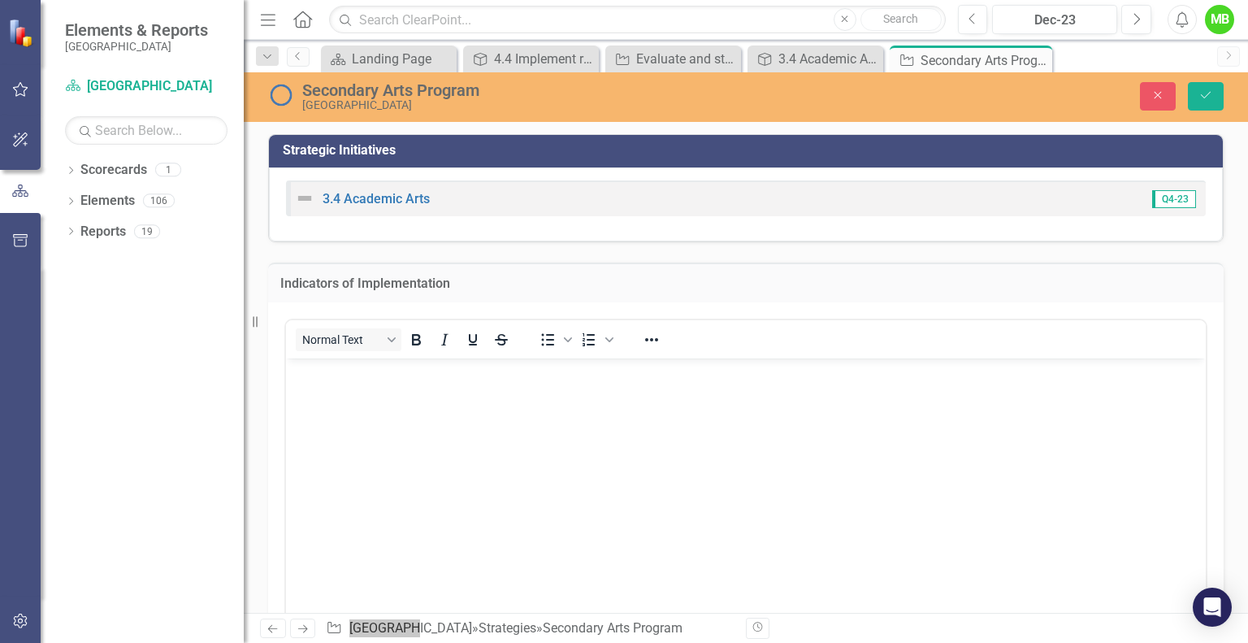
click at [525, 415] on body "Rich Text Area. Press ALT-0 for help." at bounding box center [746, 480] width 920 height 244
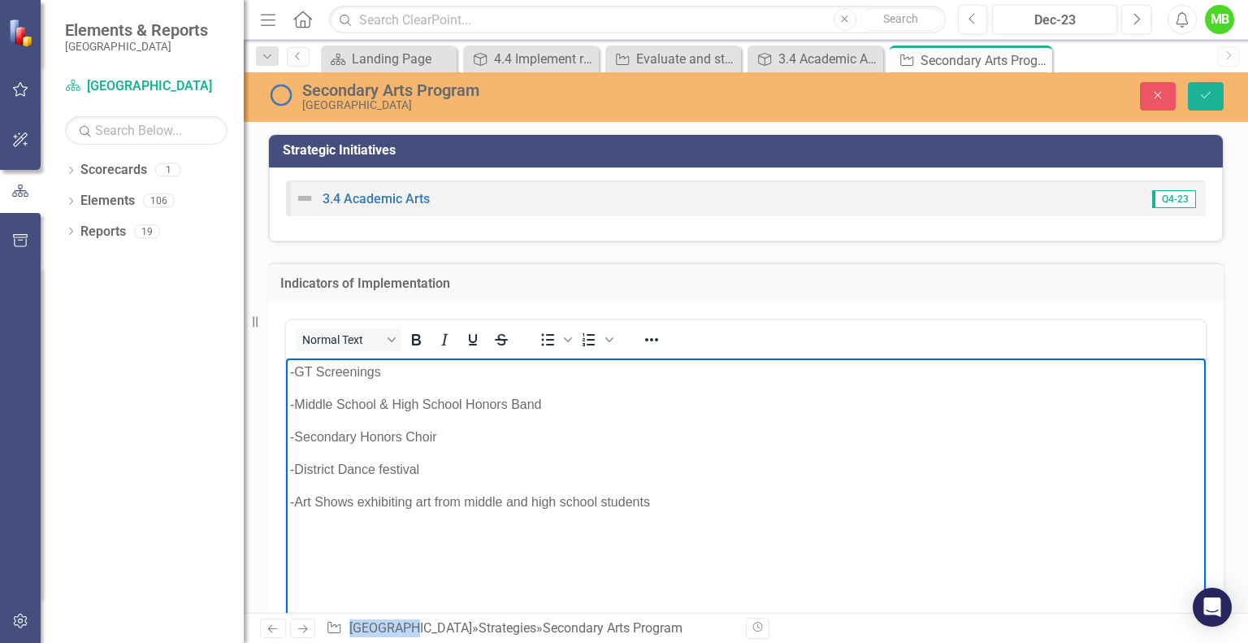
click at [1206, 108] on button "Save" at bounding box center [1206, 96] width 36 height 28
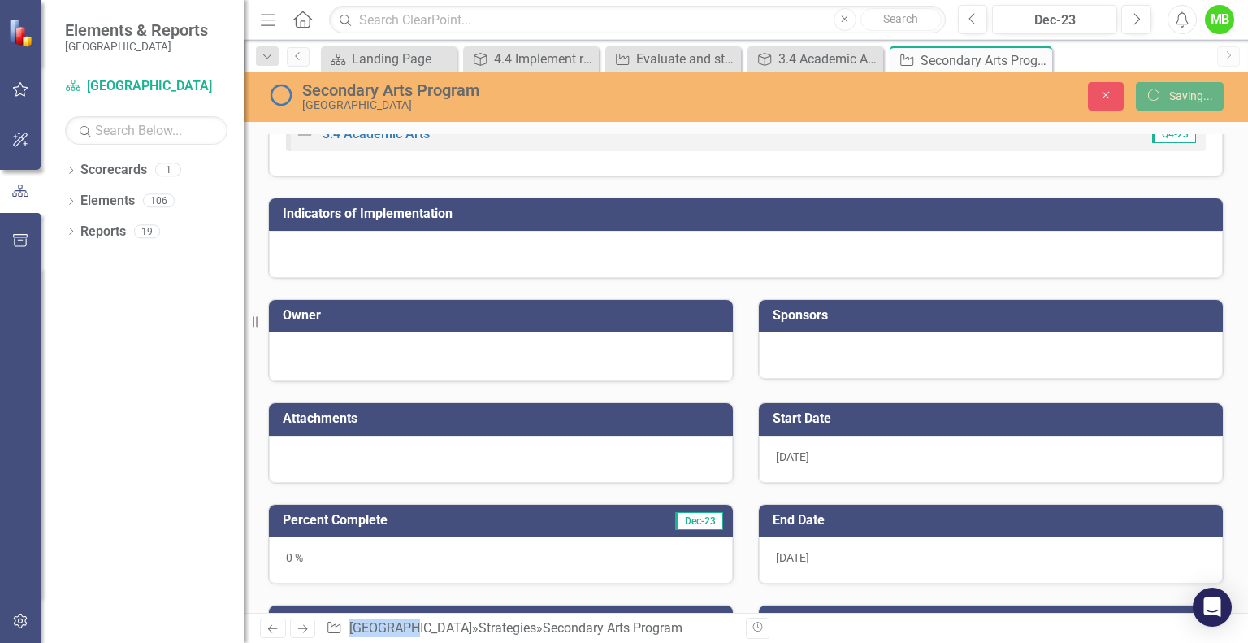
scroll to position [328, 0]
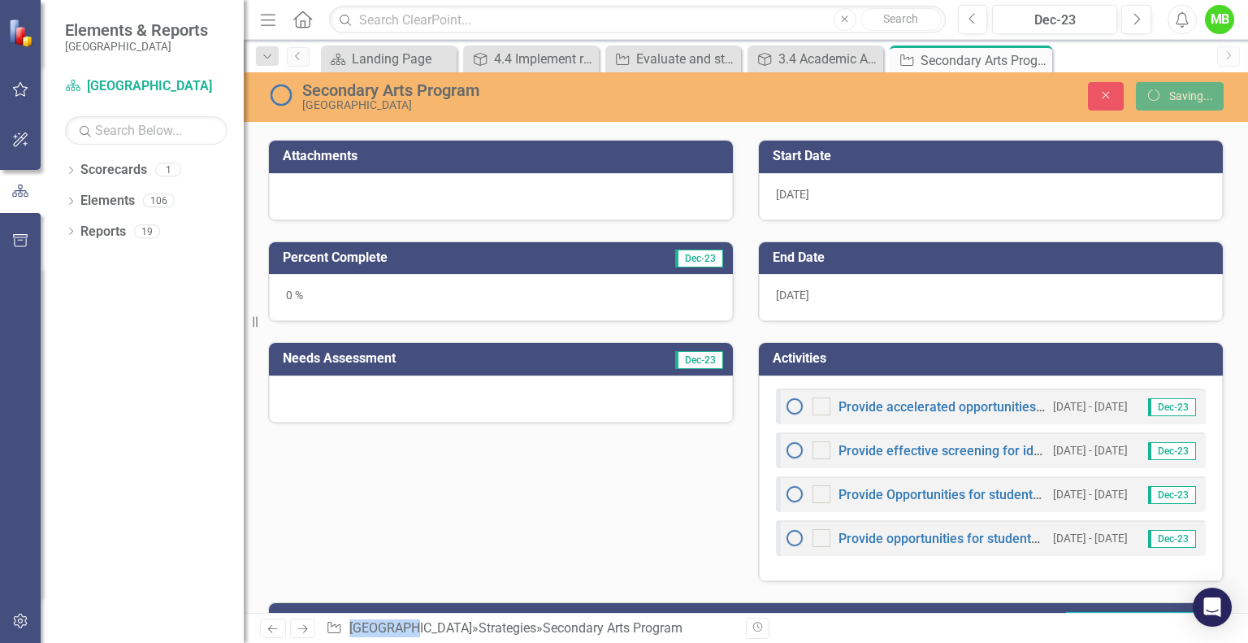
click at [1042, 292] on div "[DATE]" at bounding box center [991, 297] width 464 height 47
click at [1044, 292] on div "[DATE]" at bounding box center [991, 297] width 464 height 47
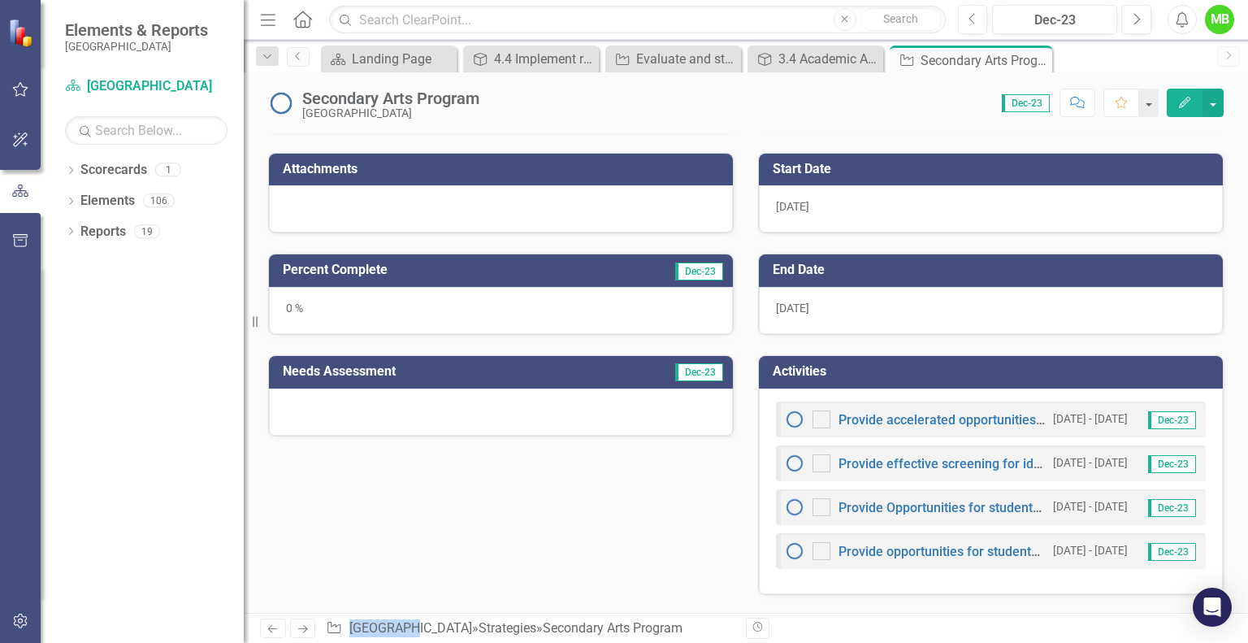
scroll to position [406, 0]
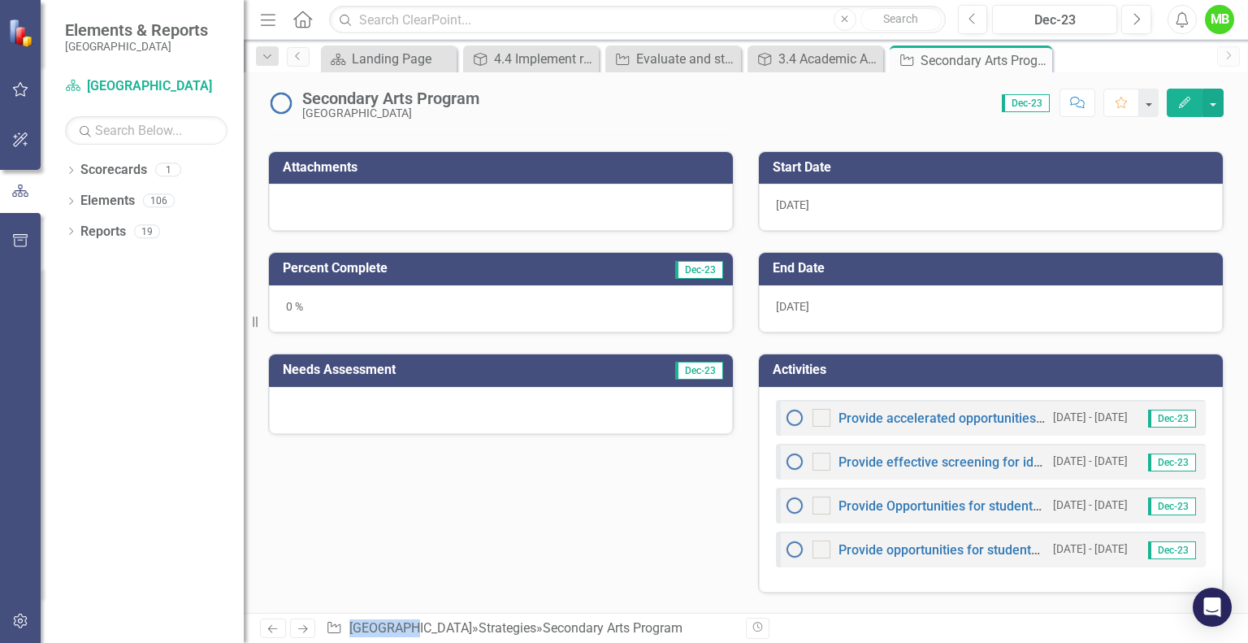
click at [1013, 303] on div "[DATE]" at bounding box center [991, 308] width 464 height 47
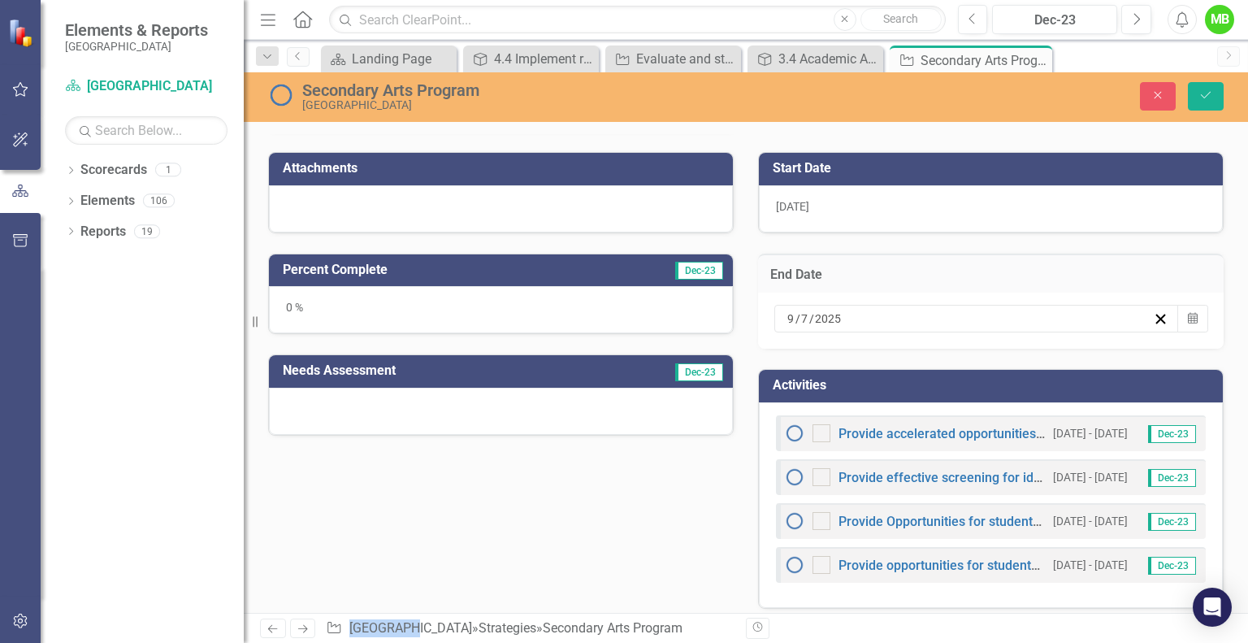
click at [1188, 316] on icon "Calendar" at bounding box center [1193, 318] width 10 height 11
click at [1023, 355] on button "›" at bounding box center [1005, 350] width 36 height 36
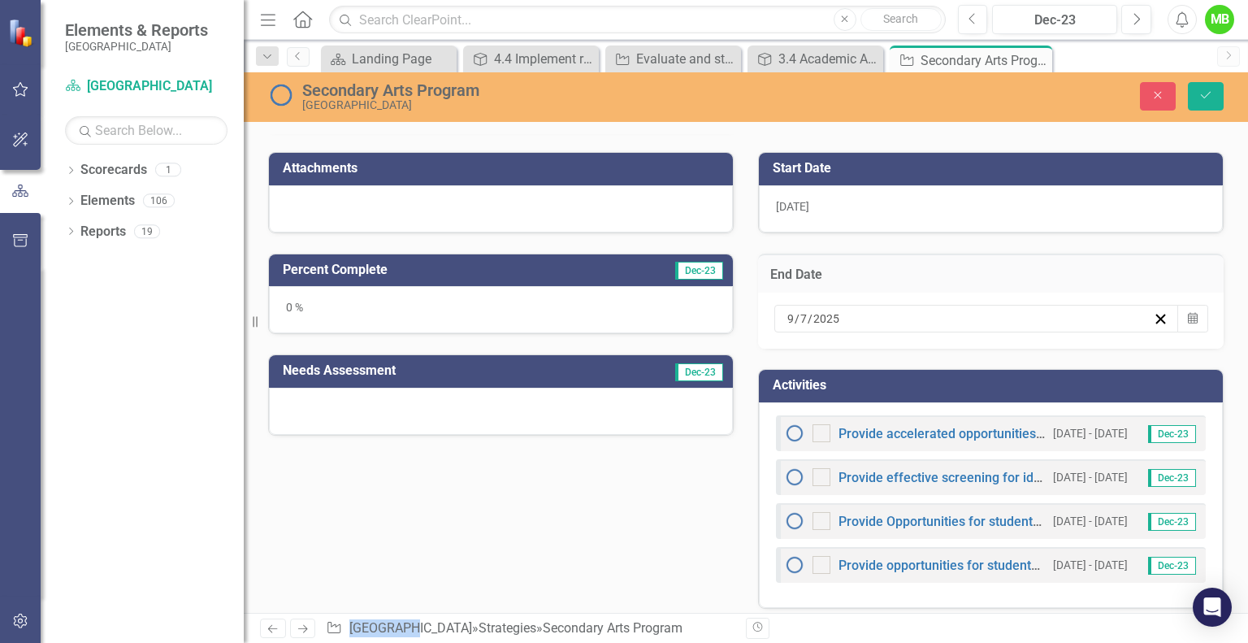
click at [1023, 355] on button "›" at bounding box center [1005, 350] width 36 height 36
click at [857, 551] on button "1" at bounding box center [837, 550] width 41 height 29
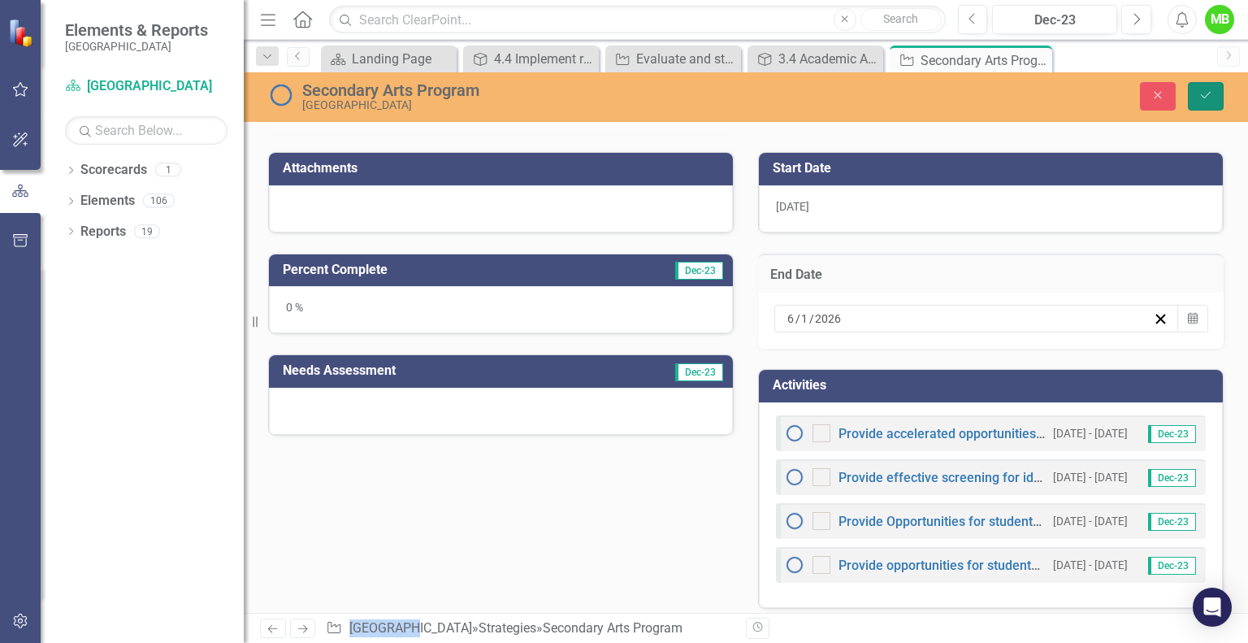
click at [1207, 93] on icon "Save" at bounding box center [1206, 94] width 15 height 11
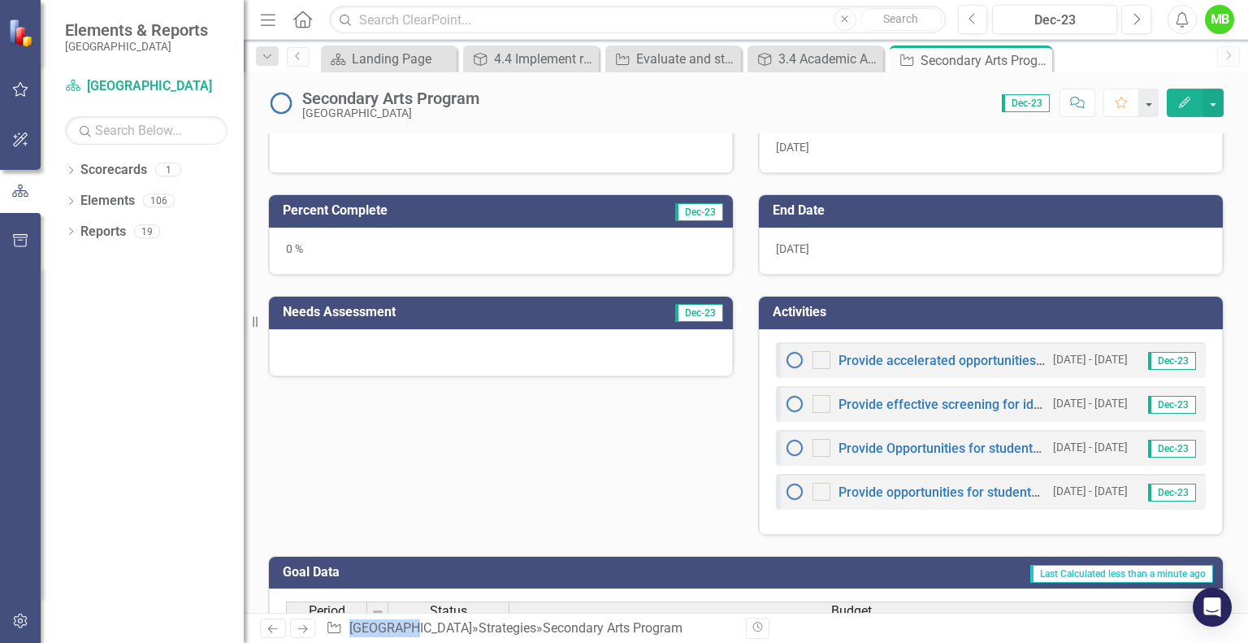
scroll to position [466, 0]
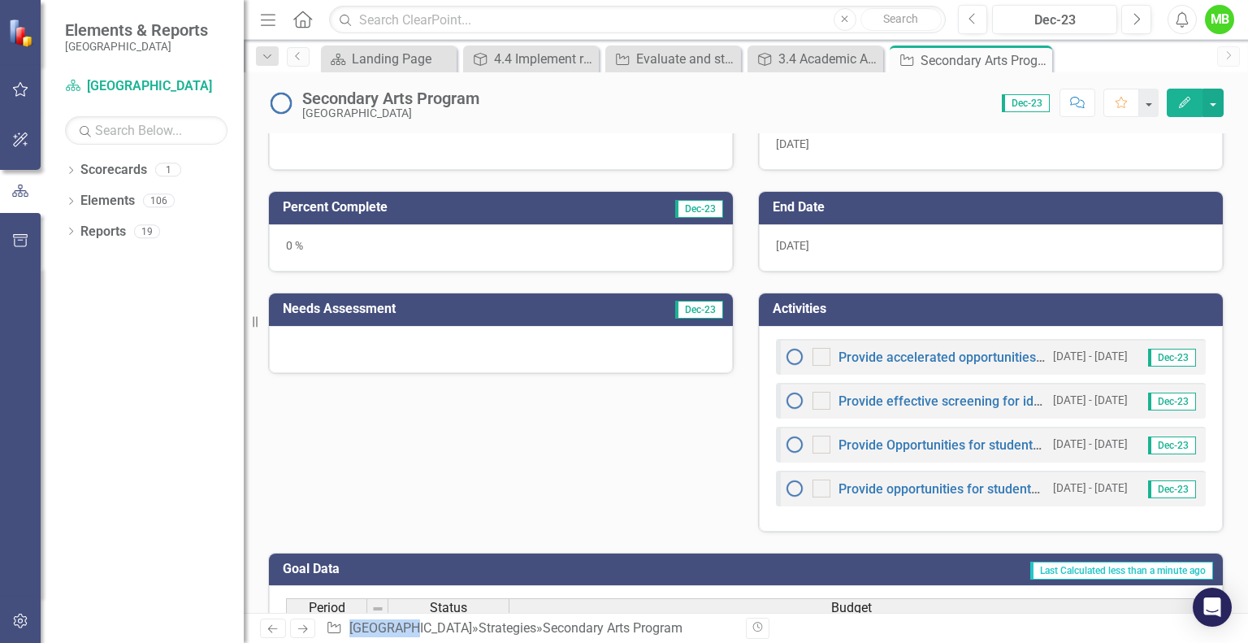
click at [788, 358] on img at bounding box center [795, 357] width 20 height 20
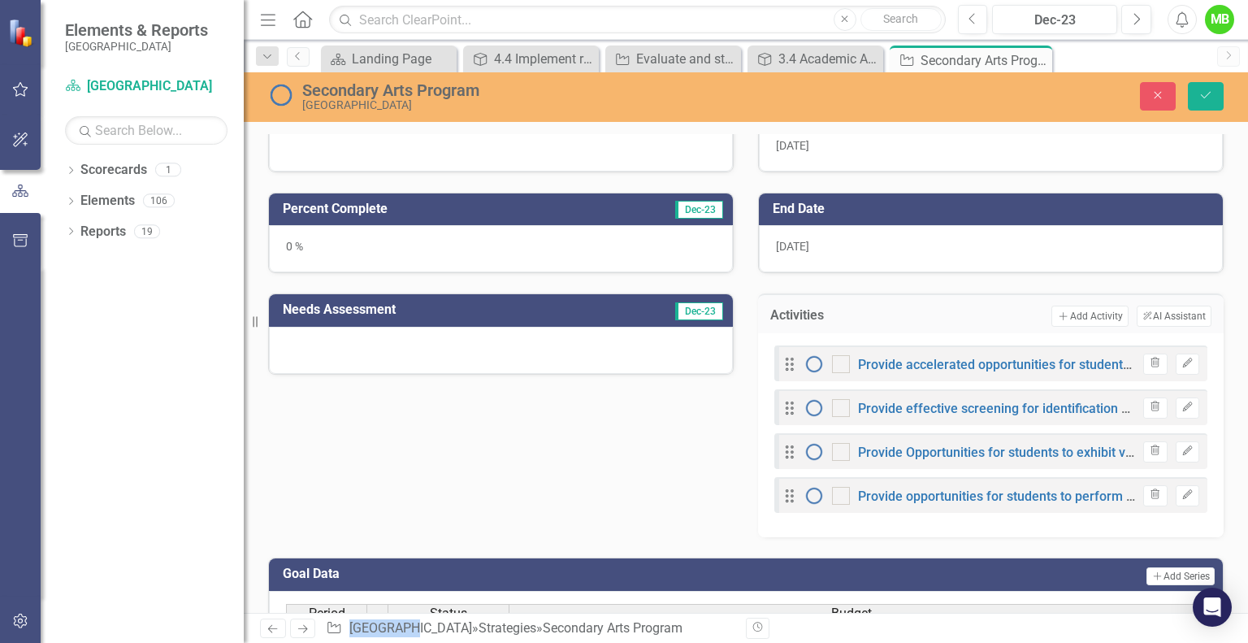
click at [1149, 358] on icon "Trash" at bounding box center [1155, 363] width 12 height 10
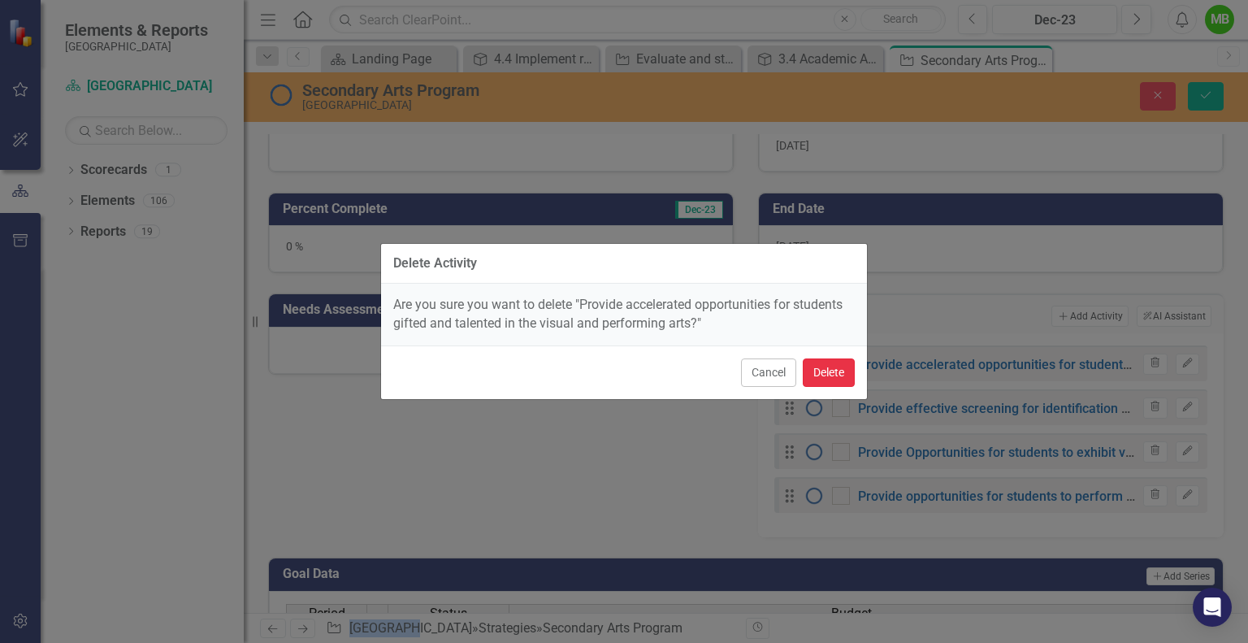
click at [824, 369] on button "Delete" at bounding box center [829, 372] width 52 height 28
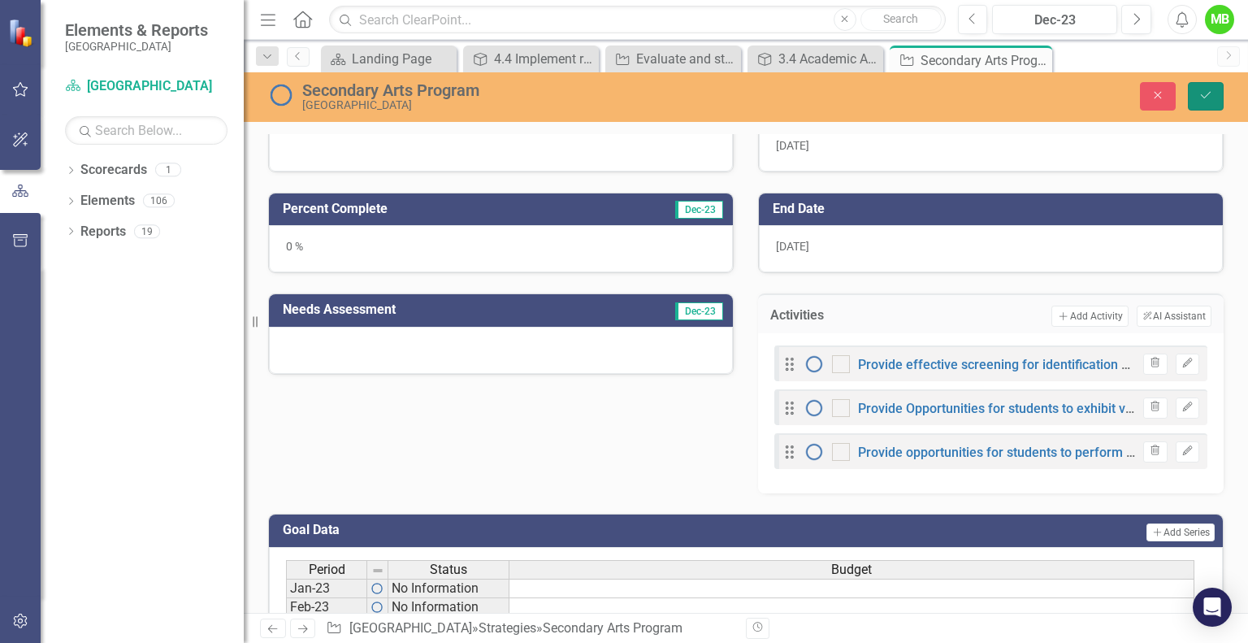
click at [1200, 105] on button "Save" at bounding box center [1206, 96] width 36 height 28
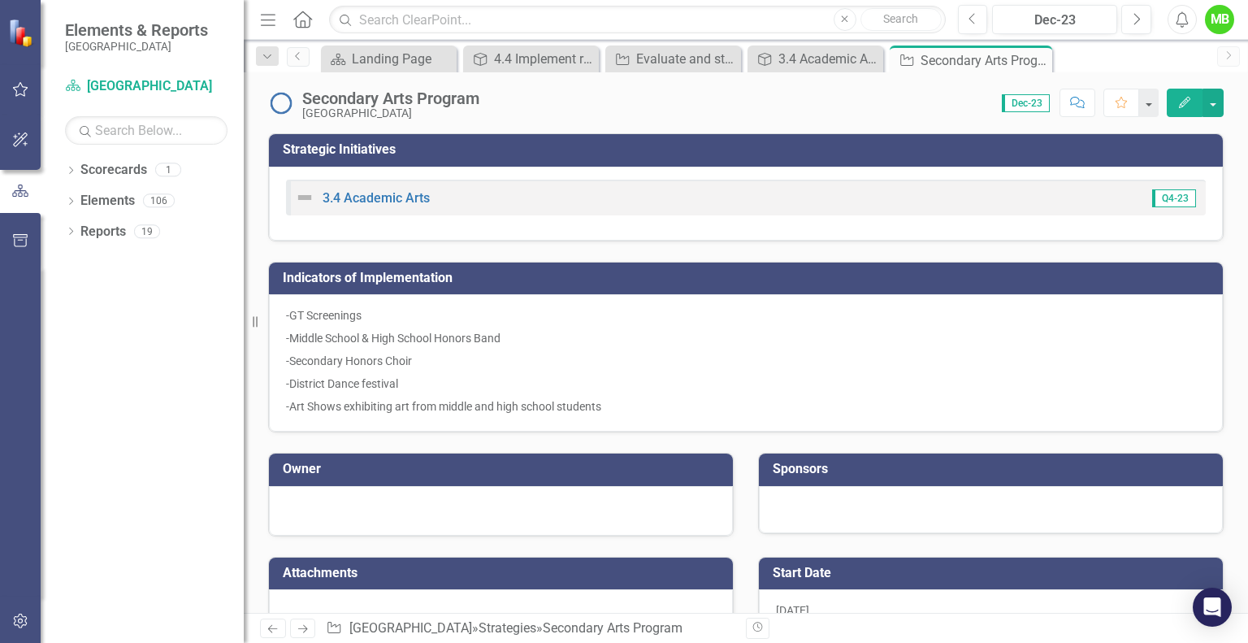
click at [0, 0] on icon "Close" at bounding box center [0, 0] width 0 height 0
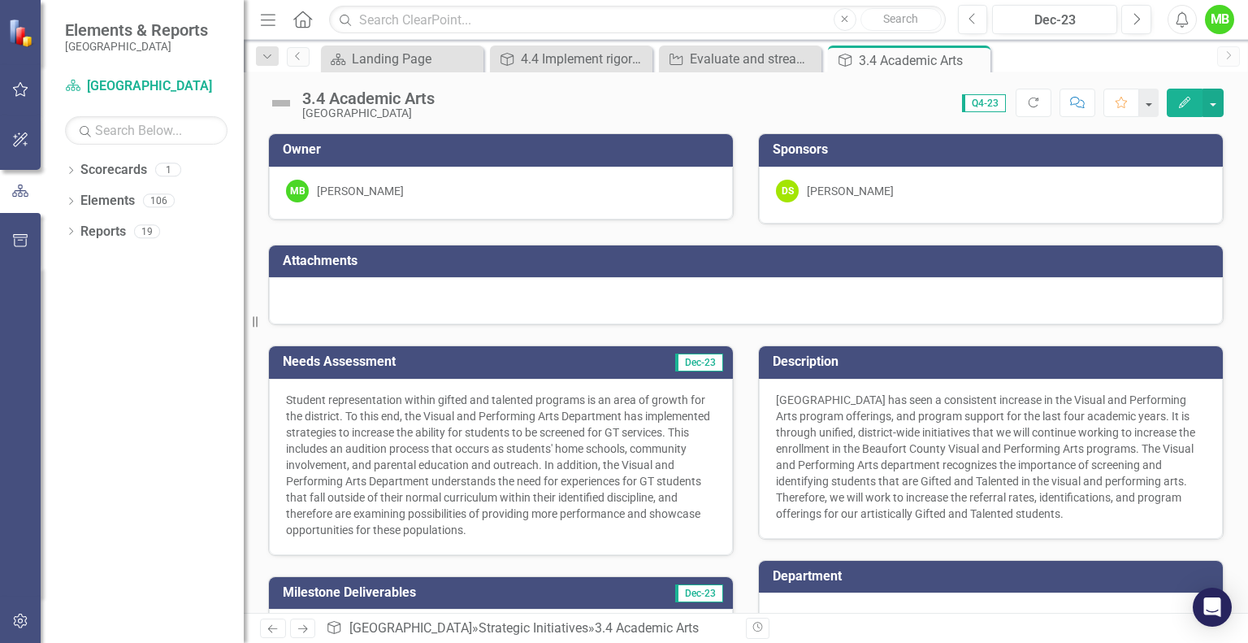
scroll to position [273, 0]
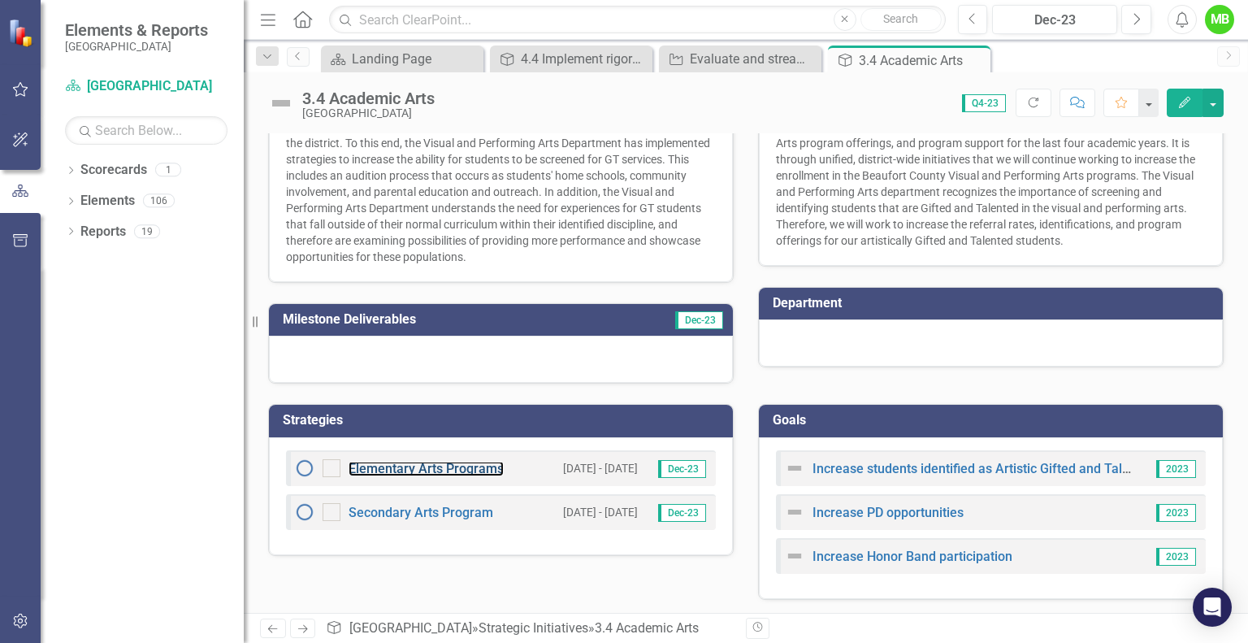
click at [448, 466] on link "Elementary Arts Programs" at bounding box center [426, 468] width 155 height 15
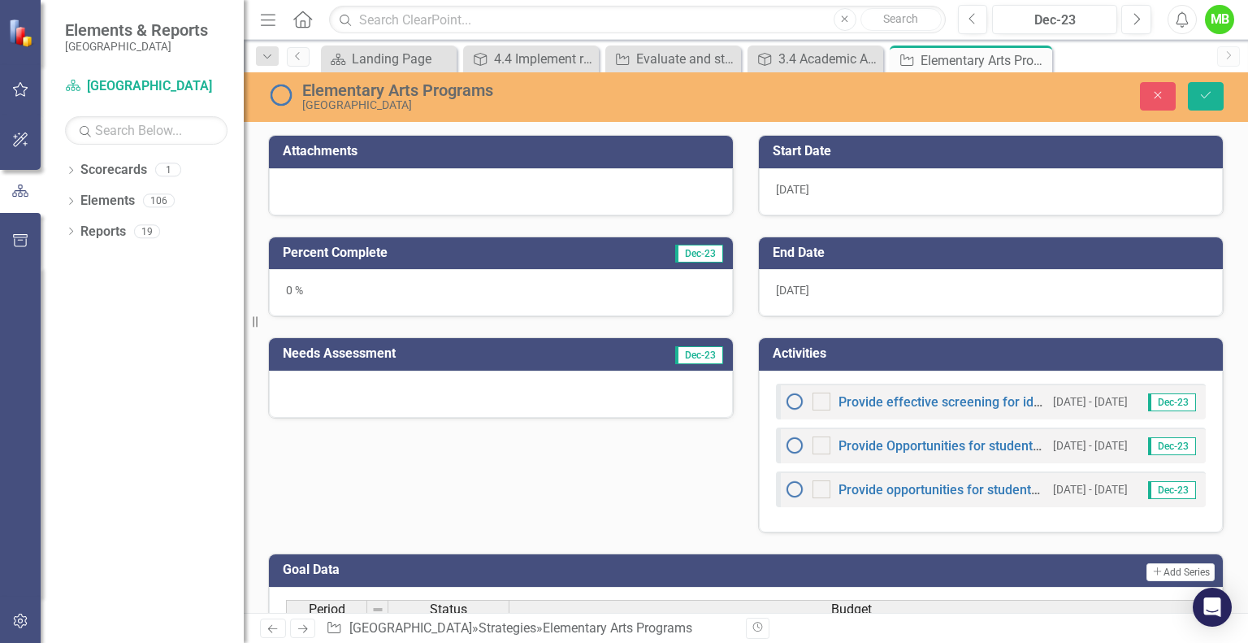
scroll to position [413, 0]
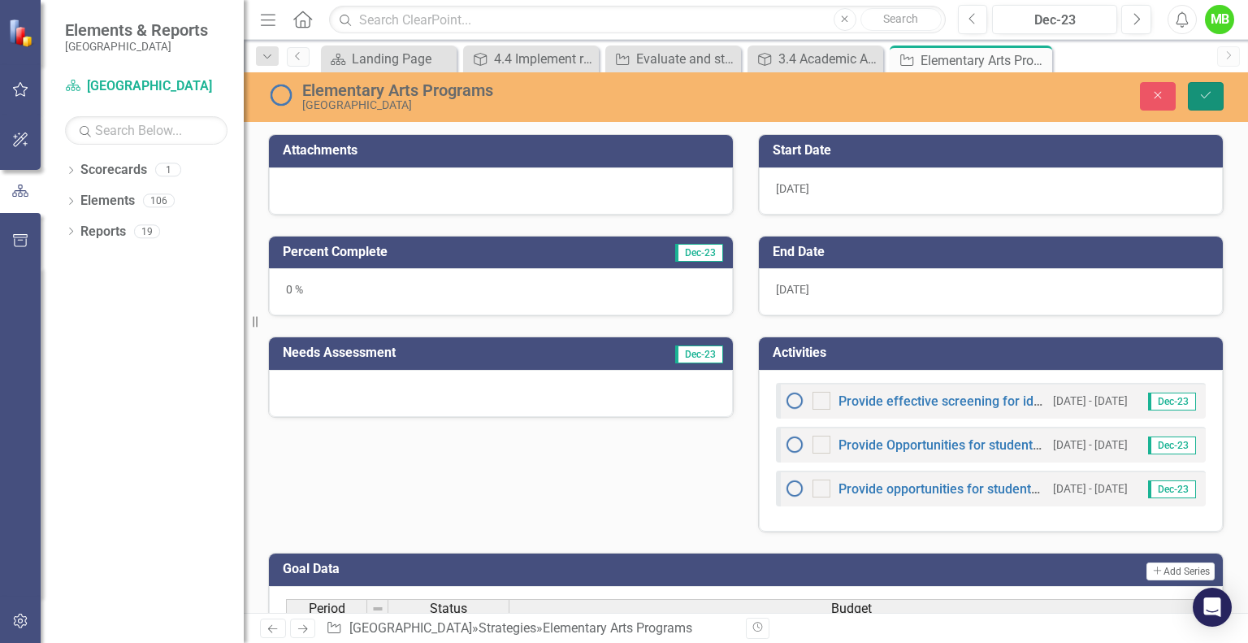
click at [1204, 98] on icon "Save" at bounding box center [1206, 94] width 15 height 11
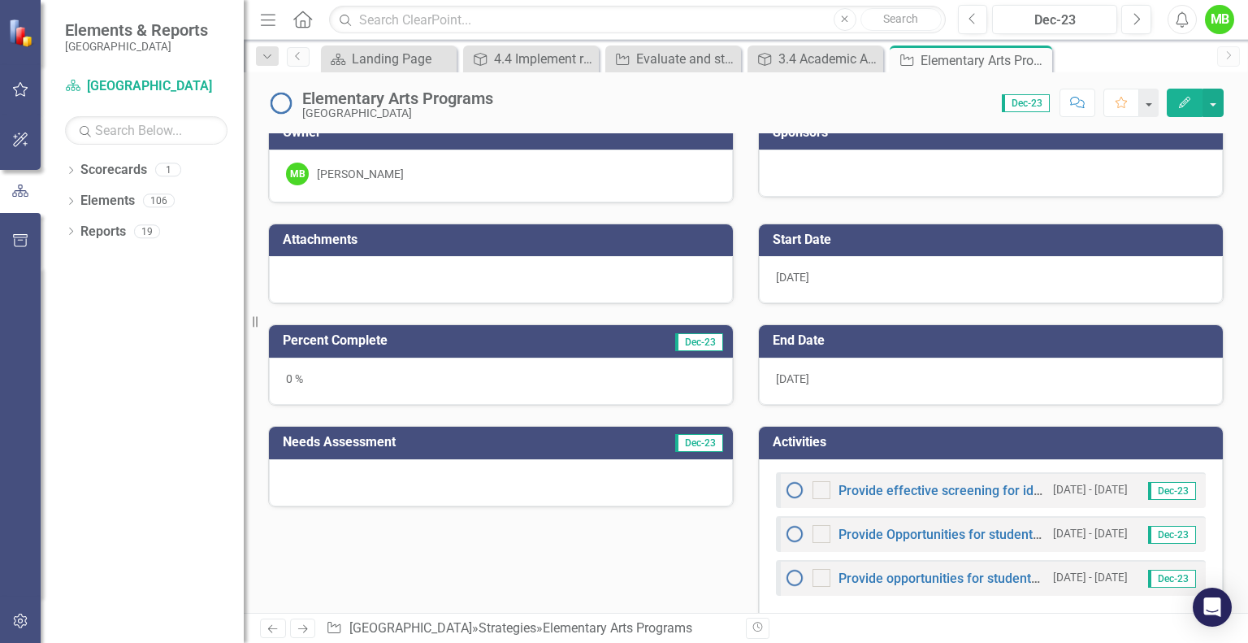
scroll to position [317, 0]
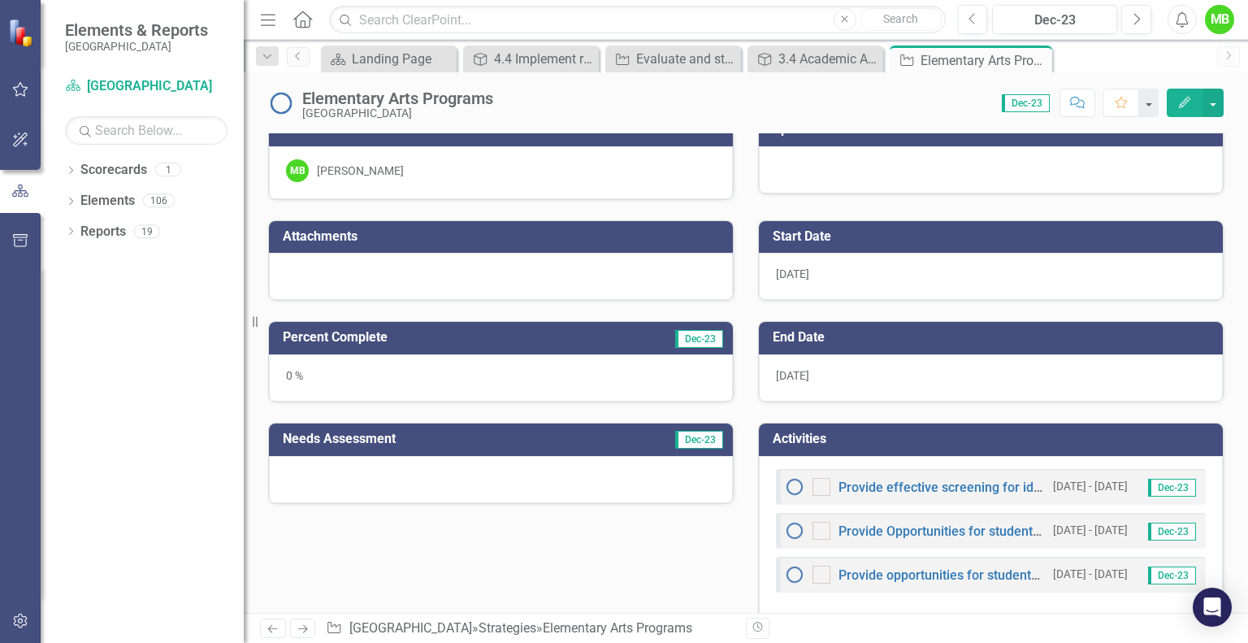
click at [787, 373] on span "5/1/26" at bounding box center [792, 375] width 33 height 13
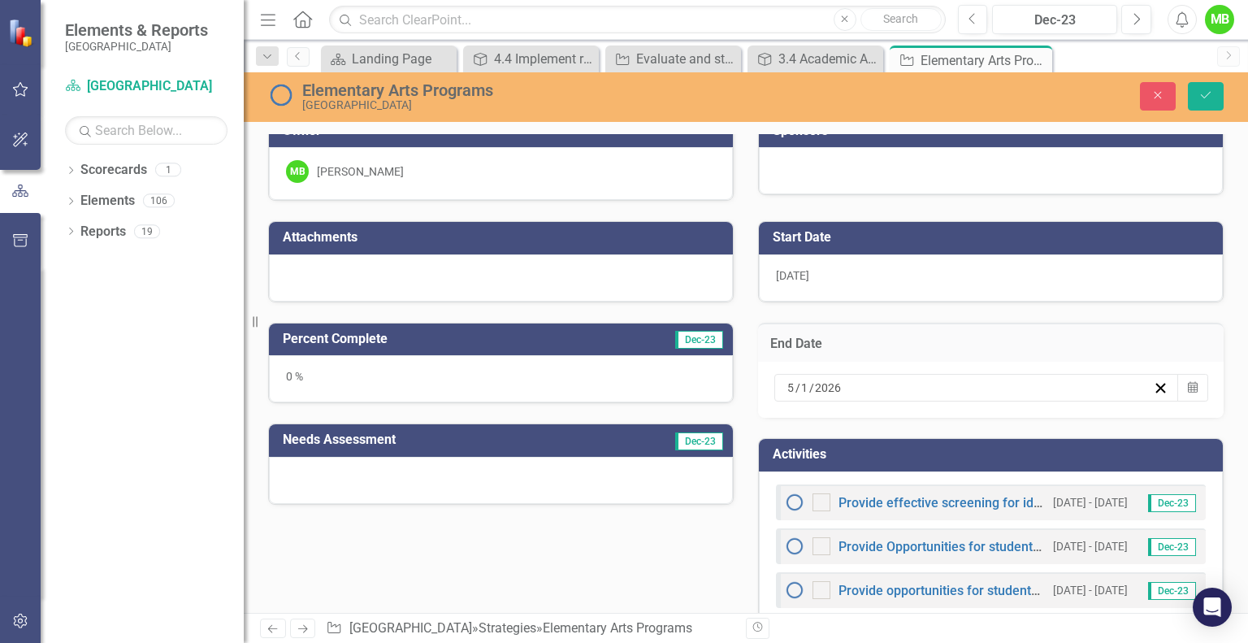
click at [1178, 380] on button "Calendar" at bounding box center [1193, 388] width 31 height 28
click at [840, 618] on abbr "1" at bounding box center [837, 620] width 7 height 13
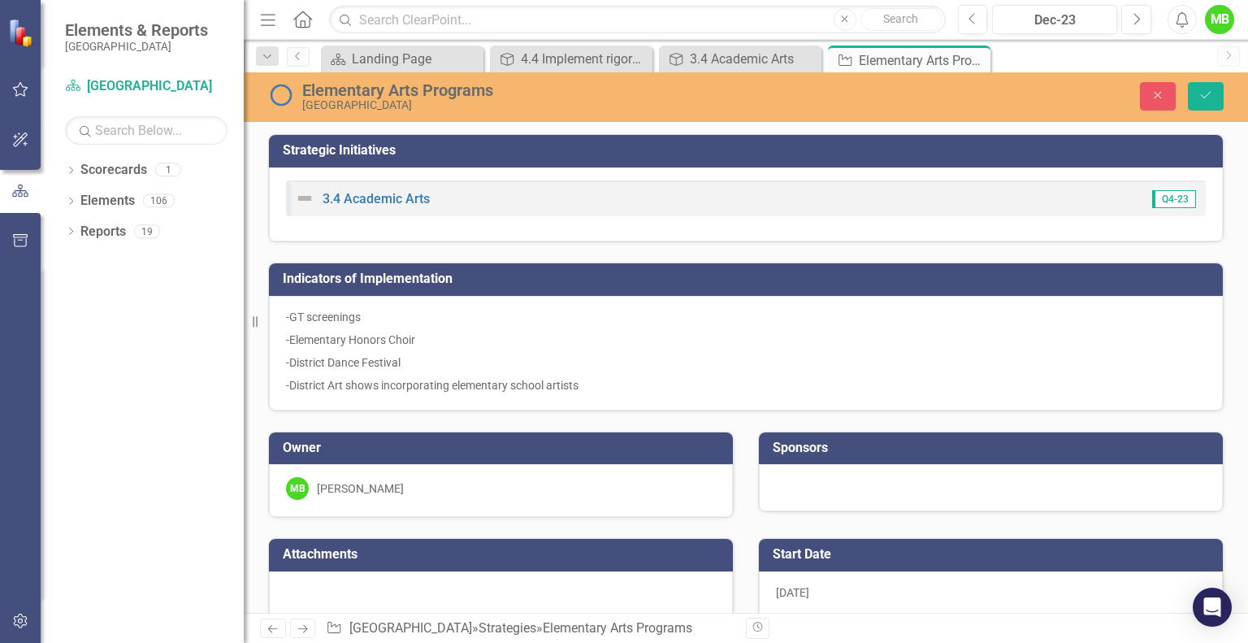
scroll to position [549, 0]
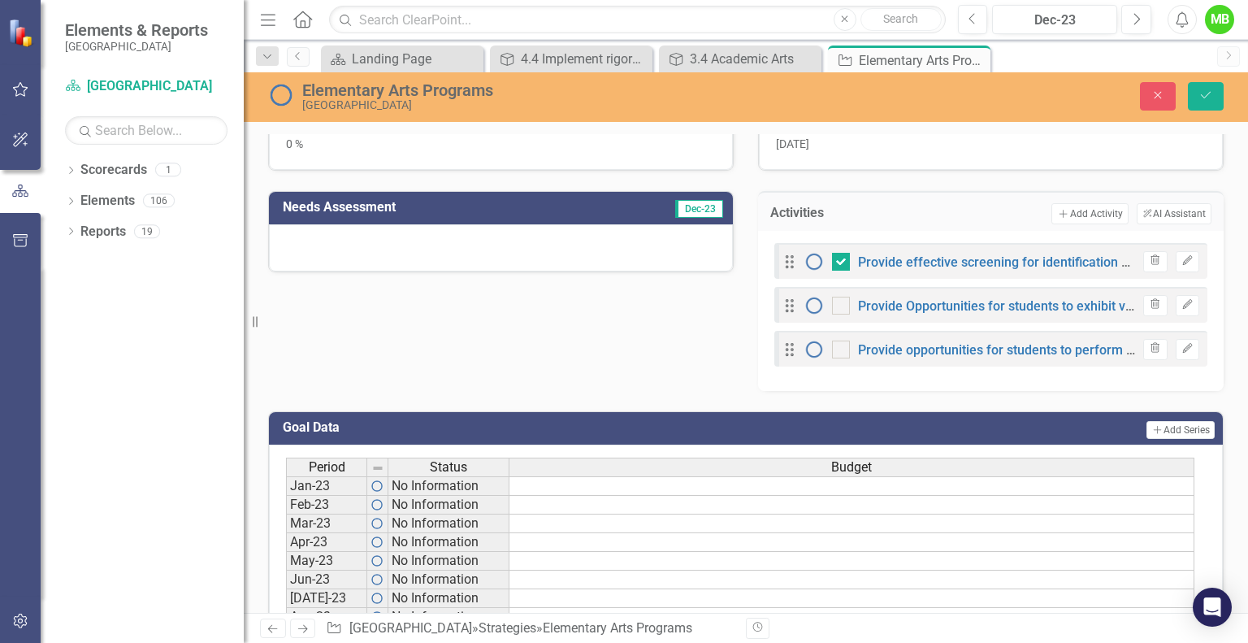
click at [835, 263] on div at bounding box center [841, 262] width 18 height 18
click at [835, 263] on input "checkbox" at bounding box center [837, 258] width 11 height 11
checkbox input "false"
click at [1026, 256] on link "Provide effective screening for identification as gifted and talented in the Vi…" at bounding box center [1159, 261] width 603 height 15
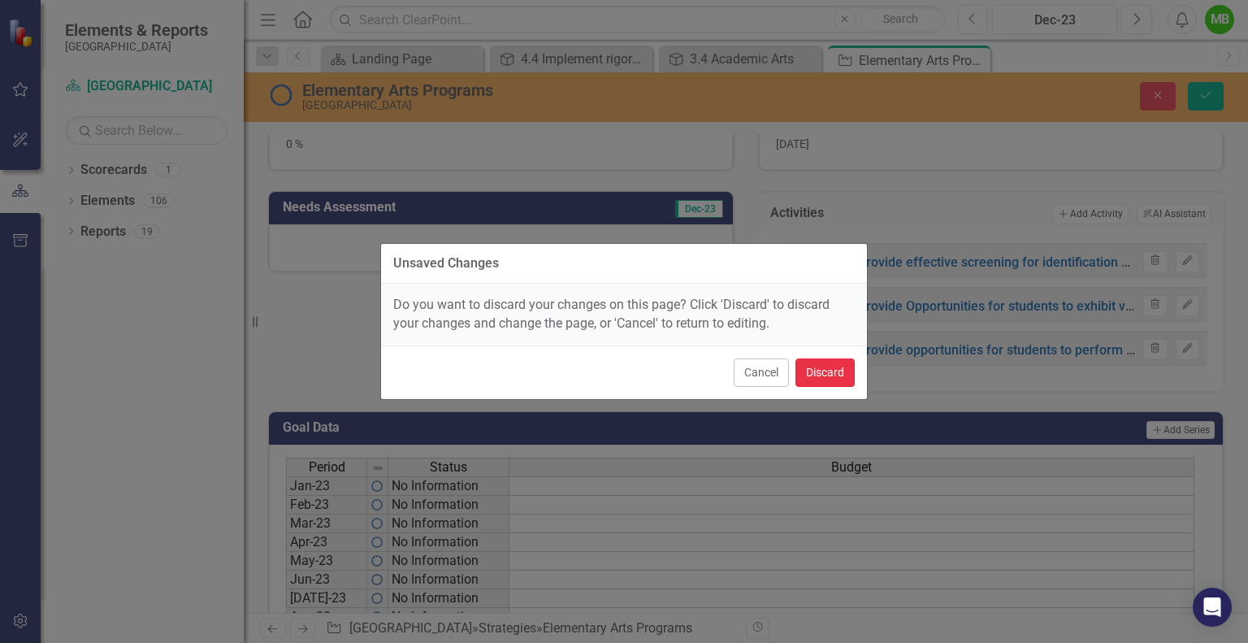
click at [818, 371] on button "Discard" at bounding box center [825, 372] width 59 height 28
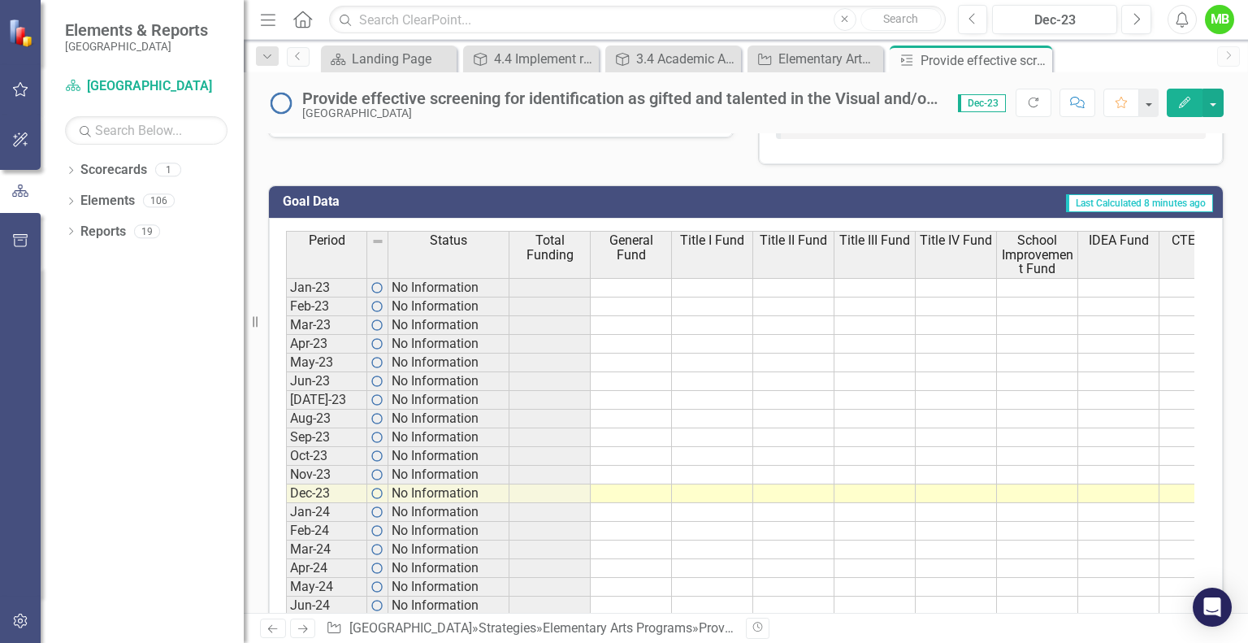
scroll to position [584, 0]
click at [1132, 22] on icon "Next" at bounding box center [1136, 19] width 9 height 15
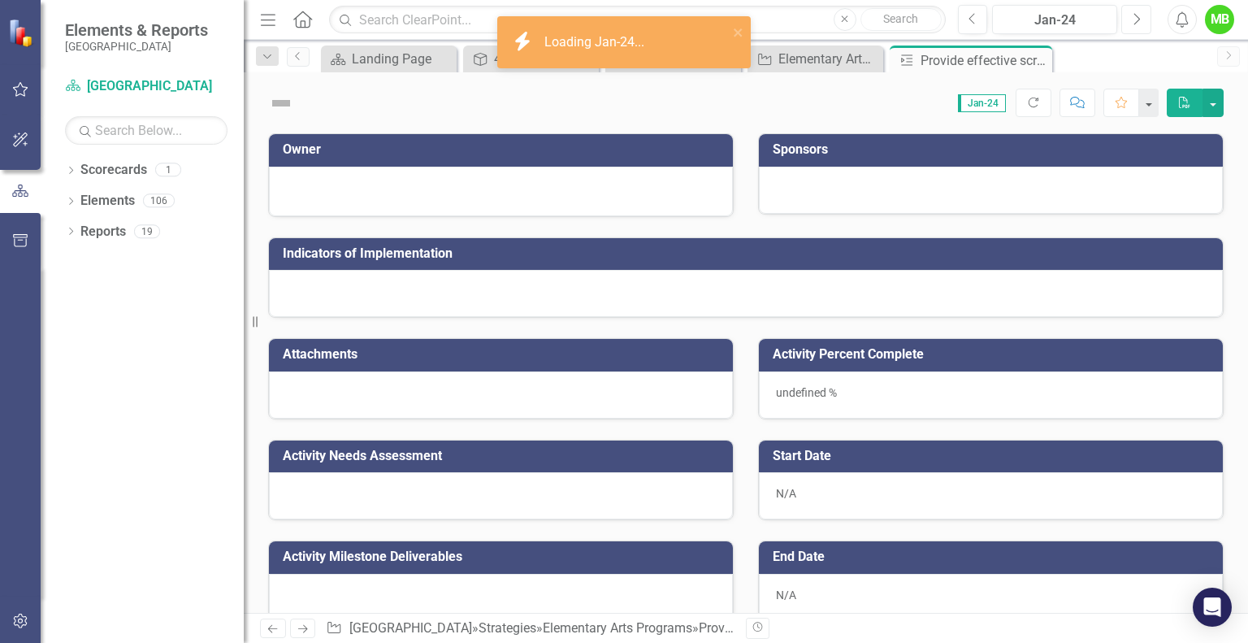
click at [1132, 22] on icon "Next" at bounding box center [1136, 19] width 9 height 15
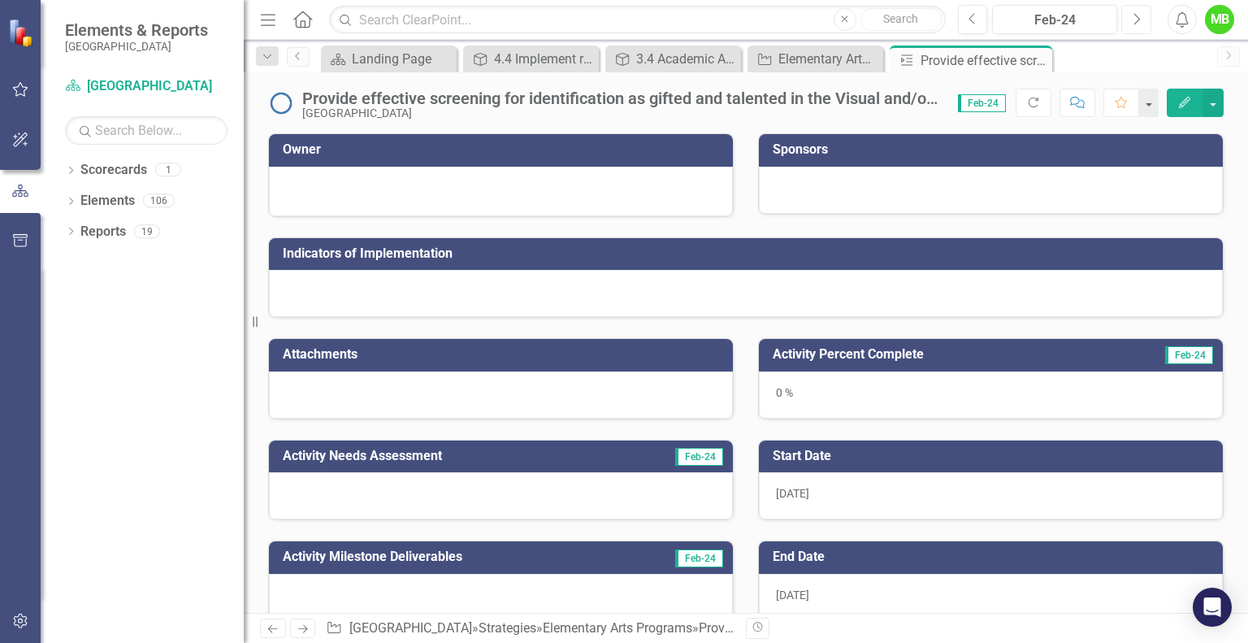
click at [1132, 22] on icon "Next" at bounding box center [1136, 19] width 9 height 15
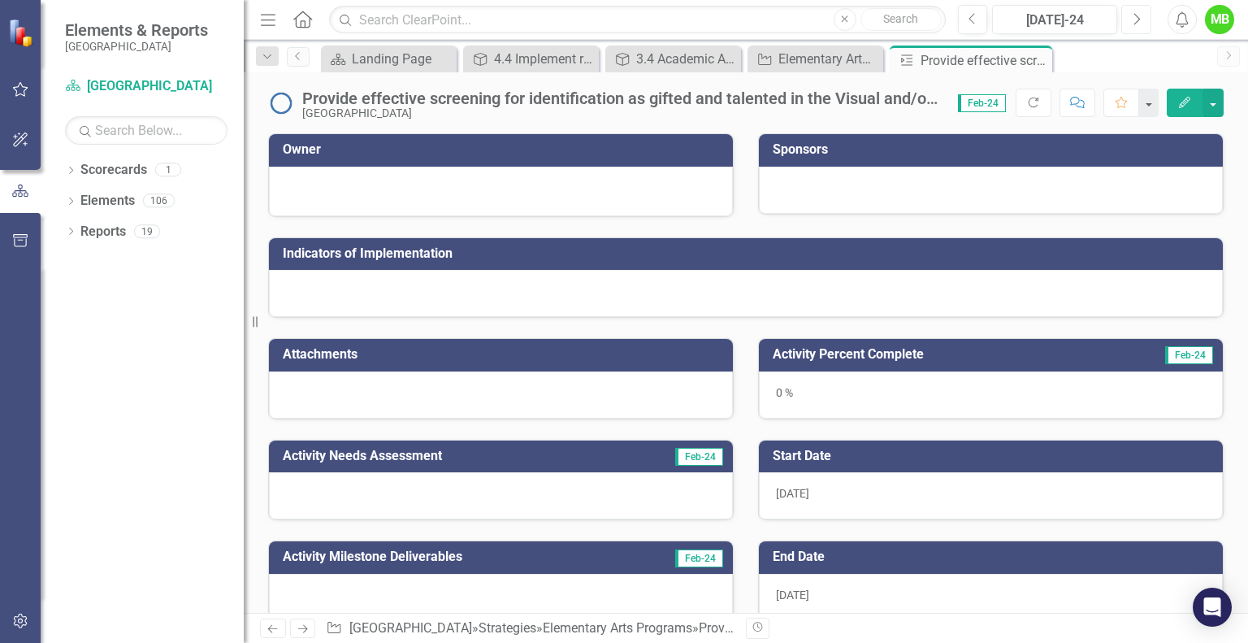
click at [1132, 22] on icon "Next" at bounding box center [1136, 19] width 9 height 15
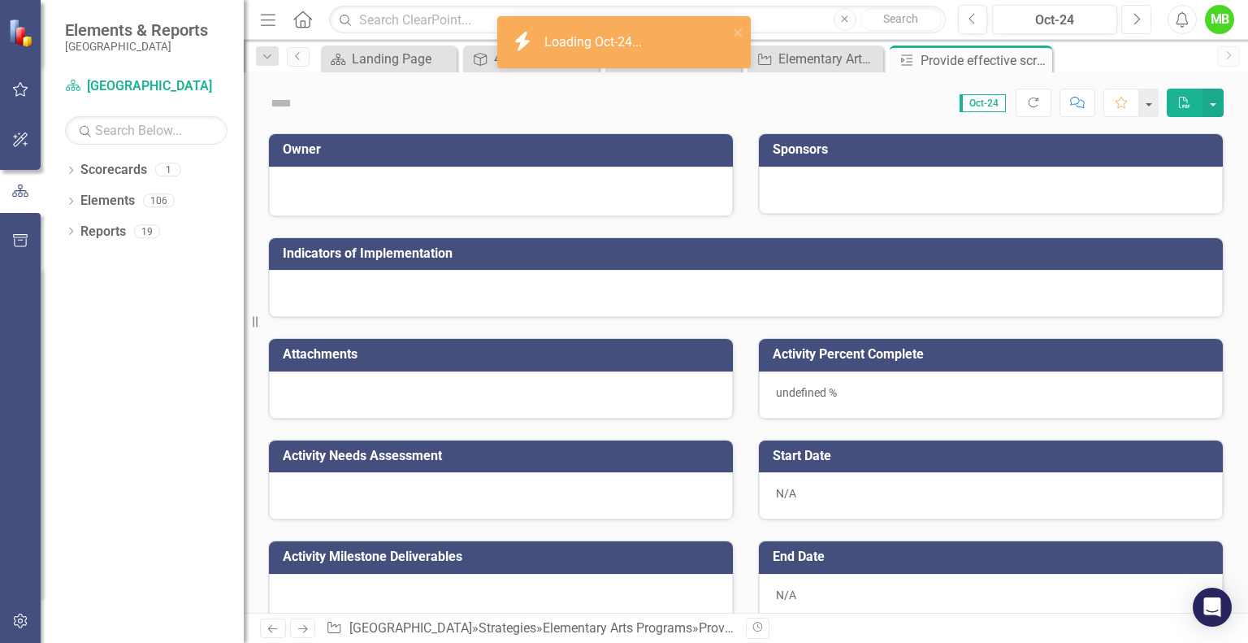
click at [1132, 22] on icon "Next" at bounding box center [1136, 19] width 9 height 15
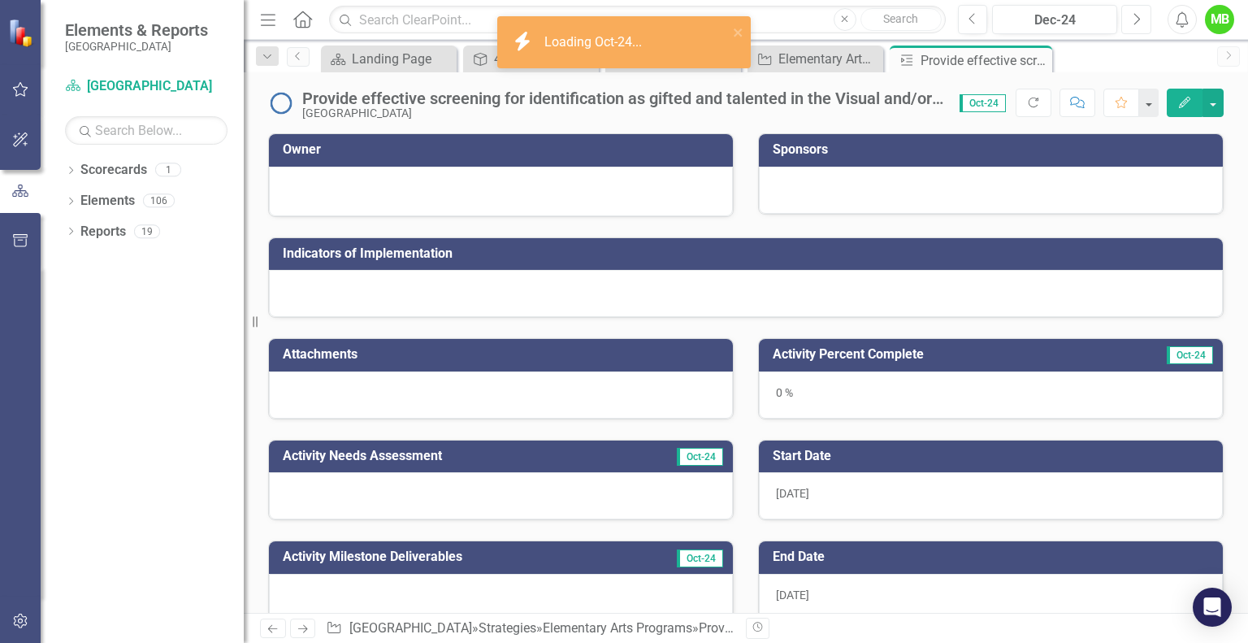
click at [1132, 22] on icon "Next" at bounding box center [1136, 19] width 9 height 15
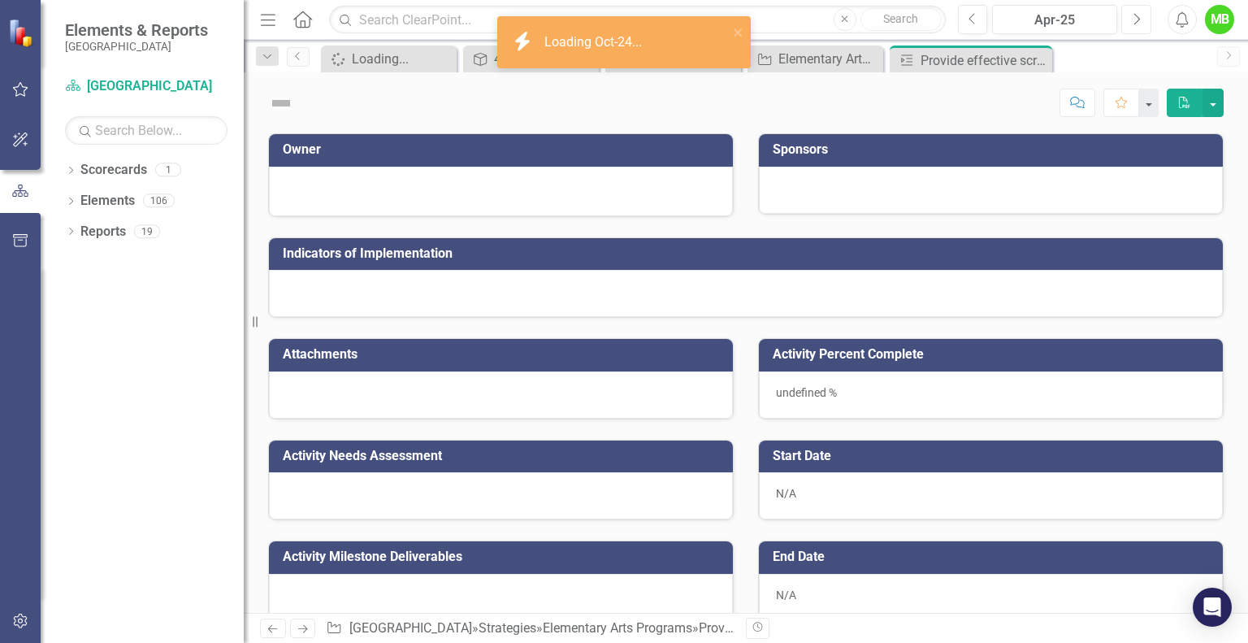
click at [1132, 22] on icon "Next" at bounding box center [1136, 19] width 9 height 15
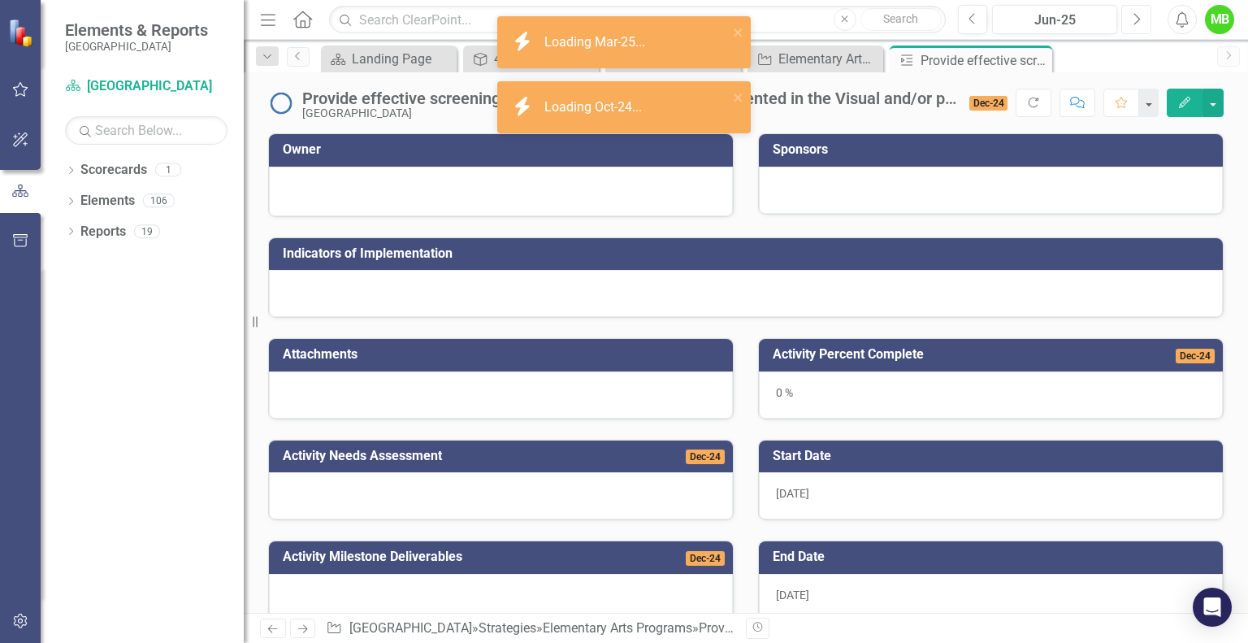
click at [1132, 22] on icon "Next" at bounding box center [1136, 19] width 9 height 15
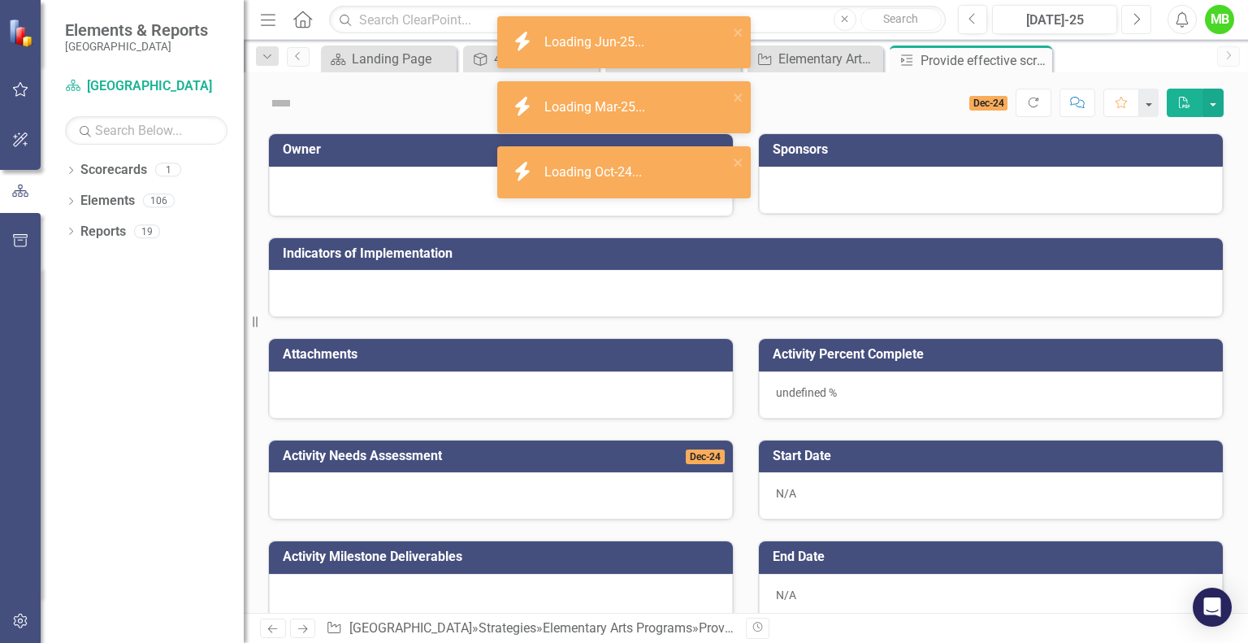
click at [1132, 22] on icon "Next" at bounding box center [1136, 19] width 9 height 15
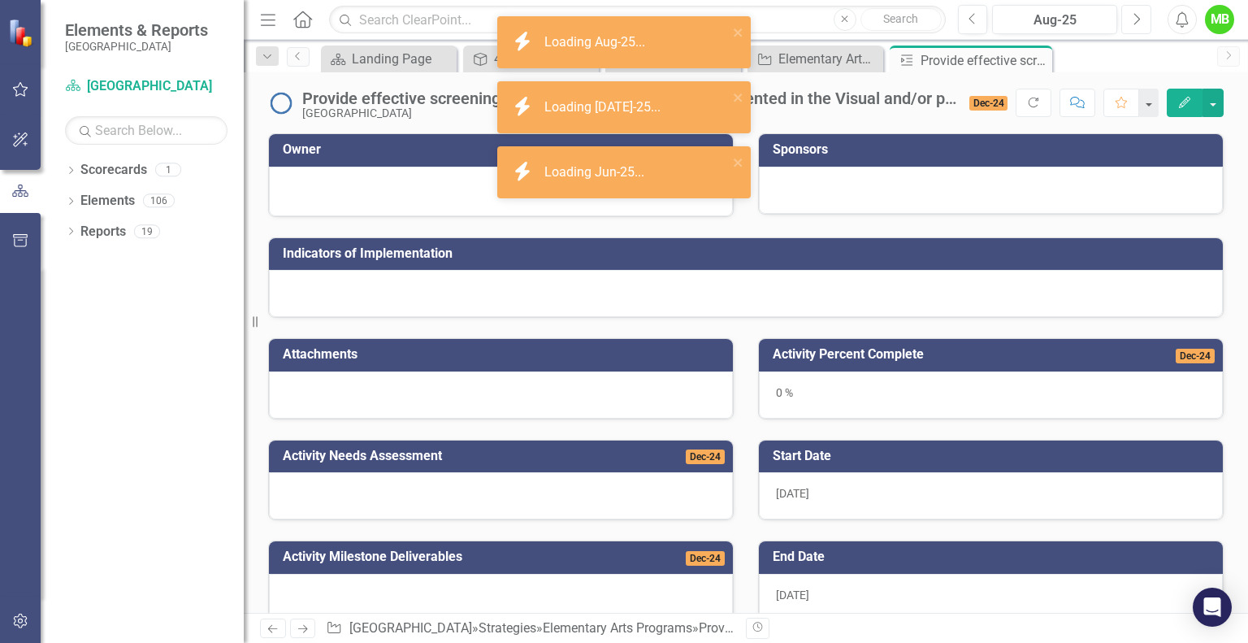
click at [1132, 22] on icon "Next" at bounding box center [1136, 19] width 9 height 15
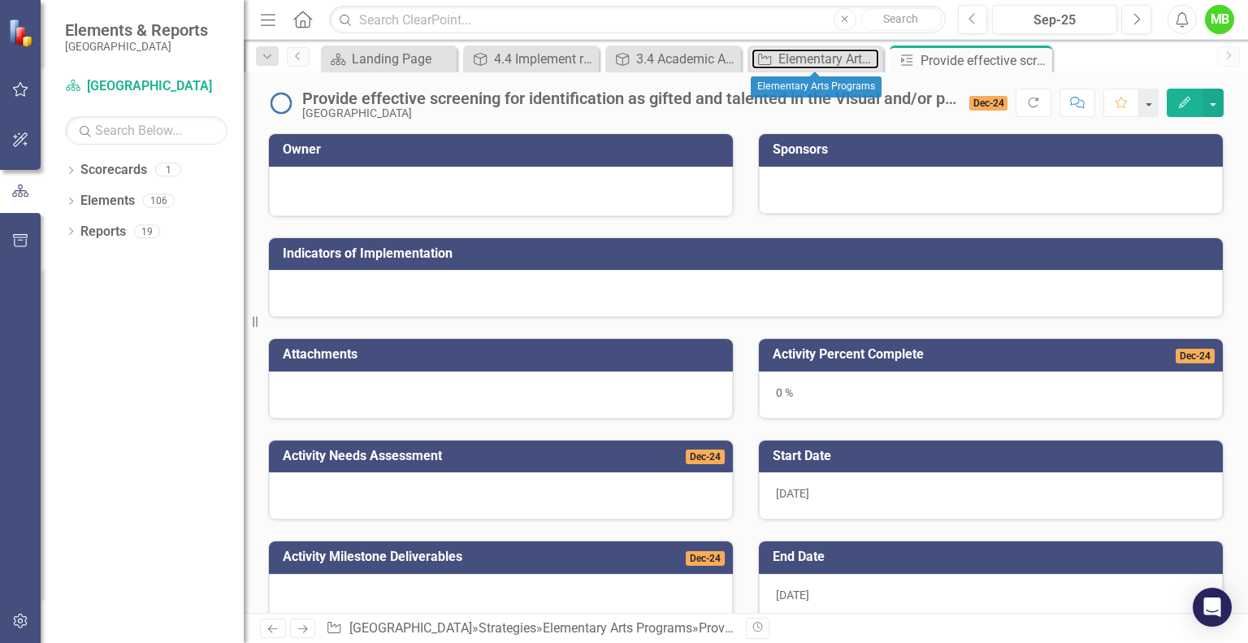
click at [825, 62] on div "Elementary Arts Programs" at bounding box center [829, 59] width 101 height 20
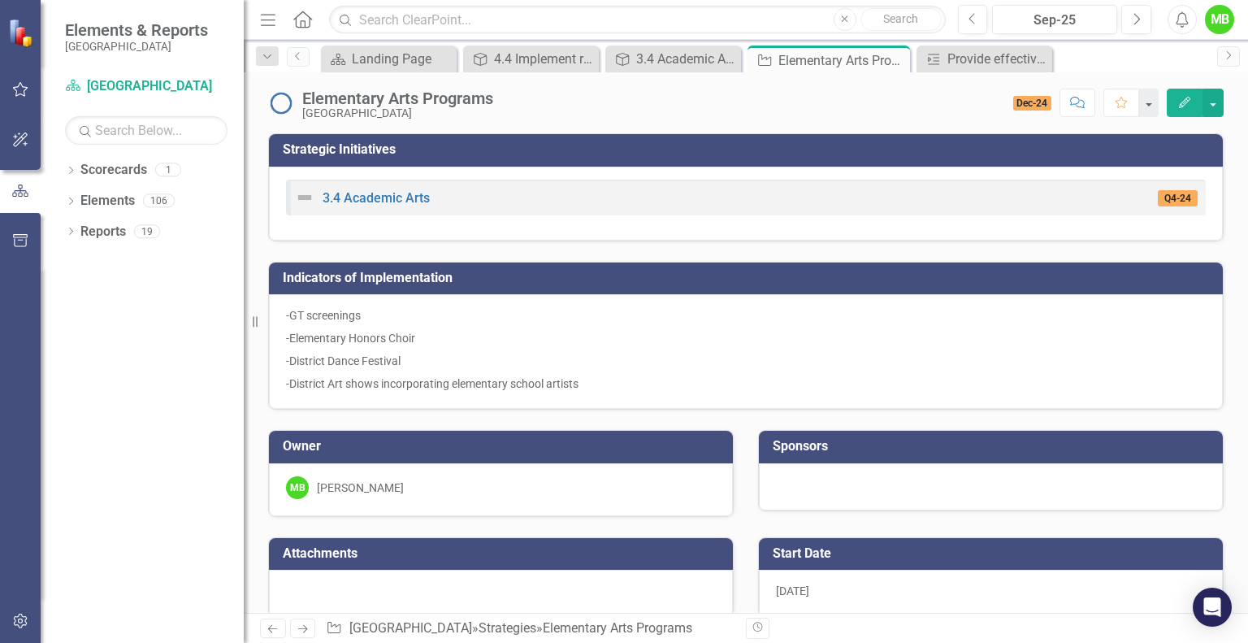
click at [0, 0] on icon "Close" at bounding box center [0, 0] width 0 height 0
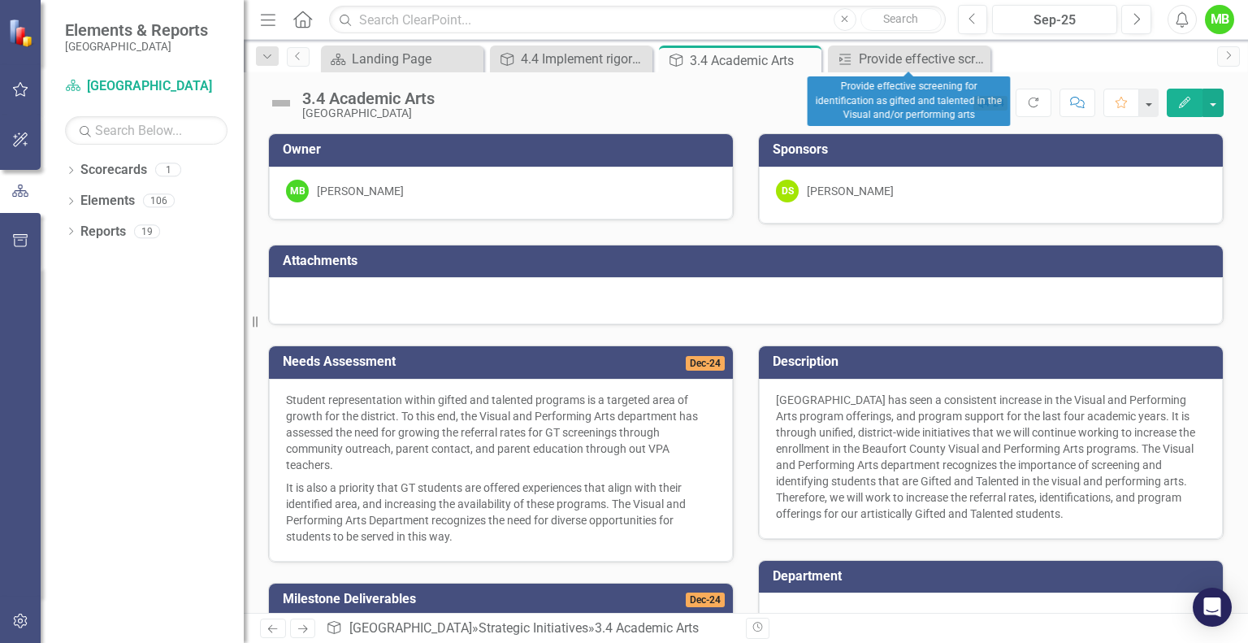
click at [0, 0] on icon "Close" at bounding box center [0, 0] width 0 height 0
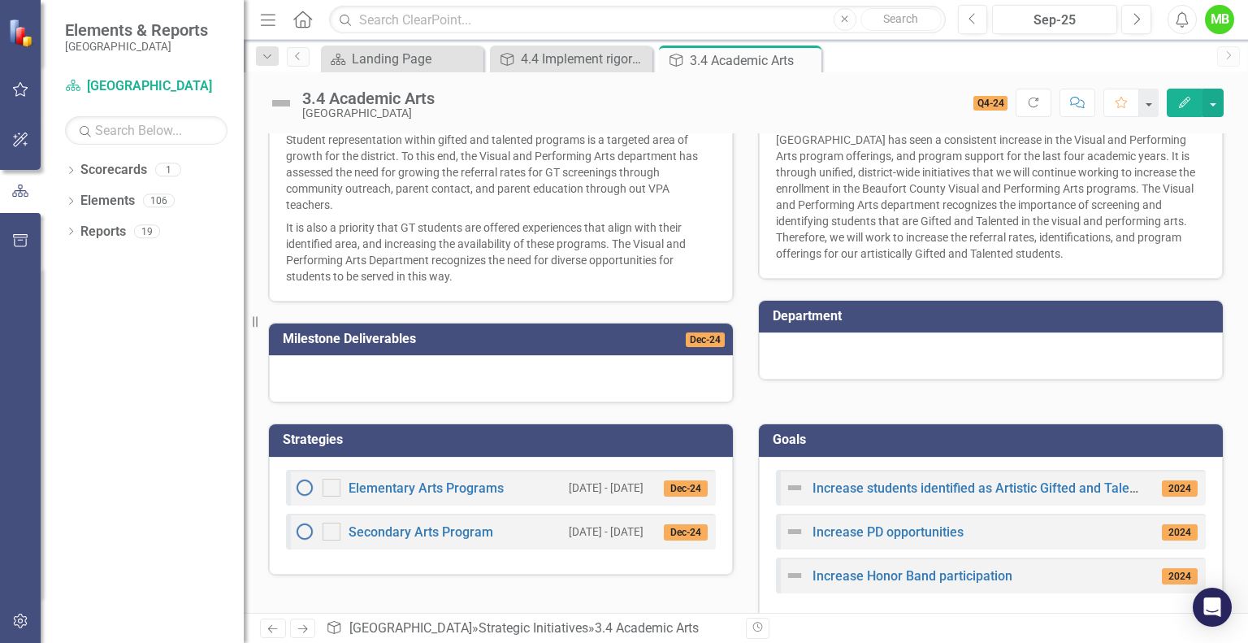
scroll to position [280, 0]
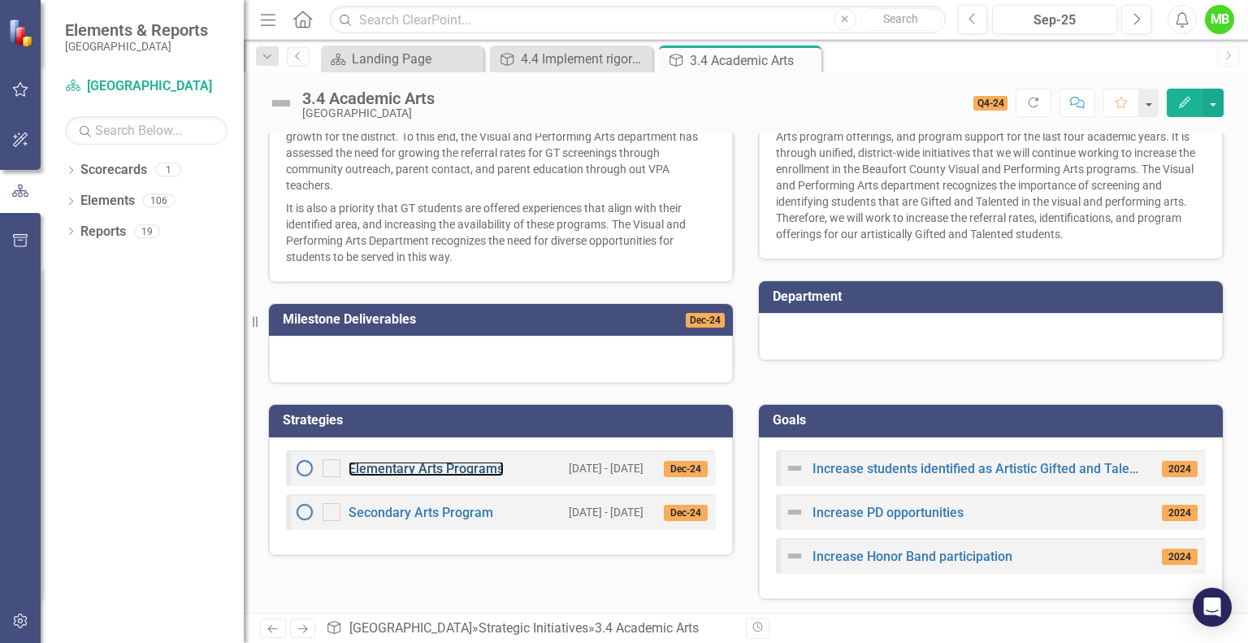
click at [457, 468] on link "Elementary Arts Programs" at bounding box center [426, 468] width 155 height 15
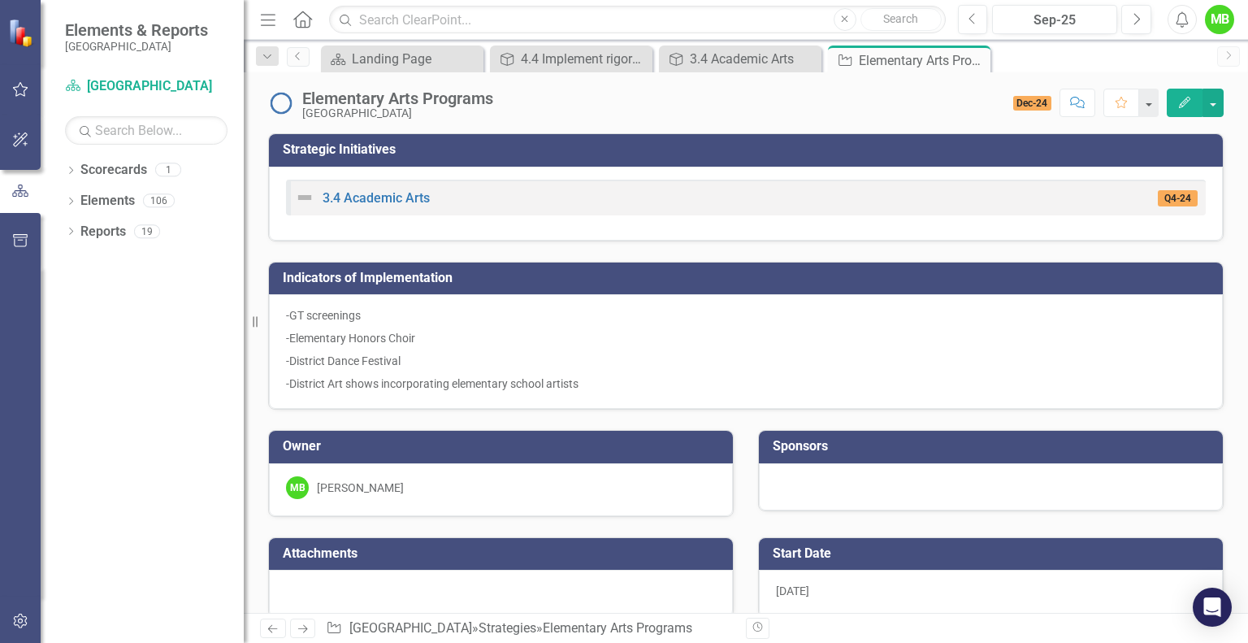
click at [0, 0] on icon "Close" at bounding box center [0, 0] width 0 height 0
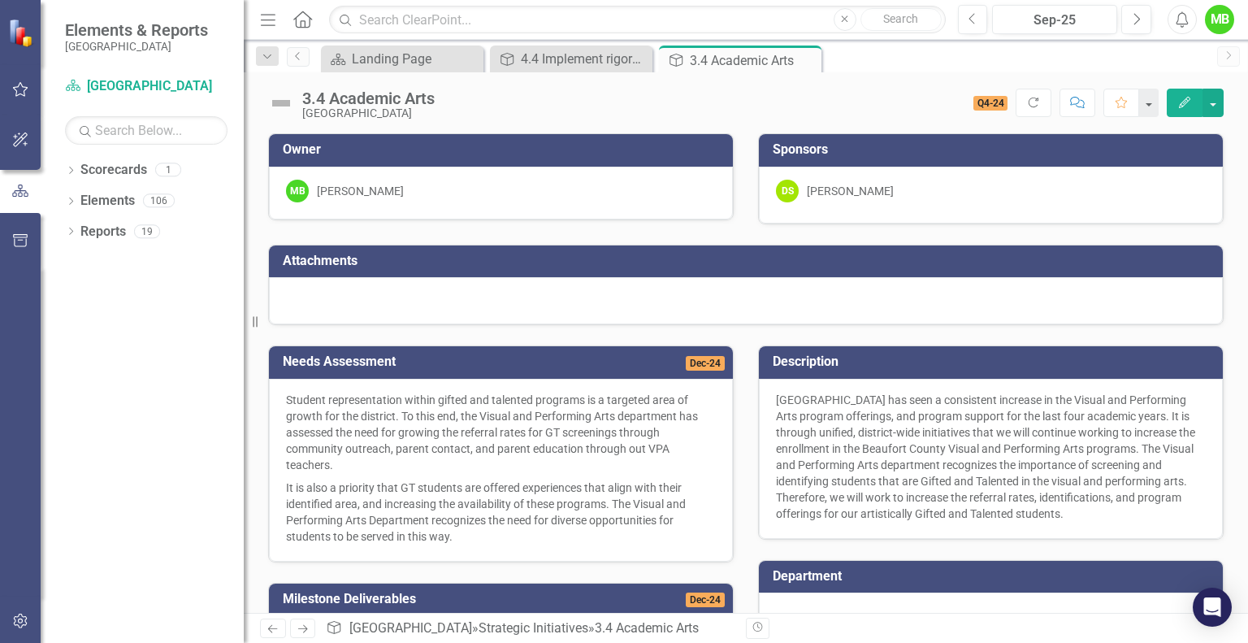
scroll to position [280, 0]
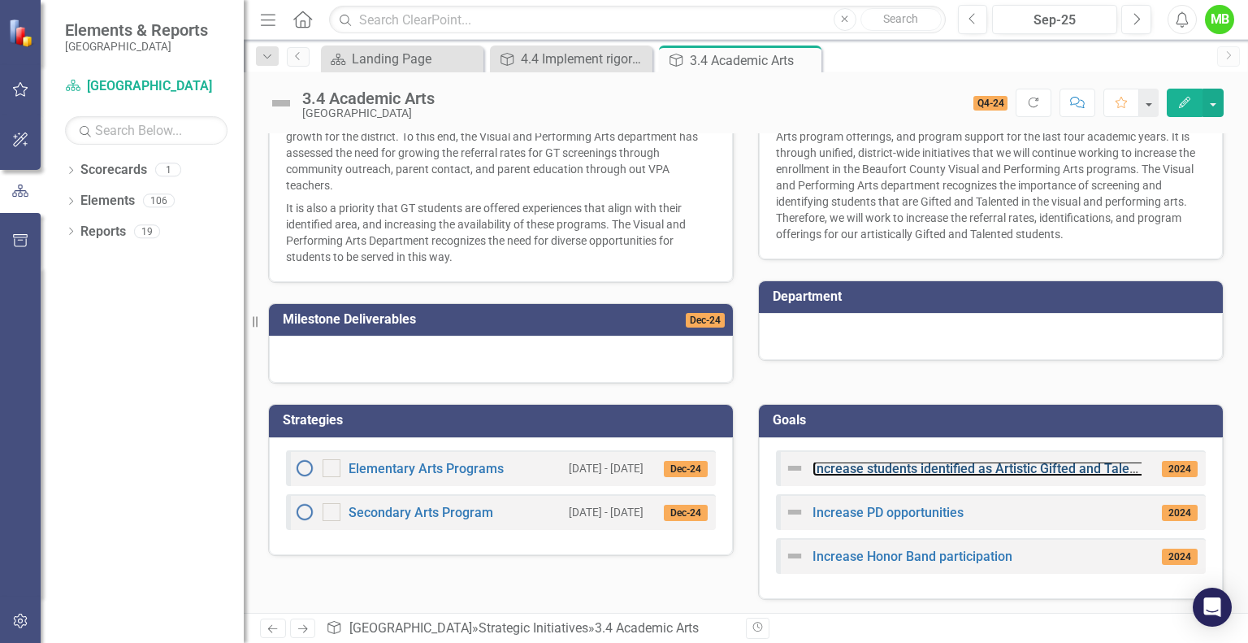
click at [901, 463] on link "Increase students identified as Artistic Gifted and Talented" at bounding box center [984, 468] width 343 height 15
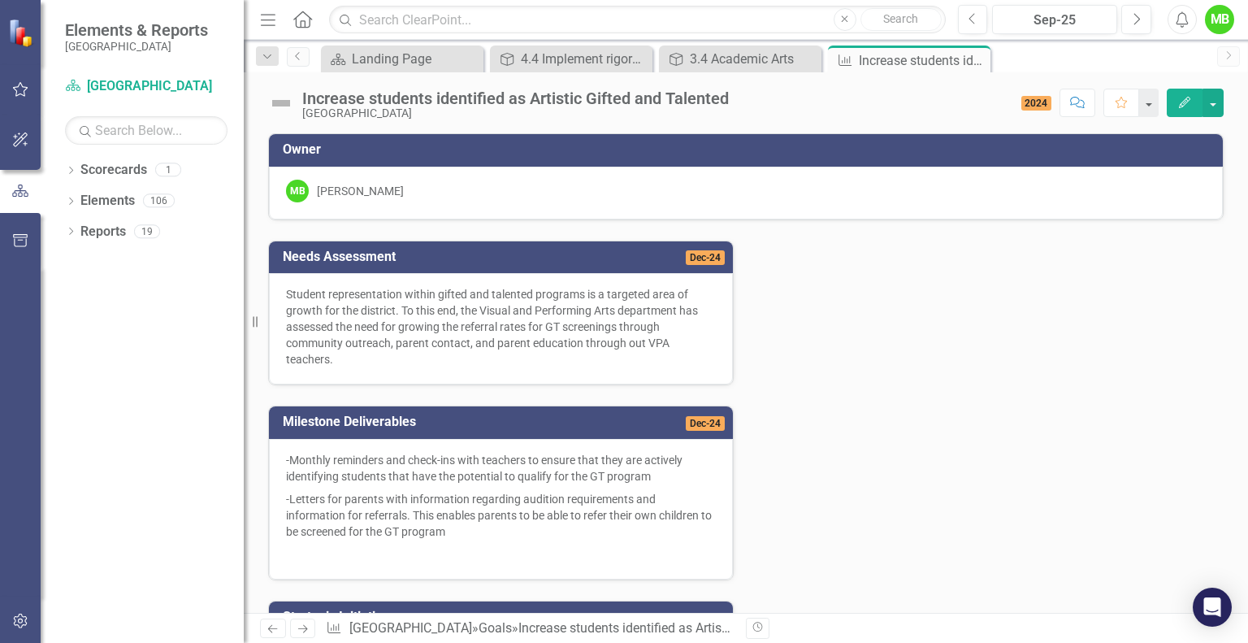
click at [0, 0] on icon "Close" at bounding box center [0, 0] width 0 height 0
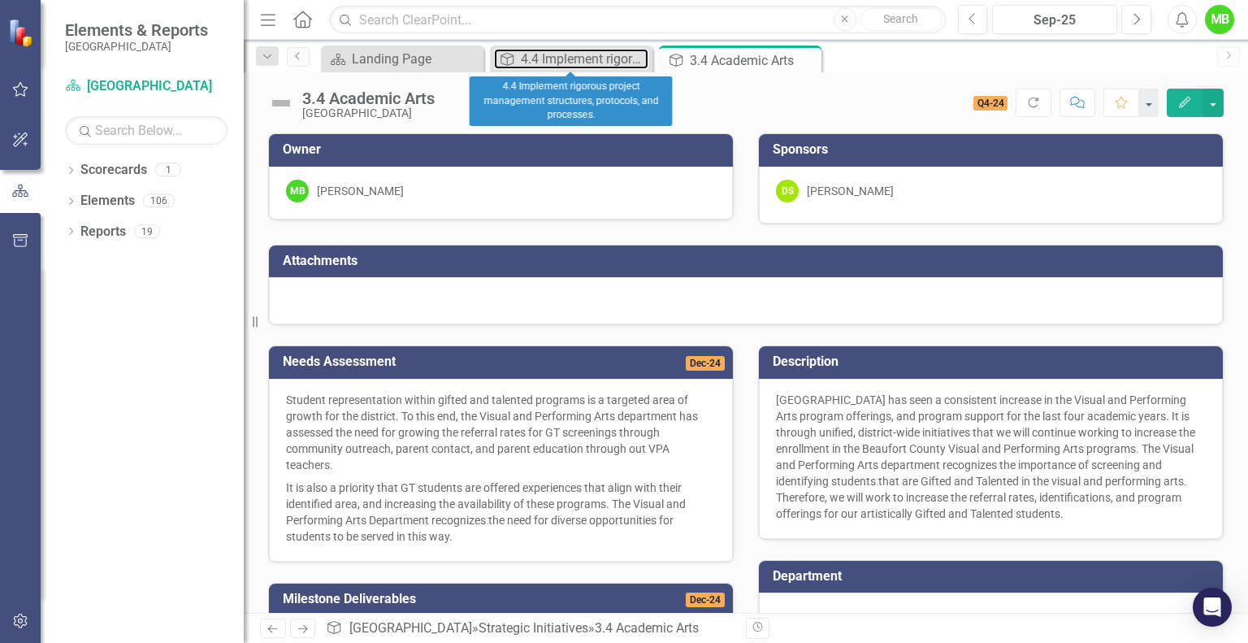
click at [569, 54] on div "4.4 Implement rigorous project management structures, protocols, and processes." at bounding box center [585, 59] width 128 height 20
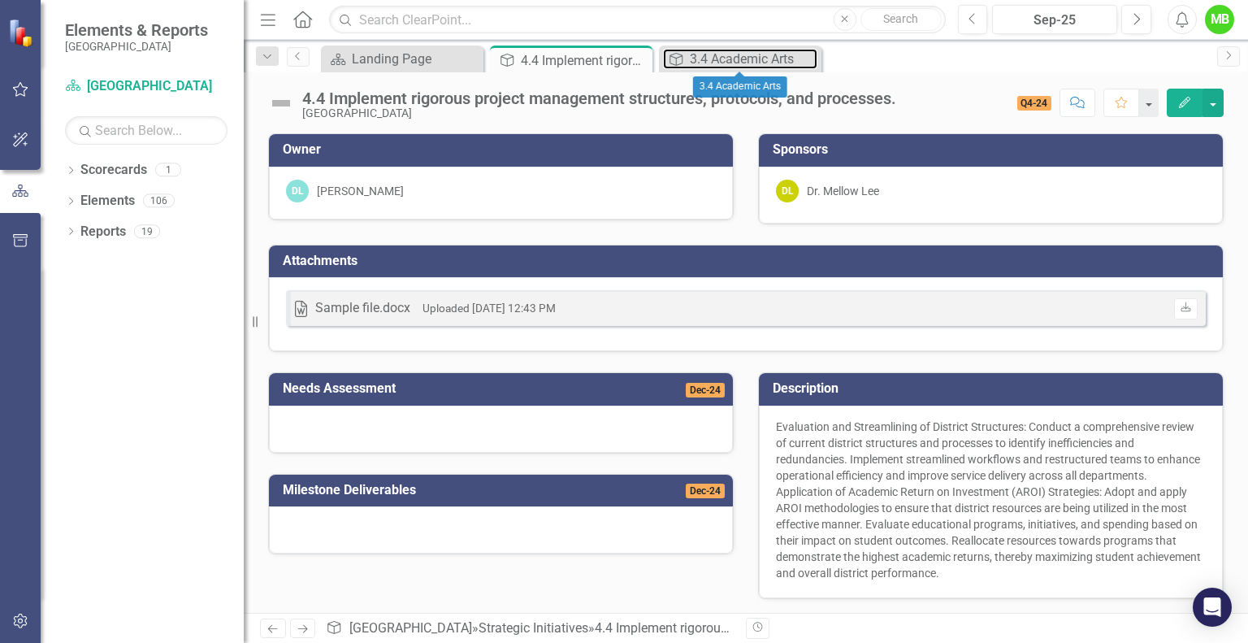
click at [751, 59] on div "3.4 Academic Arts" at bounding box center [754, 59] width 128 height 20
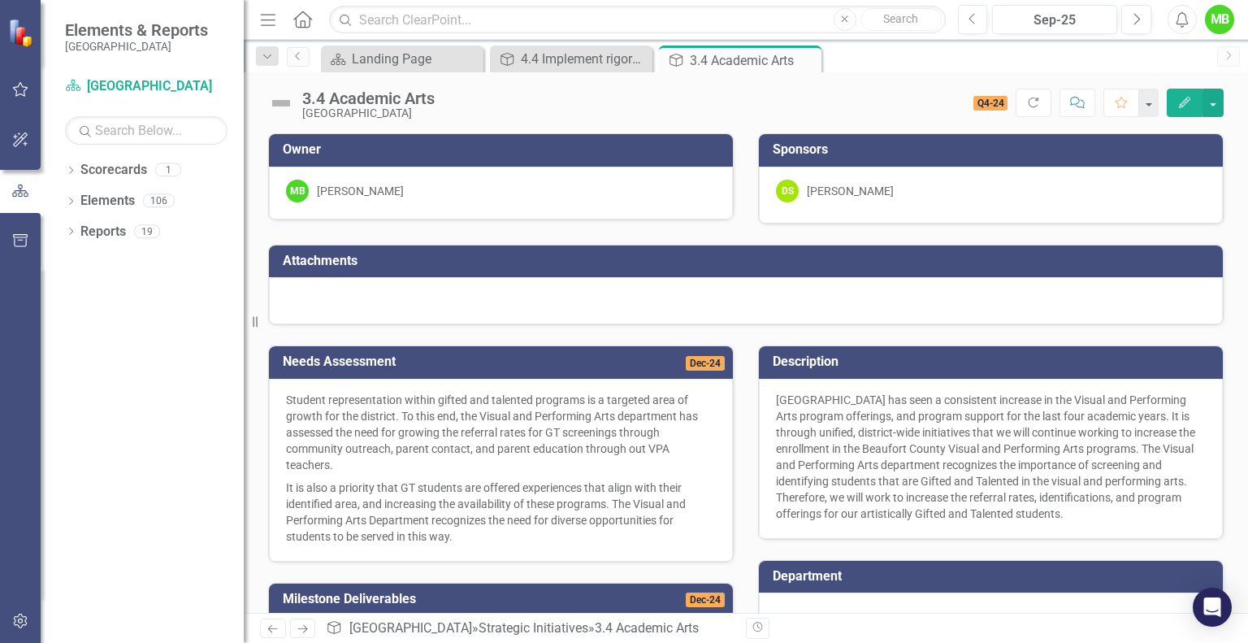
scroll to position [280, 0]
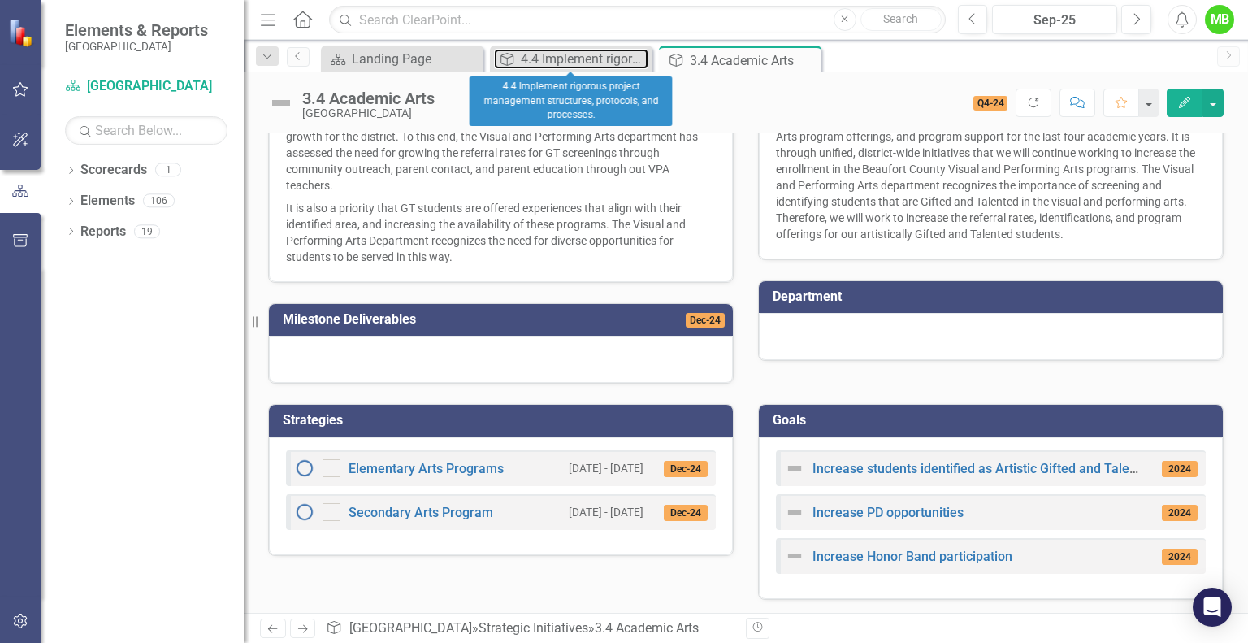
click at [588, 51] on div "4.4 Implement rigorous project management structures, protocols, and processes." at bounding box center [585, 59] width 128 height 20
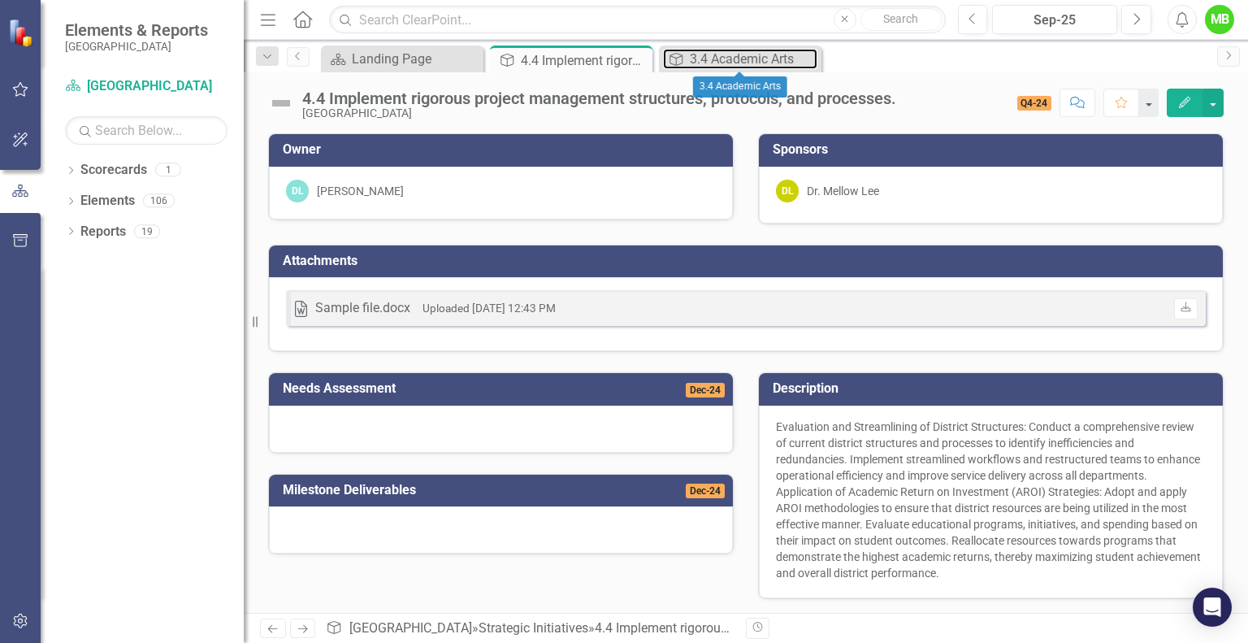
click at [732, 58] on div "3.4 Academic Arts" at bounding box center [754, 59] width 128 height 20
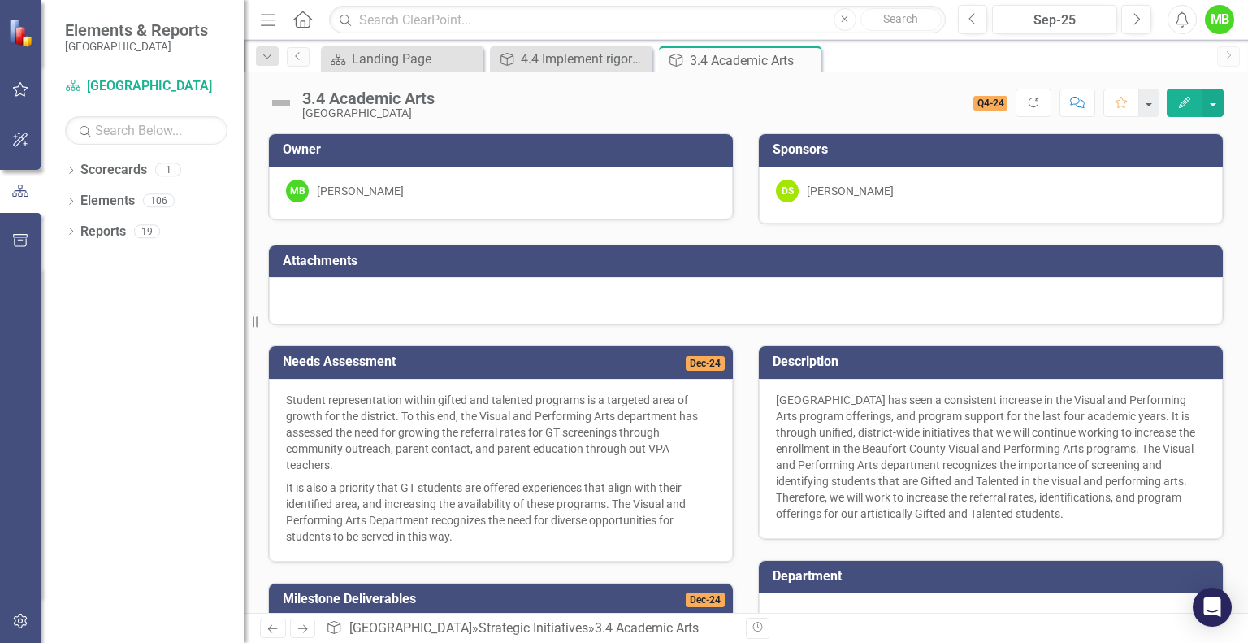
scroll to position [280, 0]
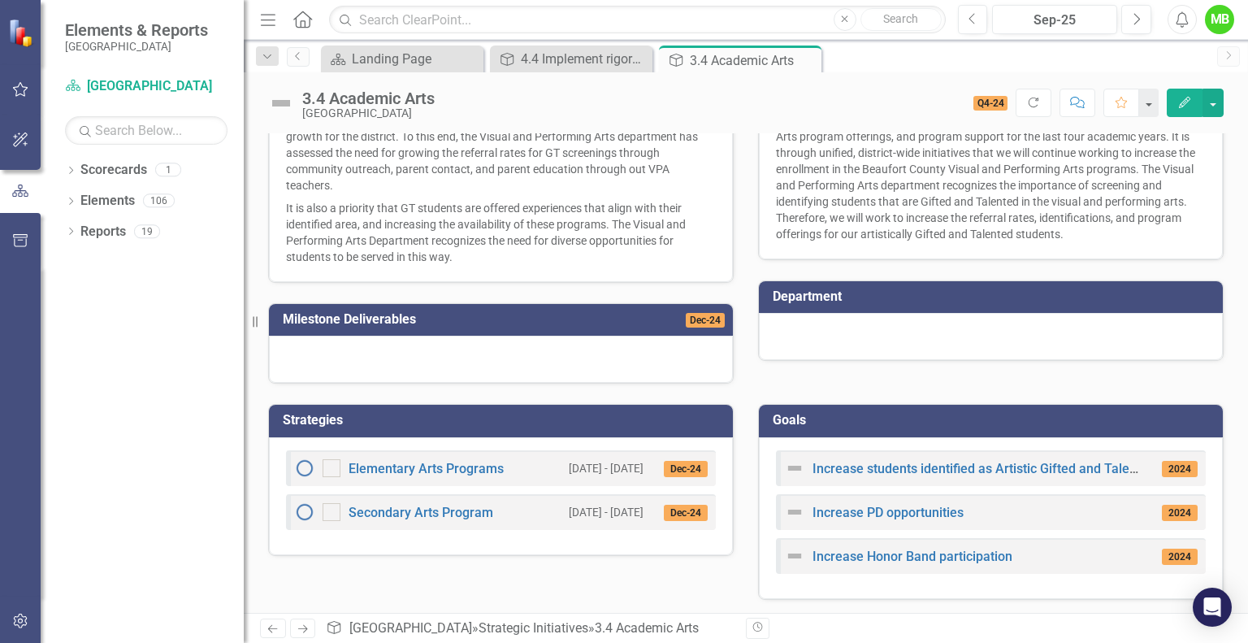
click at [1164, 467] on span "2024" at bounding box center [1180, 469] width 36 height 16
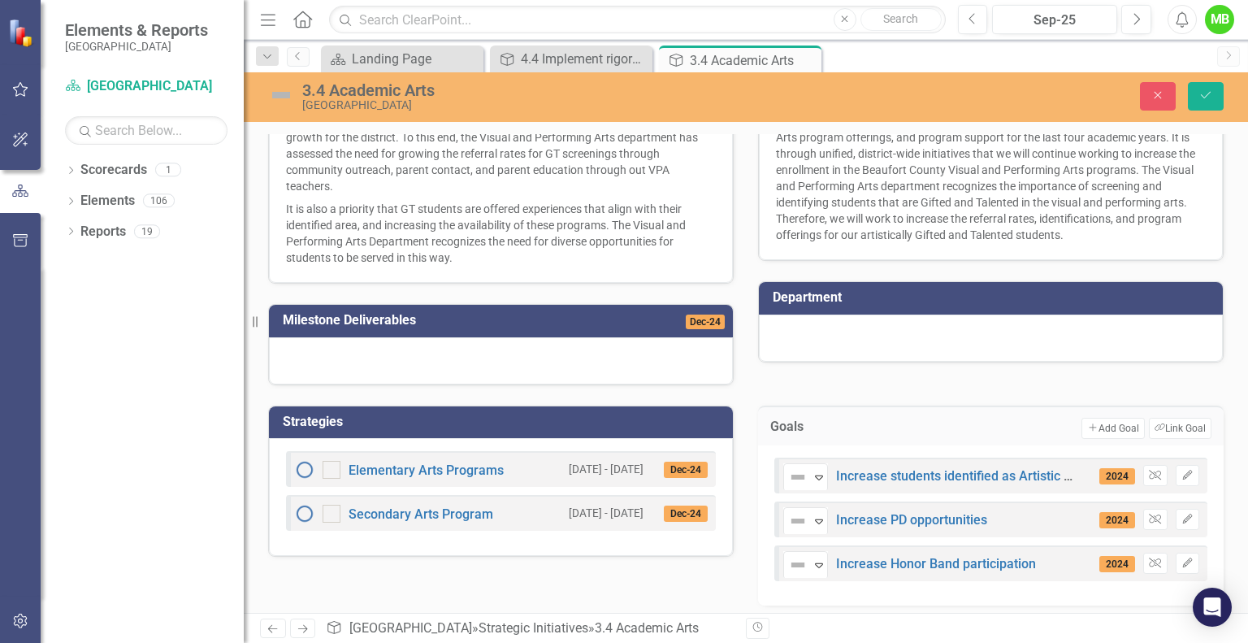
click at [1102, 473] on span "2024" at bounding box center [1118, 476] width 36 height 16
click at [1182, 471] on icon "button" at bounding box center [1187, 475] width 10 height 10
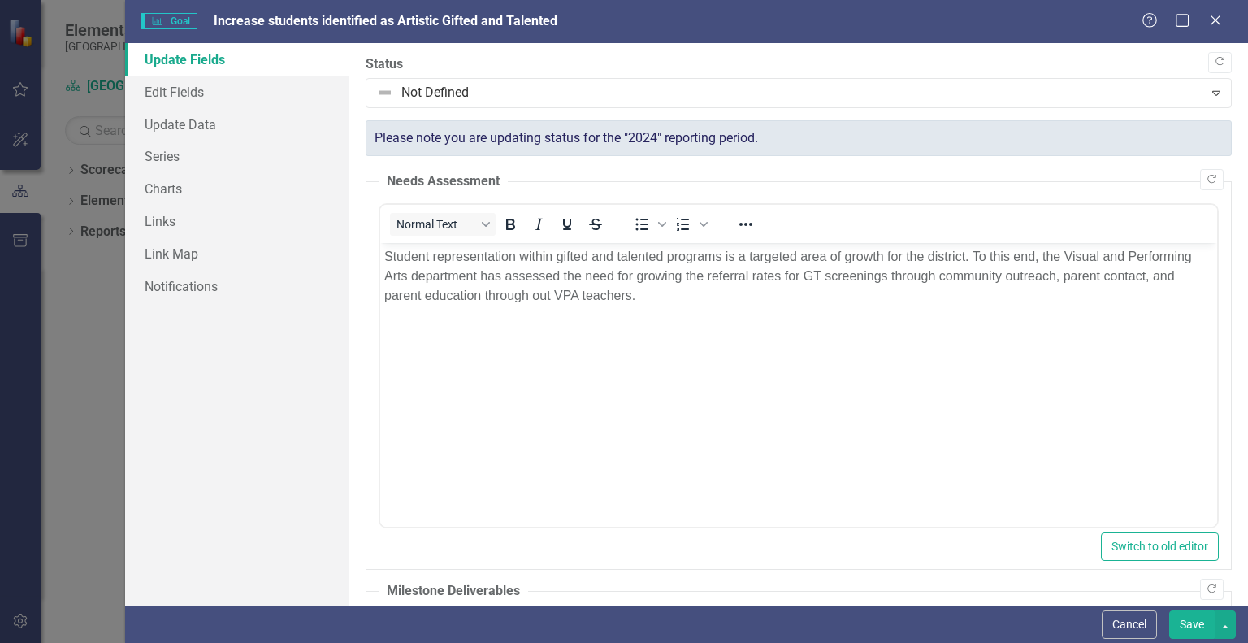
scroll to position [0, 0]
click at [494, 95] on div at bounding box center [785, 93] width 816 height 22
click at [252, 96] on link "Edit Fields" at bounding box center [237, 92] width 224 height 33
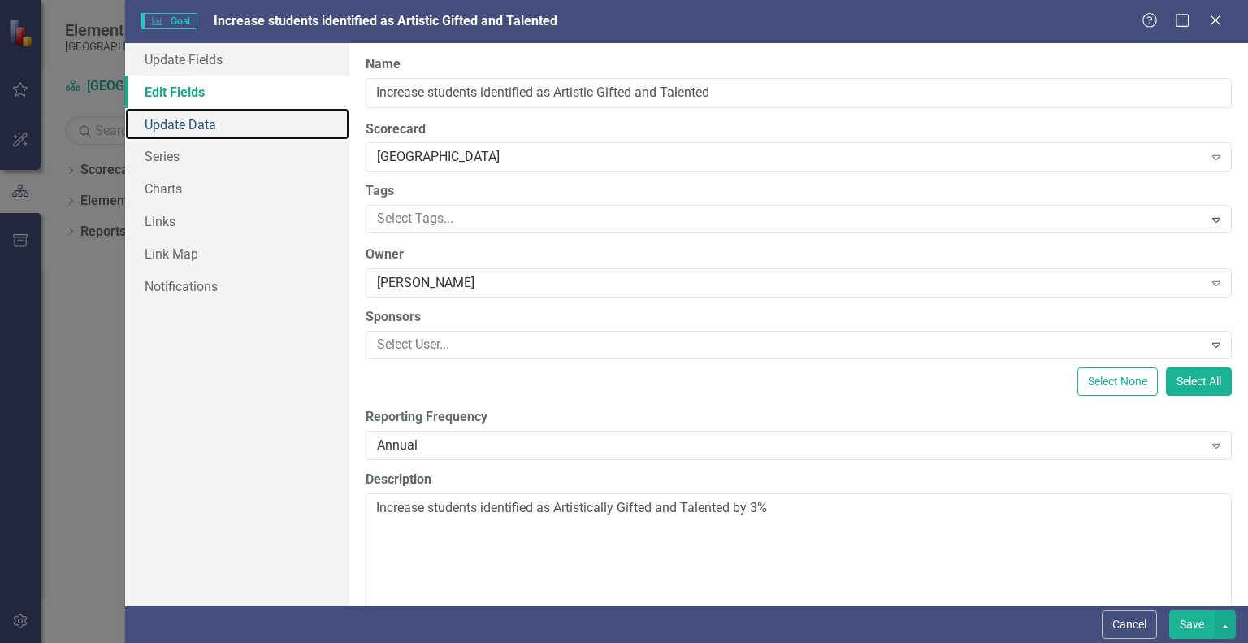
click at [228, 132] on link "Update Data" at bounding box center [237, 124] width 224 height 33
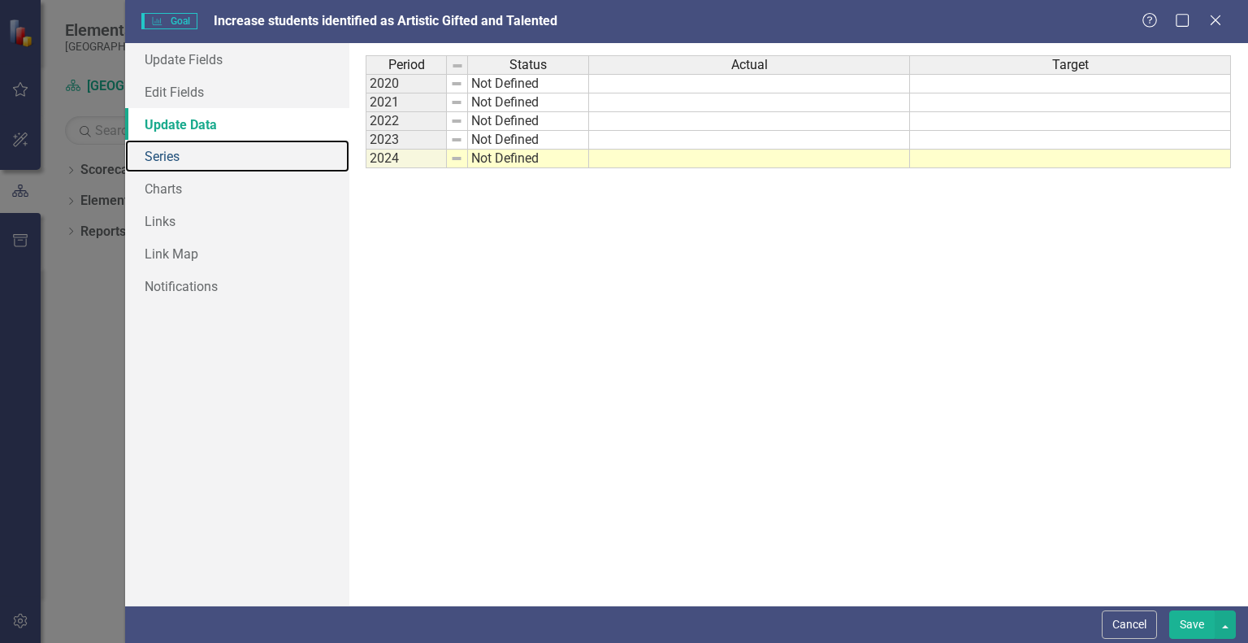
click at [254, 167] on link "Series" at bounding box center [237, 156] width 224 height 33
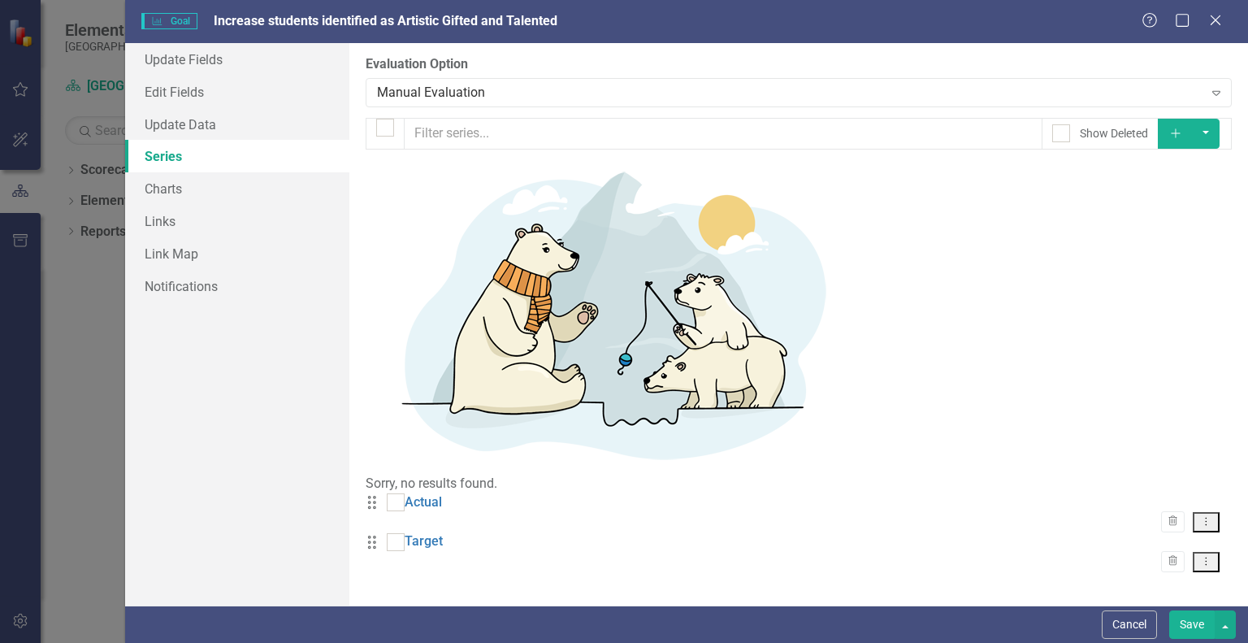
click at [450, 98] on div "Manual Evaluation" at bounding box center [790, 92] width 826 height 19
click at [260, 179] on link "Charts" at bounding box center [237, 188] width 224 height 33
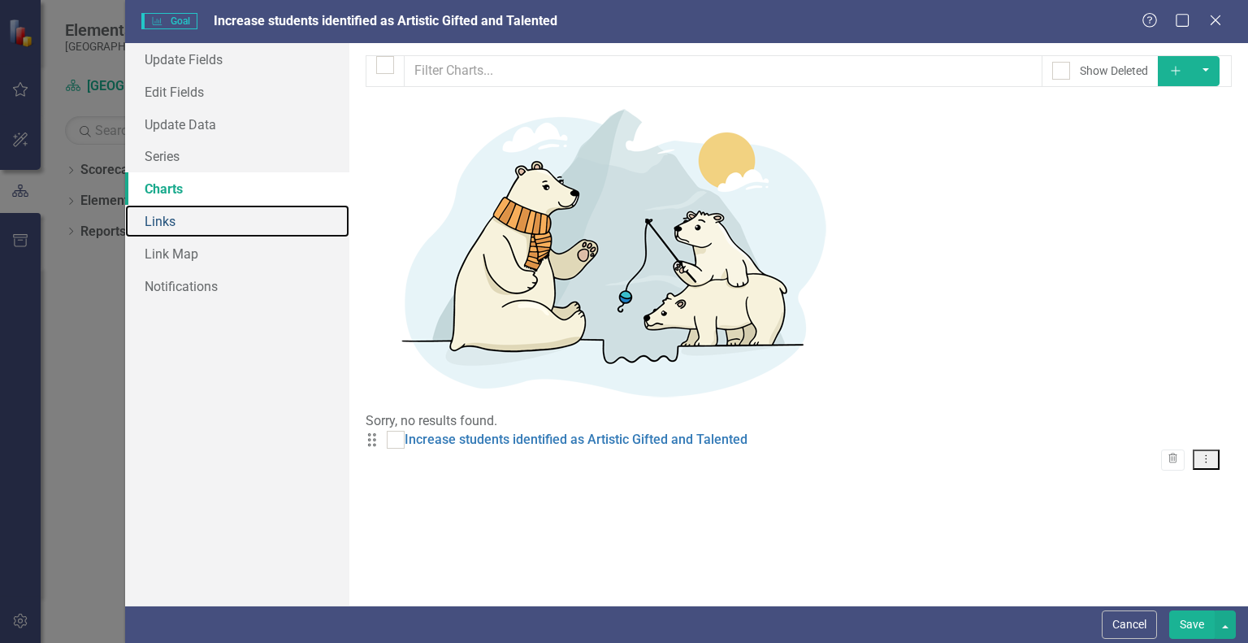
click at [229, 223] on link "Links" at bounding box center [237, 221] width 224 height 33
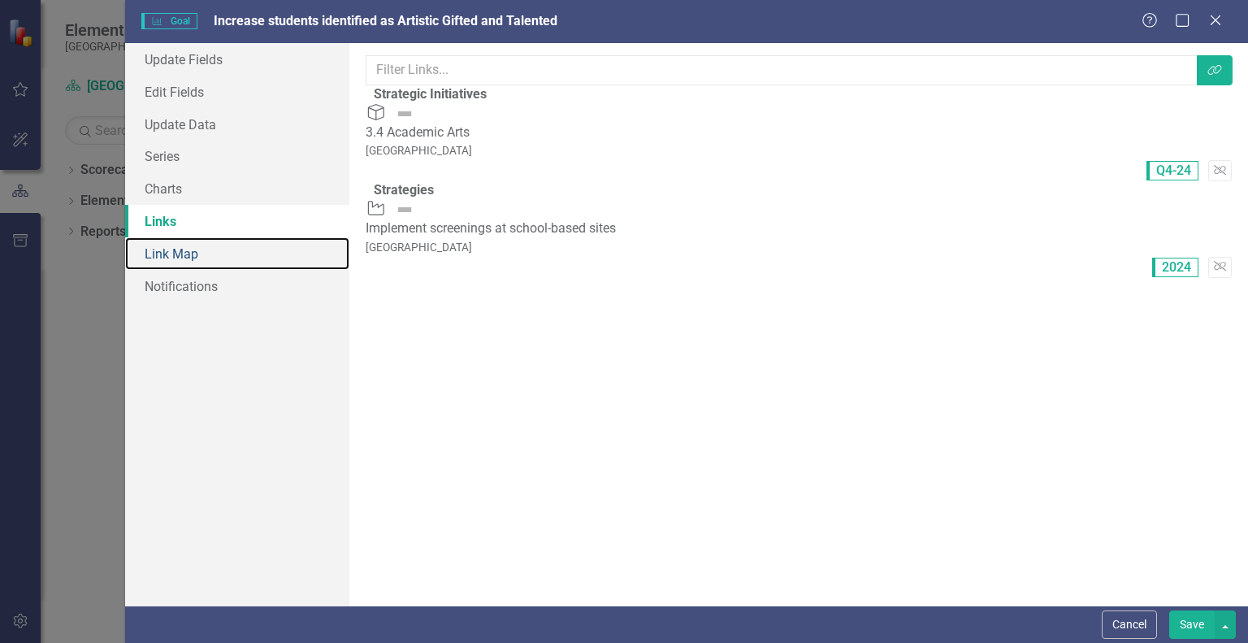
click at [239, 251] on link "Link Map" at bounding box center [237, 253] width 224 height 33
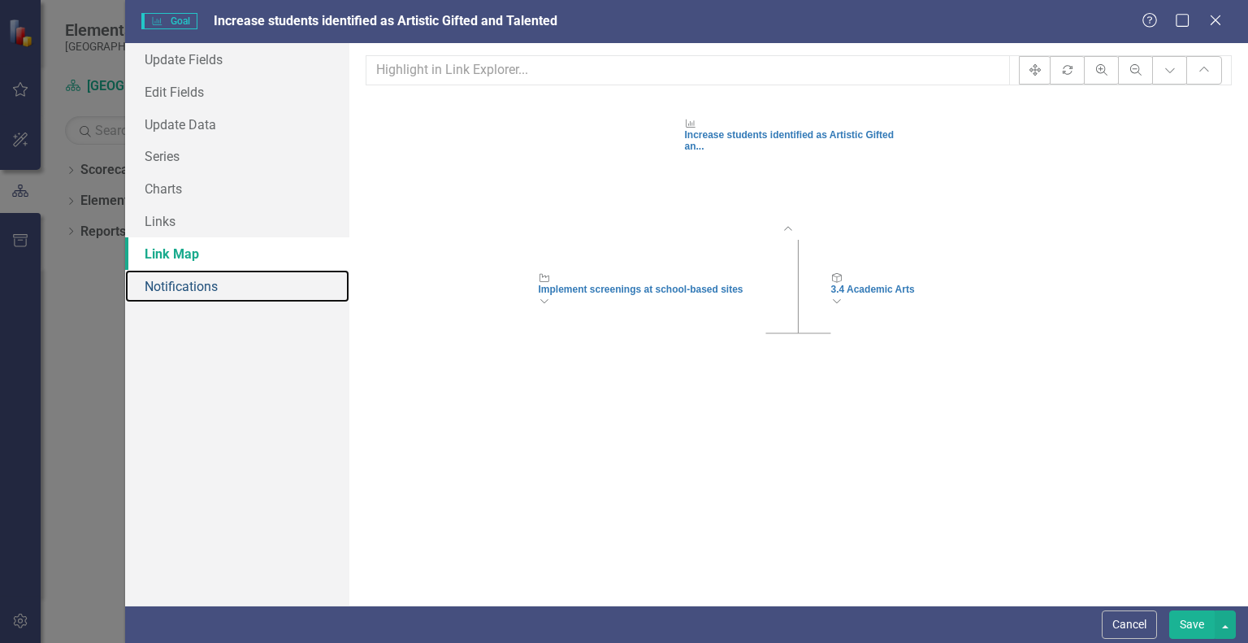
click at [241, 286] on link "Notifications" at bounding box center [237, 286] width 224 height 33
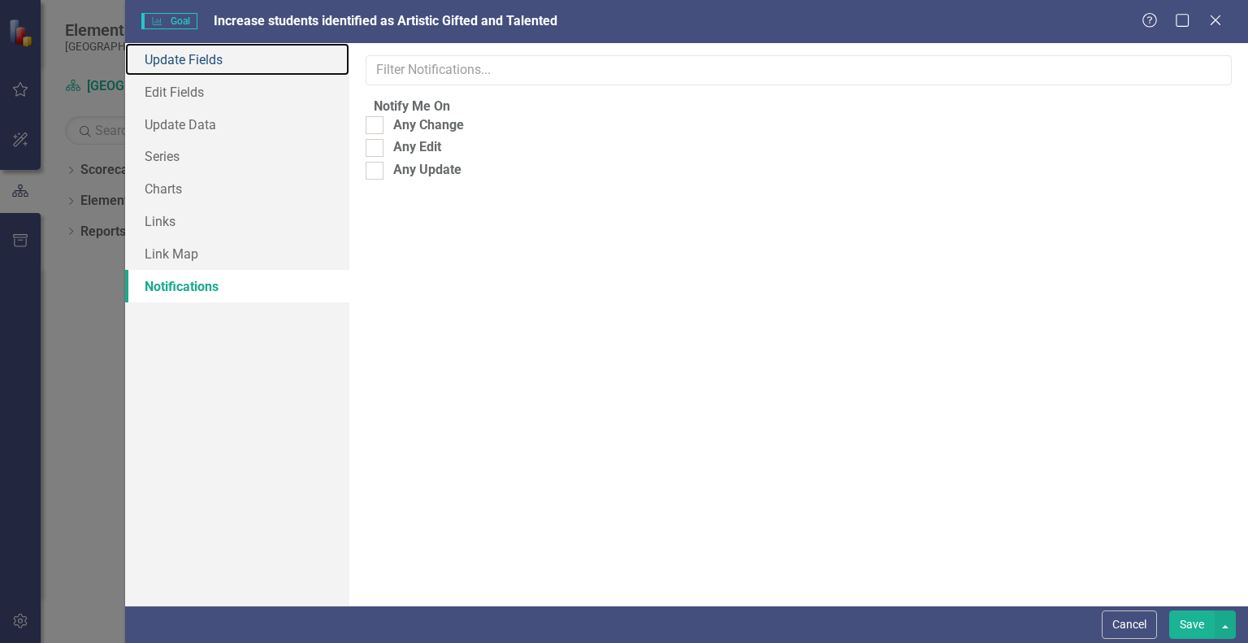
click at [245, 67] on link "Update Fields" at bounding box center [237, 59] width 224 height 33
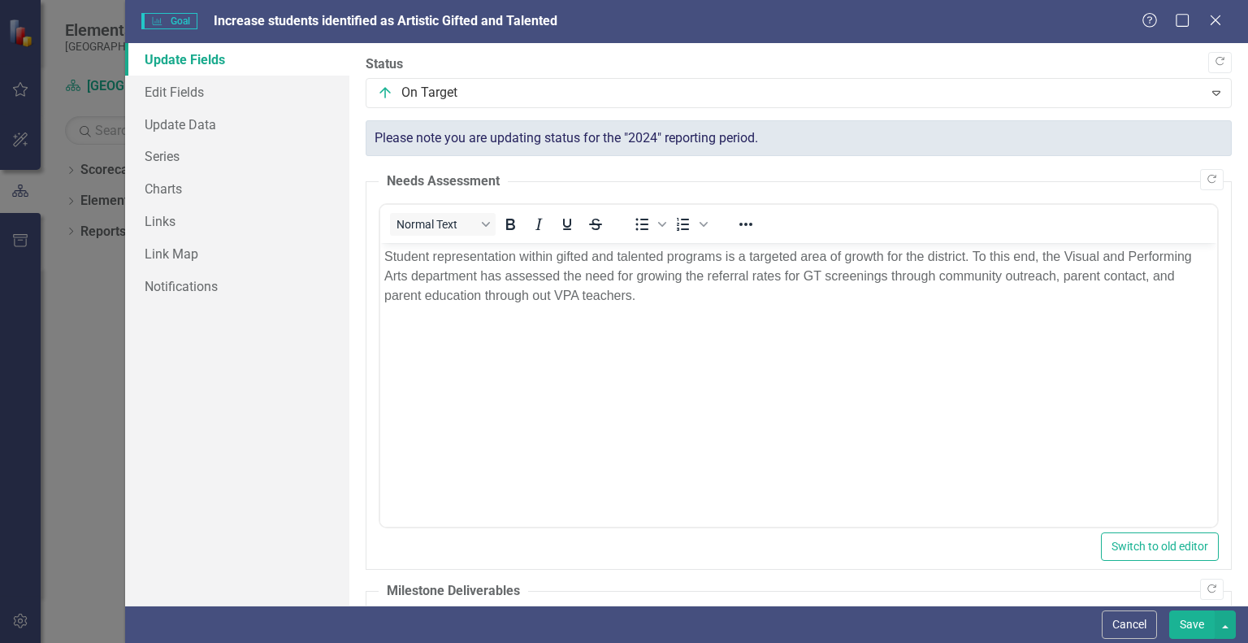
click at [682, 135] on div "Please note you are updating status for the "2024" reporting period." at bounding box center [799, 138] width 866 height 37
click at [1209, 94] on icon "Expand" at bounding box center [1217, 92] width 16 height 13
click at [712, 136] on div "Please note you are updating status for the "2024" reporting period." at bounding box center [799, 138] width 866 height 37
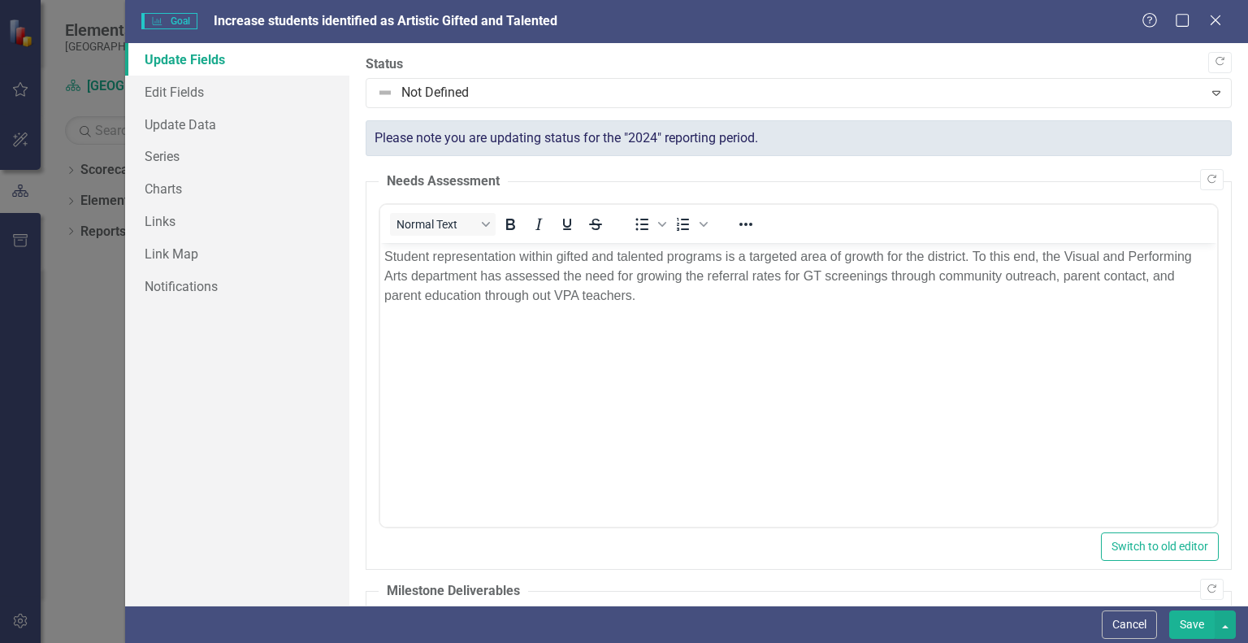
click at [1217, 21] on icon "Close" at bounding box center [1216, 20] width 16 height 13
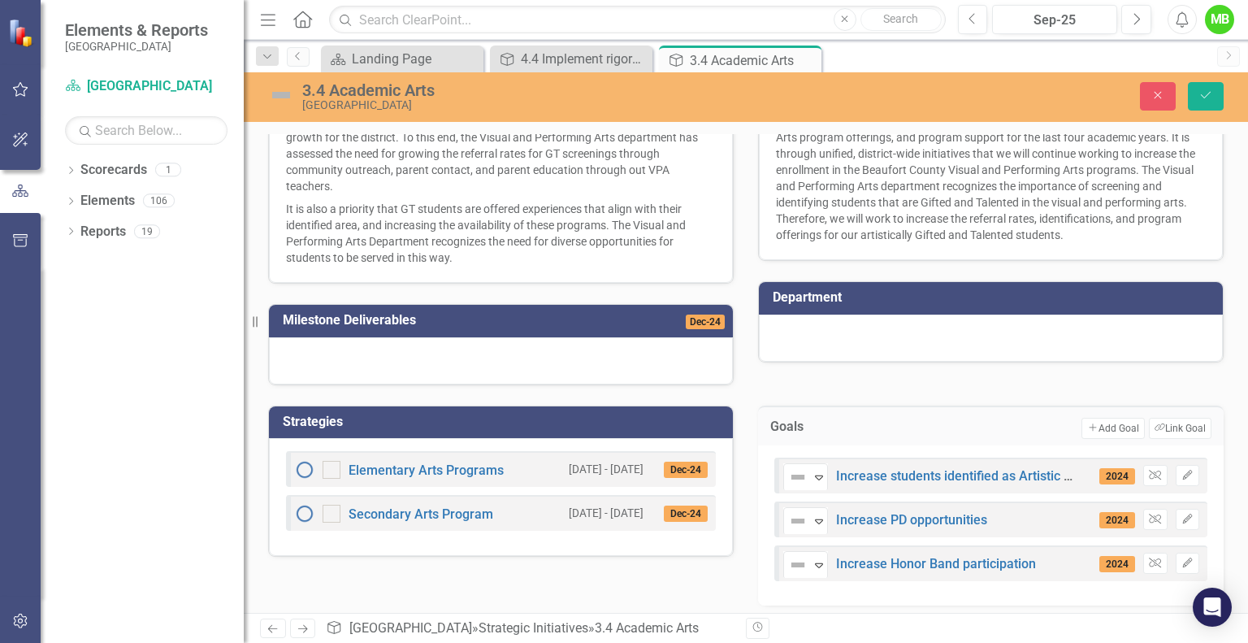
click at [815, 472] on icon "Expand" at bounding box center [819, 477] width 16 height 13
click at [750, 458] on div "Goals Add Add Goal Link Tag Link Goal option On Target, selected. On Target Exp…" at bounding box center [991, 495] width 490 height 220
click at [1203, 95] on icon "Save" at bounding box center [1206, 94] width 15 height 11
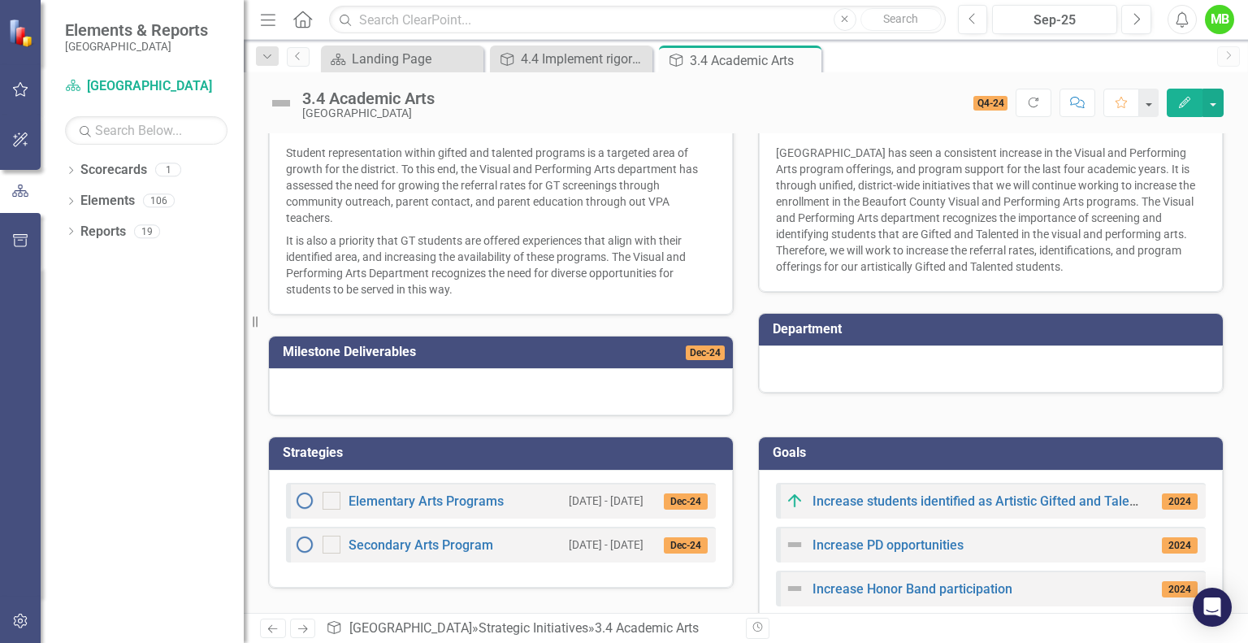
scroll to position [280, 0]
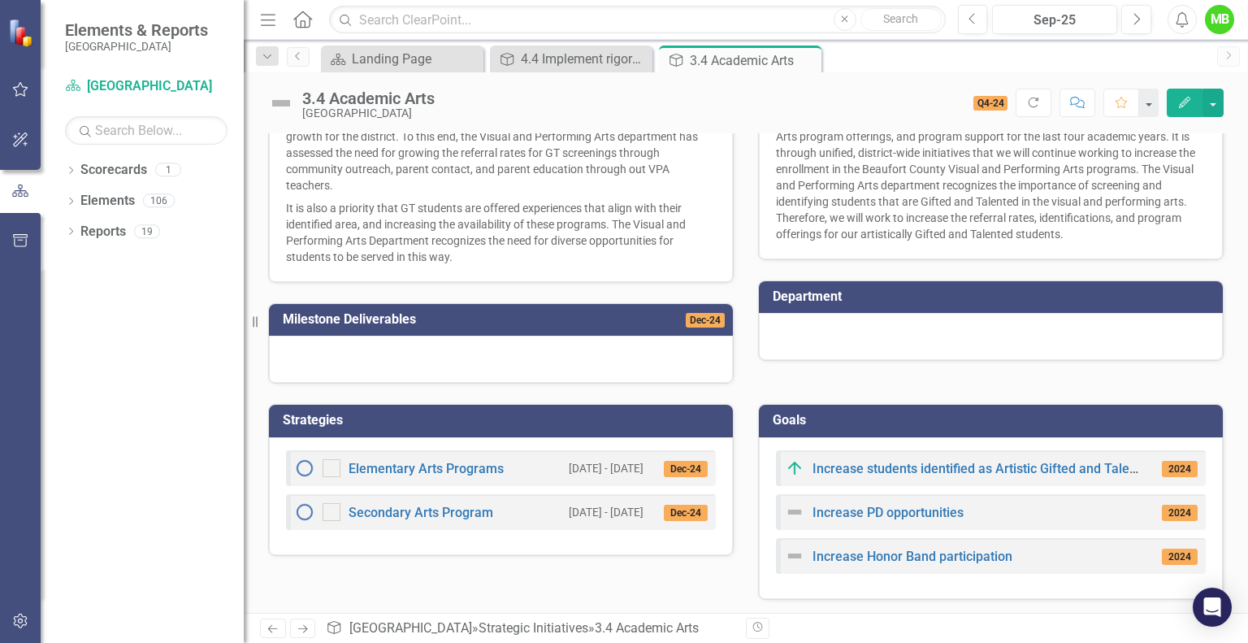
click at [1032, 93] on button "Refresh" at bounding box center [1034, 103] width 36 height 28
click at [1045, 19] on div "Sep-25" at bounding box center [1055, 21] width 114 height 20
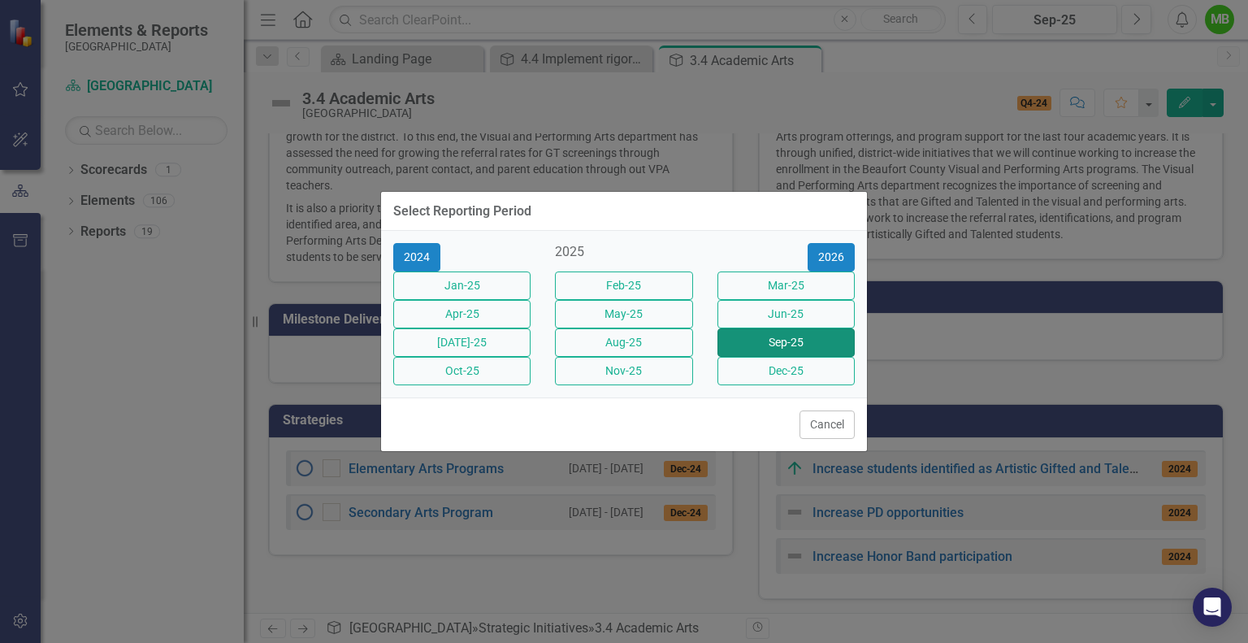
click at [782, 347] on button "Sep-25" at bounding box center [786, 342] width 137 height 28
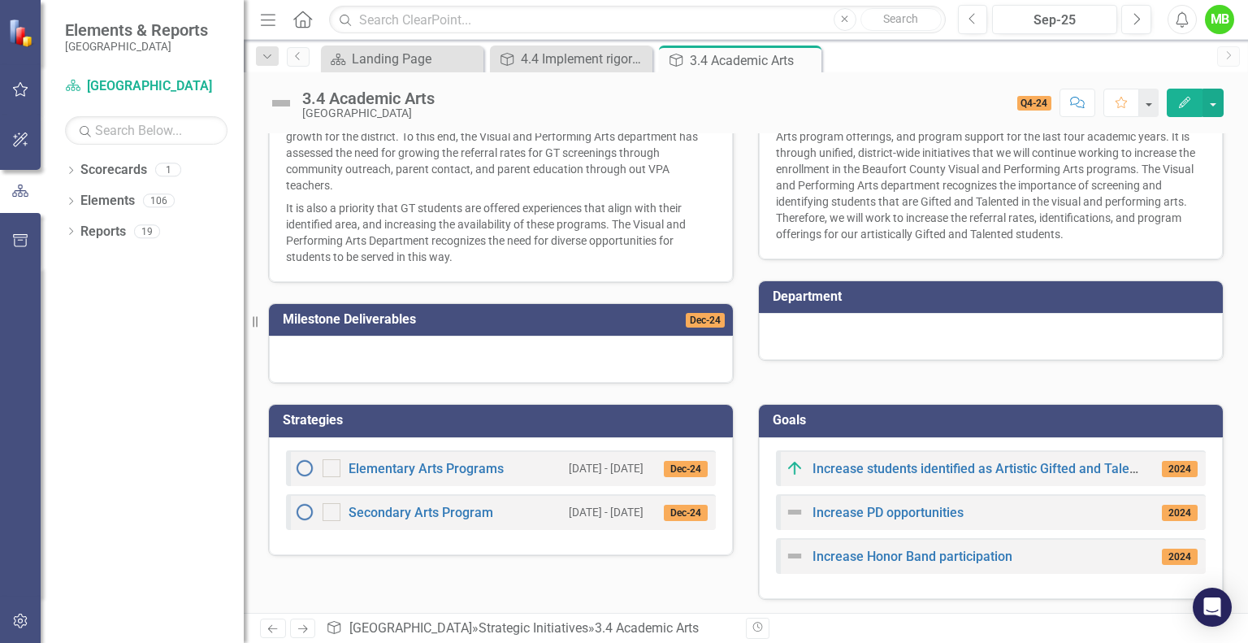
click at [1169, 465] on span "2024" at bounding box center [1180, 469] width 36 height 16
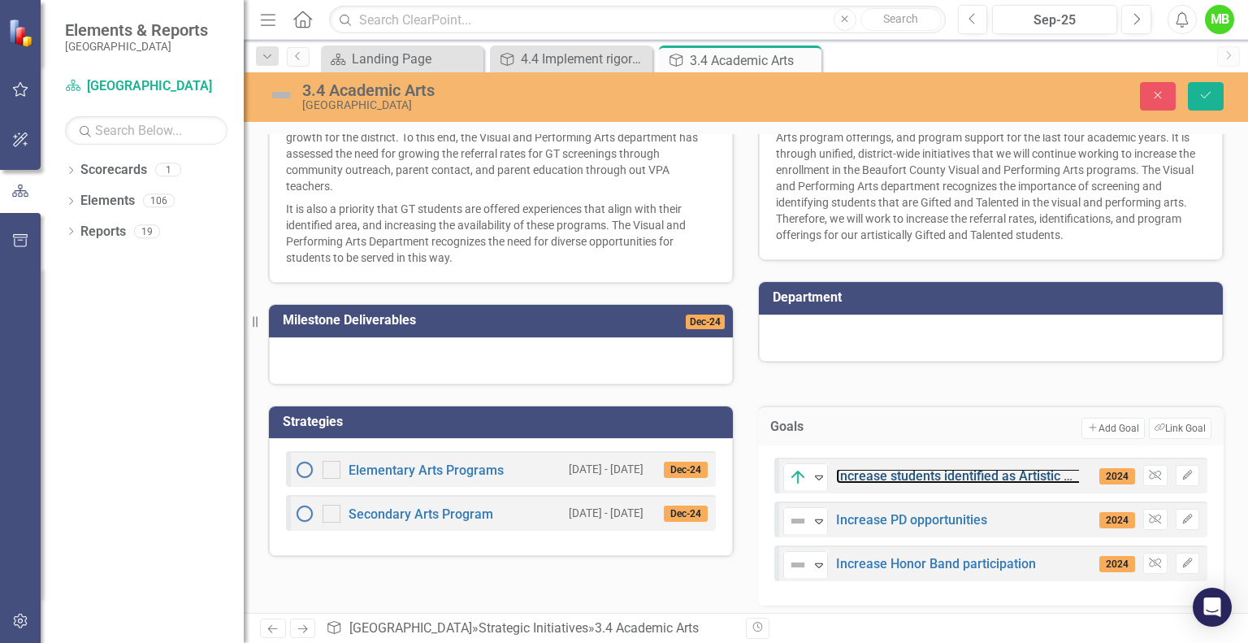
click at [1032, 477] on link "Increase students identified as Artistic Gifted and Talented" at bounding box center [1007, 475] width 343 height 15
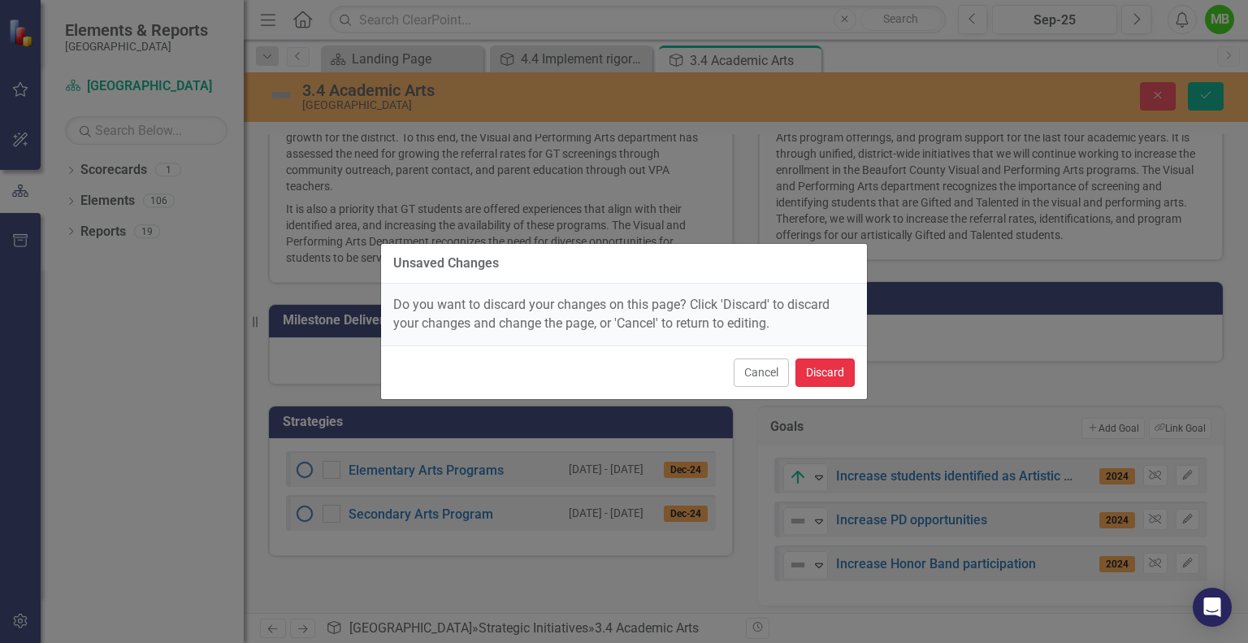
click at [835, 373] on button "Discard" at bounding box center [825, 372] width 59 height 28
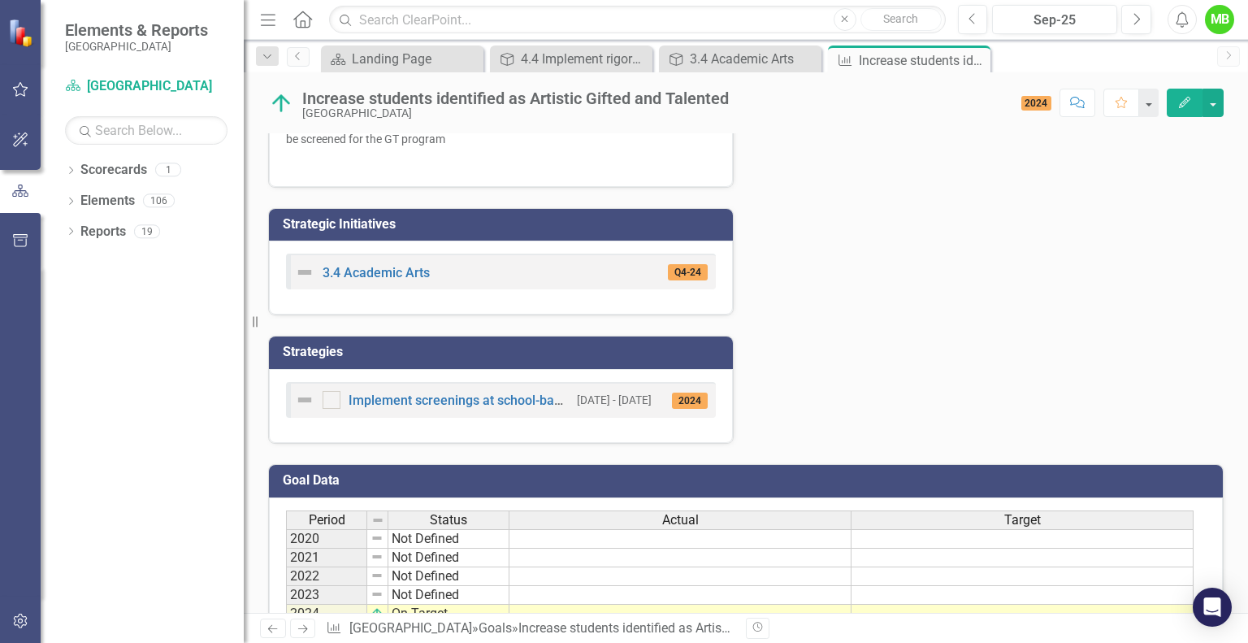
scroll to position [488, 0]
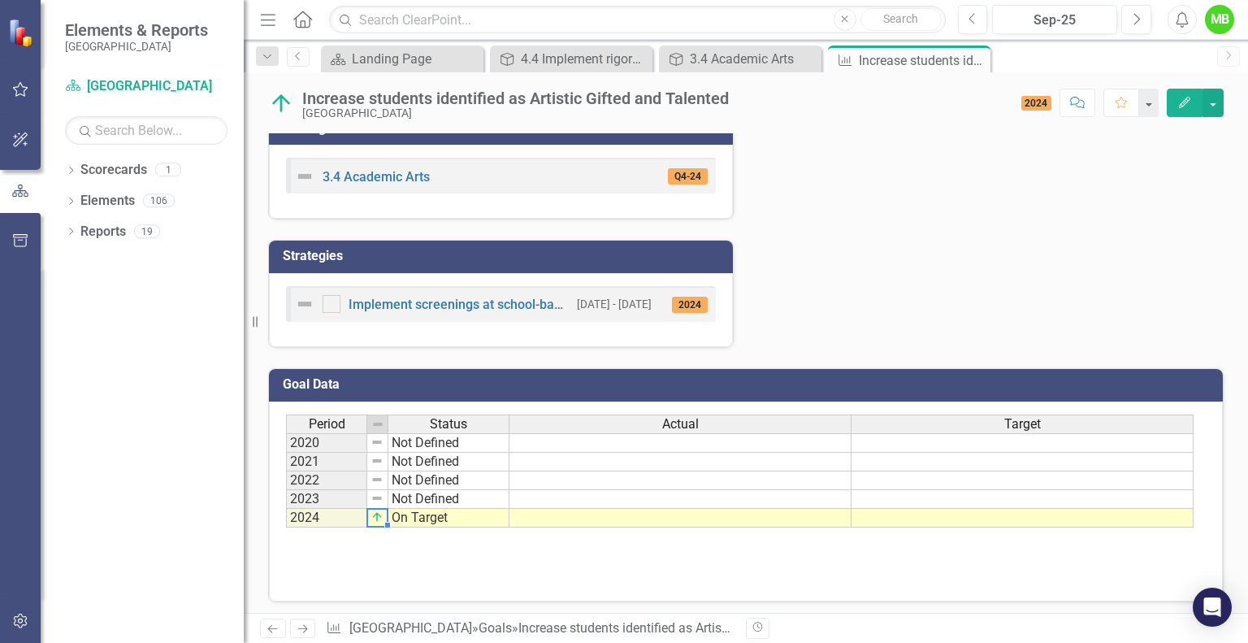
click at [377, 514] on img at bounding box center [377, 516] width 13 height 13
click at [384, 522] on div at bounding box center [387, 525] width 7 height 6
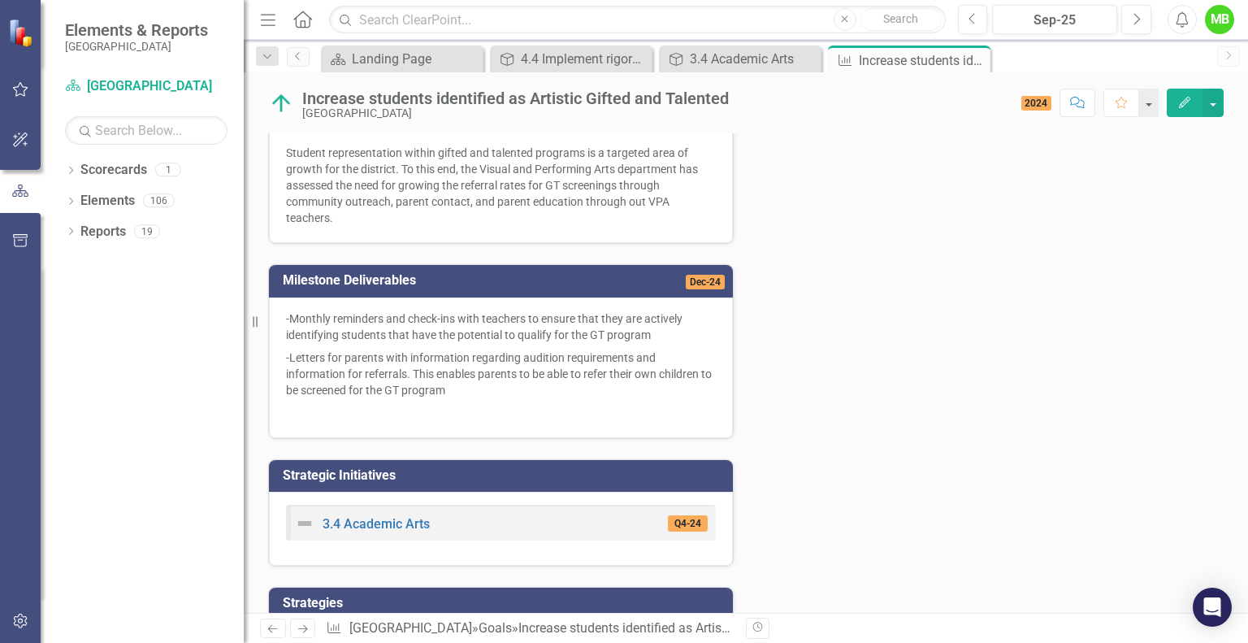
scroll to position [0, 0]
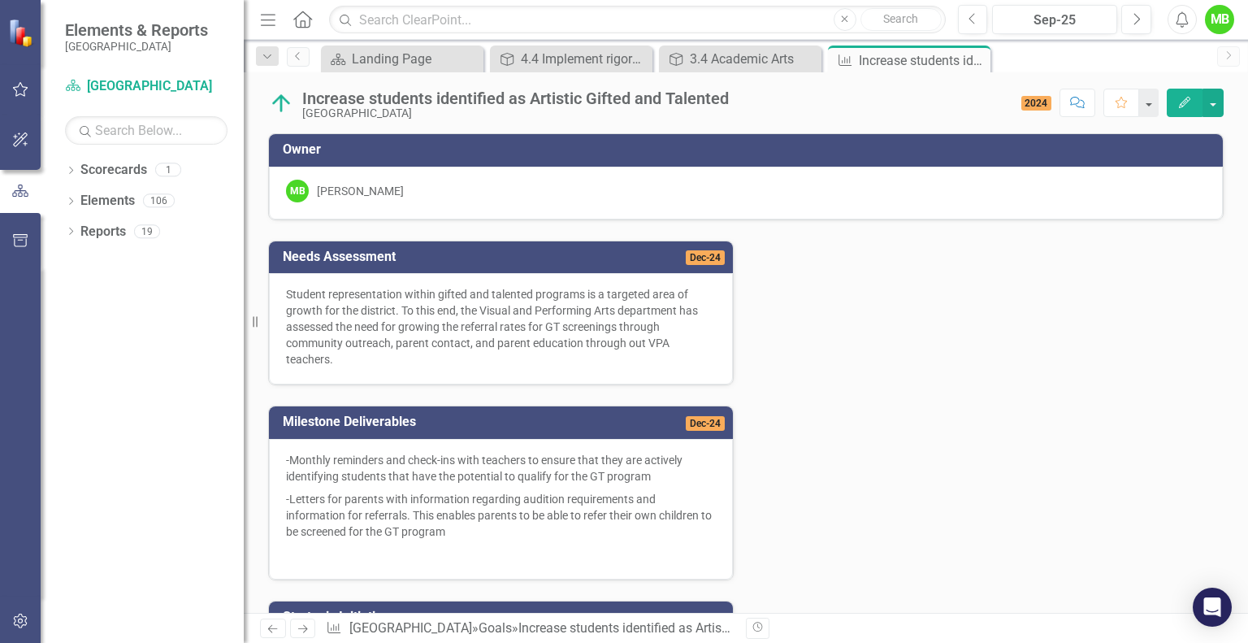
click at [0, 0] on icon "Close" at bounding box center [0, 0] width 0 height 0
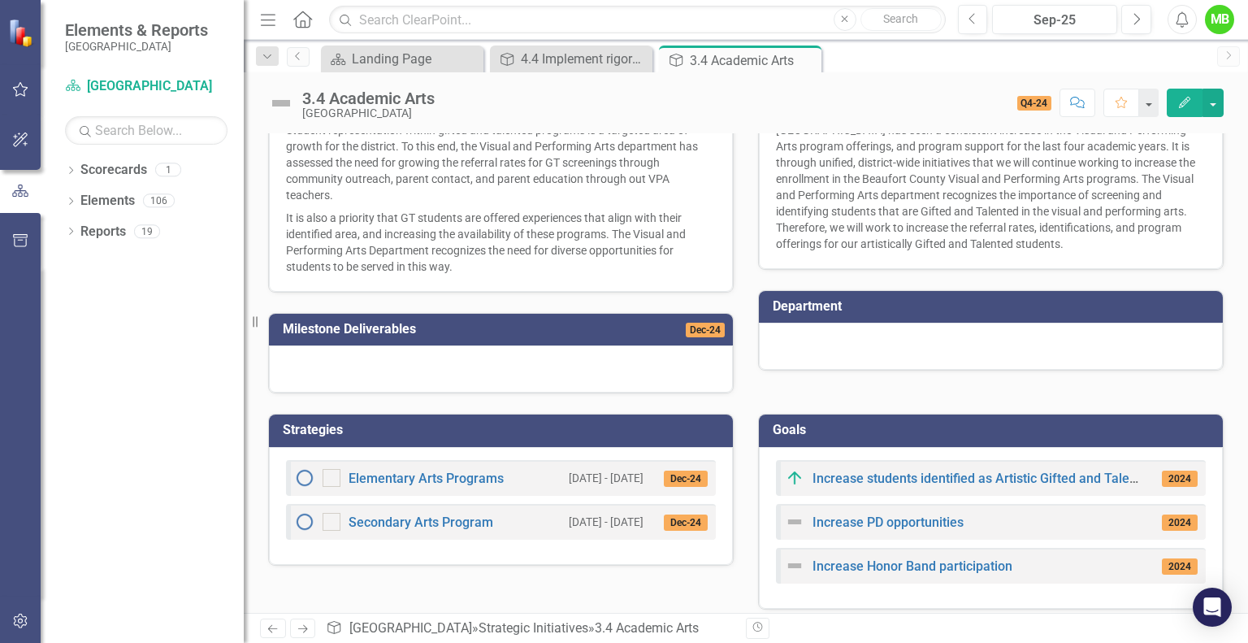
scroll to position [280, 0]
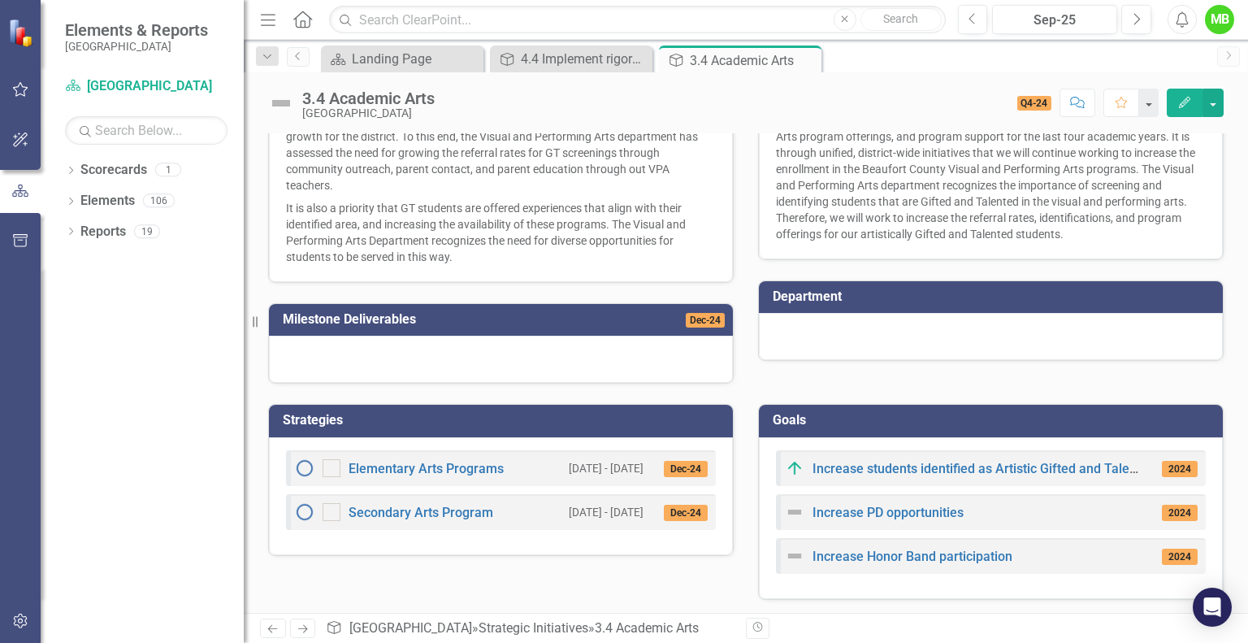
click at [1166, 466] on span "2024" at bounding box center [1180, 469] width 36 height 16
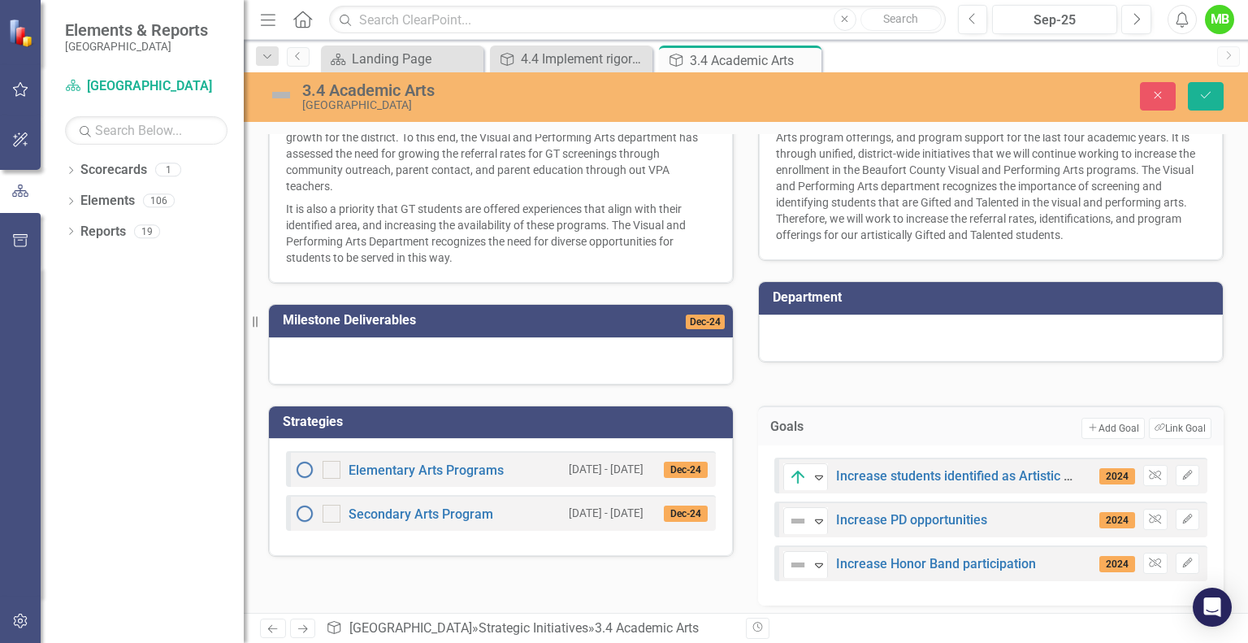
click at [811, 473] on icon "Expand" at bounding box center [819, 477] width 16 height 13
click at [1205, 89] on icon "Save" at bounding box center [1206, 94] width 15 height 11
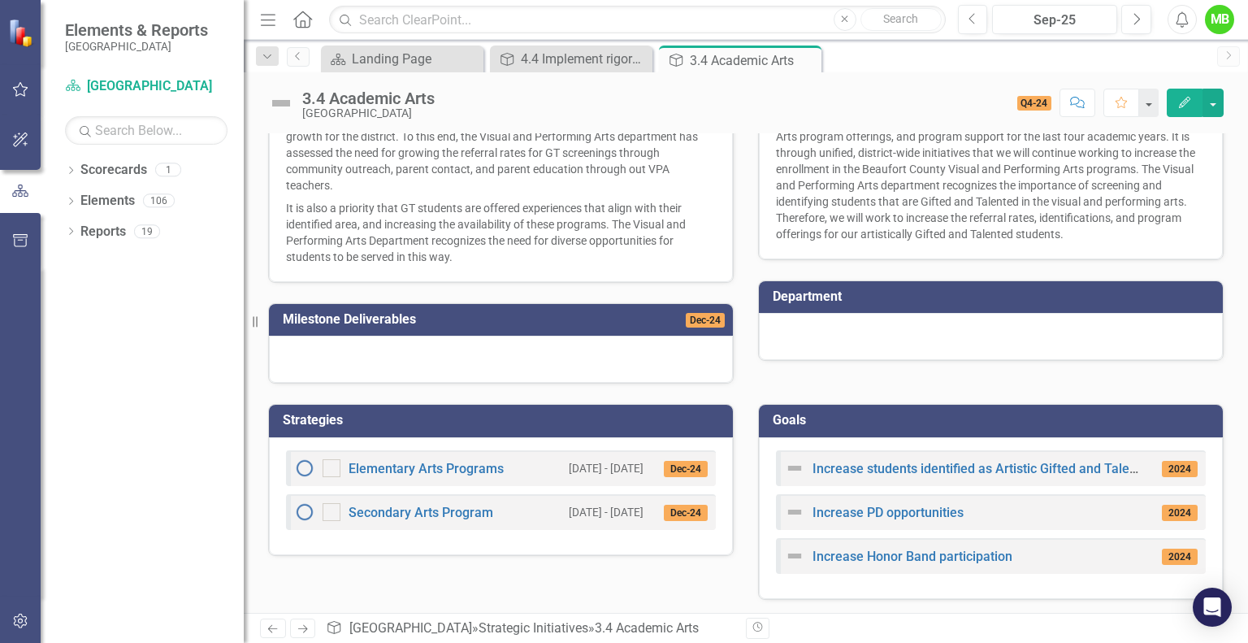
scroll to position [0, 0]
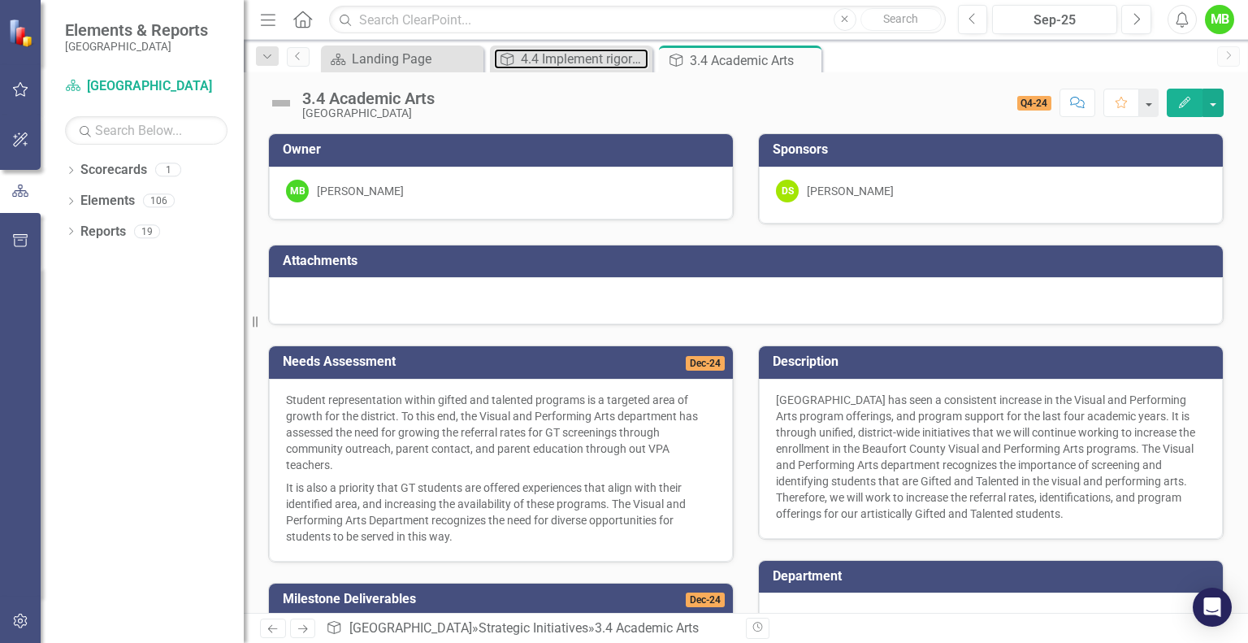
click at [594, 61] on div "4.4 Implement rigorous project management structures, protocols, and processes." at bounding box center [585, 59] width 128 height 20
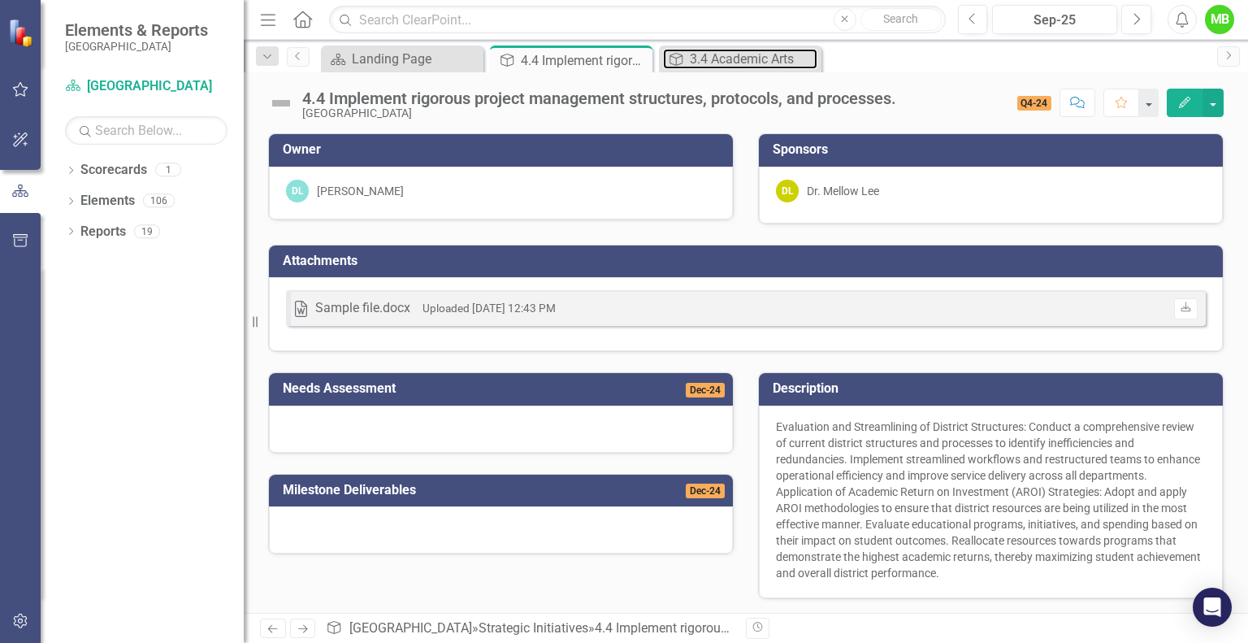
click at [722, 59] on div "3.4 Academic Arts" at bounding box center [754, 59] width 128 height 20
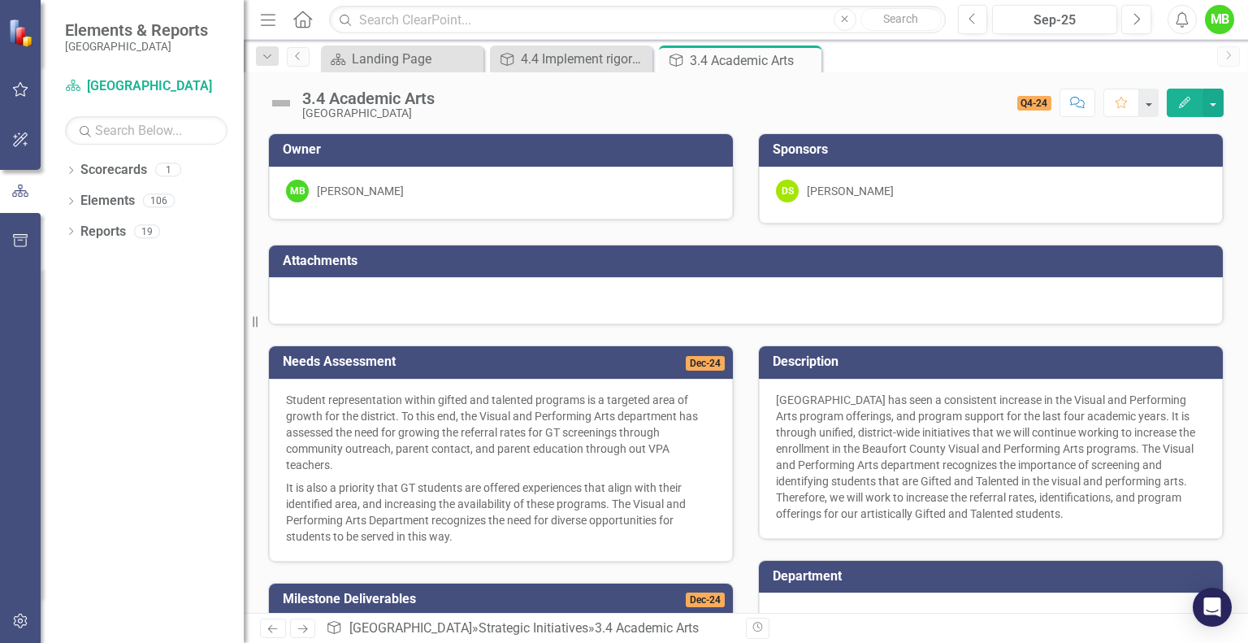
scroll to position [280, 0]
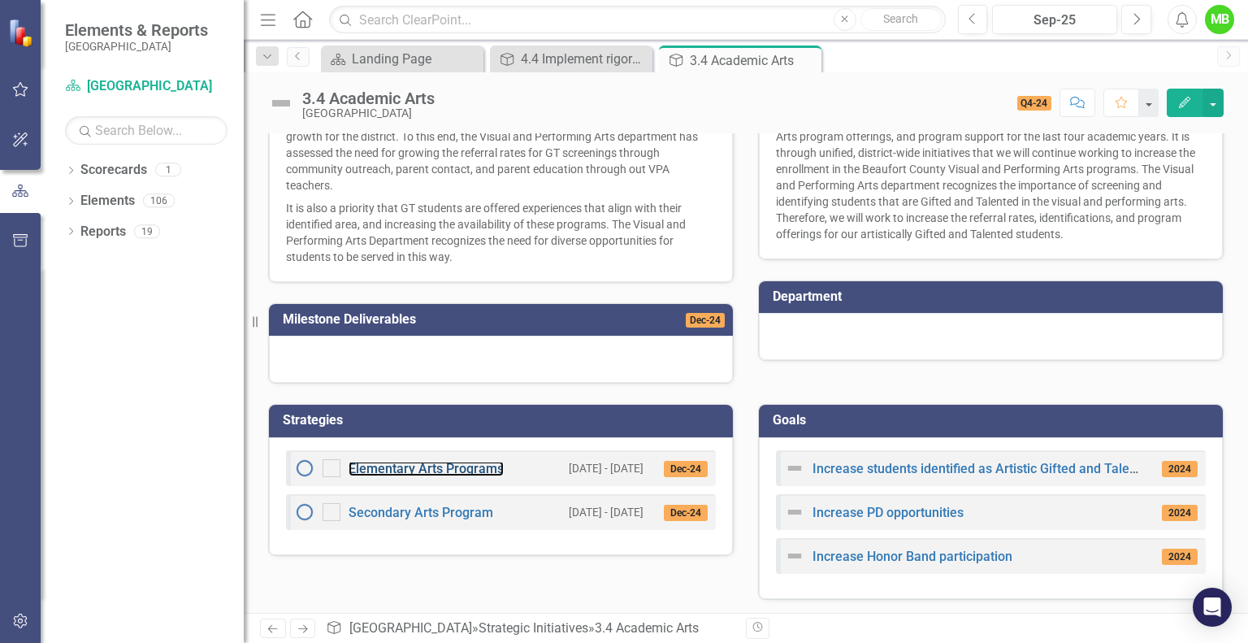
click at [470, 465] on link "Elementary Arts Programs" at bounding box center [426, 468] width 155 height 15
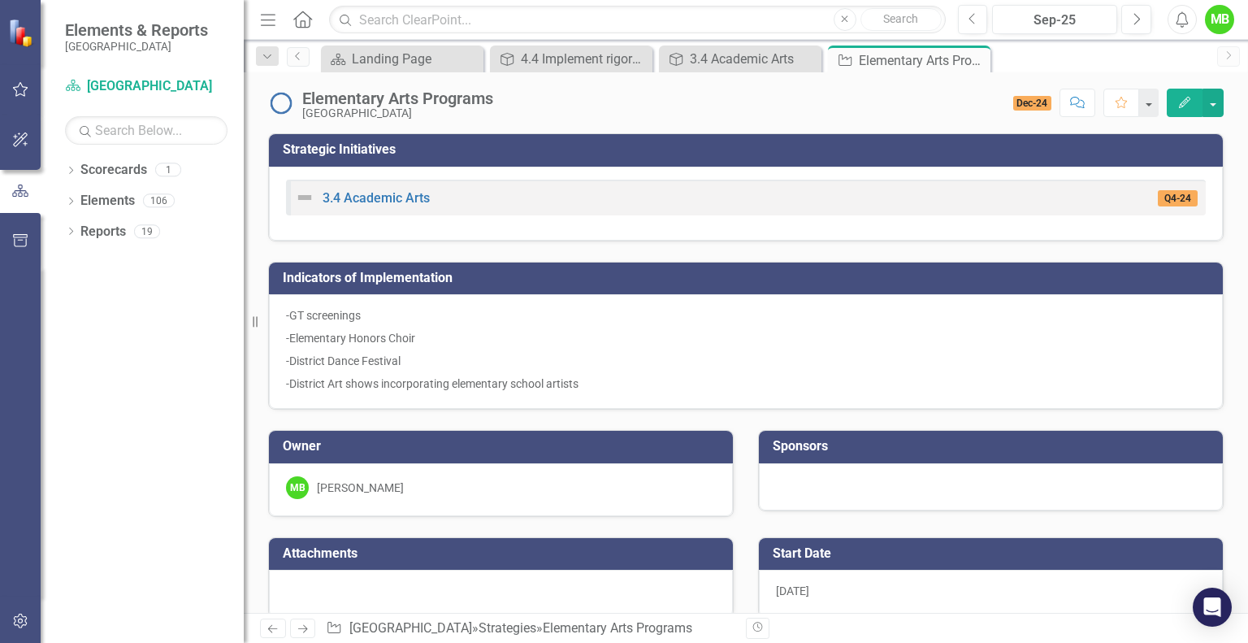
click at [916, 54] on div "Elementary Arts Programs" at bounding box center [923, 60] width 128 height 20
click at [0, 0] on icon "Close" at bounding box center [0, 0] width 0 height 0
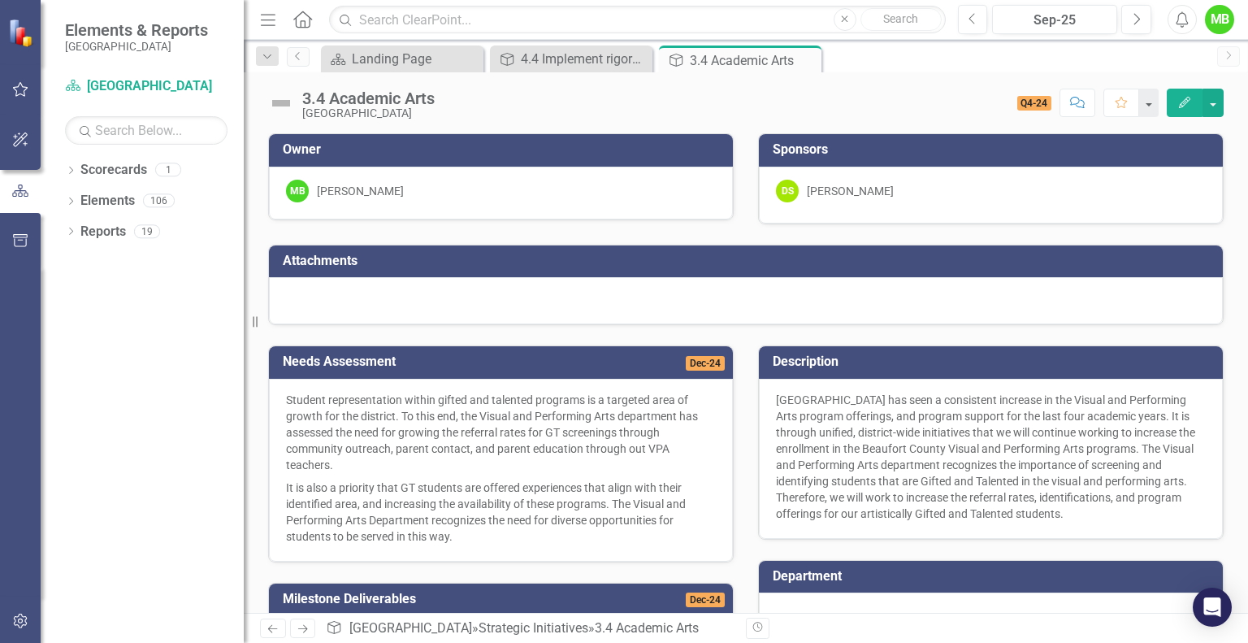
click at [1024, 103] on span "Q4-24" at bounding box center [1035, 103] width 35 height 15
click at [1218, 98] on button "button" at bounding box center [1213, 103] width 21 height 28
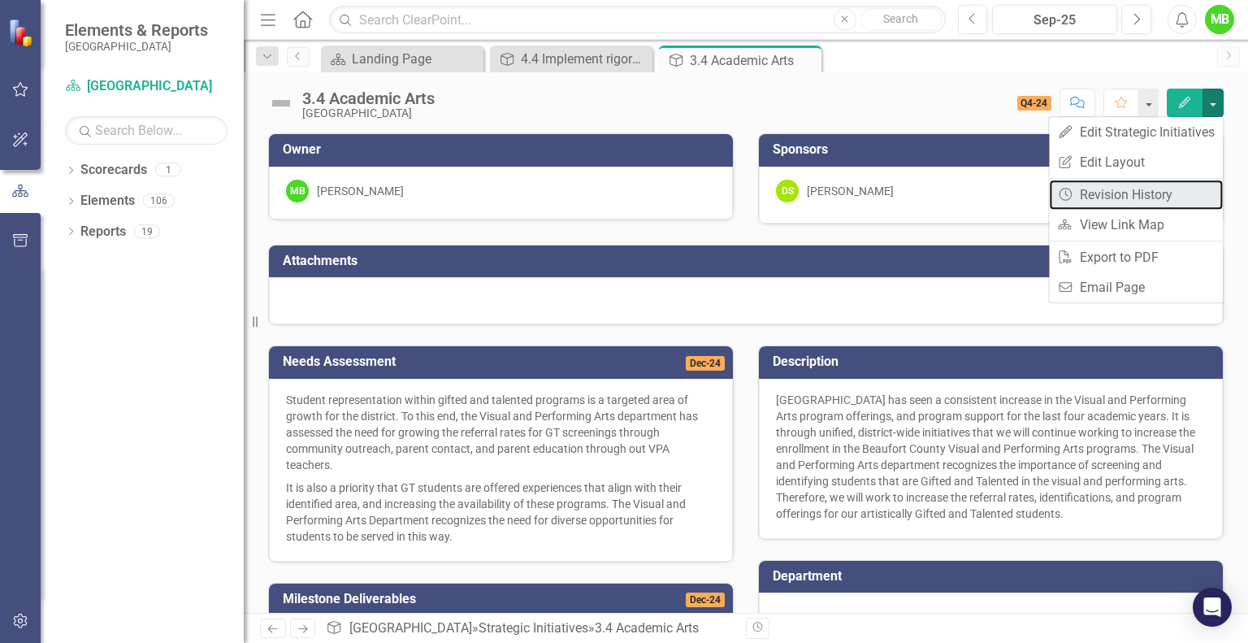
click at [1174, 182] on link "Revision History Revision History" at bounding box center [1136, 195] width 174 height 30
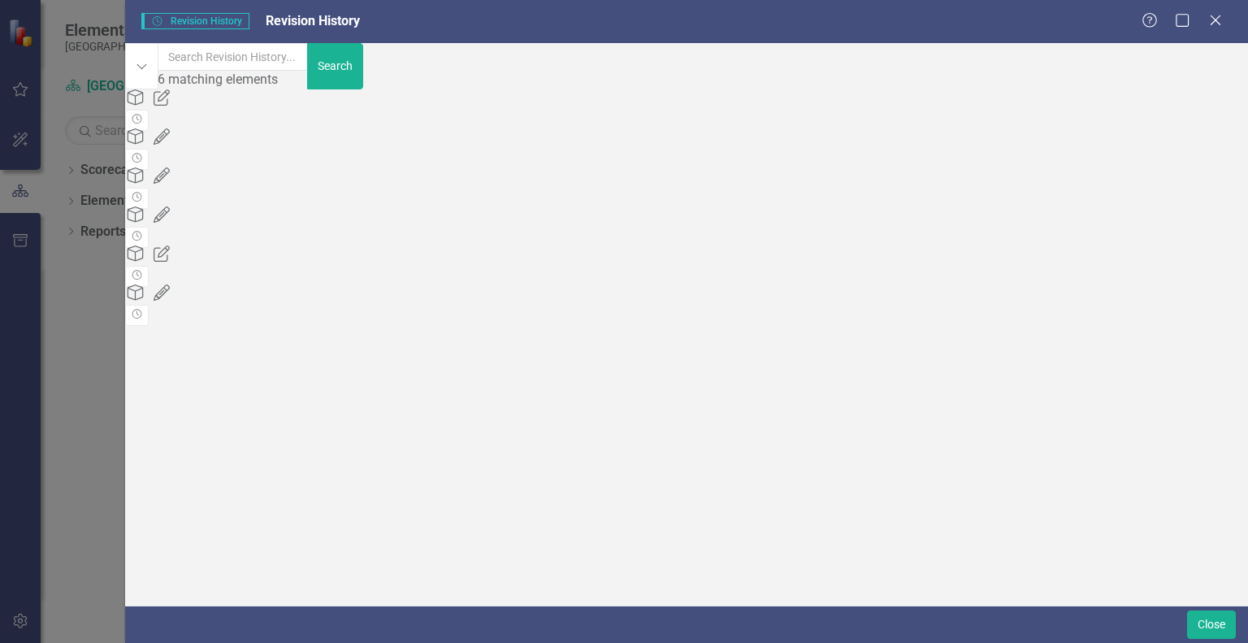
click at [1215, 24] on icon "Close" at bounding box center [1216, 20] width 16 height 13
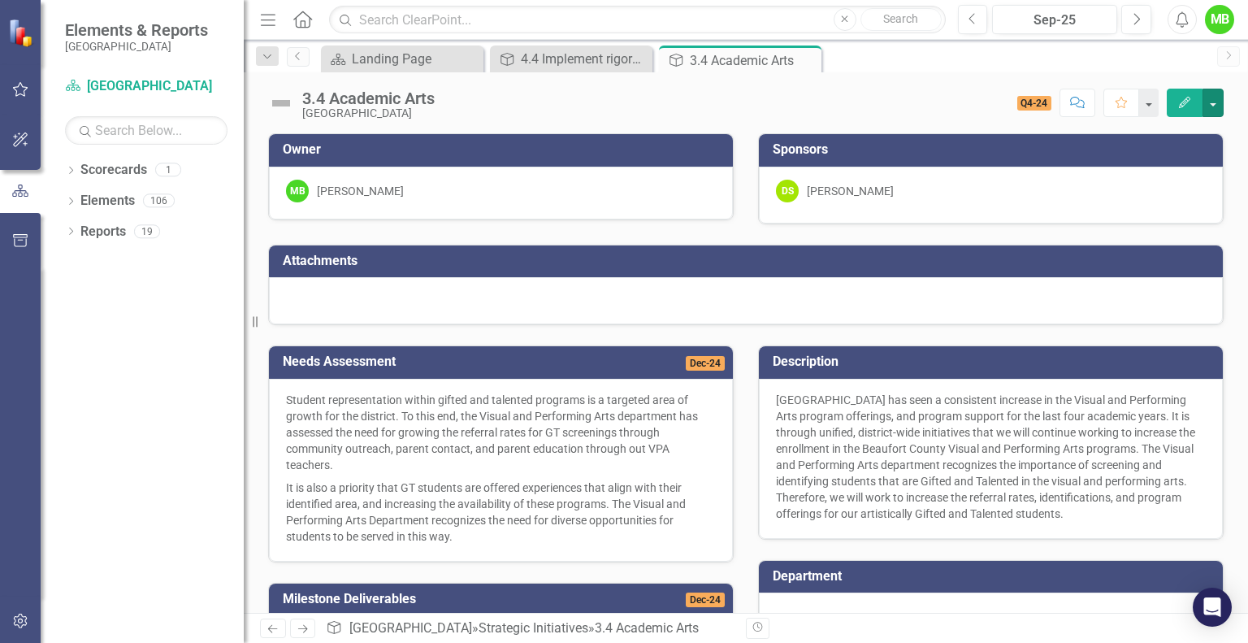
click at [1213, 102] on button "button" at bounding box center [1213, 103] width 21 height 28
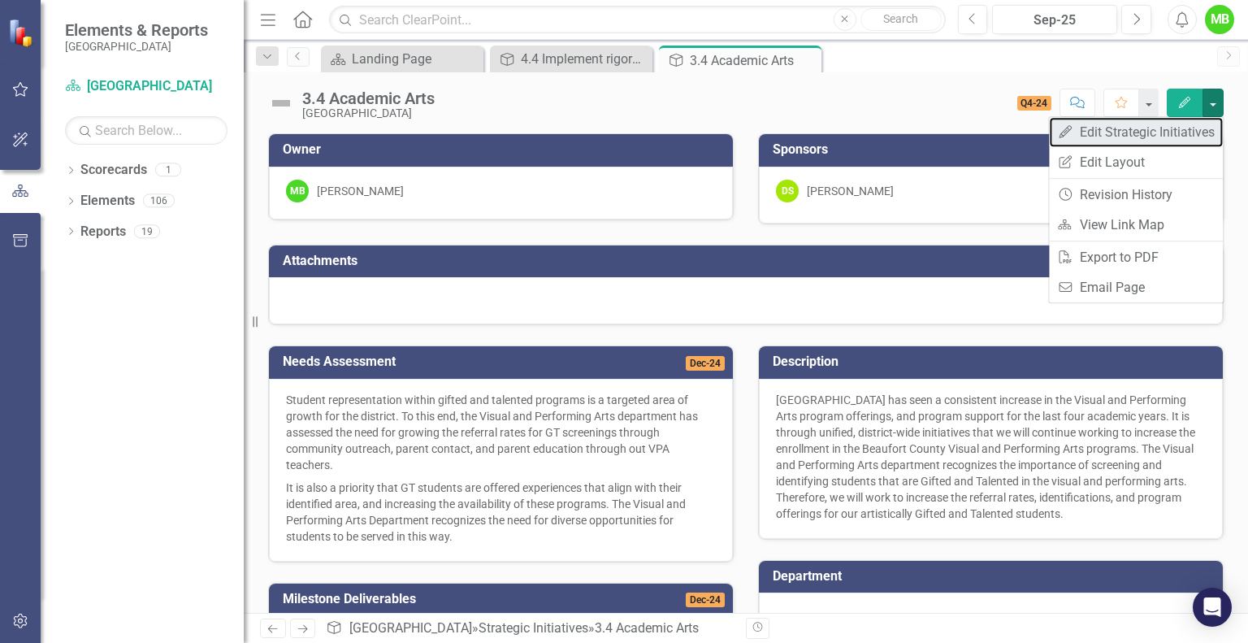
click at [1167, 139] on link "Edit Edit Strategic Initiatives" at bounding box center [1136, 132] width 174 height 30
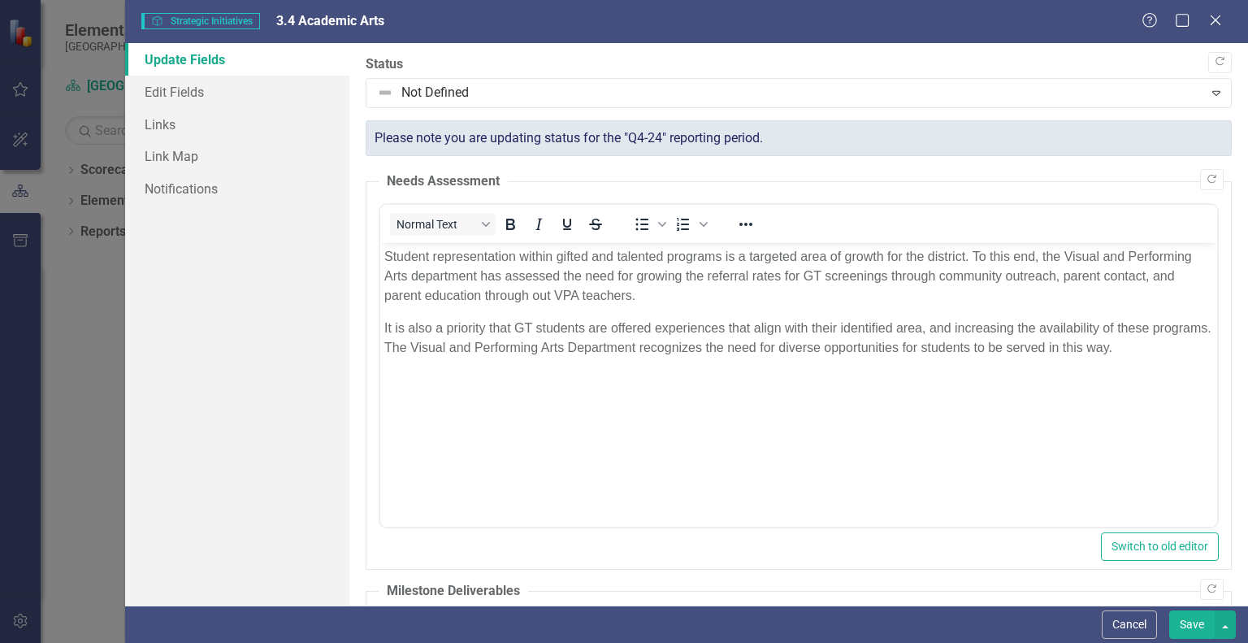
click at [1171, 137] on div "Please note you are updating status for the "Q4-24" reporting period." at bounding box center [799, 138] width 866 height 37
click at [198, 90] on link "Edit Fields" at bounding box center [237, 92] width 224 height 33
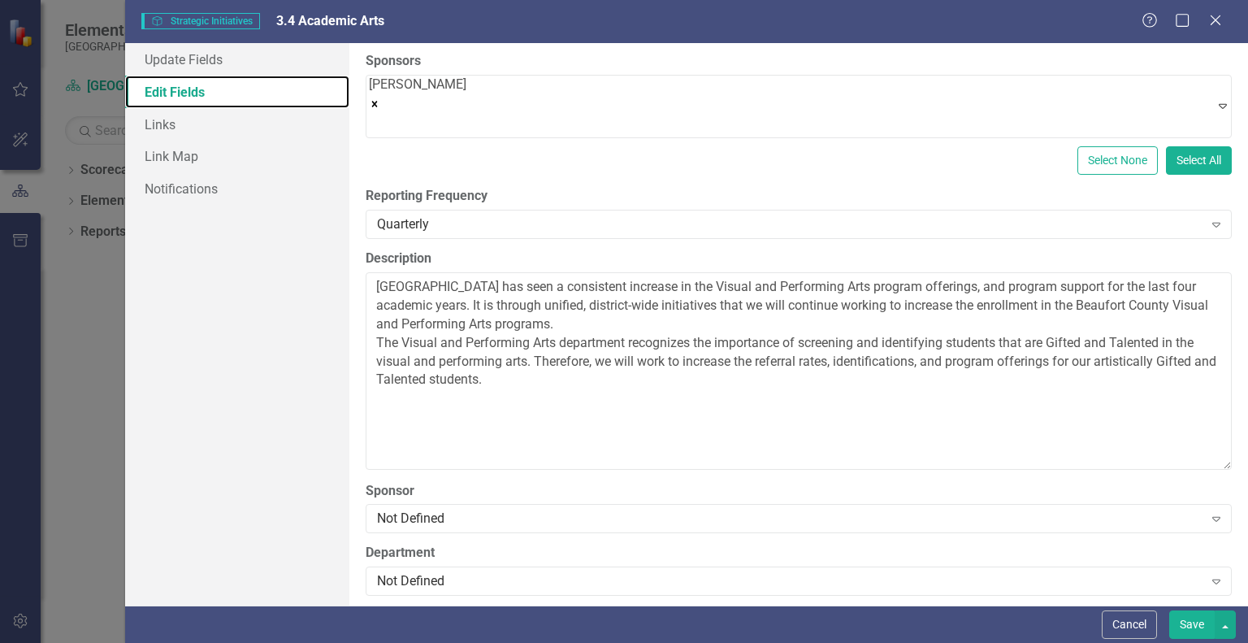
scroll to position [260, 0]
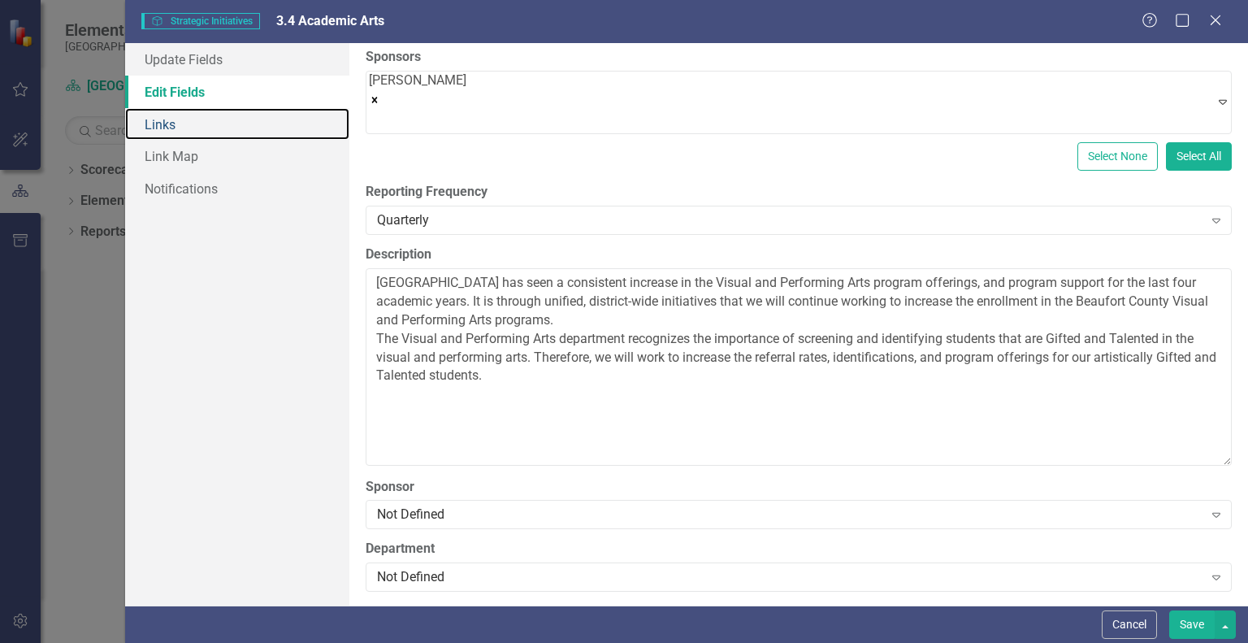
click at [234, 128] on link "Links" at bounding box center [237, 124] width 224 height 33
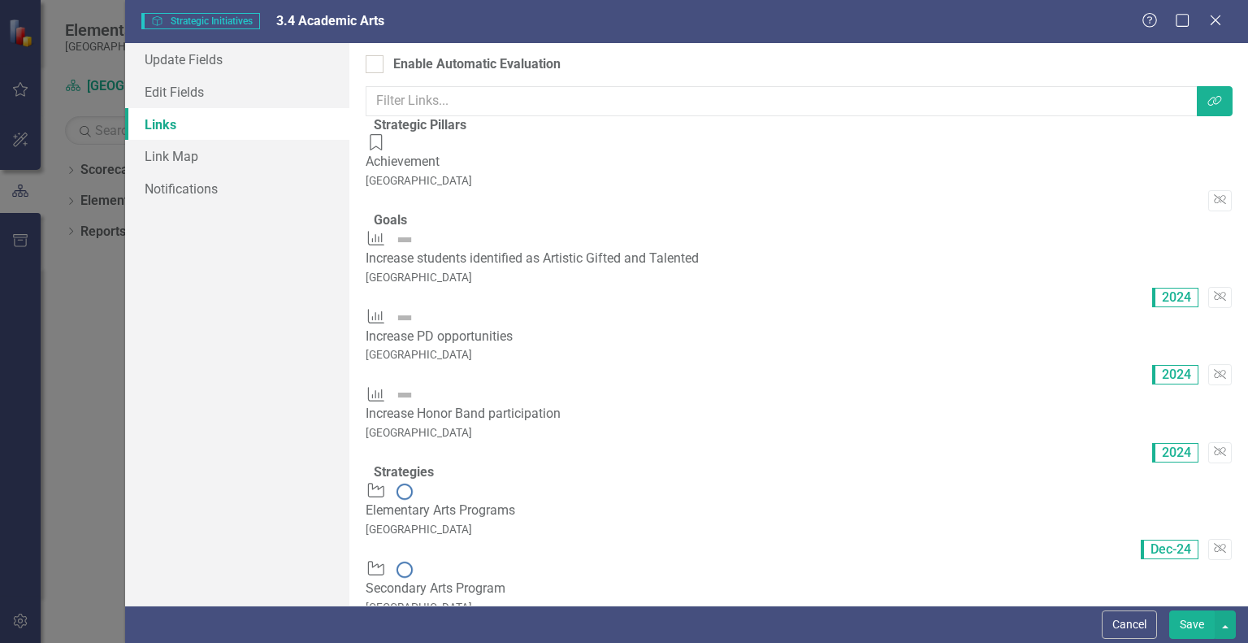
click at [1164, 288] on span "2024" at bounding box center [1175, 298] width 46 height 20
click at [210, 23] on span "Strategic Initiatives Strategic Initiatives" at bounding box center [200, 21] width 119 height 16
click at [1213, 25] on icon "Close" at bounding box center [1216, 20] width 16 height 13
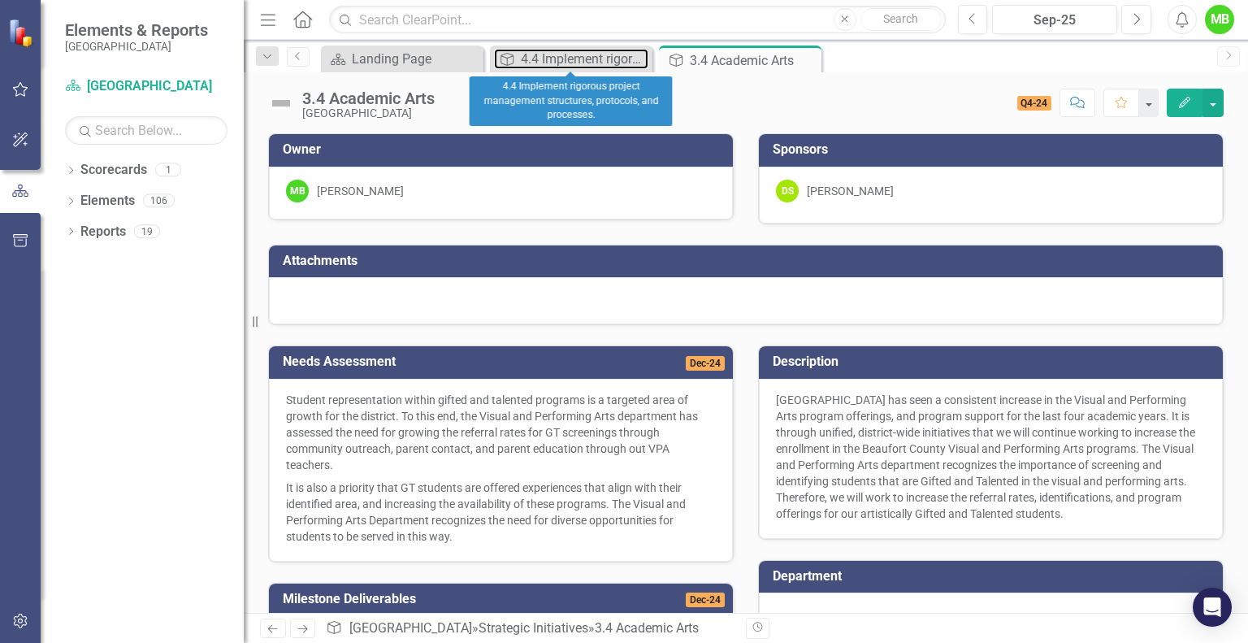
click at [579, 58] on div "4.4 Implement rigorous project management structures, protocols, and processes." at bounding box center [585, 59] width 128 height 20
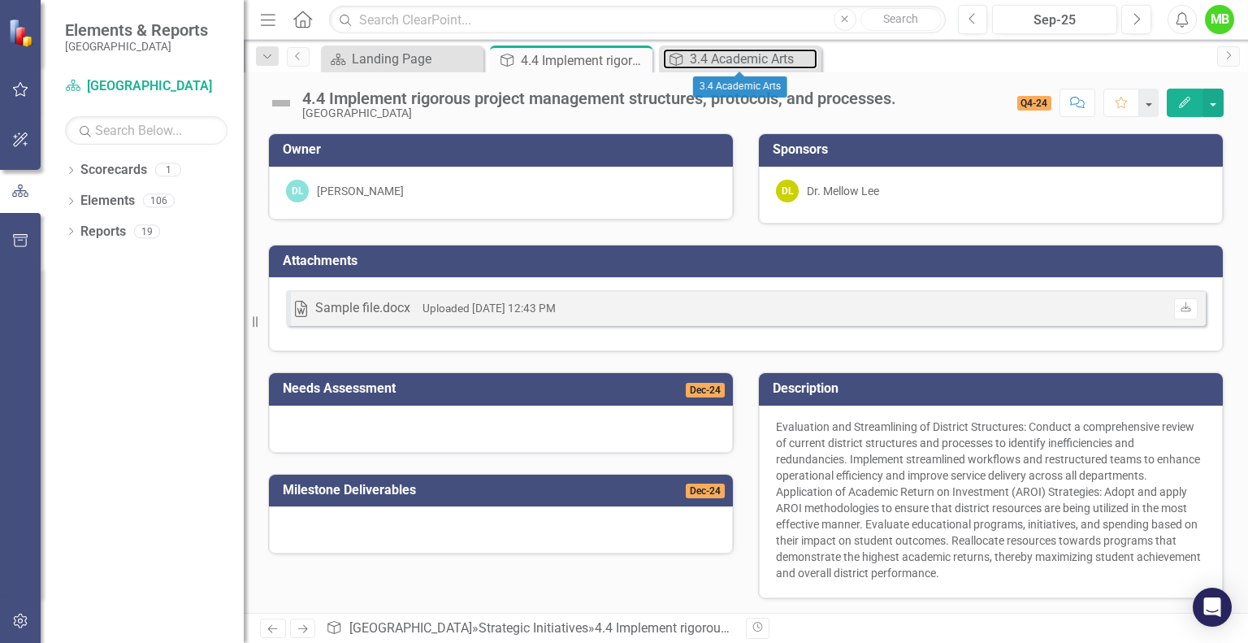
click at [712, 61] on div "3.4 Academic Arts" at bounding box center [754, 59] width 128 height 20
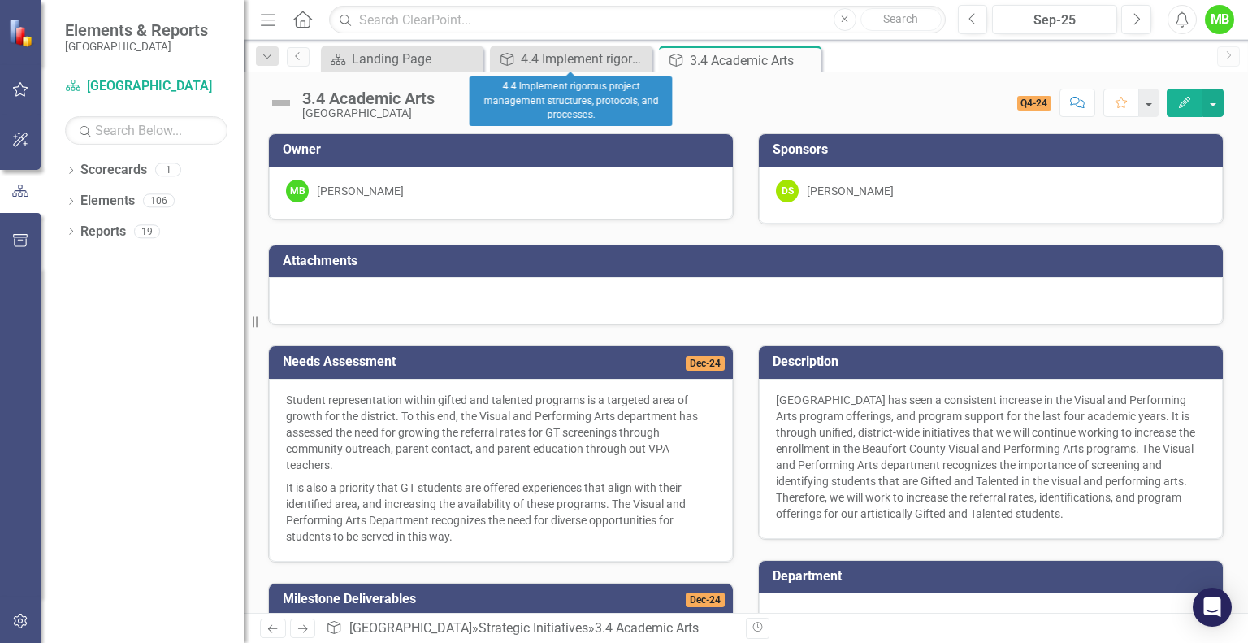
click at [0, 0] on icon at bounding box center [0, 0] width 0 height 0
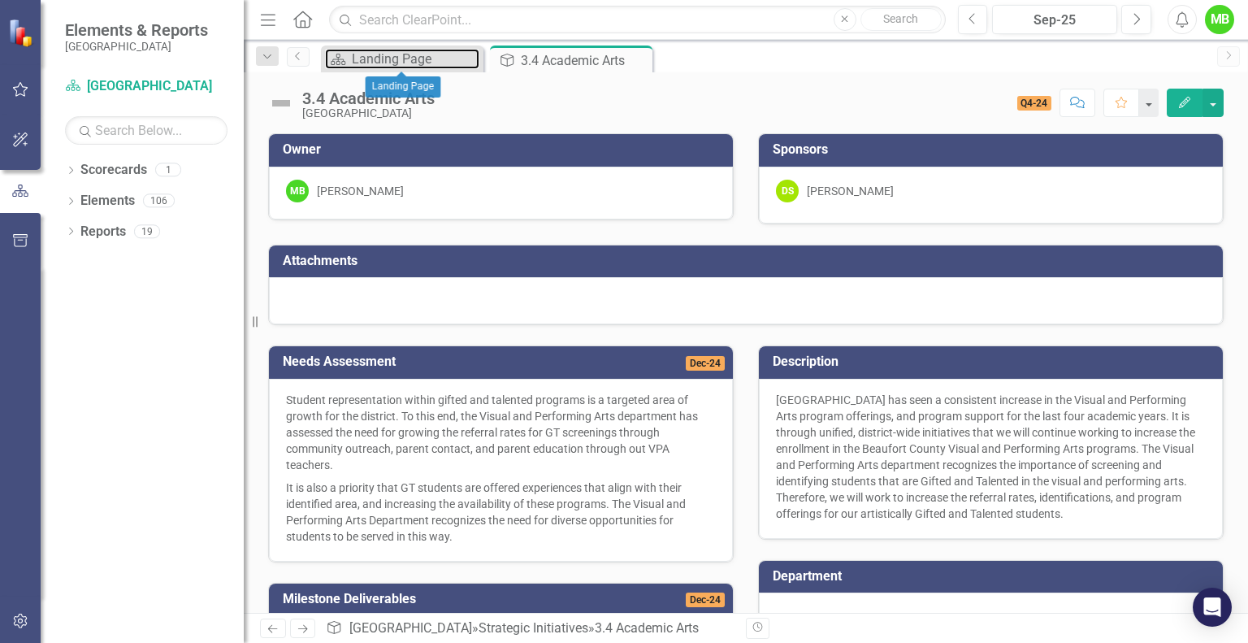
click at [403, 54] on div "Landing Page" at bounding box center [416, 59] width 128 height 20
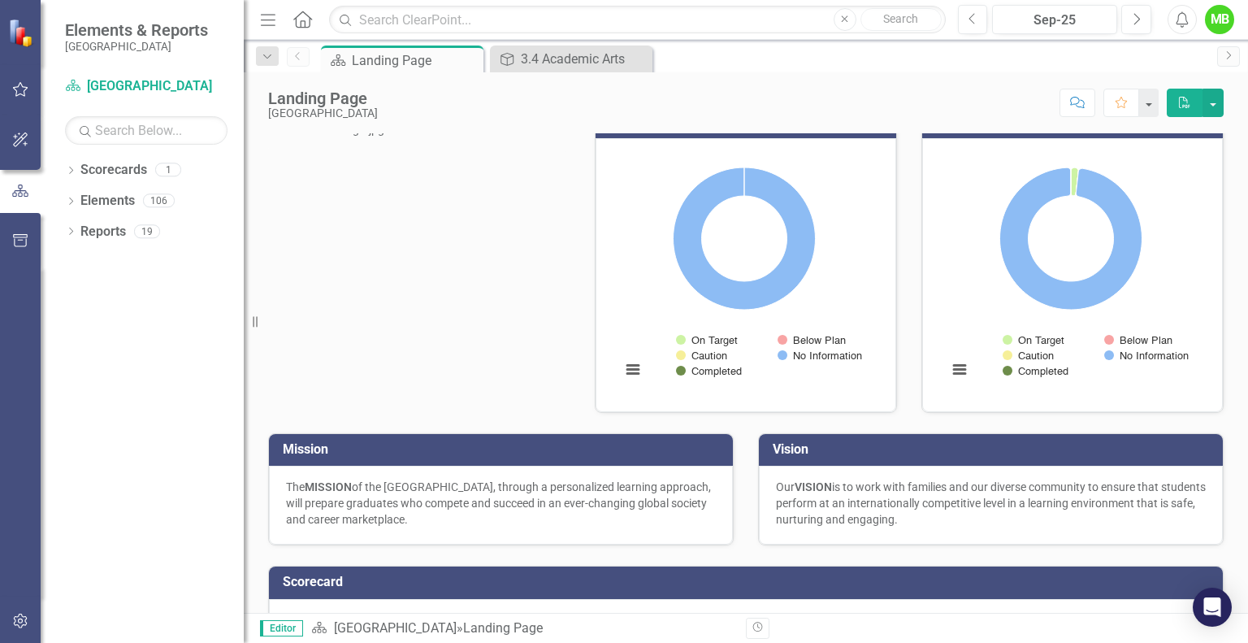
scroll to position [29, 0]
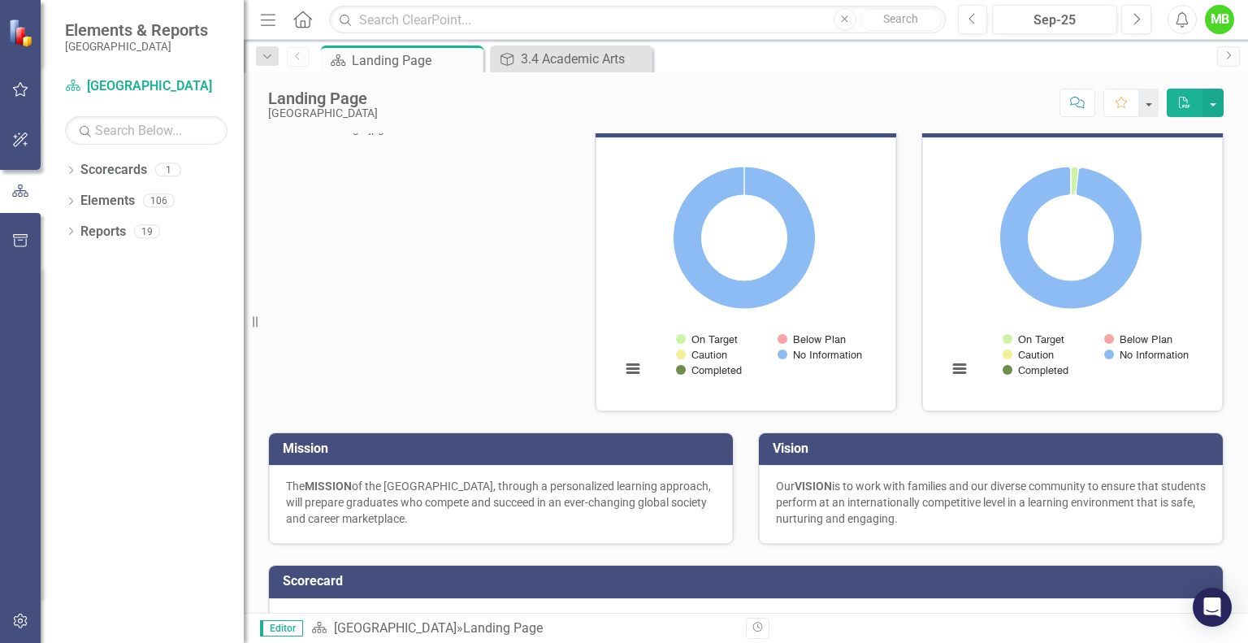
click at [267, 11] on icon "Menu" at bounding box center [268, 19] width 21 height 17
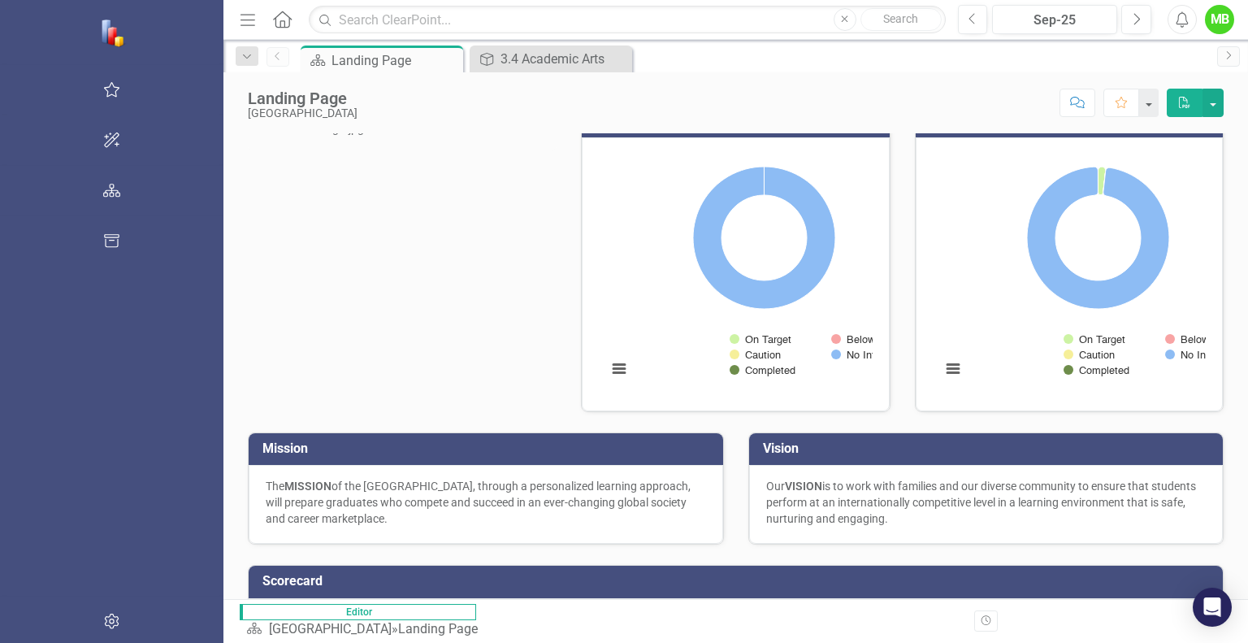
click at [237, 18] on icon "Menu" at bounding box center [247, 19] width 21 height 17
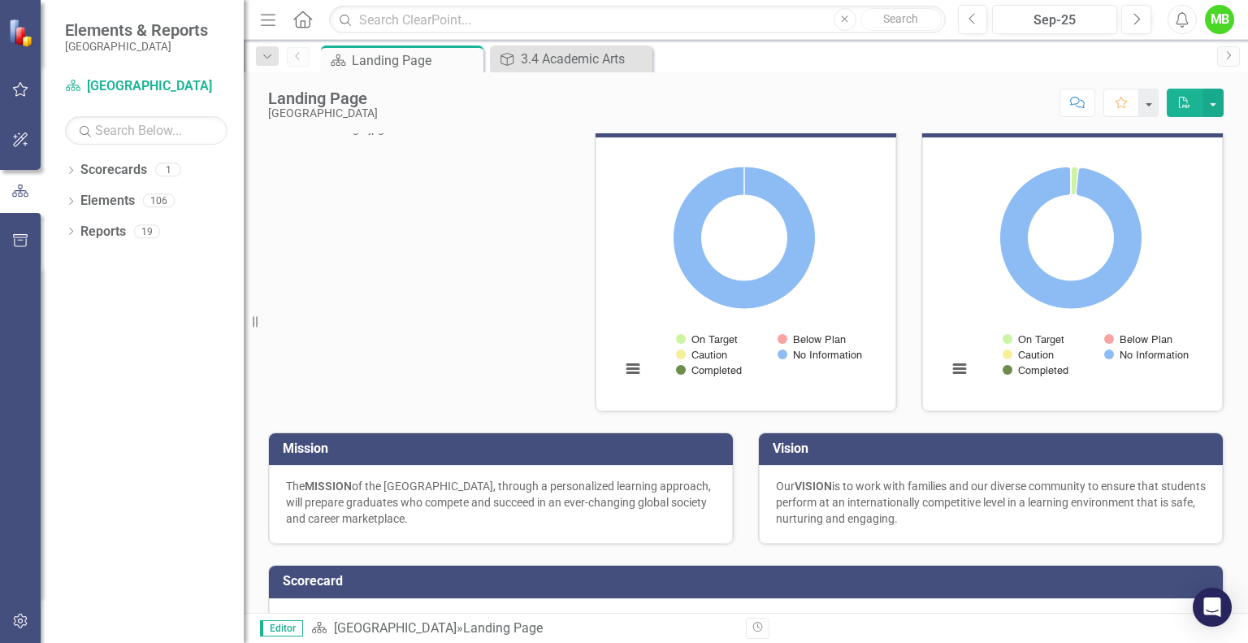
click at [260, 50] on div "Dropdown" at bounding box center [267, 56] width 23 height 20
click at [267, 55] on icon "Dropdown" at bounding box center [267, 56] width 15 height 11
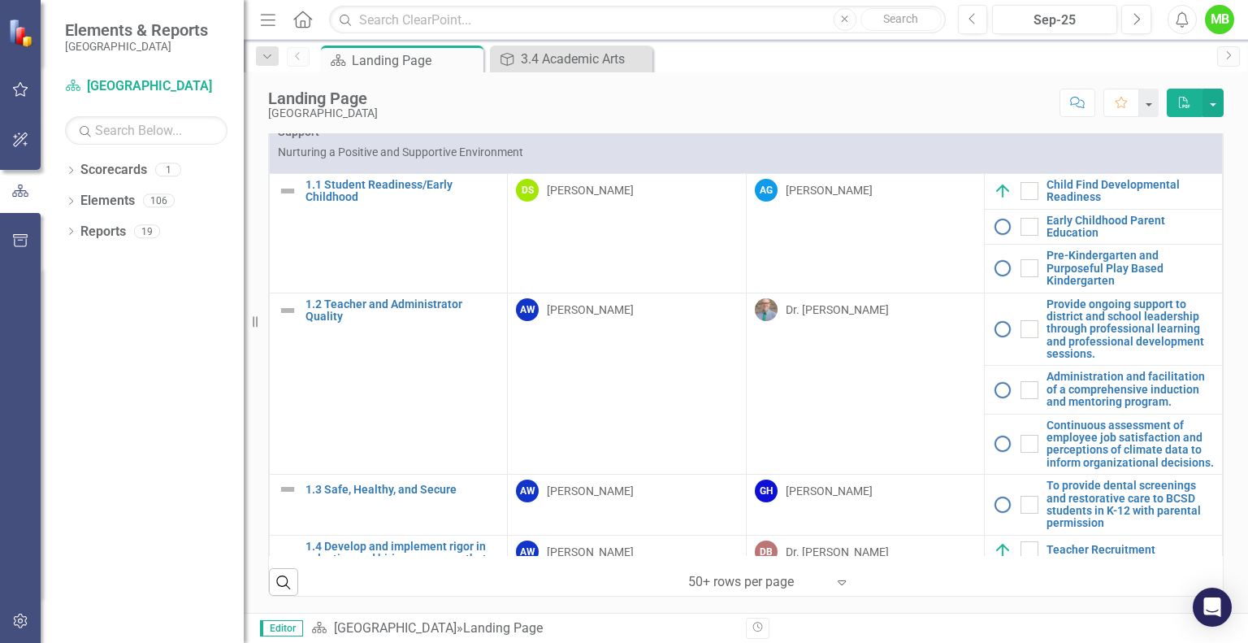
scroll to position [12, 201]
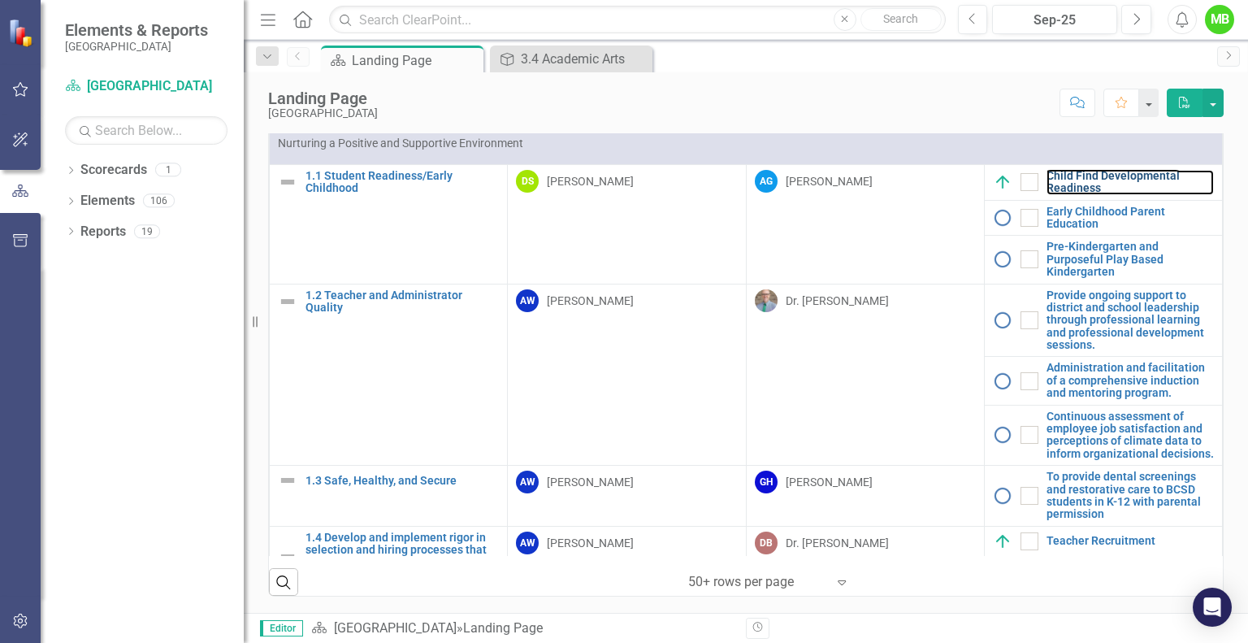
click at [1047, 181] on link "Child Find Developmental Readiness" at bounding box center [1130, 182] width 167 height 25
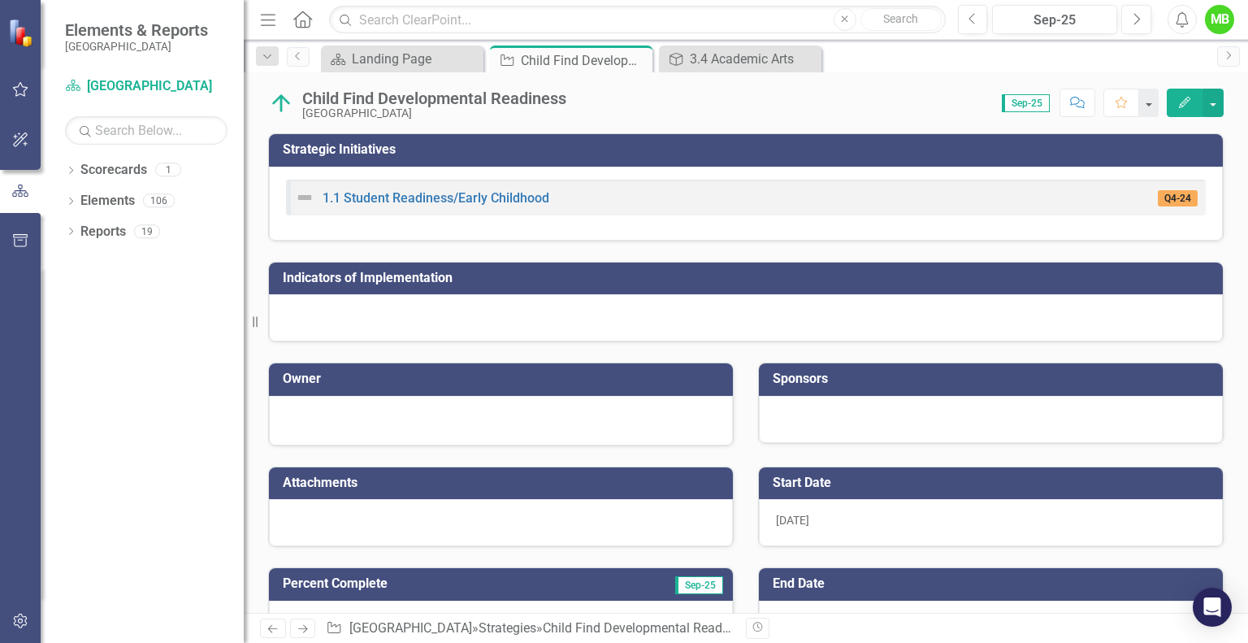
click at [0, 0] on icon at bounding box center [0, 0] width 0 height 0
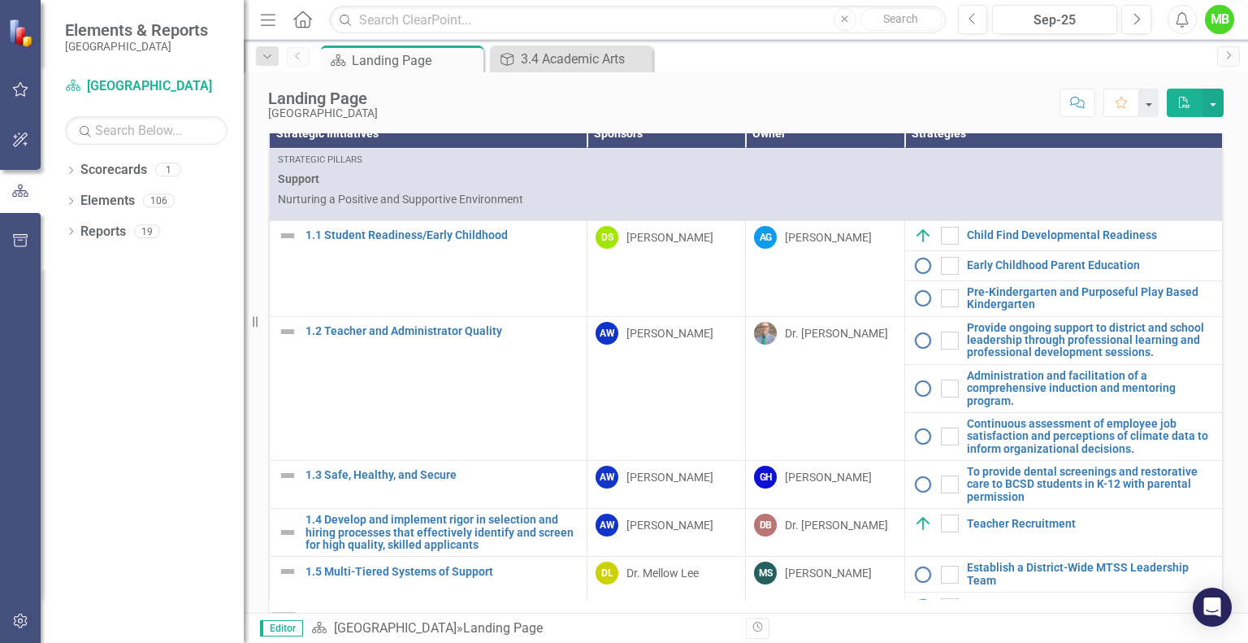
scroll to position [15, 0]
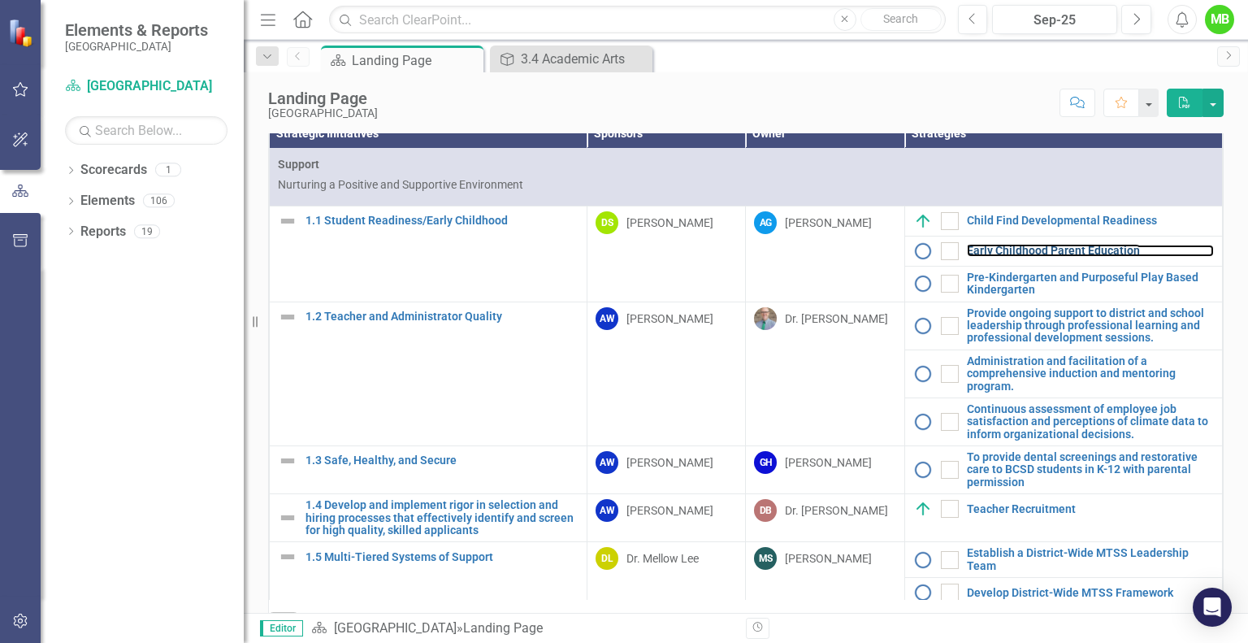
click at [1045, 257] on link "Early Childhood Parent Education" at bounding box center [1090, 251] width 247 height 12
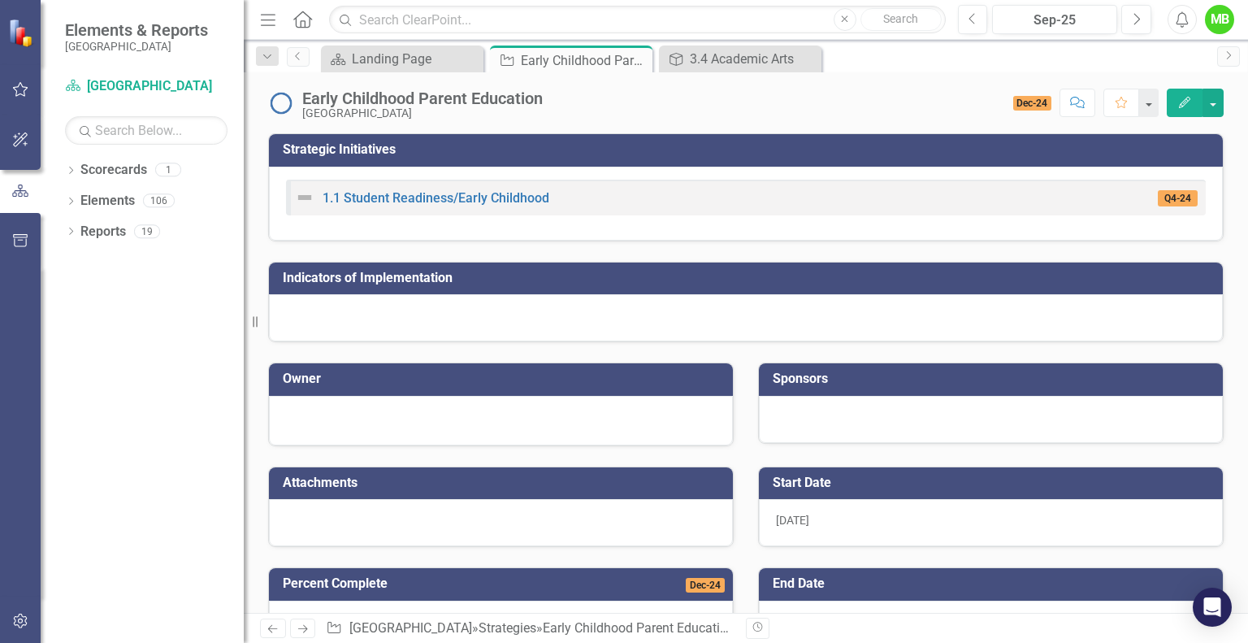
click at [0, 0] on icon at bounding box center [0, 0] width 0 height 0
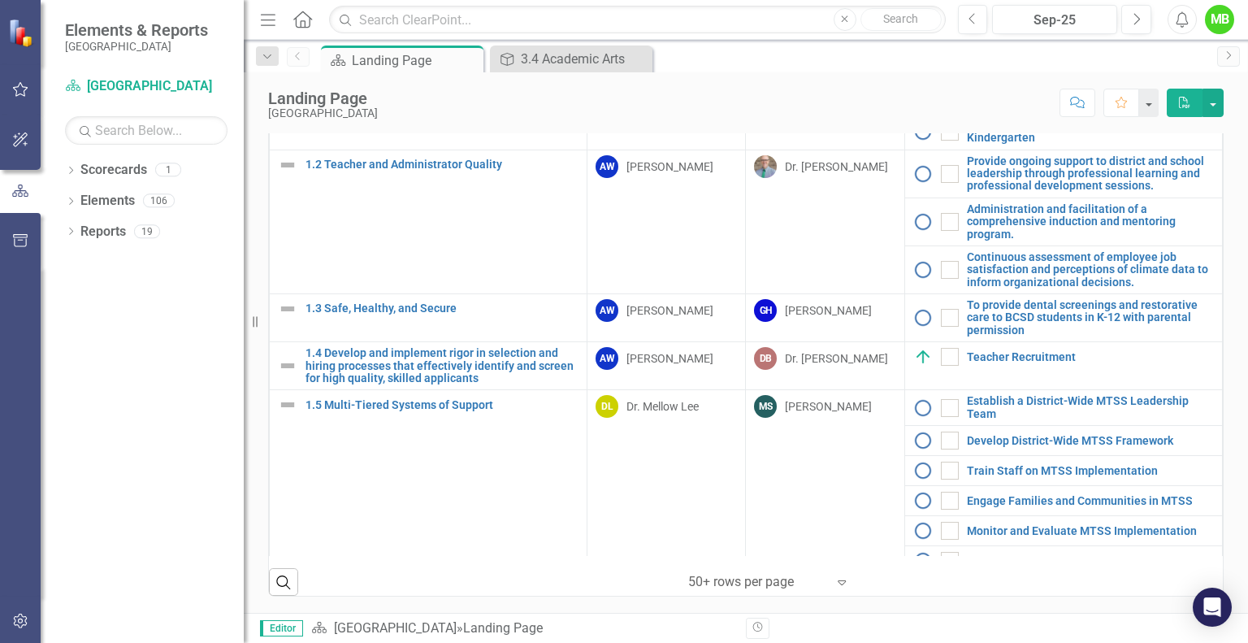
scroll to position [124, 0]
click at [1014, 362] on link "Teacher Recruitment" at bounding box center [1090, 356] width 247 height 12
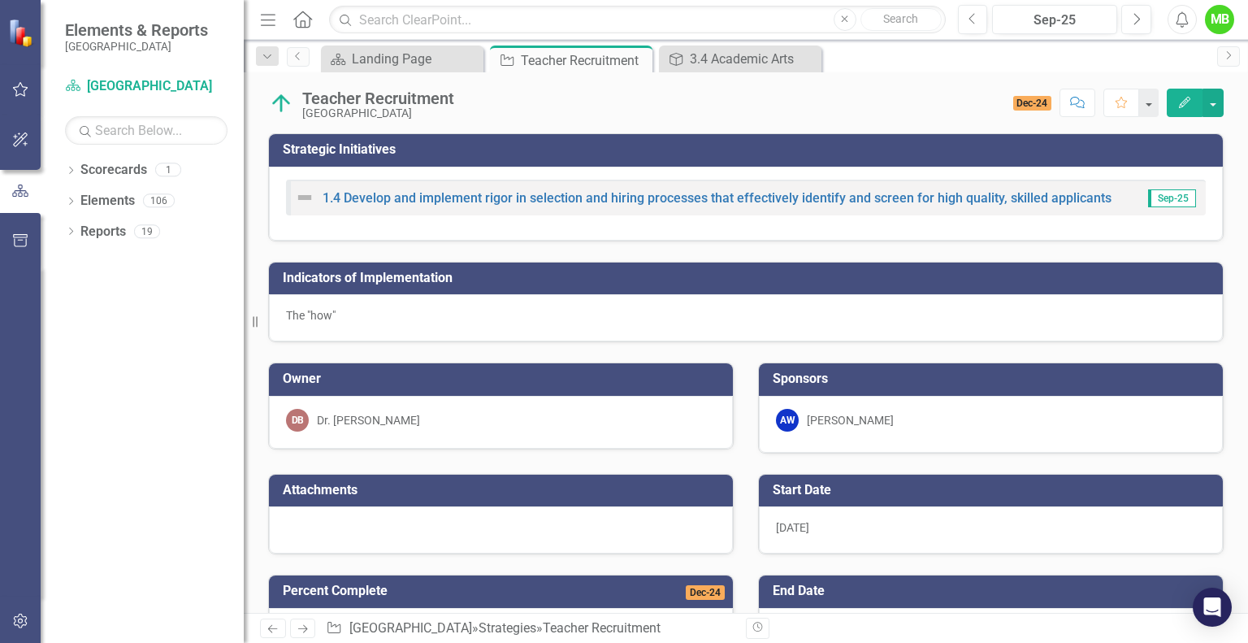
click at [0, 0] on icon "Close" at bounding box center [0, 0] width 0 height 0
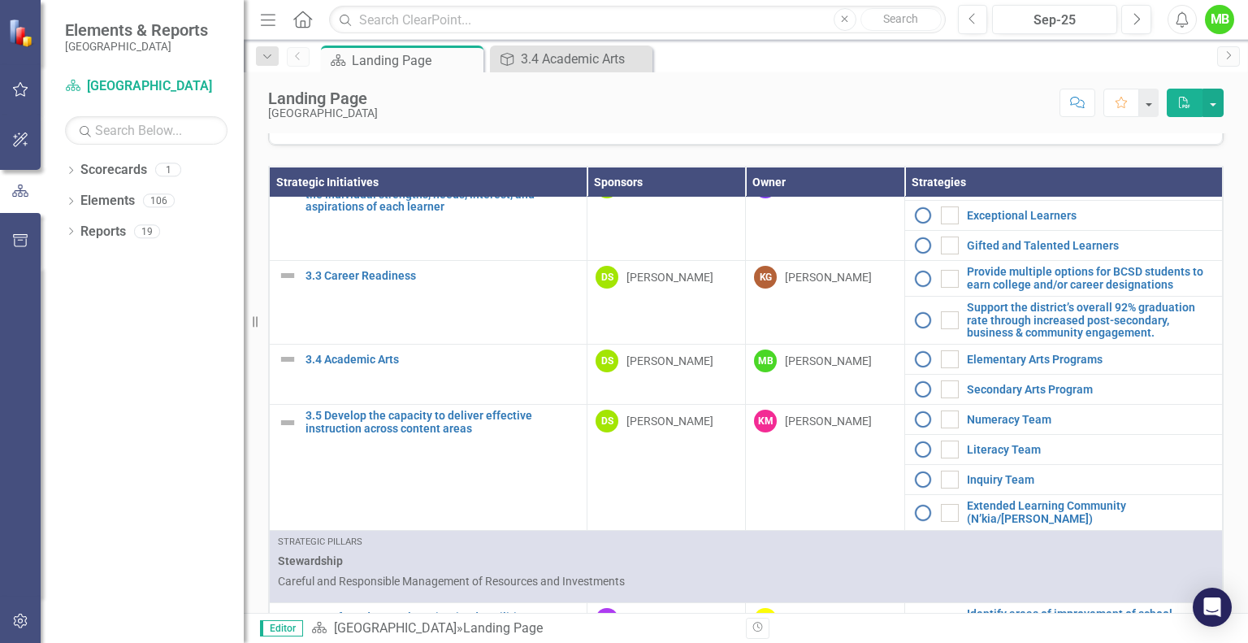
scroll to position [1274, 0]
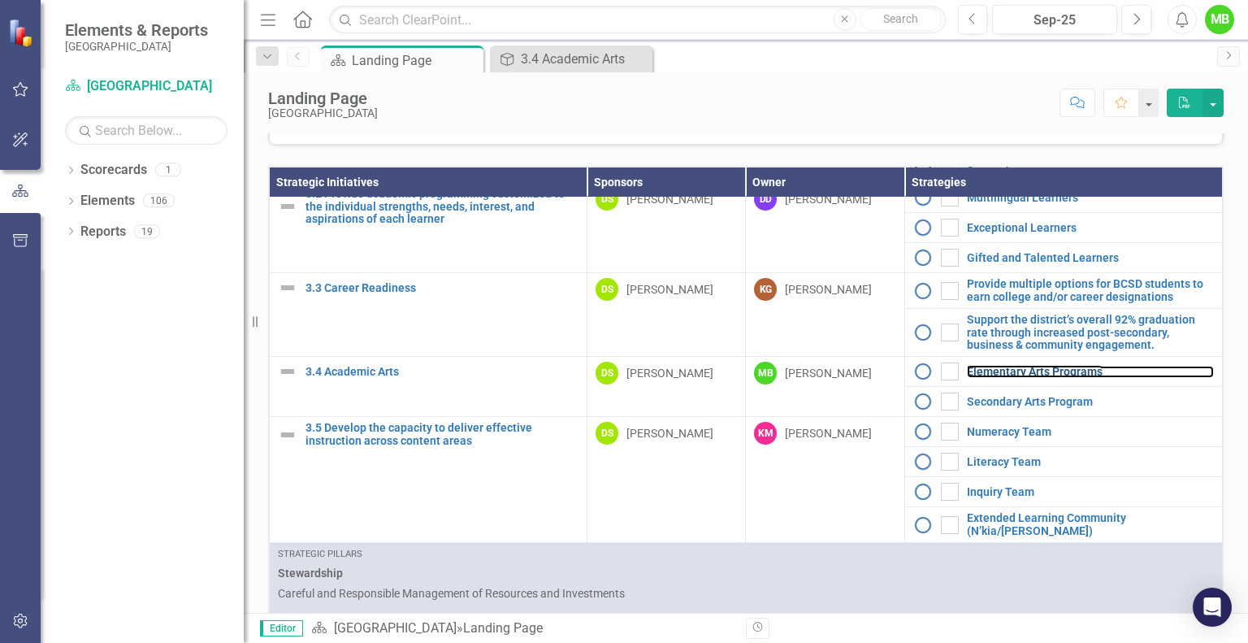
click at [996, 378] on link "Elementary Arts Programs" at bounding box center [1090, 372] width 247 height 12
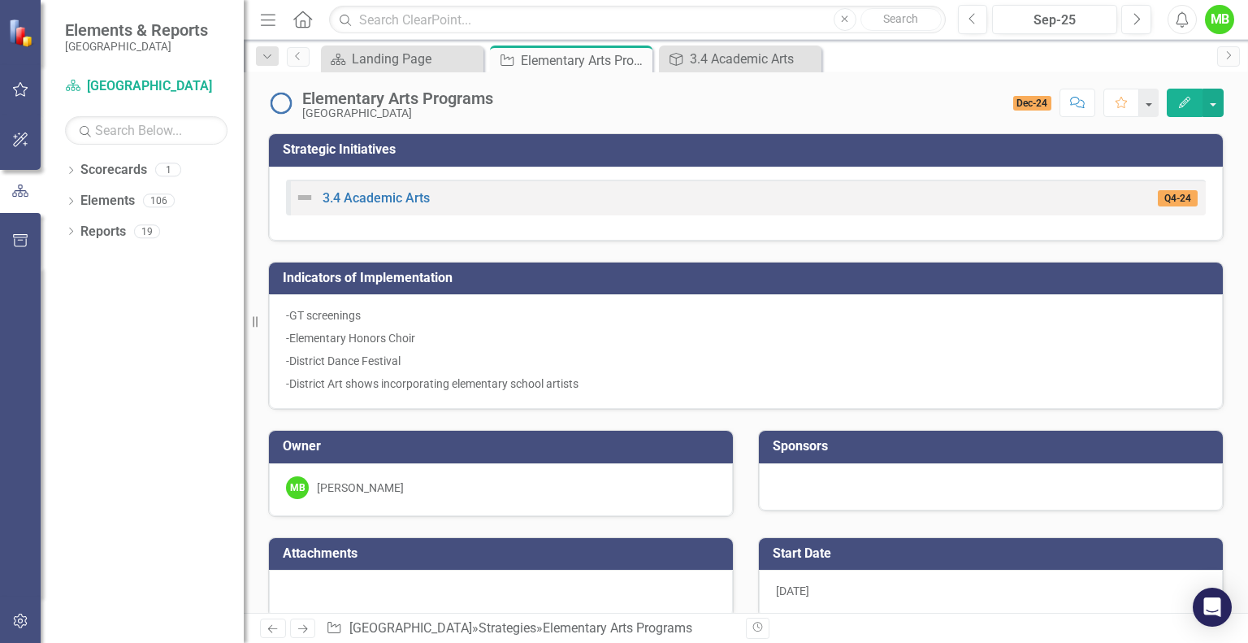
click at [0, 0] on icon "Close" at bounding box center [0, 0] width 0 height 0
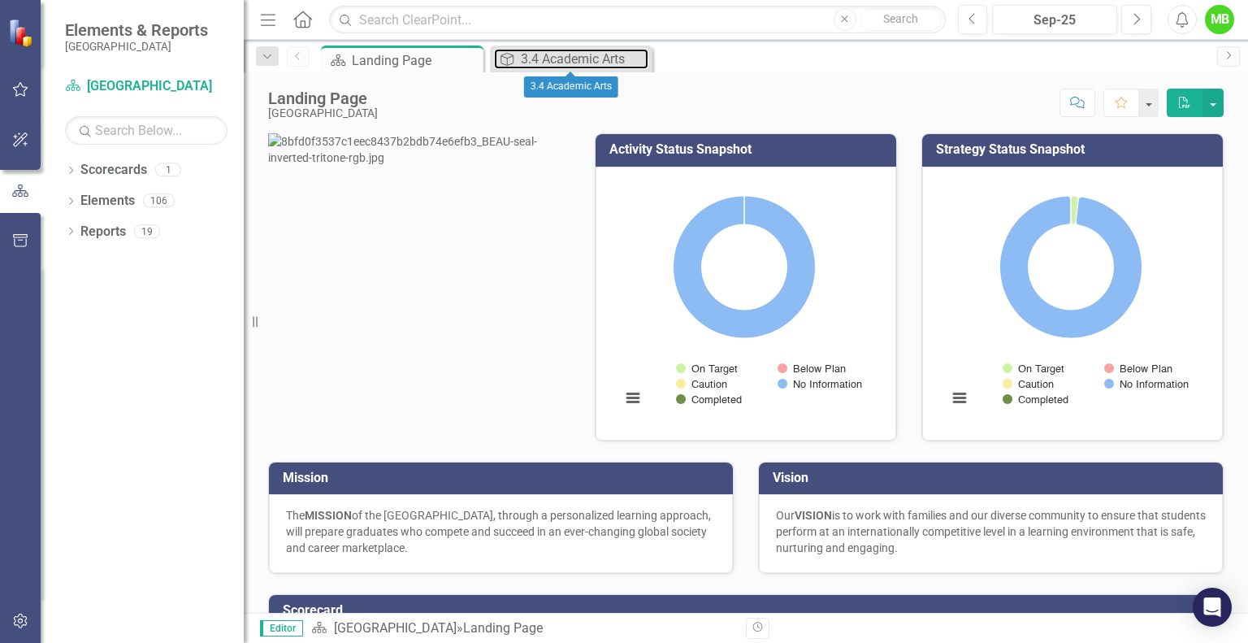
click at [553, 60] on div "3.4 Academic Arts" at bounding box center [585, 59] width 128 height 20
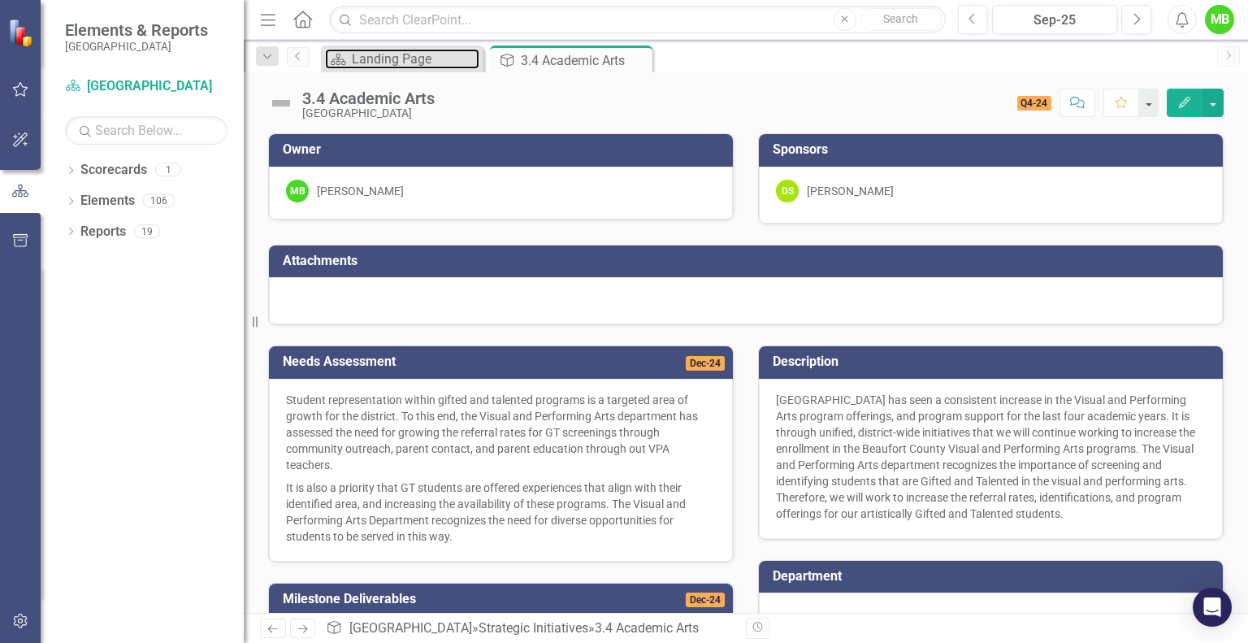
click at [448, 62] on div "Landing Page" at bounding box center [416, 59] width 128 height 20
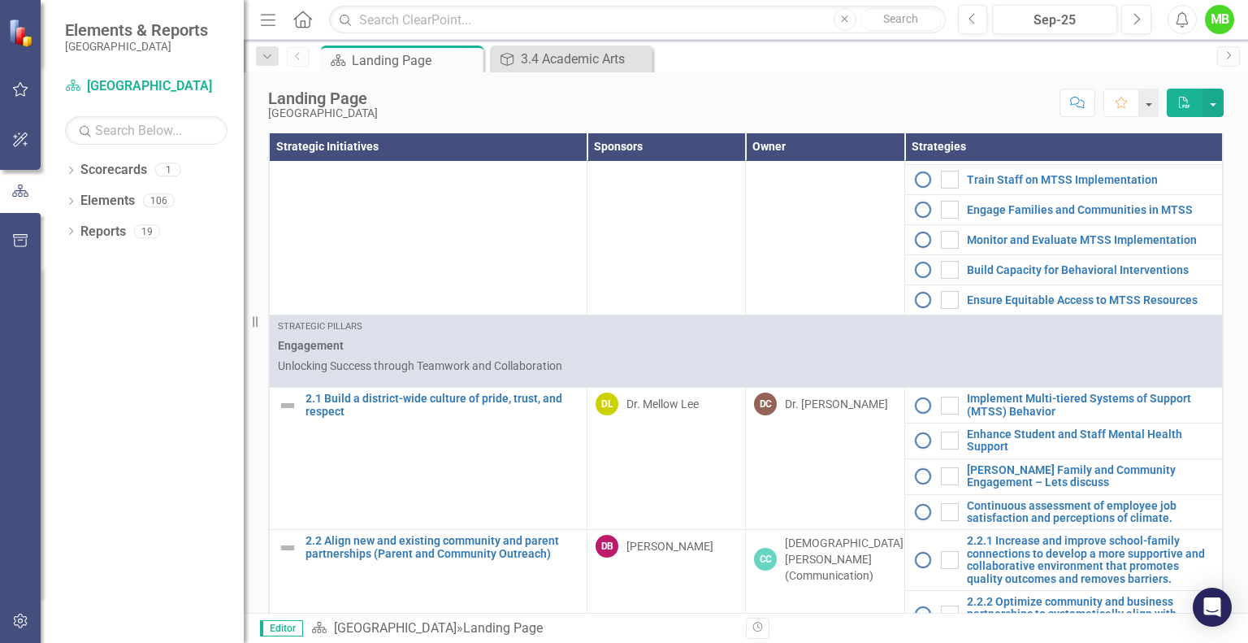
scroll to position [471, 0]
click at [443, 417] on link "2.1 Build a district-wide culture of pride, trust, and respect" at bounding box center [442, 404] width 273 height 25
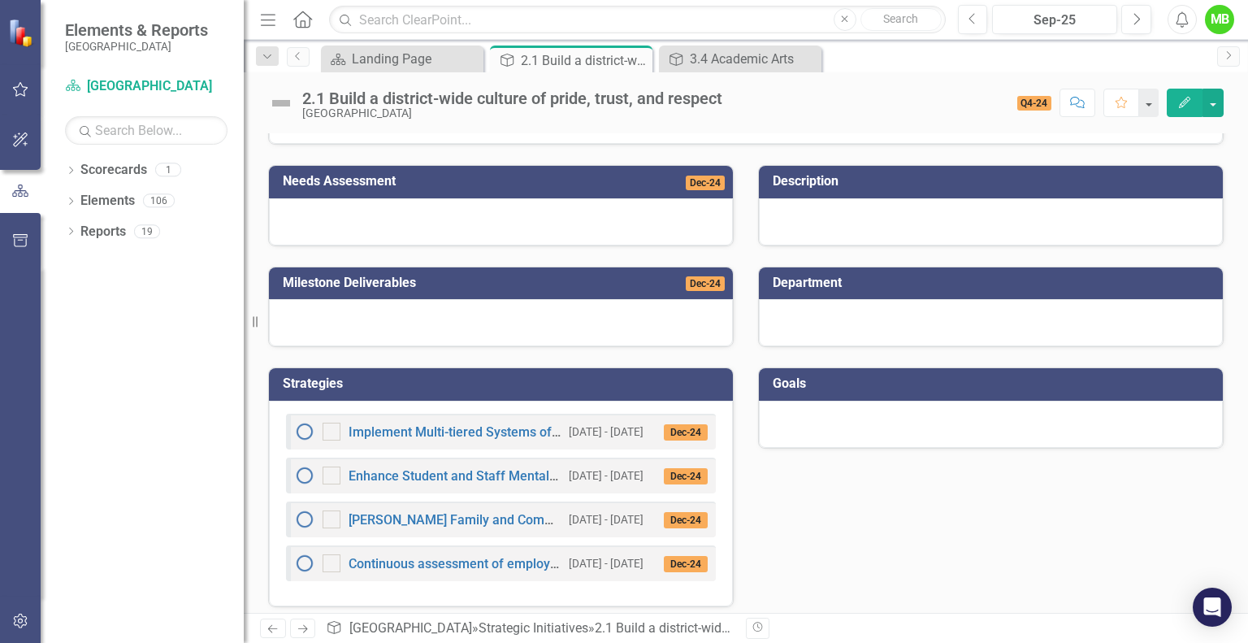
scroll to position [188, 0]
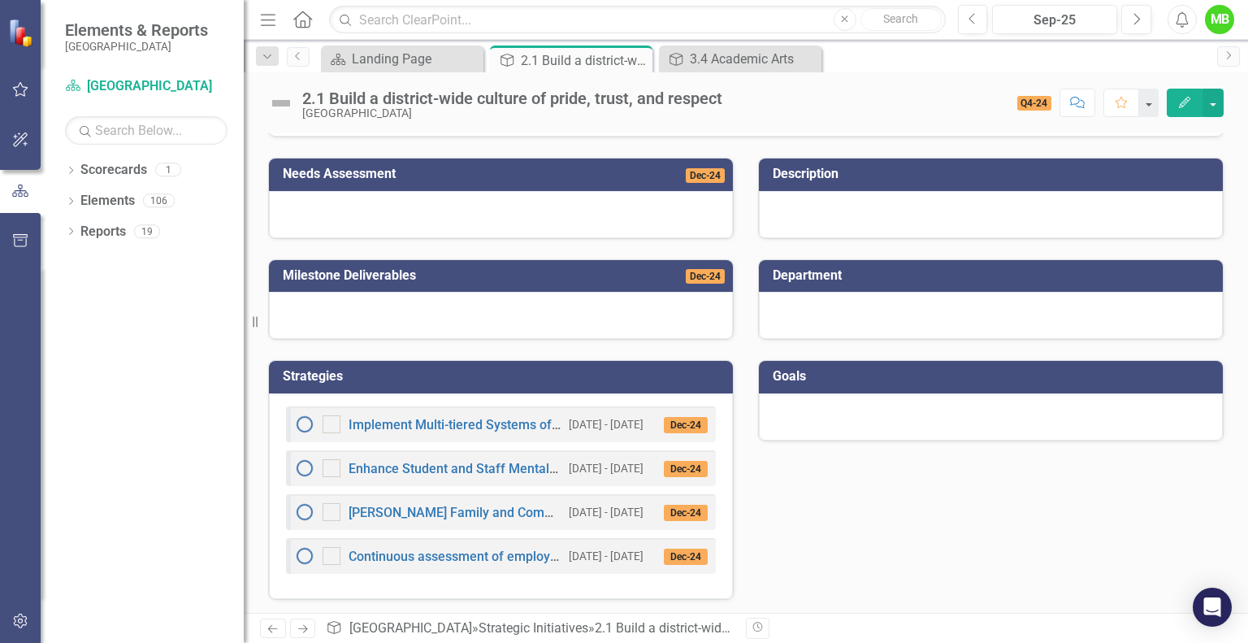
click at [0, 0] on icon at bounding box center [0, 0] width 0 height 0
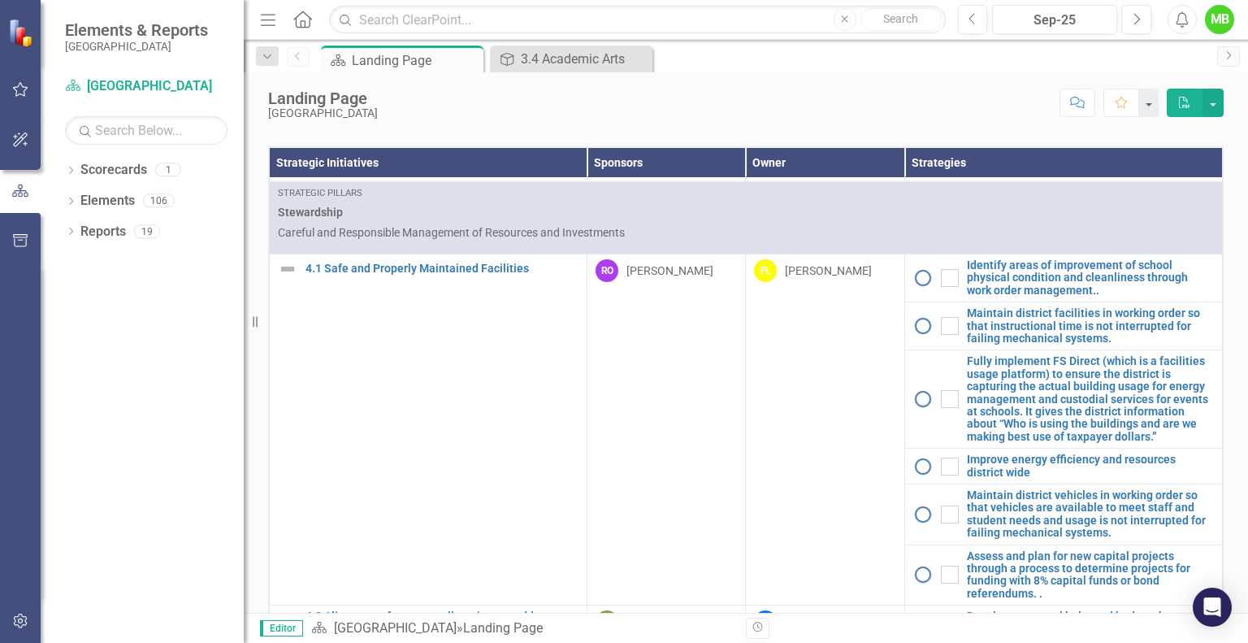
scroll to position [1614, 0]
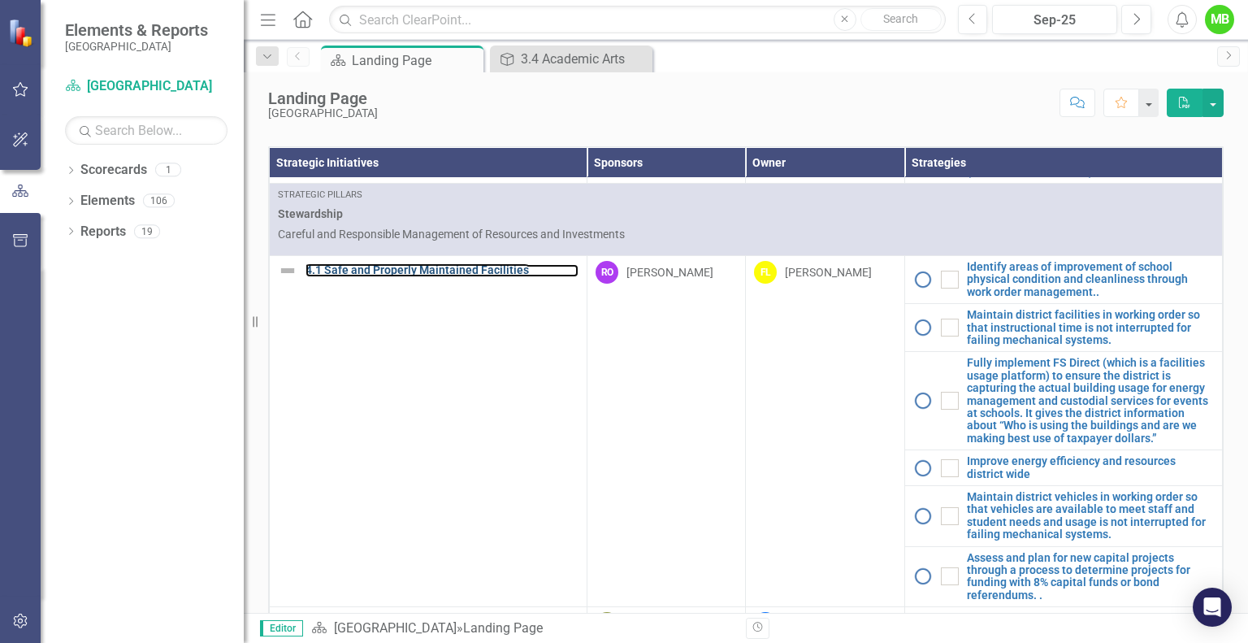
click at [445, 275] on link "4.1 Safe and Properly Maintained Facilities" at bounding box center [442, 270] width 273 height 12
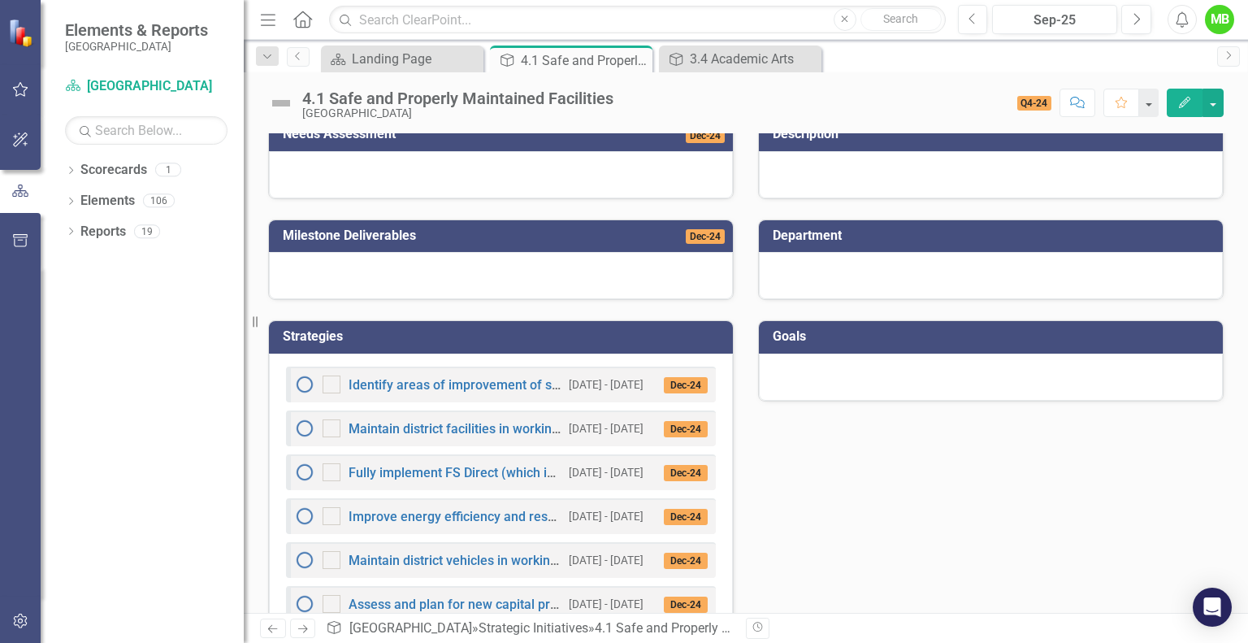
scroll to position [276, 0]
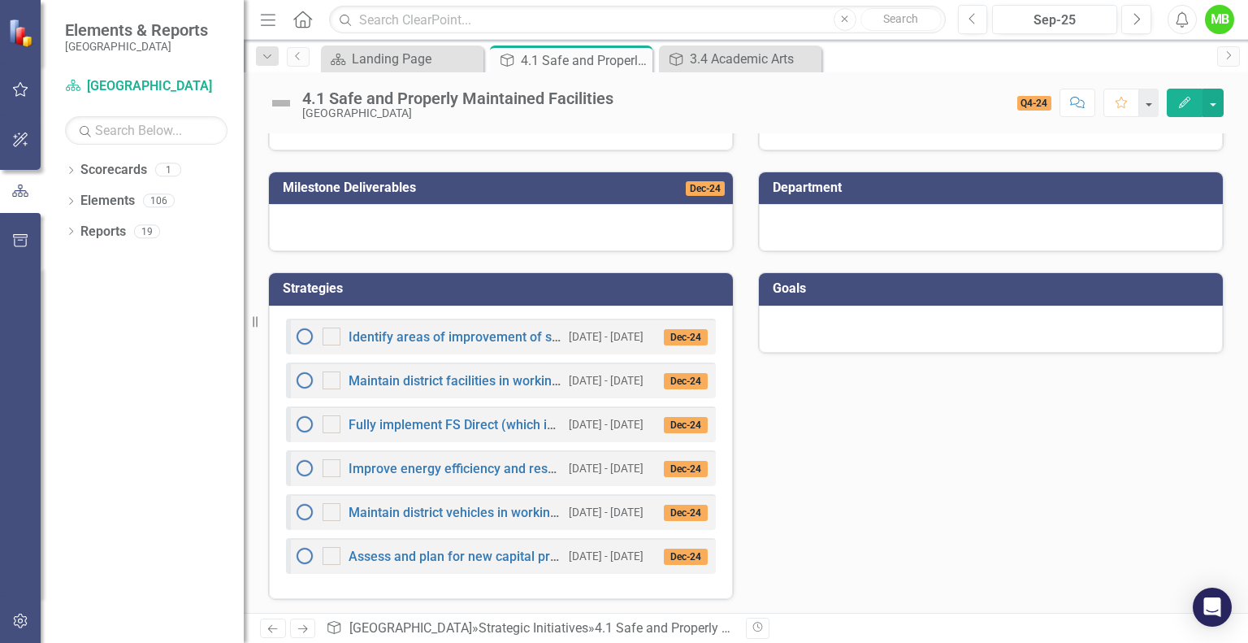
click at [0, 0] on icon "Close" at bounding box center [0, 0] width 0 height 0
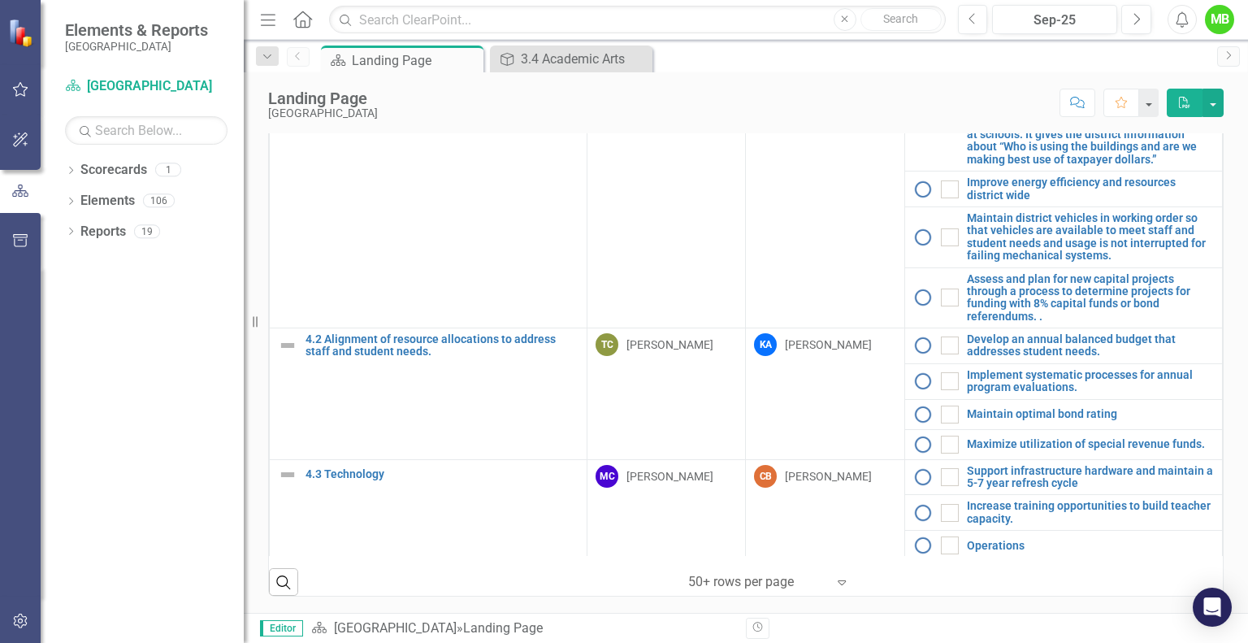
scroll to position [1872, 0]
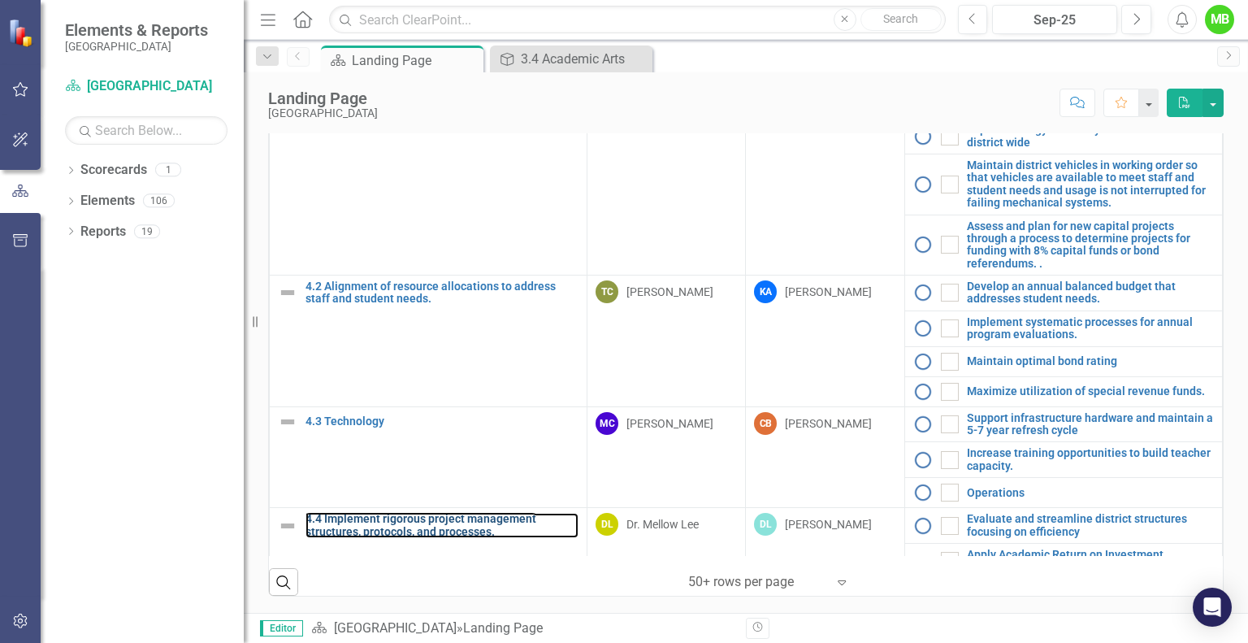
click at [483, 513] on link "4.4 Implement rigorous project management structures, protocols, and processes." at bounding box center [442, 525] width 273 height 25
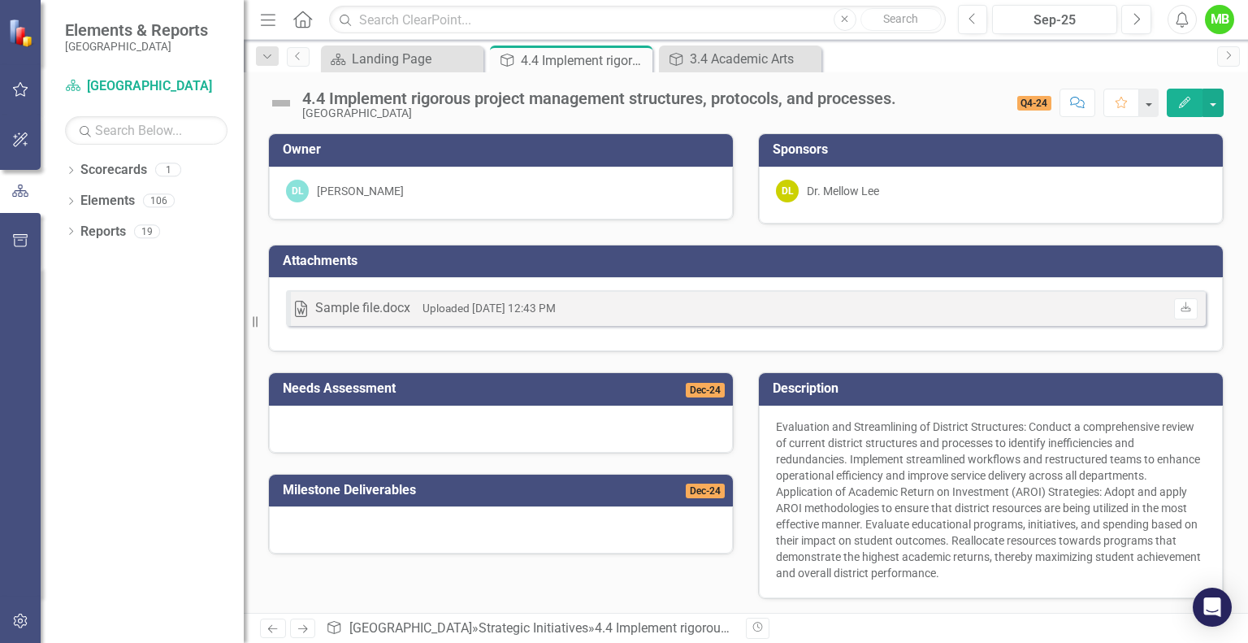
click at [0, 0] on icon "Close" at bounding box center [0, 0] width 0 height 0
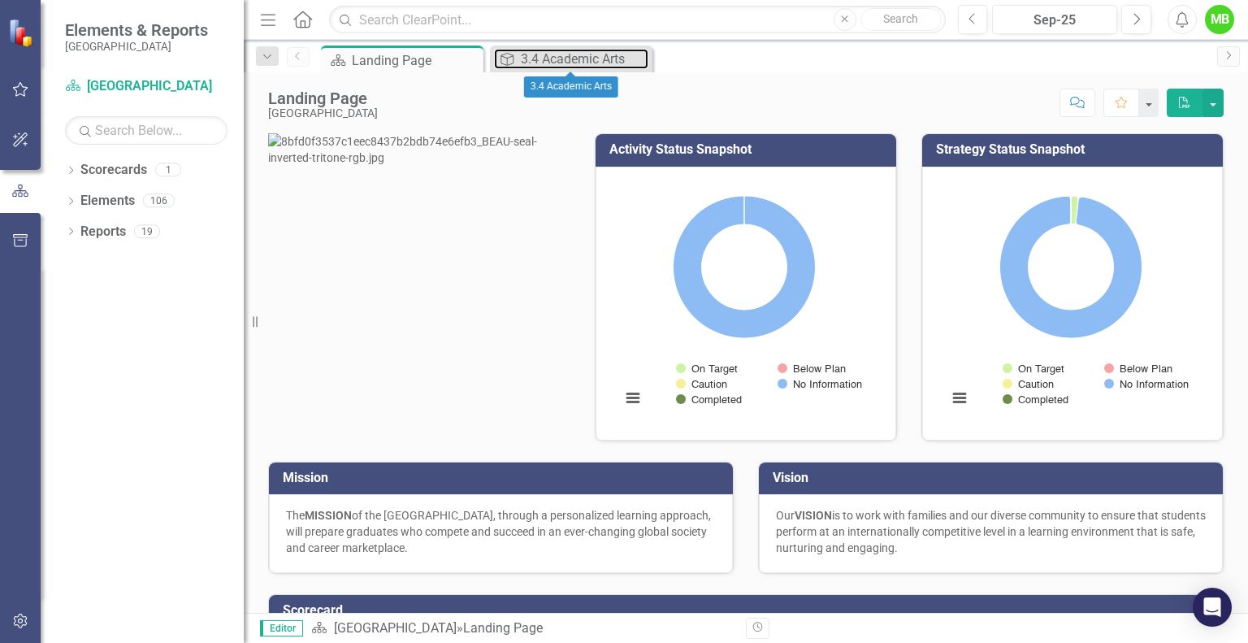
click at [566, 57] on div "3.4 Academic Arts" at bounding box center [585, 59] width 128 height 20
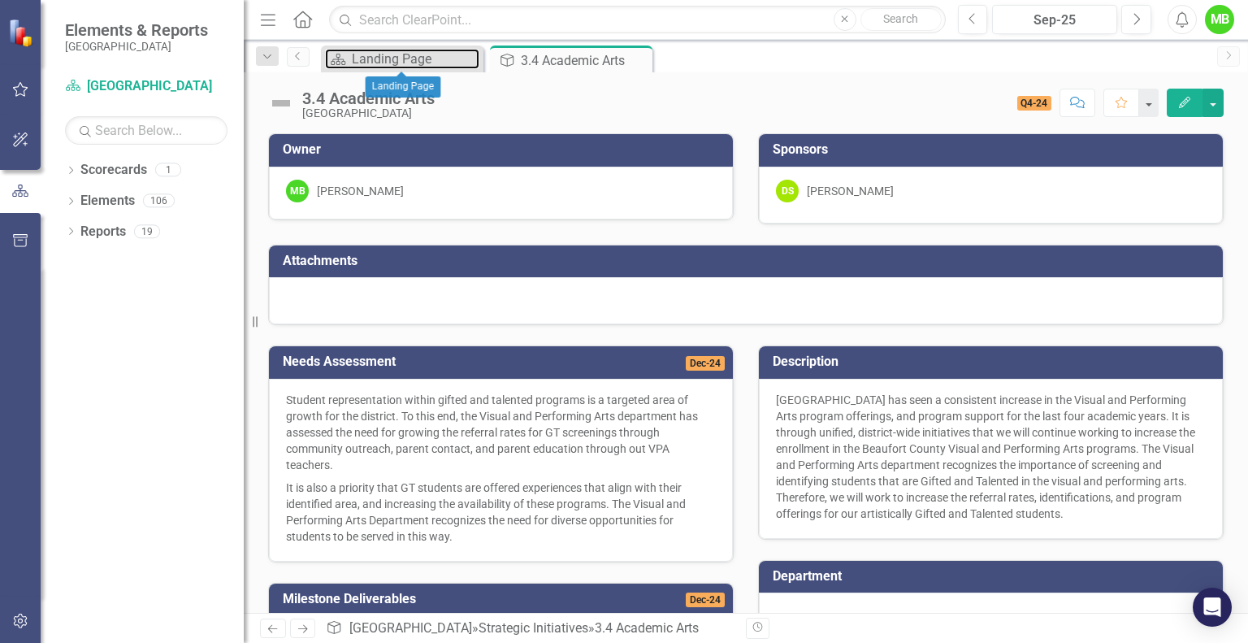
click at [372, 56] on div "Landing Page" at bounding box center [416, 59] width 128 height 20
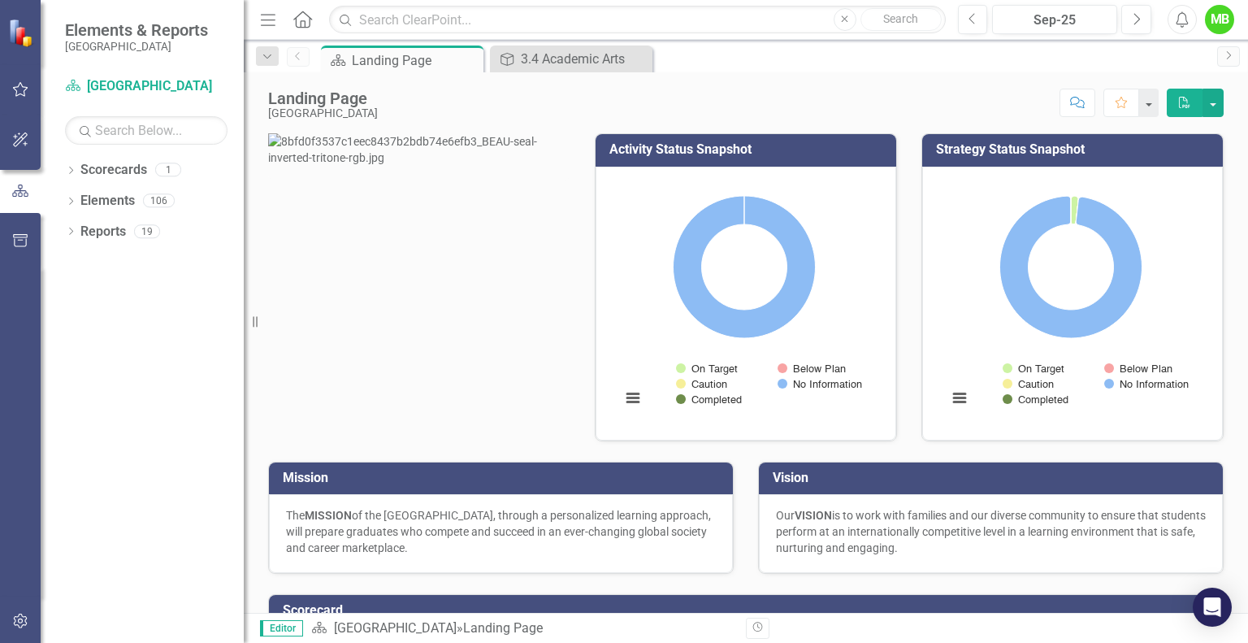
click at [1220, 22] on div "MB" at bounding box center [1219, 19] width 29 height 29
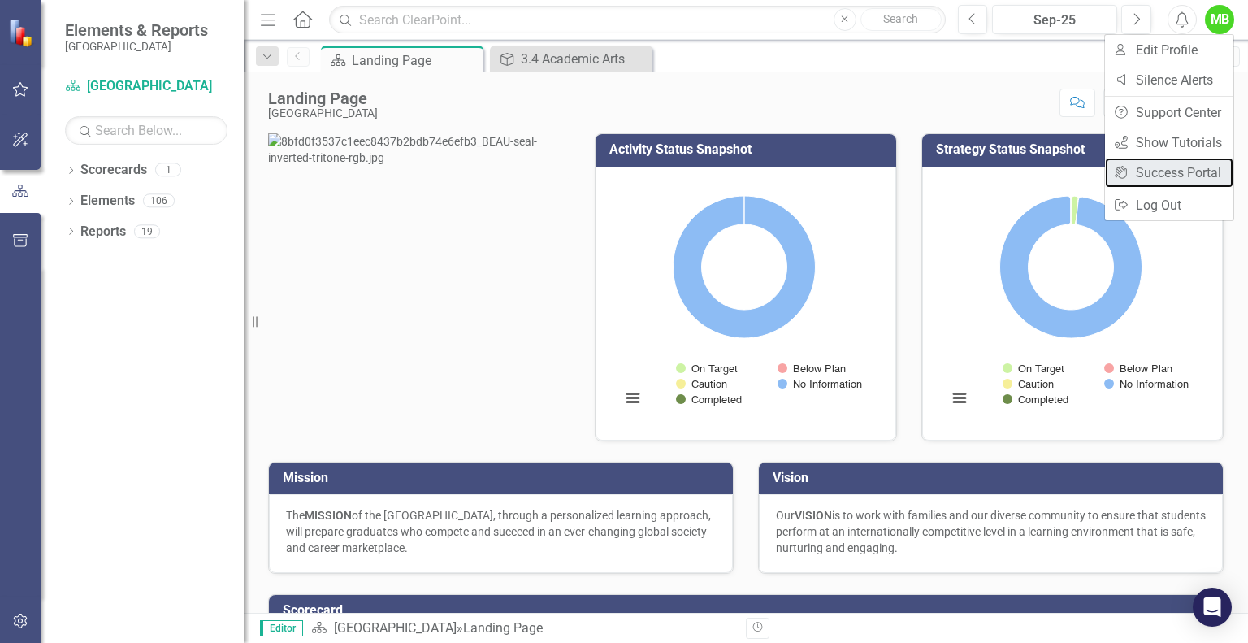
click at [1177, 170] on link "icon.portal Success Portal" at bounding box center [1169, 173] width 128 height 30
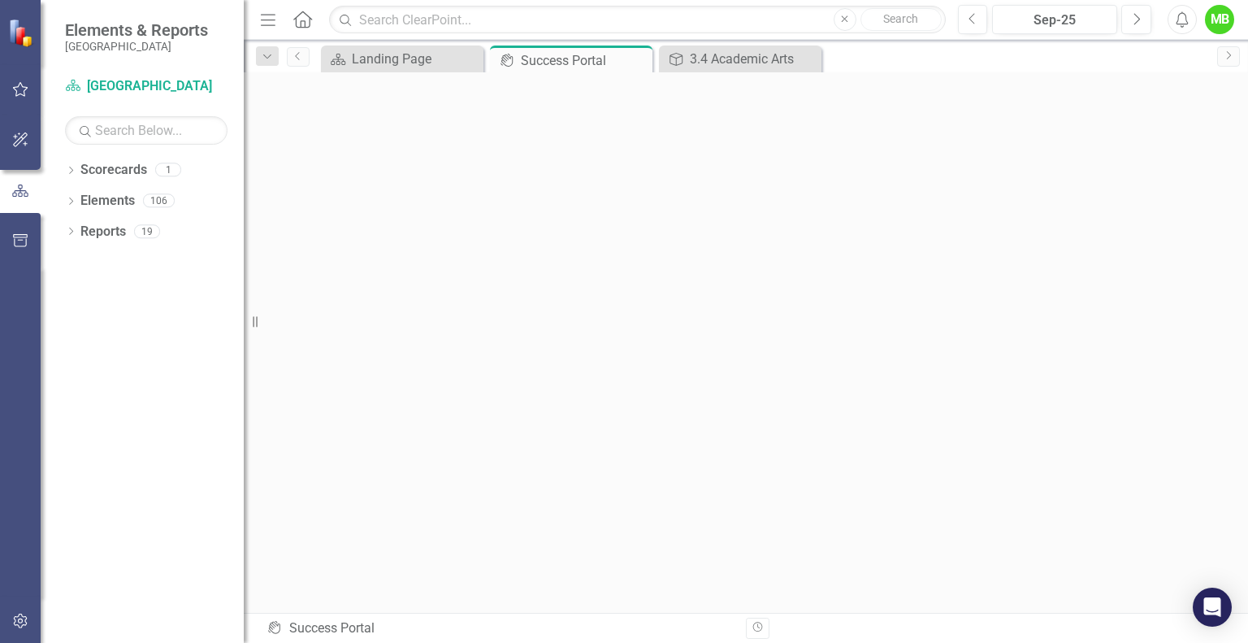
scroll to position [5, 0]
